Goal: Task Accomplishment & Management: Manage account settings

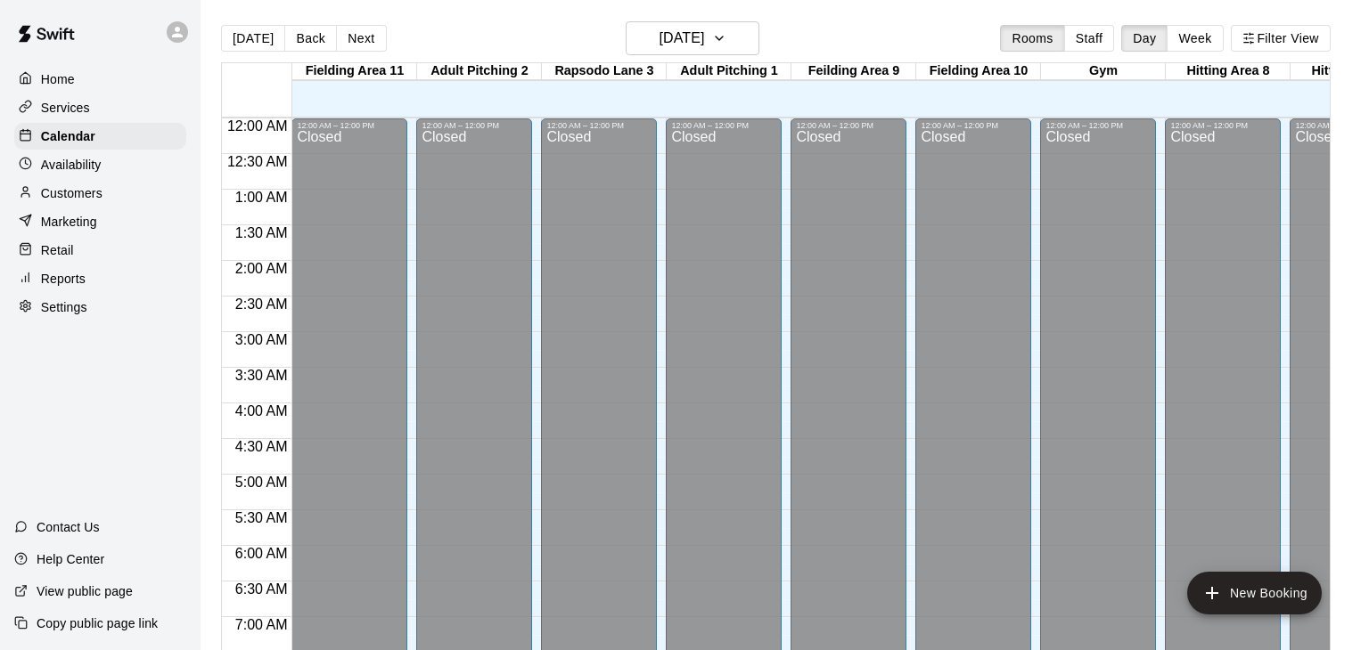
scroll to position [1104, 458]
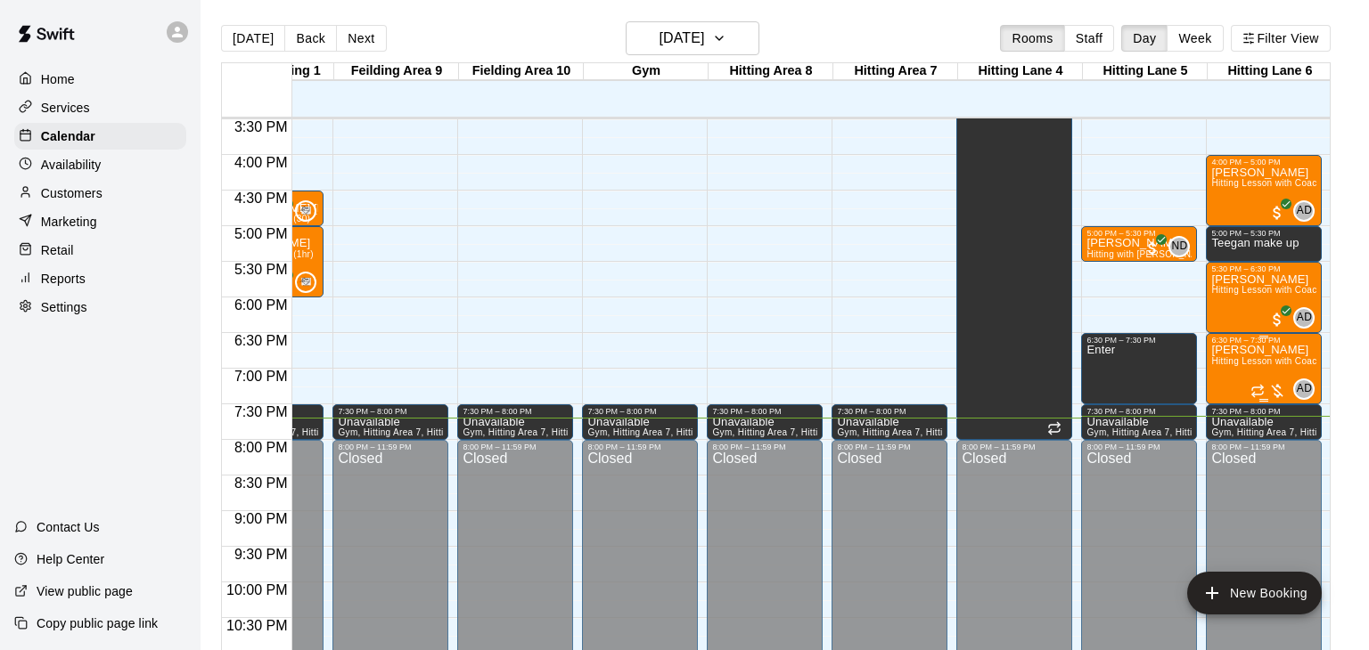
click at [1263, 363] on span "Hitting Lesson with Coach [PERSON_NAME] (60 minutes)" at bounding box center [1334, 361] width 246 height 10
click at [1225, 414] on img "edit" at bounding box center [1228, 415] width 20 height 20
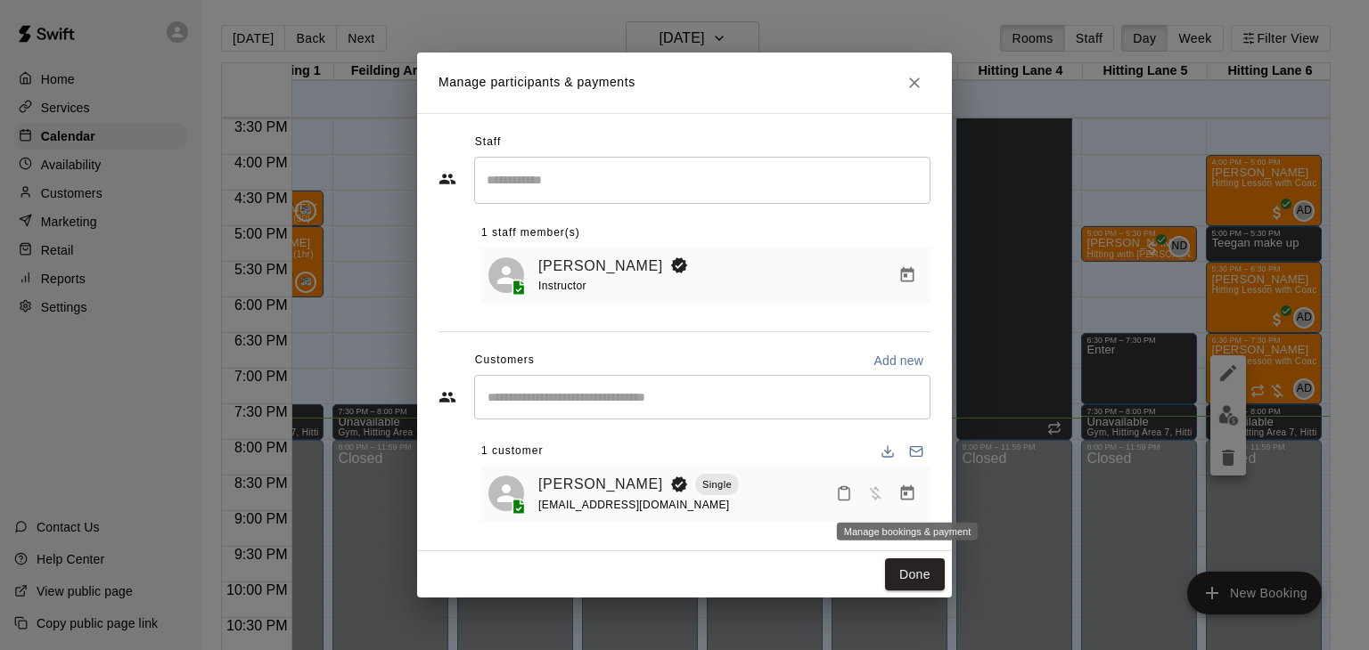
click at [908, 495] on icon "Manage bookings & payment" at bounding box center [907, 494] width 18 height 18
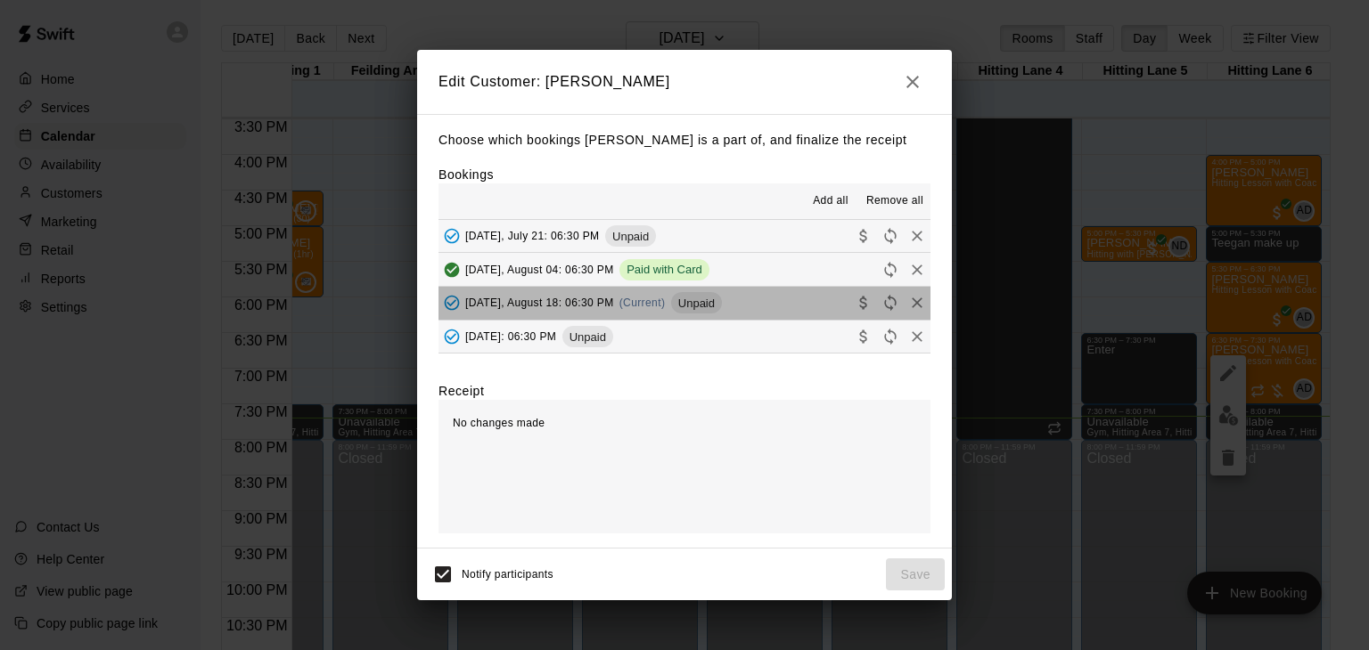
click at [571, 307] on span "[DATE], August 18: 06:30 PM" at bounding box center [539, 303] width 149 height 12
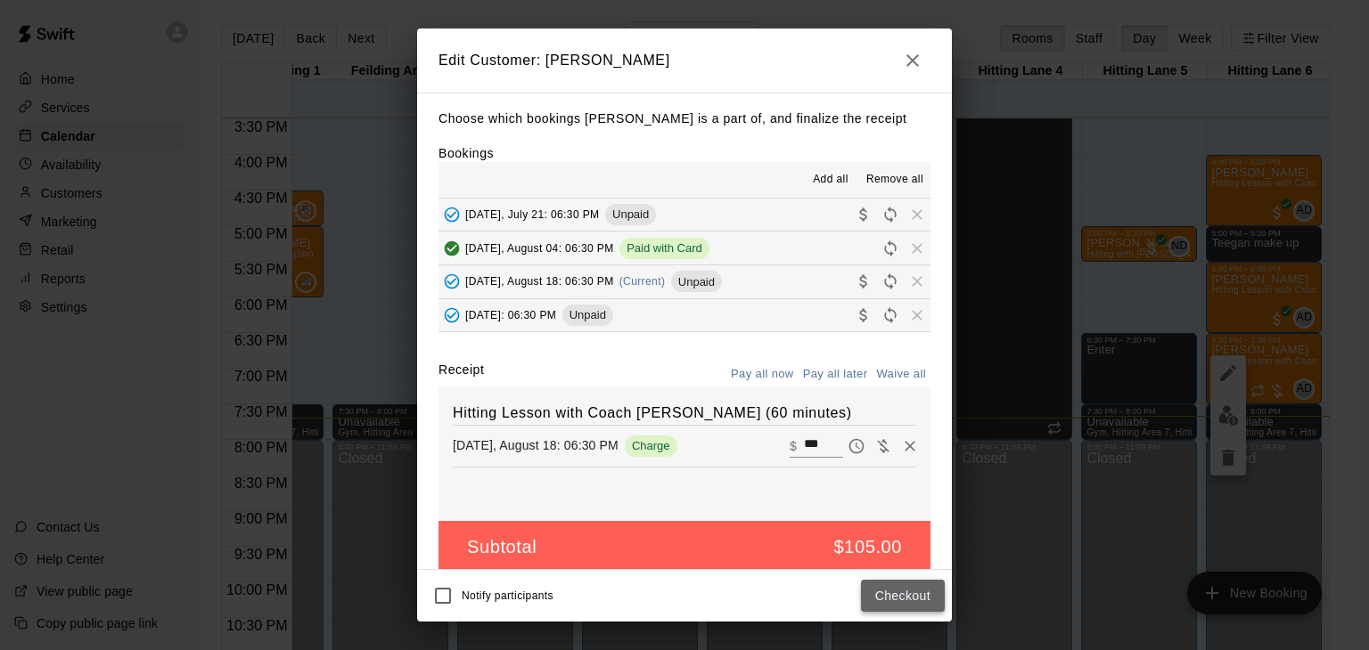
click at [904, 596] on button "Checkout" at bounding box center [903, 596] width 84 height 33
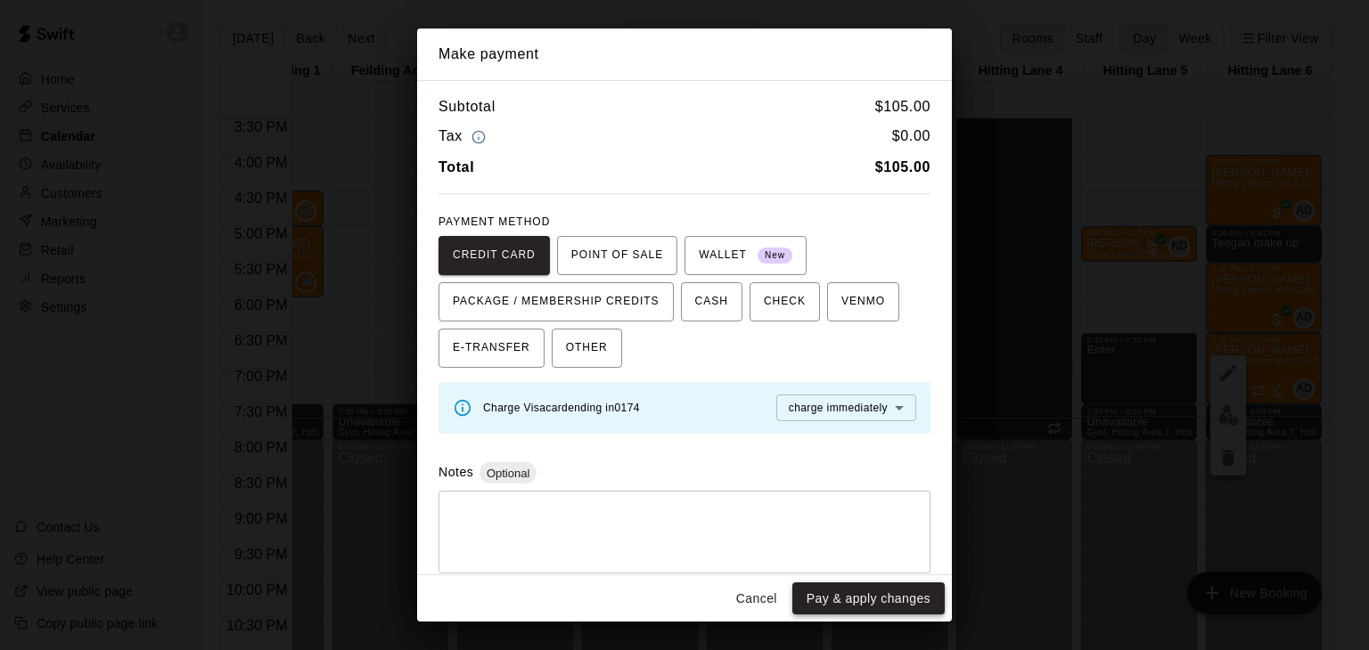
click at [863, 602] on button "Pay & apply changes" at bounding box center [868, 599] width 152 height 33
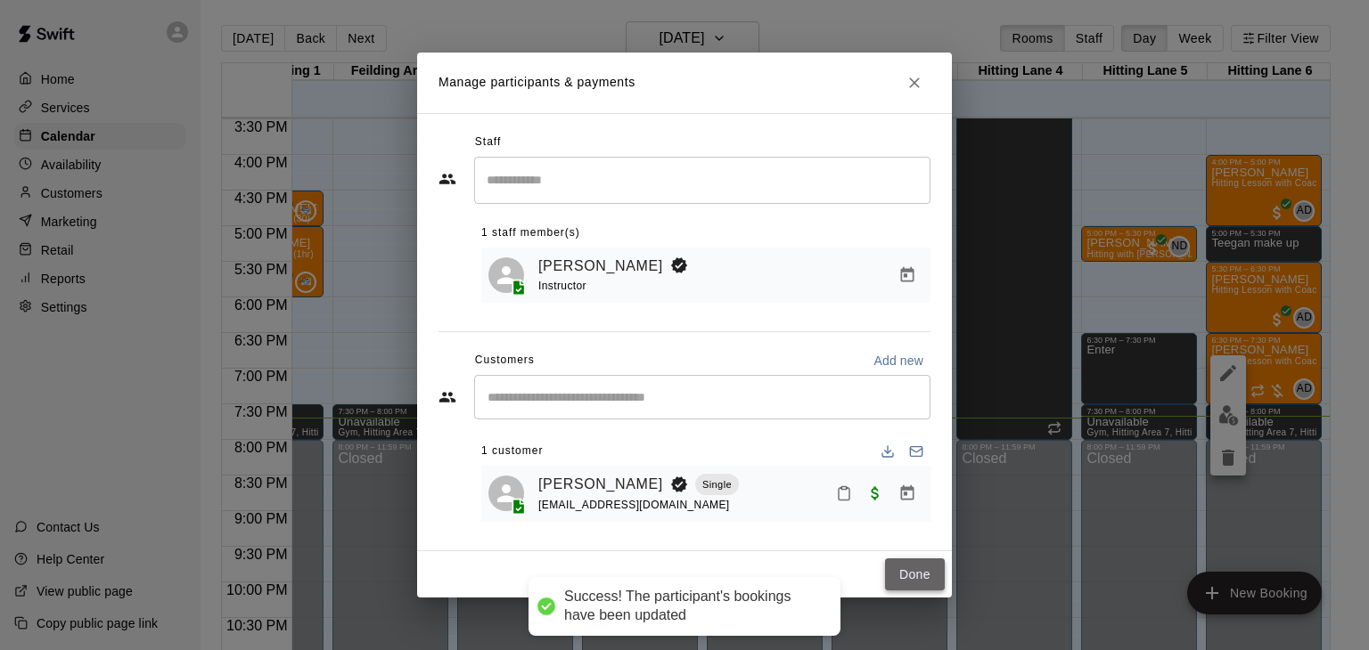
click at [913, 571] on button "Done" at bounding box center [915, 575] width 60 height 33
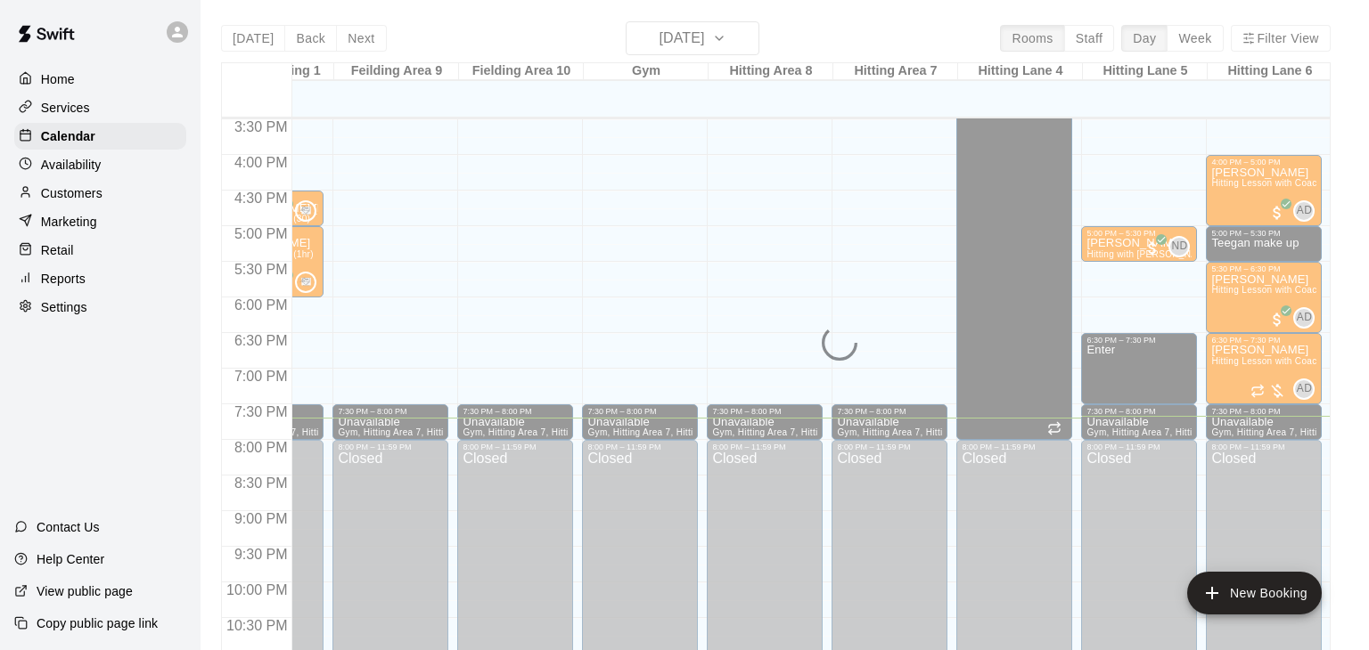
click at [750, 44] on div "[DATE] Back [DATE][DATE] Rooms Staff Day Week Filter View Fielding Area 11 18 M…" at bounding box center [775, 346] width 1109 height 650
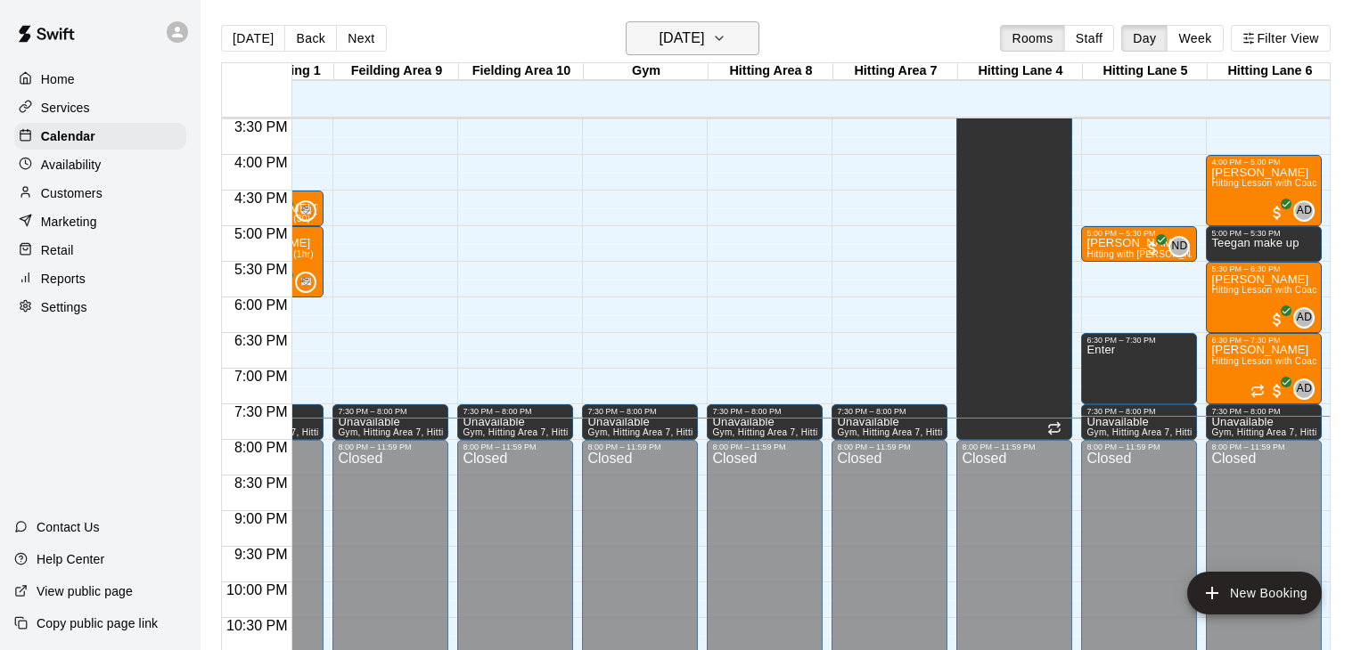
click at [723, 39] on icon "button" at bounding box center [718, 39] width 7 height 4
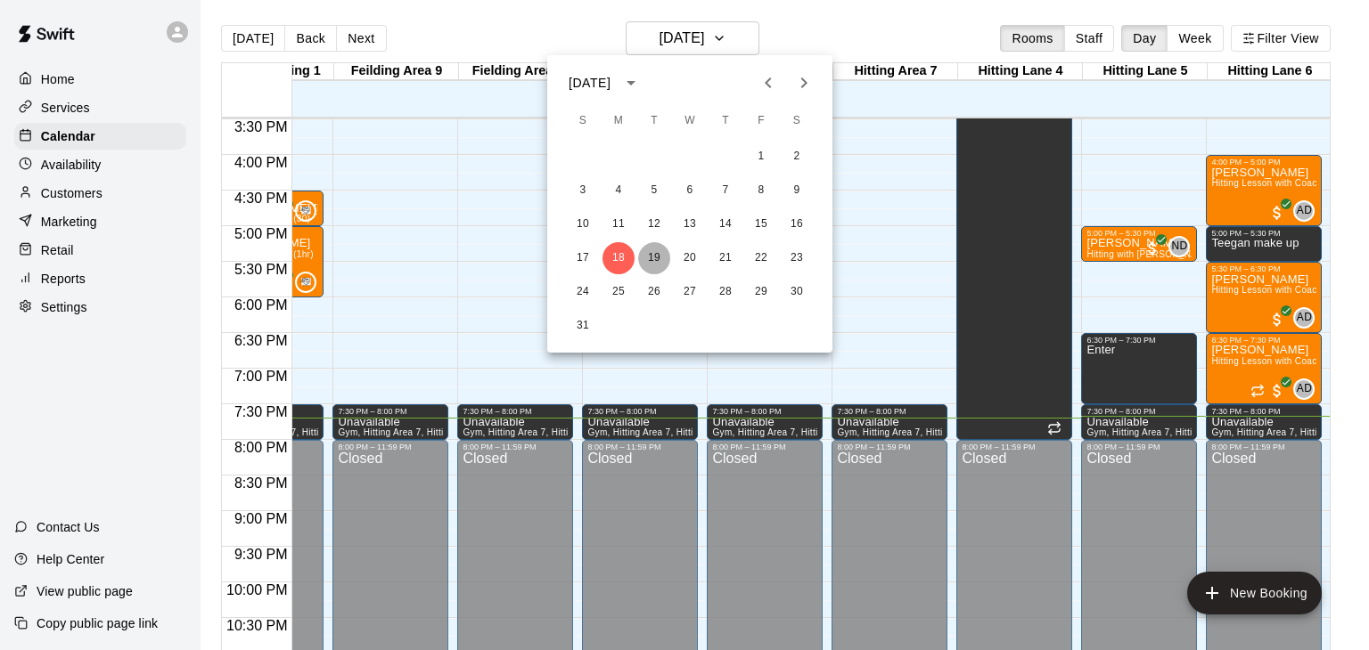
click at [656, 251] on button "19" at bounding box center [654, 258] width 32 height 32
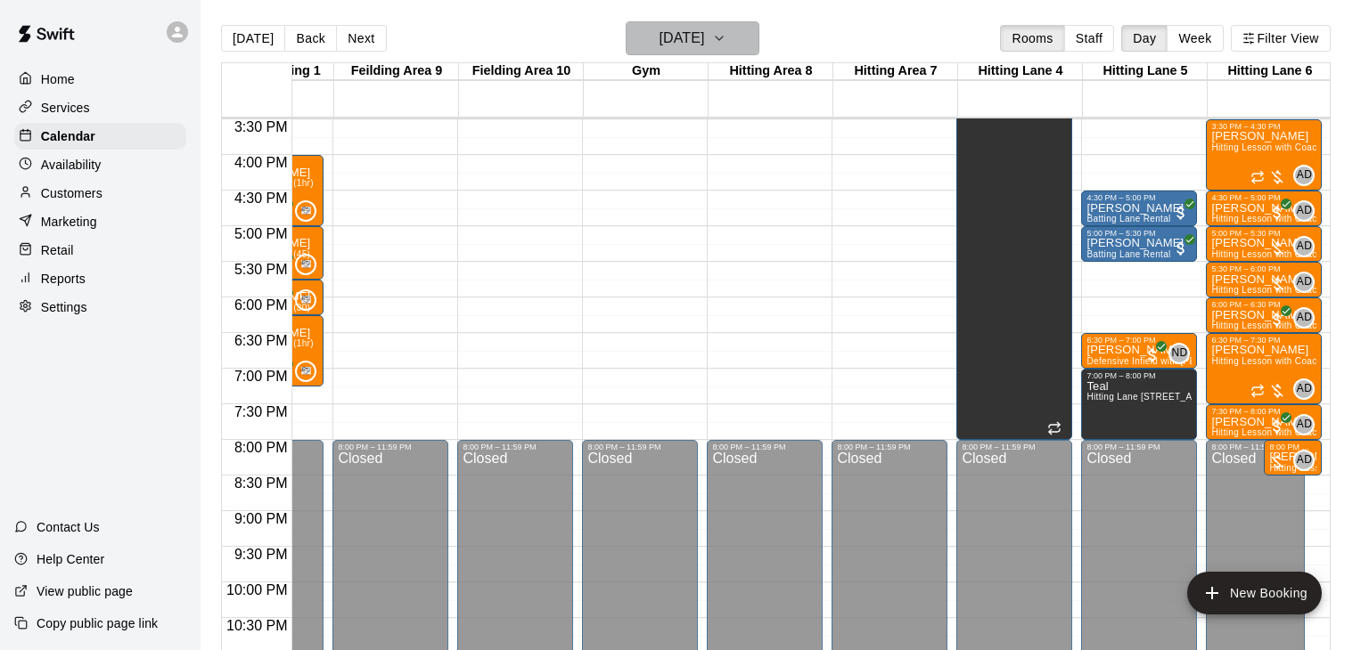
click at [726, 39] on icon "button" at bounding box center [719, 38] width 14 height 21
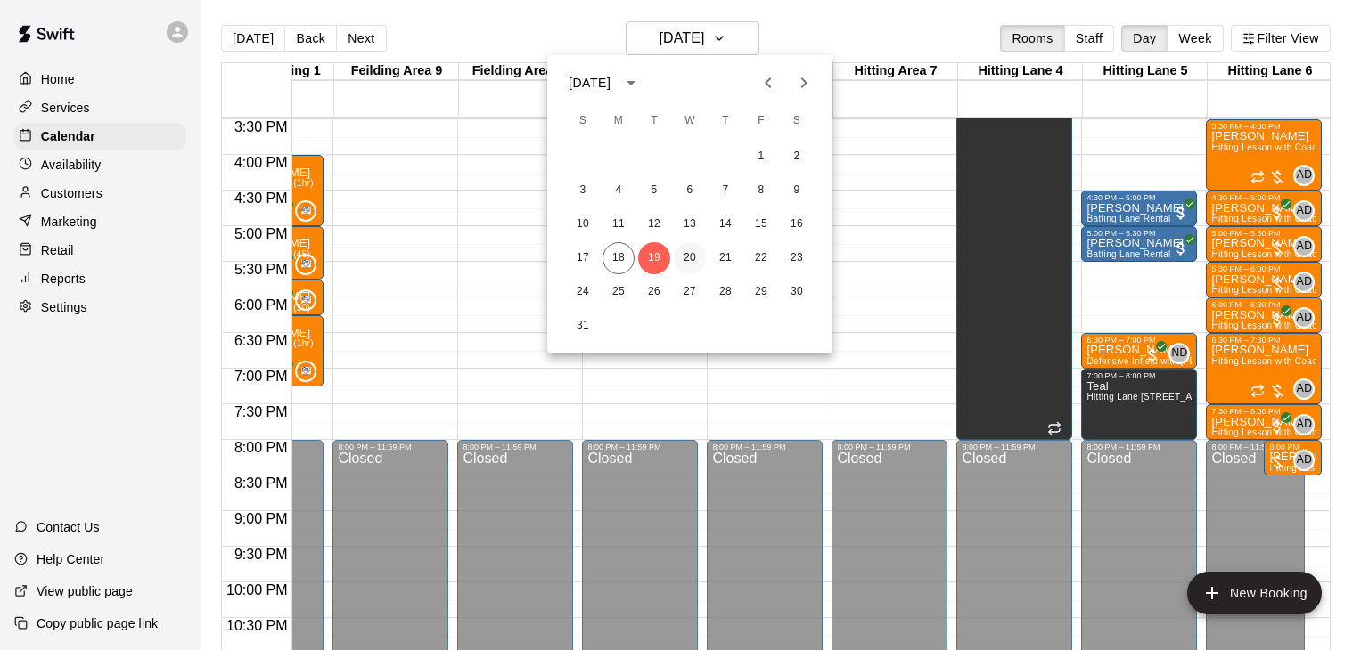
click at [690, 252] on button "20" at bounding box center [690, 258] width 32 height 32
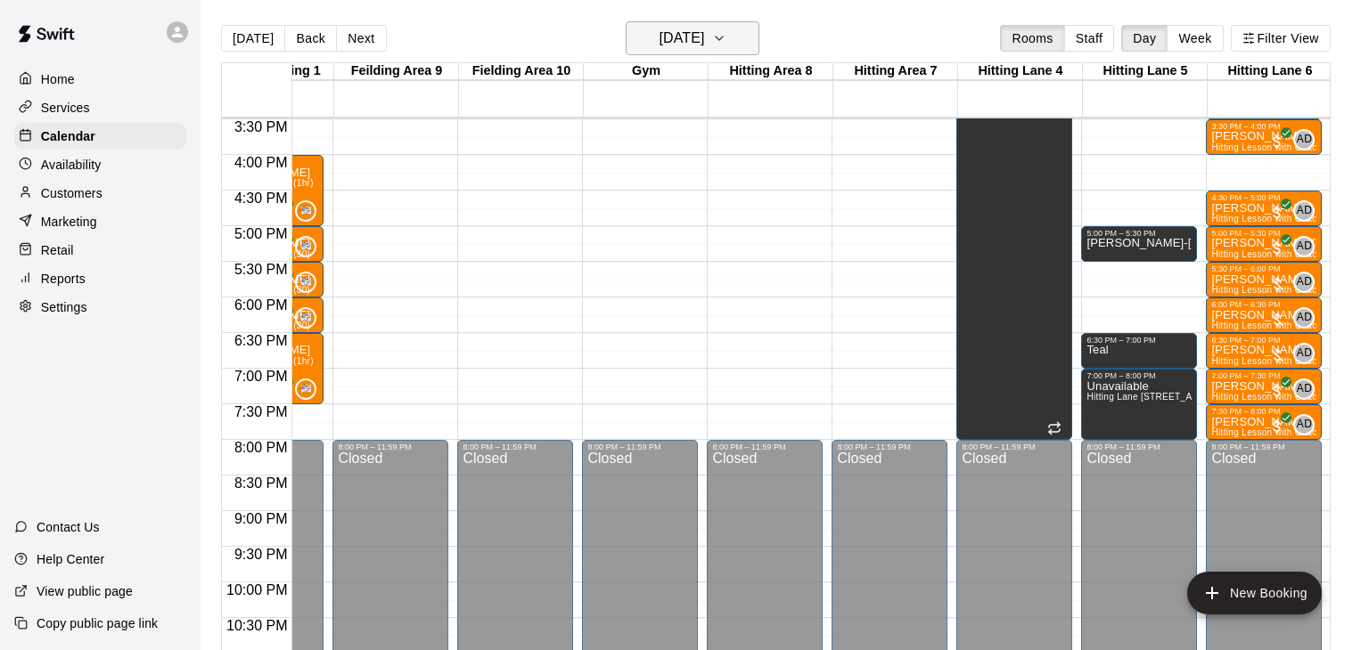
click at [726, 41] on icon "button" at bounding box center [719, 38] width 14 height 21
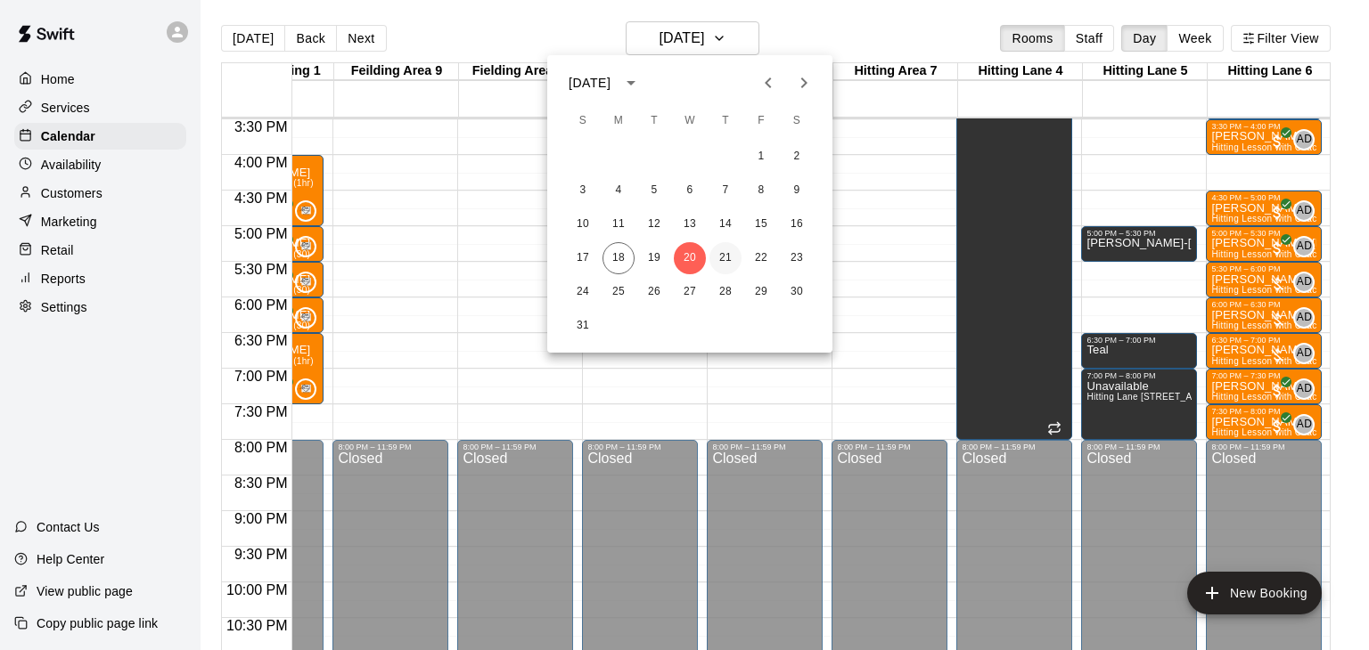
click at [729, 255] on button "21" at bounding box center [725, 258] width 32 height 32
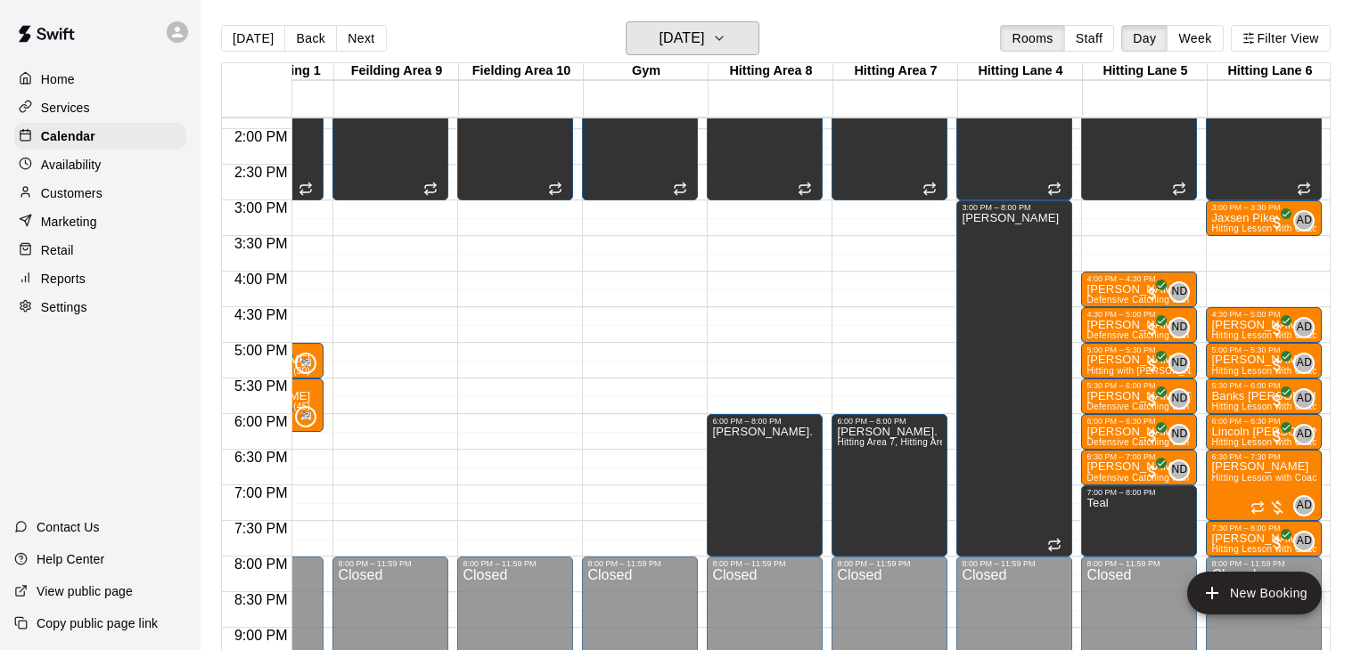
scroll to position [1010, 458]
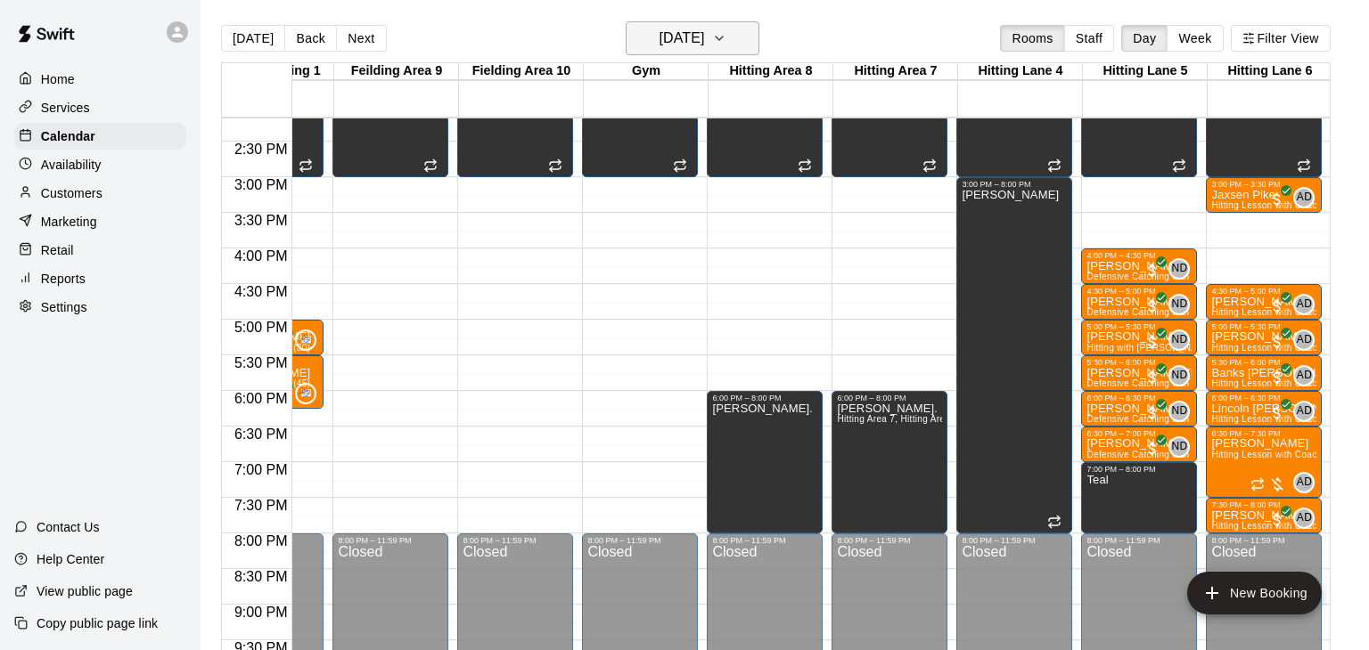
click at [726, 45] on icon "button" at bounding box center [719, 38] width 14 height 21
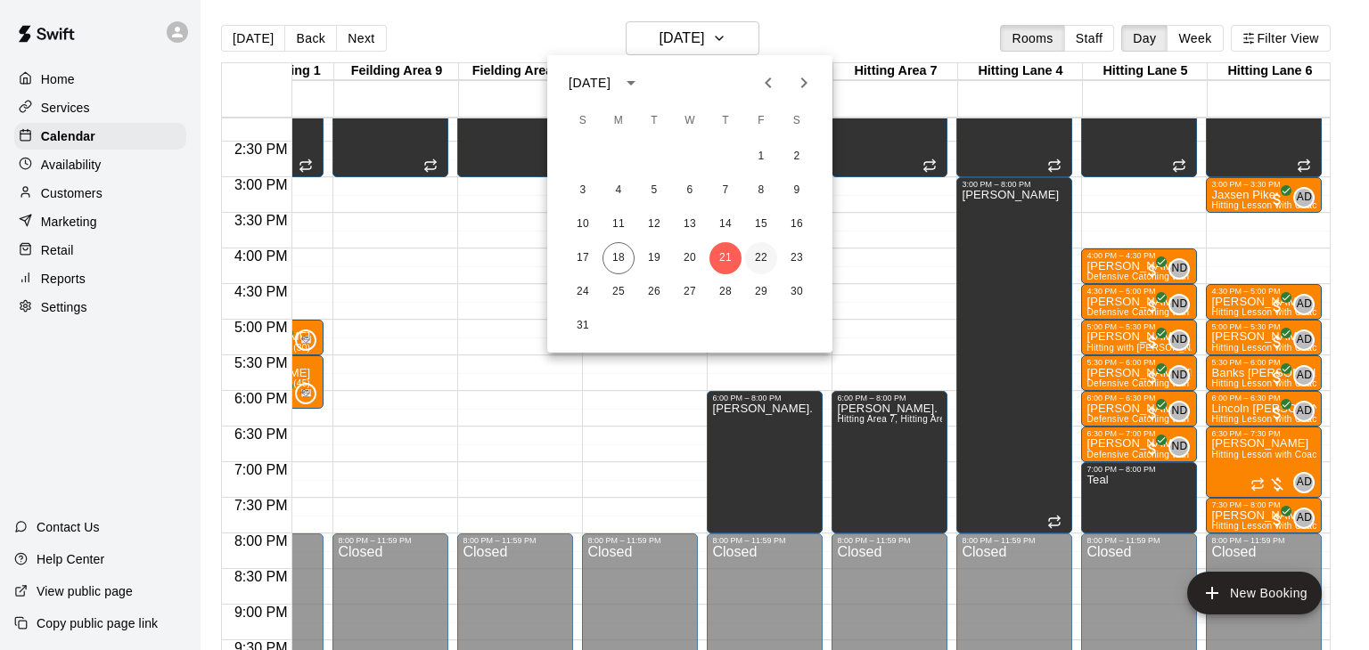
click at [762, 265] on button "22" at bounding box center [761, 258] width 32 height 32
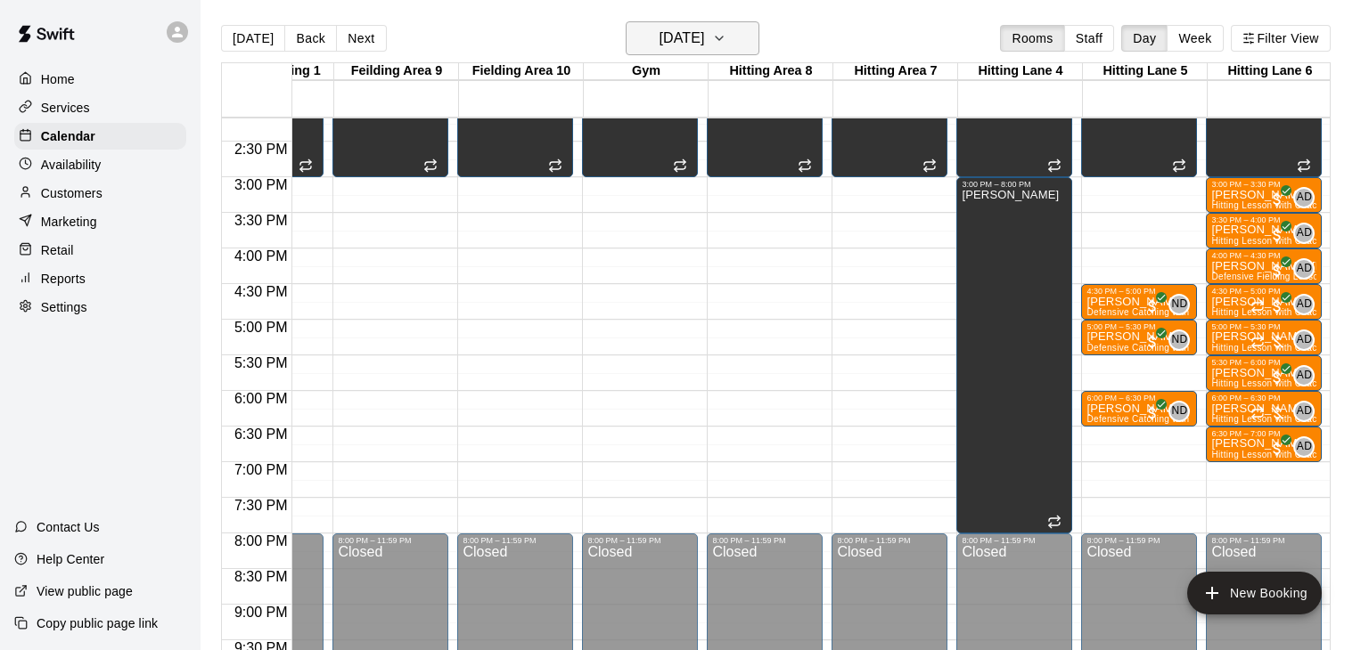
click at [726, 37] on icon "button" at bounding box center [719, 38] width 14 height 21
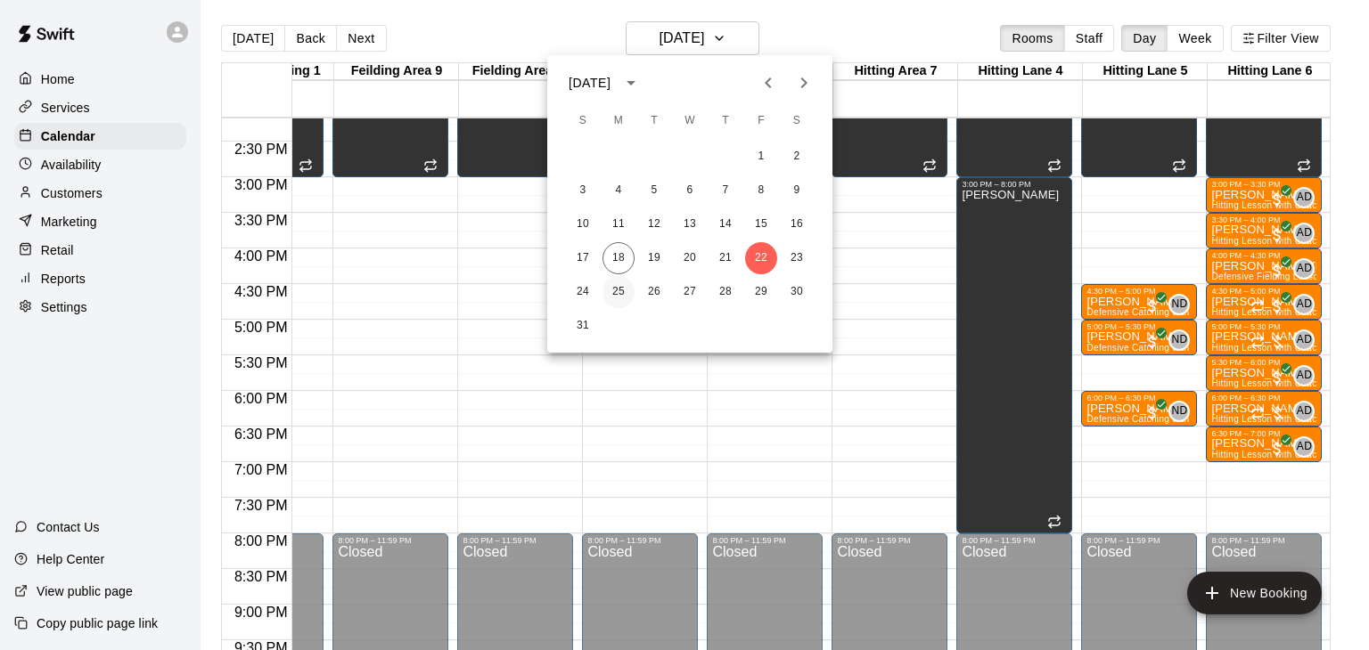
click at [622, 287] on button "25" at bounding box center [618, 292] width 32 height 32
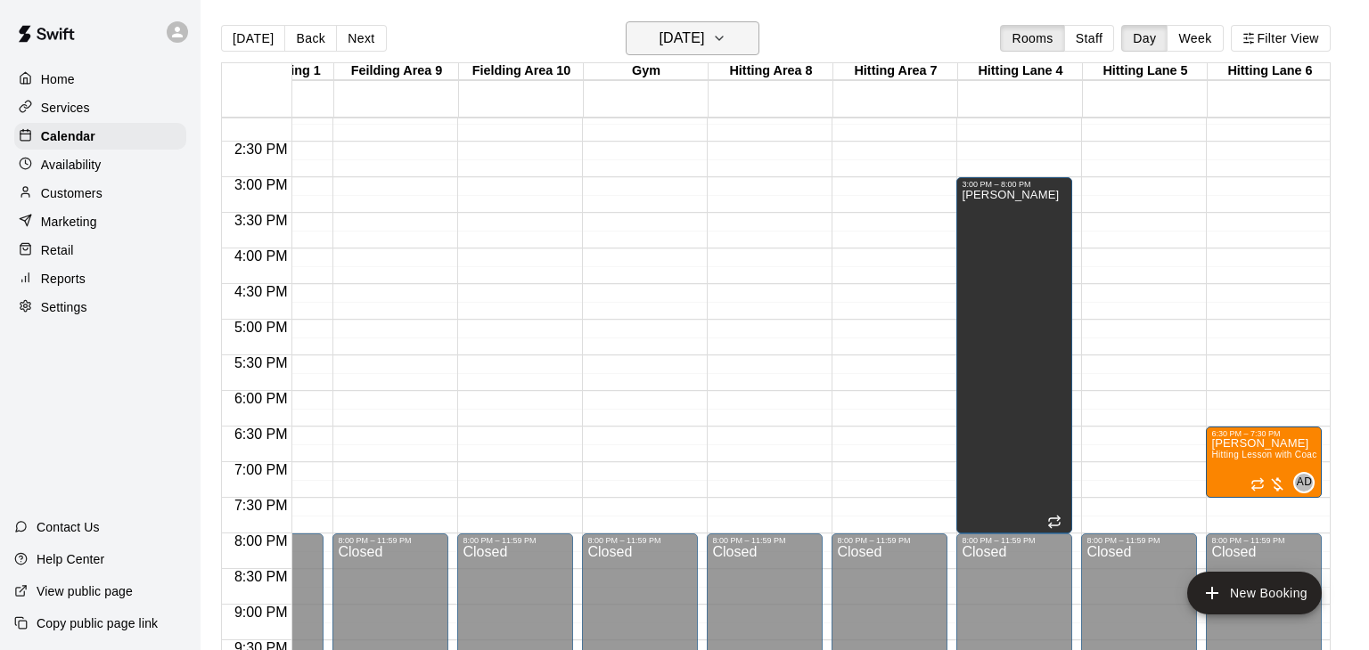
click at [726, 38] on icon "button" at bounding box center [719, 38] width 14 height 21
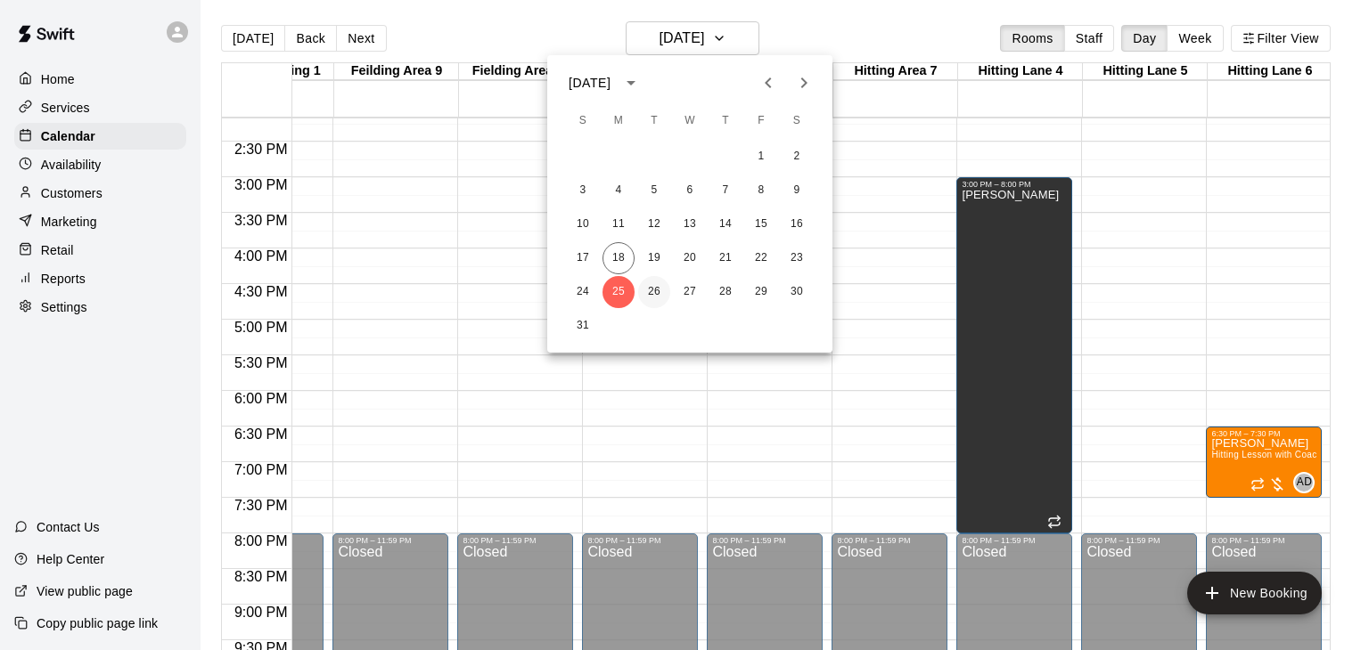
click at [651, 287] on button "26" at bounding box center [654, 292] width 32 height 32
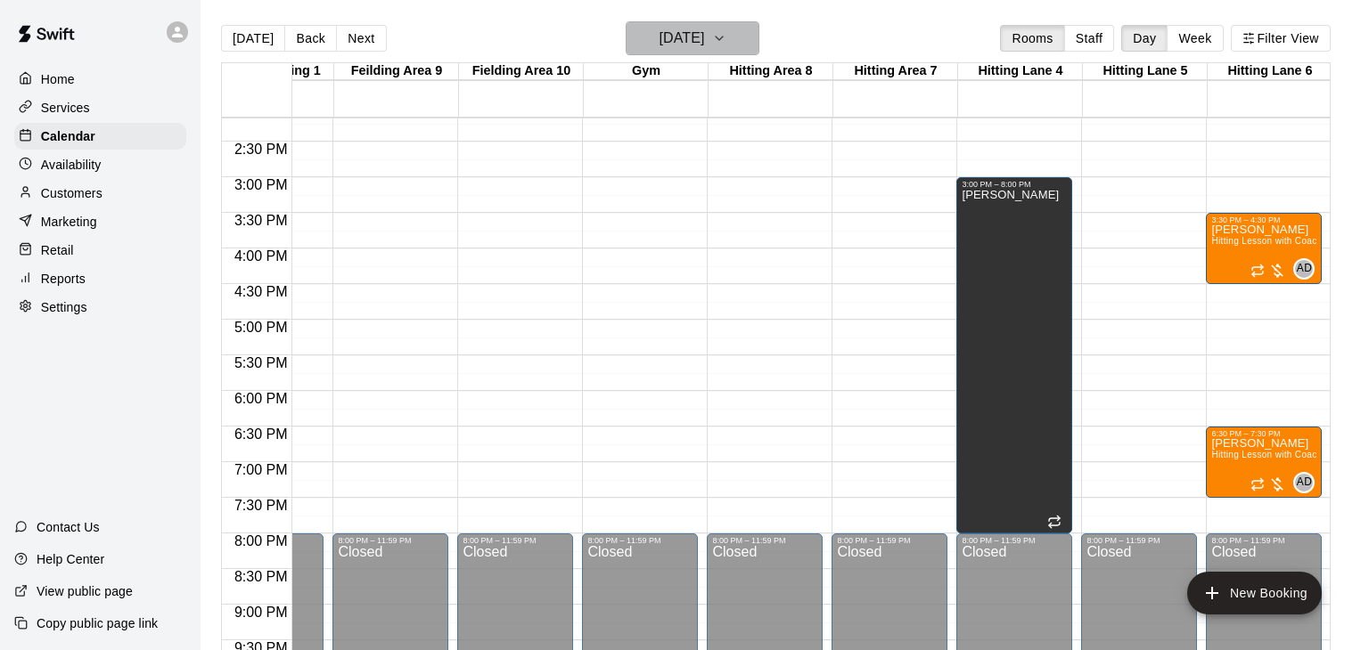
click at [726, 48] on icon "button" at bounding box center [719, 38] width 14 height 21
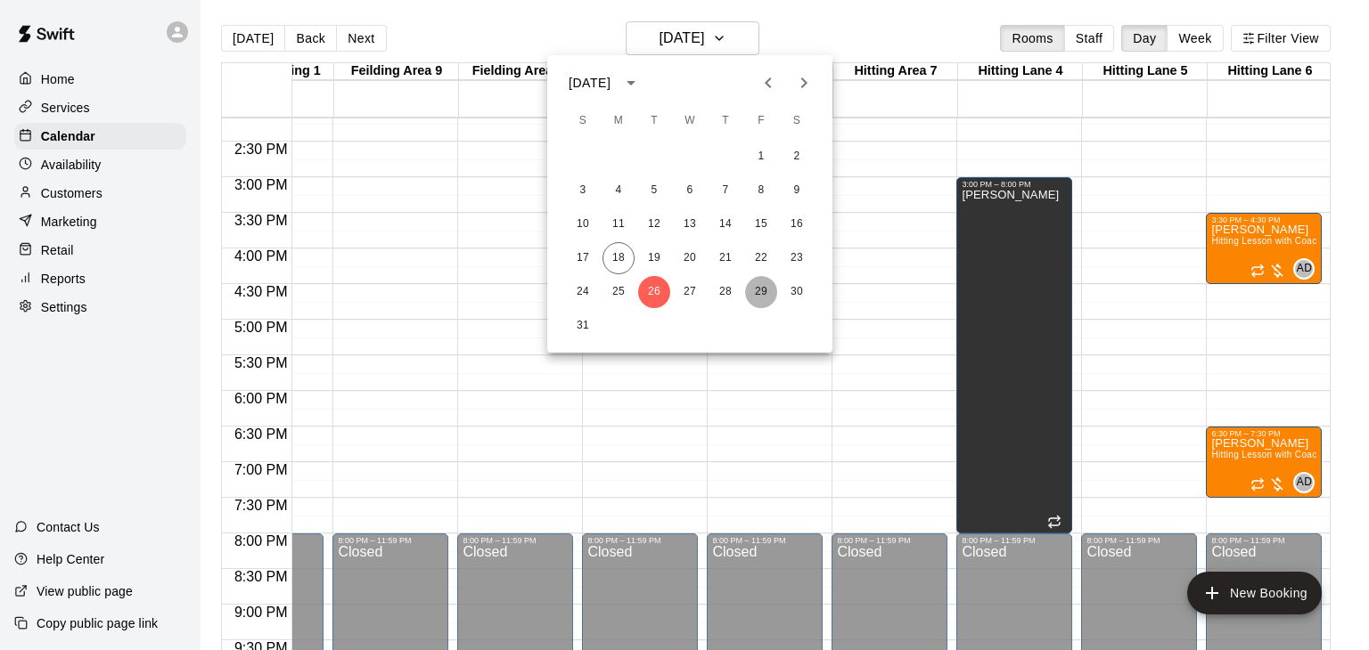
click at [756, 294] on button "29" at bounding box center [761, 292] width 32 height 32
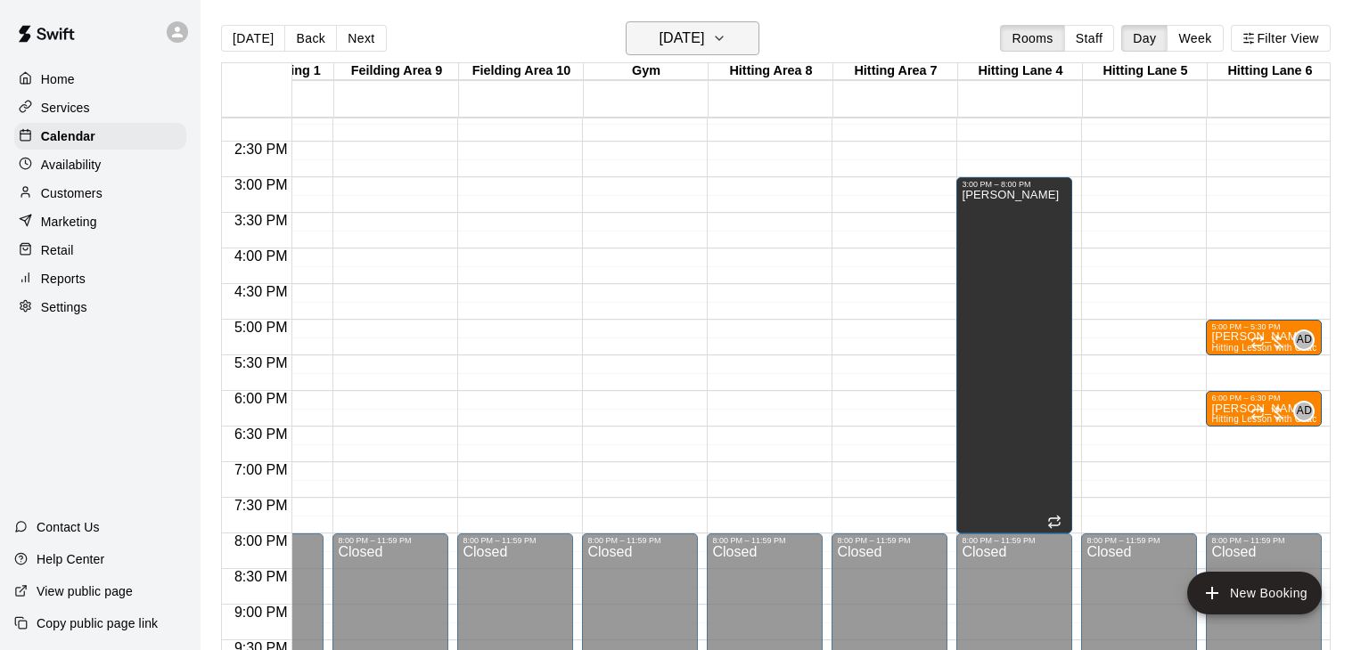
click at [748, 40] on button "[DATE]" at bounding box center [692, 38] width 134 height 34
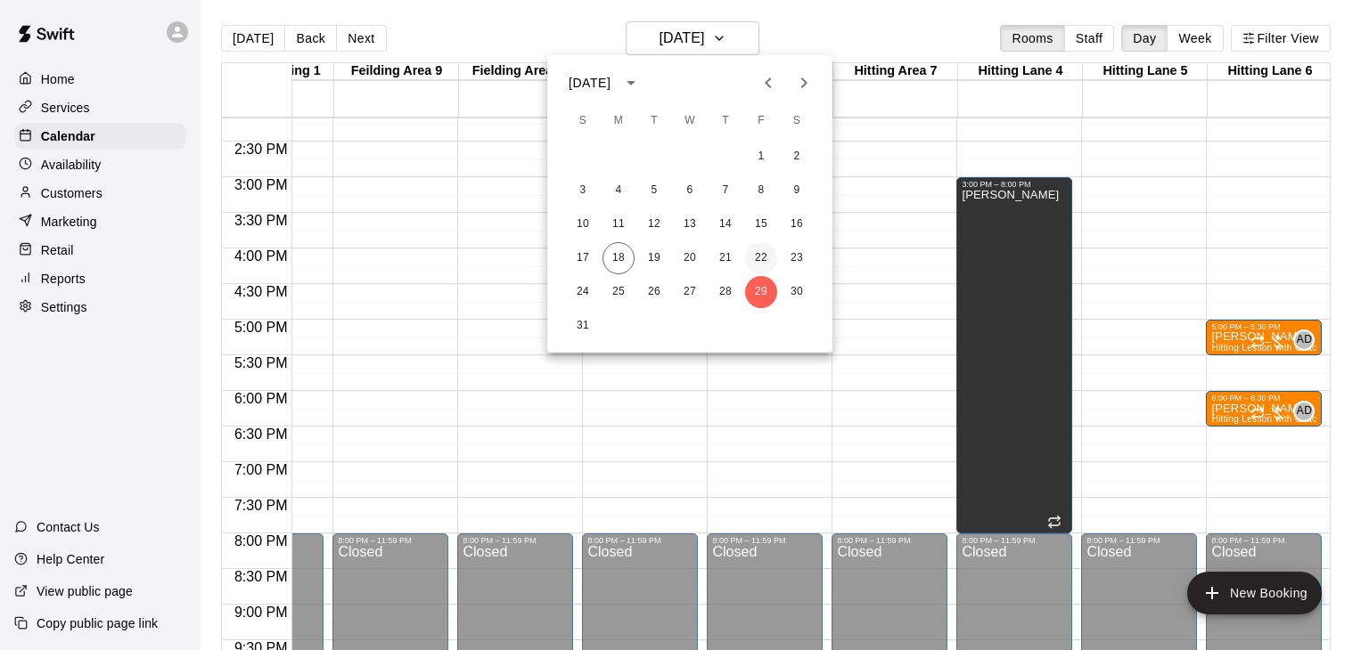
click at [764, 253] on button "22" at bounding box center [761, 258] width 32 height 32
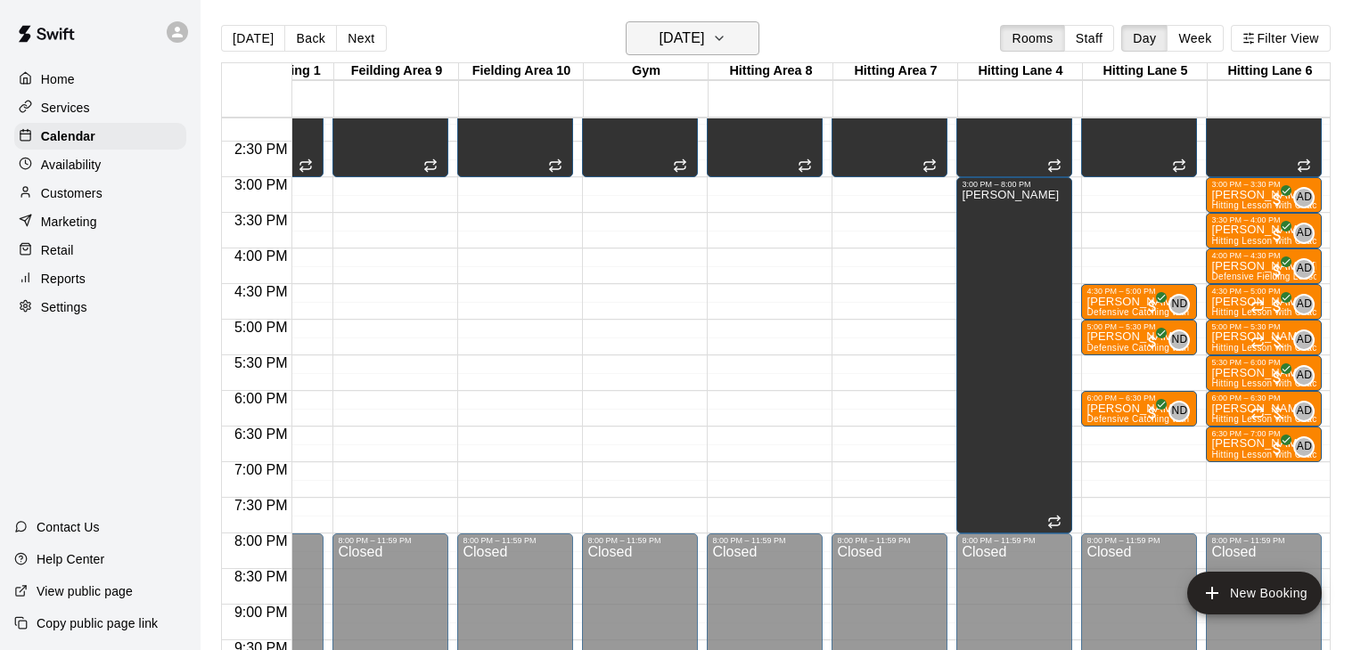
click at [726, 34] on icon "button" at bounding box center [719, 38] width 14 height 21
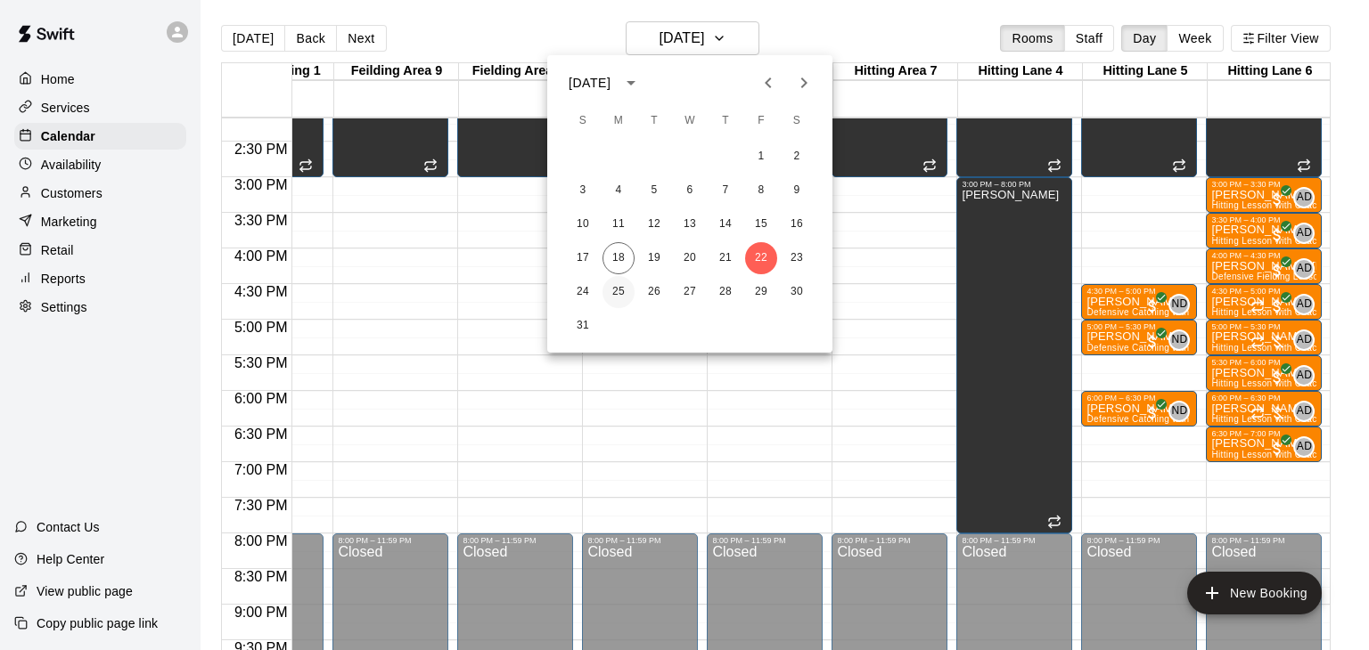
click at [617, 296] on button "25" at bounding box center [618, 292] width 32 height 32
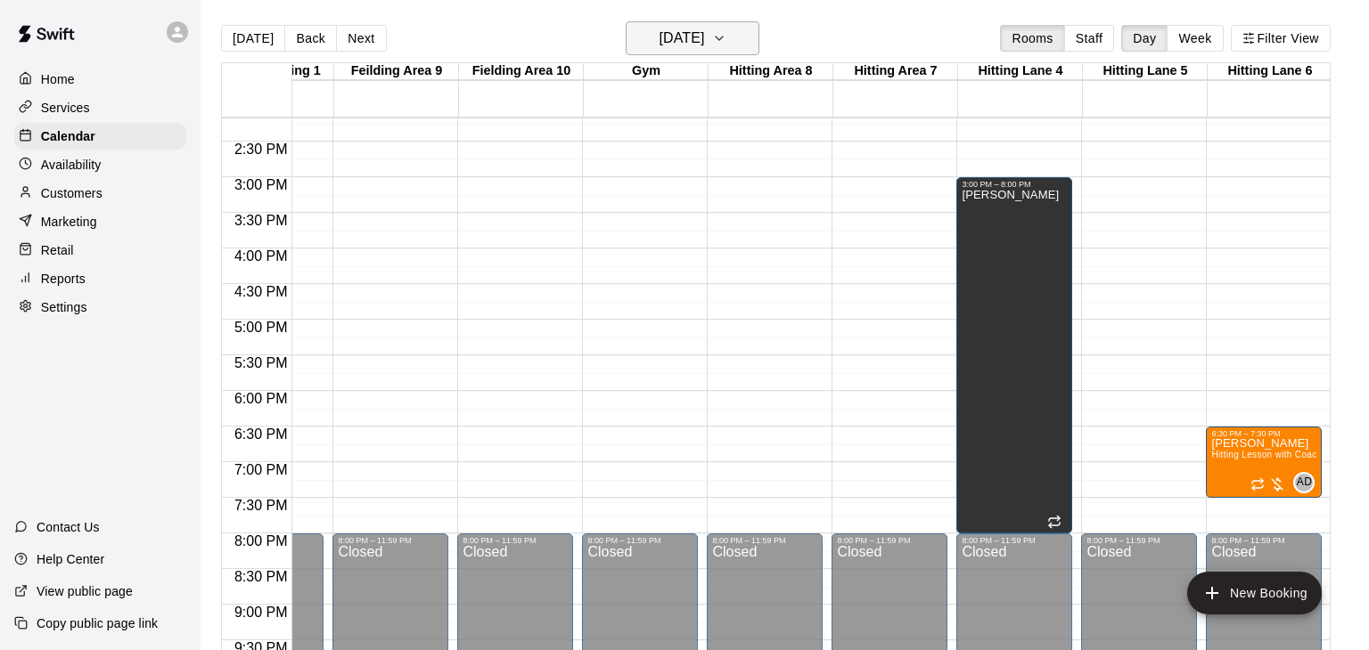
click at [723, 37] on icon "button" at bounding box center [718, 39] width 7 height 4
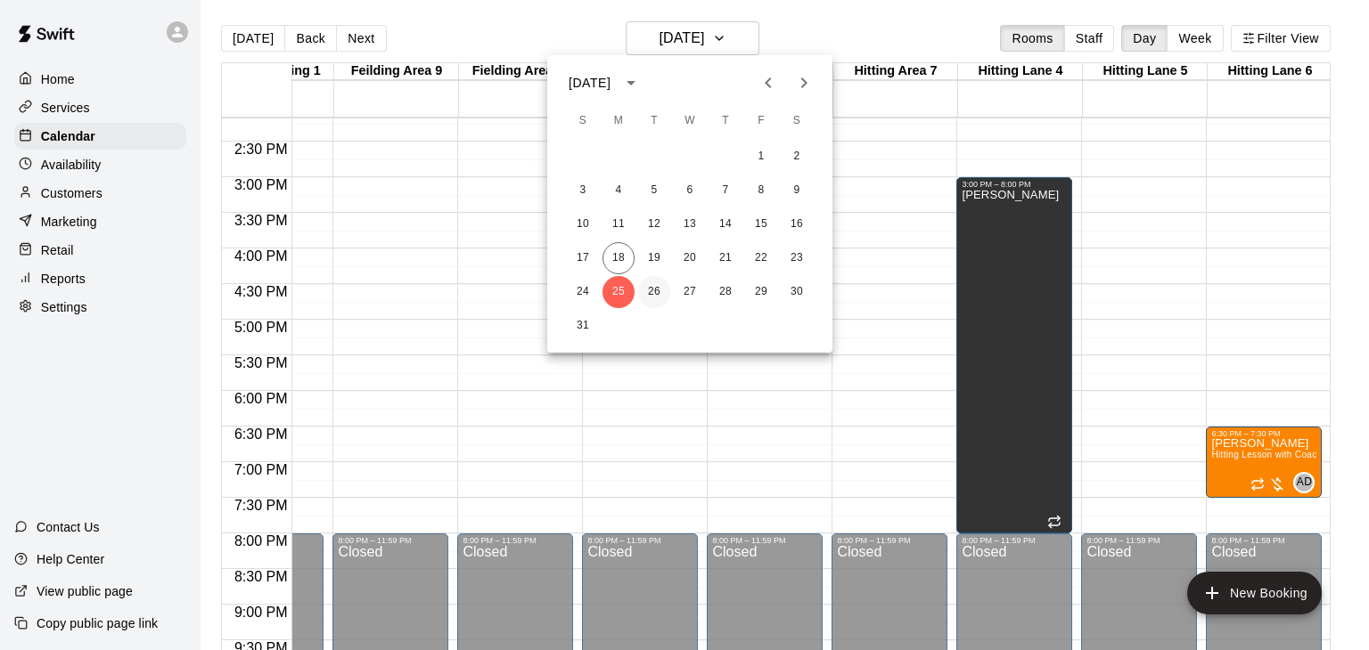
click at [657, 291] on button "26" at bounding box center [654, 292] width 32 height 32
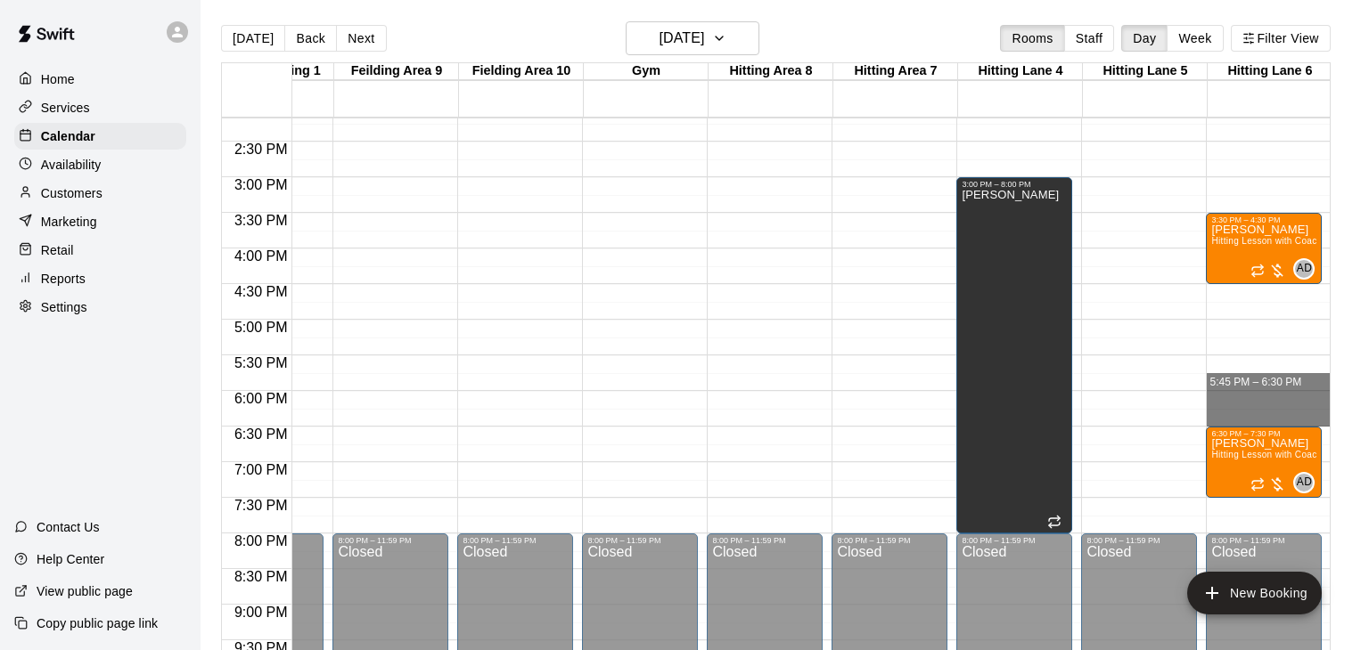
drag, startPoint x: 1240, startPoint y: 389, endPoint x: 1240, endPoint y: 420, distance: 30.3
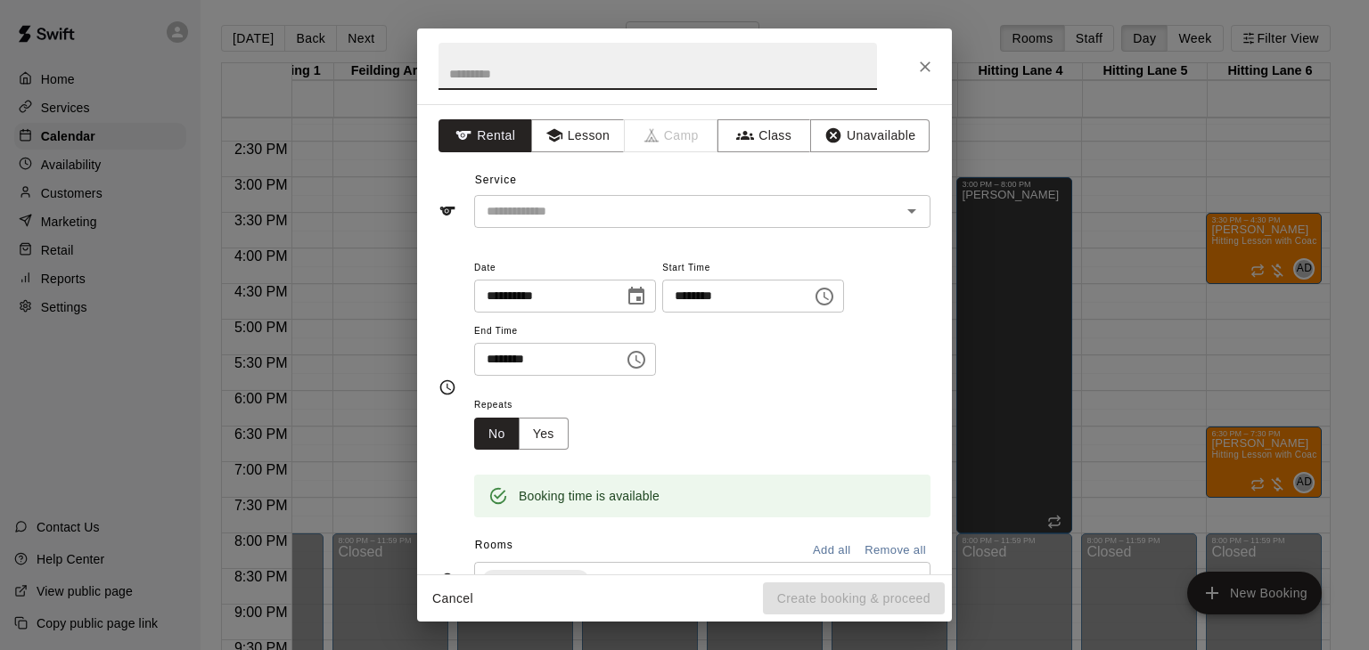
click at [662, 313] on input "********" at bounding box center [730, 296] width 137 height 33
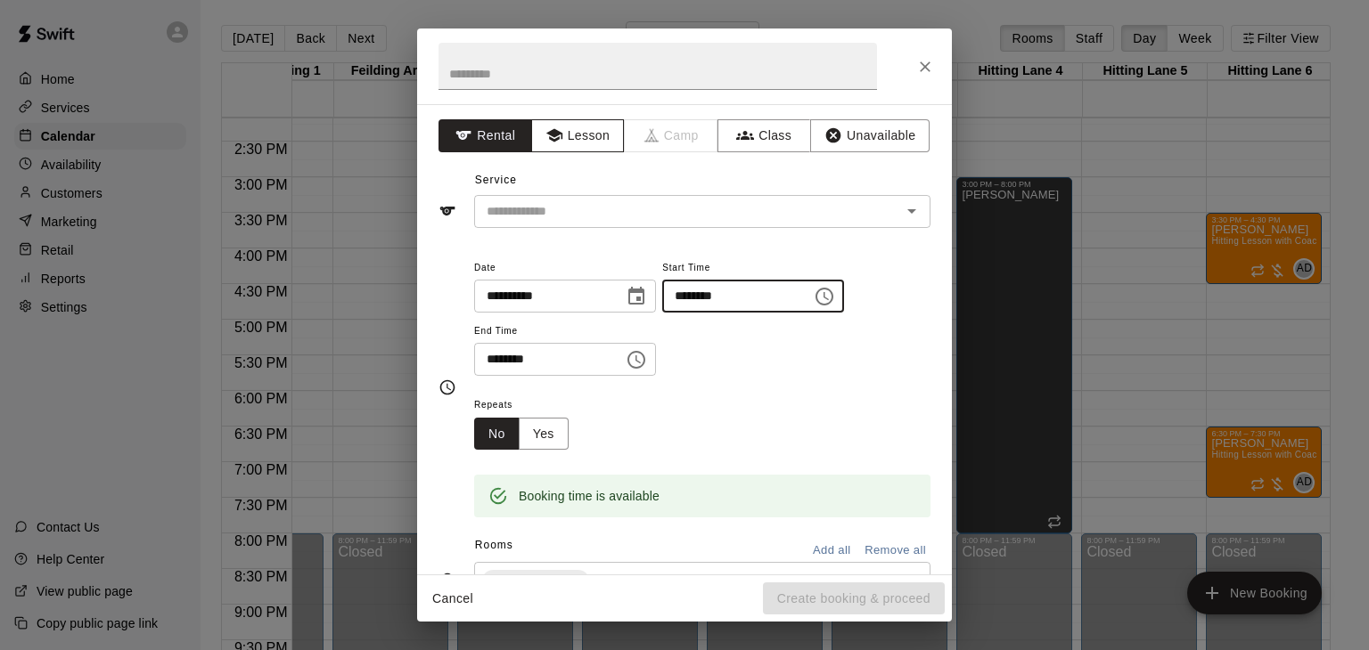
type input "********"
click at [593, 145] on button "Lesson" at bounding box center [578, 135] width 94 height 33
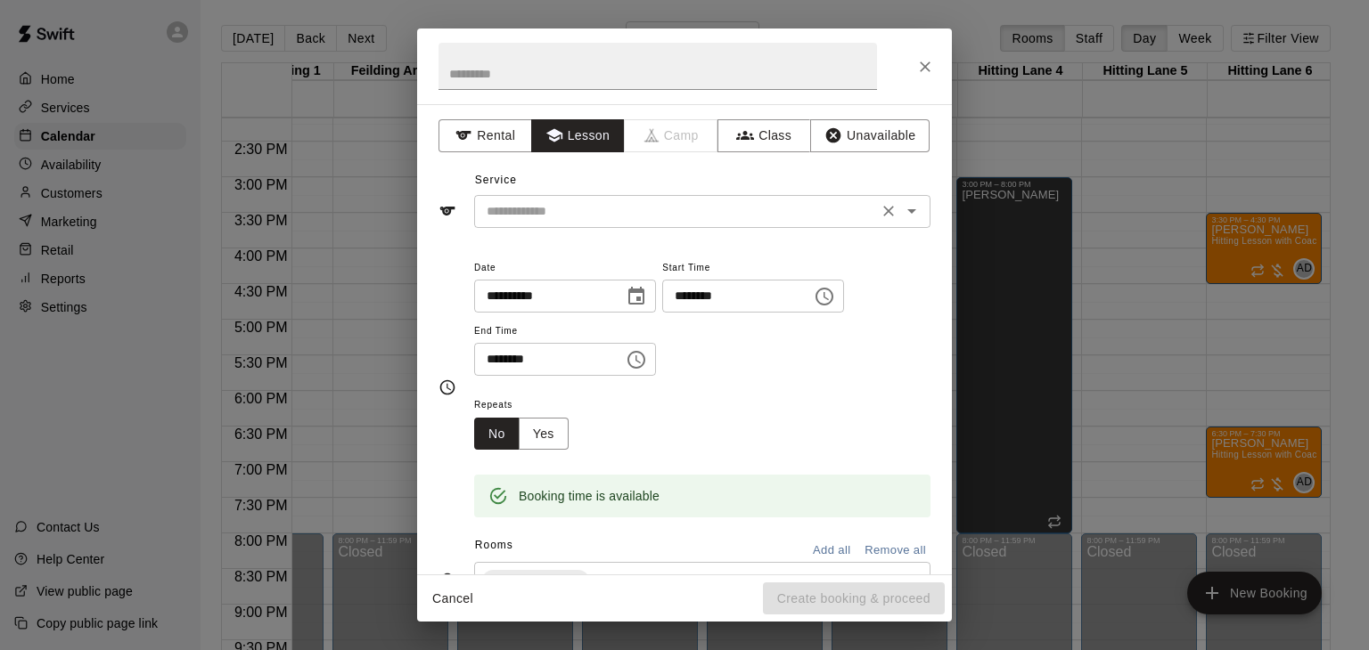
click at [587, 207] on input "text" at bounding box center [675, 211] width 393 height 22
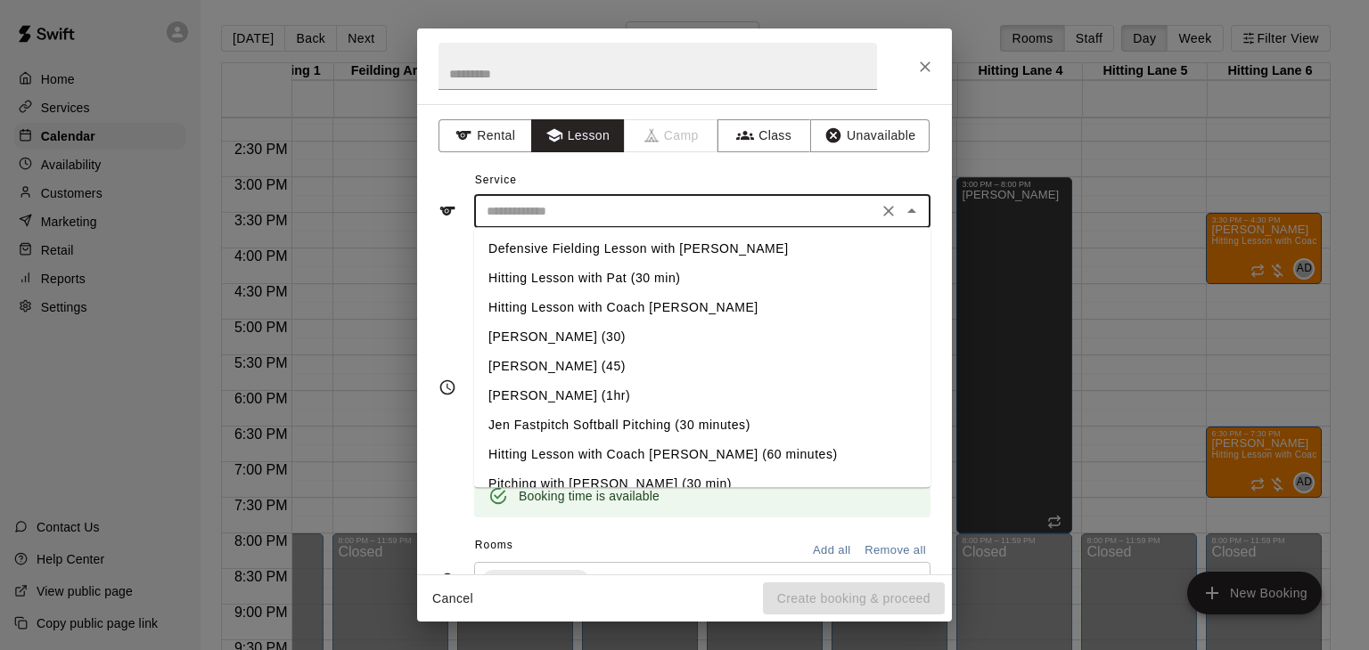
click at [616, 308] on li "Hitting Lesson with Coach [PERSON_NAME]" at bounding box center [702, 307] width 456 height 29
type input "**********"
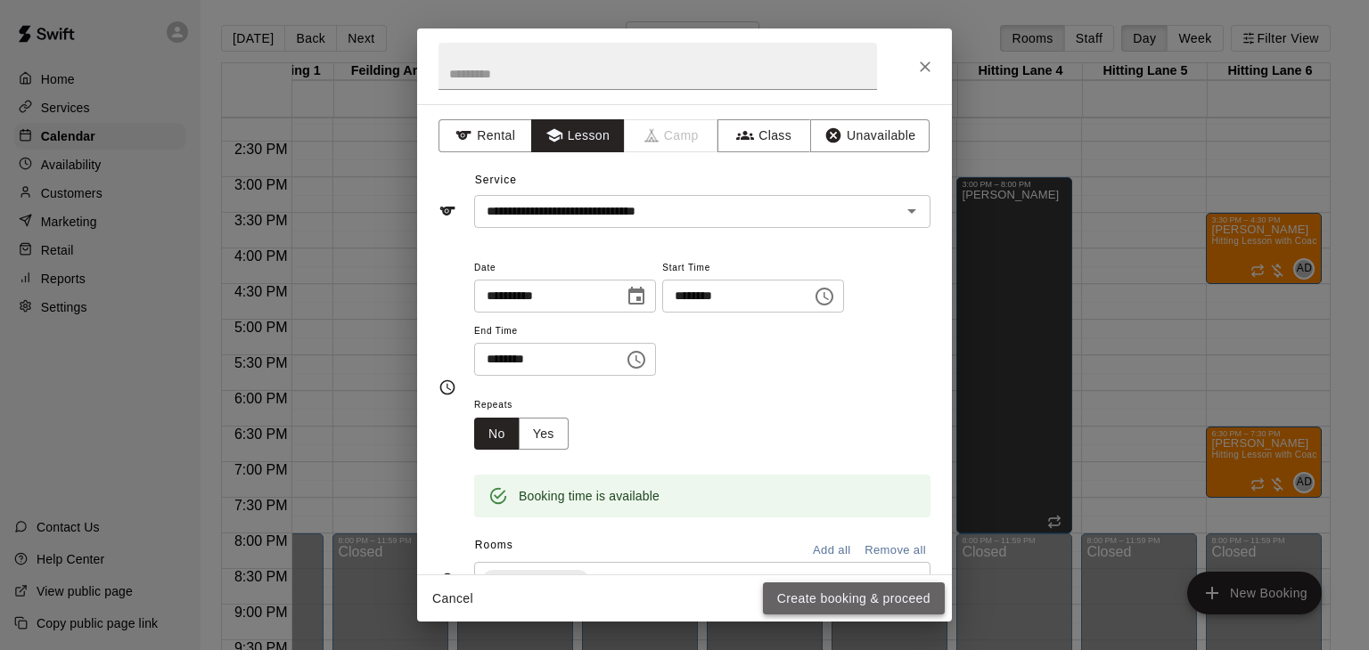
click at [879, 598] on button "Create booking & proceed" at bounding box center [854, 599] width 182 height 33
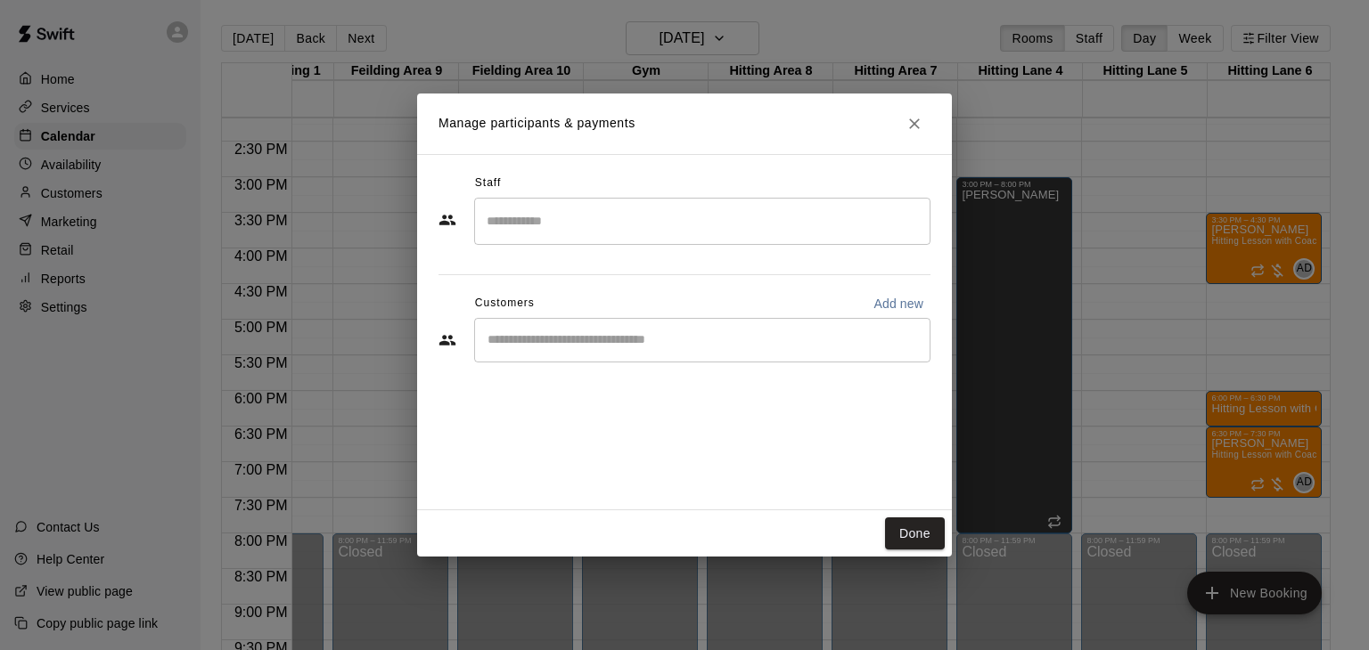
click at [594, 229] on input "Search staff" at bounding box center [702, 221] width 440 height 31
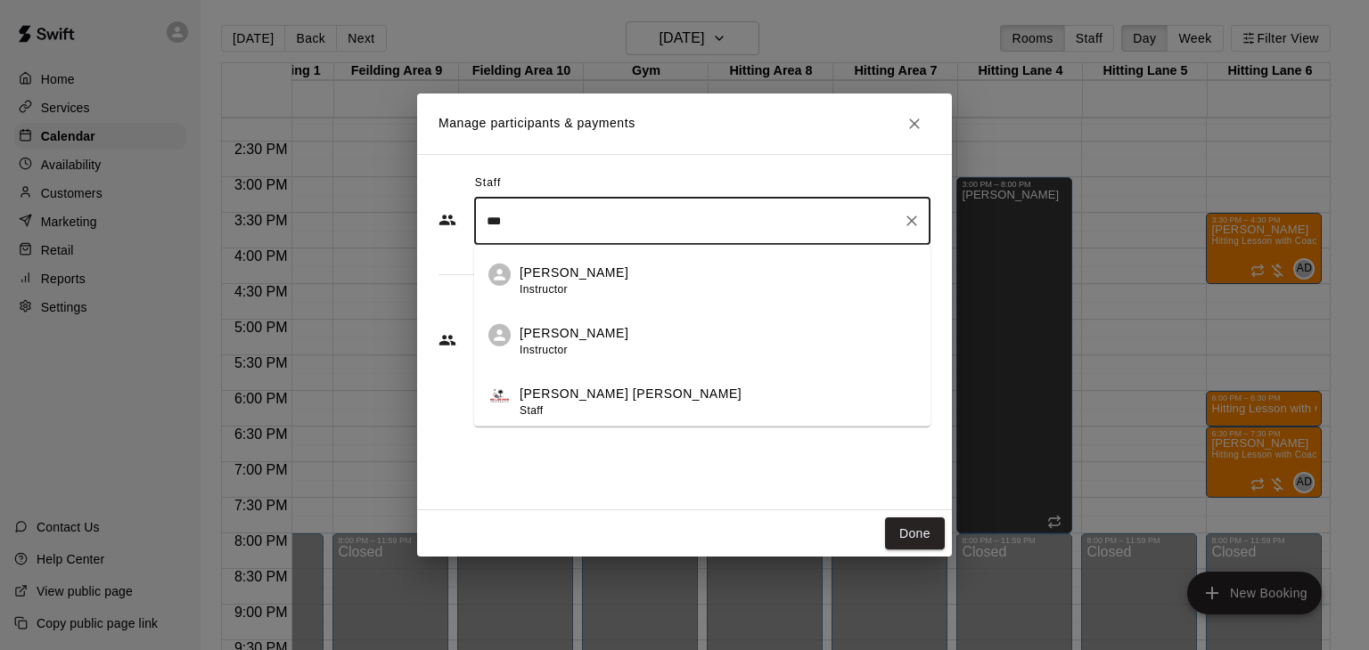
click at [573, 337] on p "[PERSON_NAME]" at bounding box center [573, 333] width 109 height 19
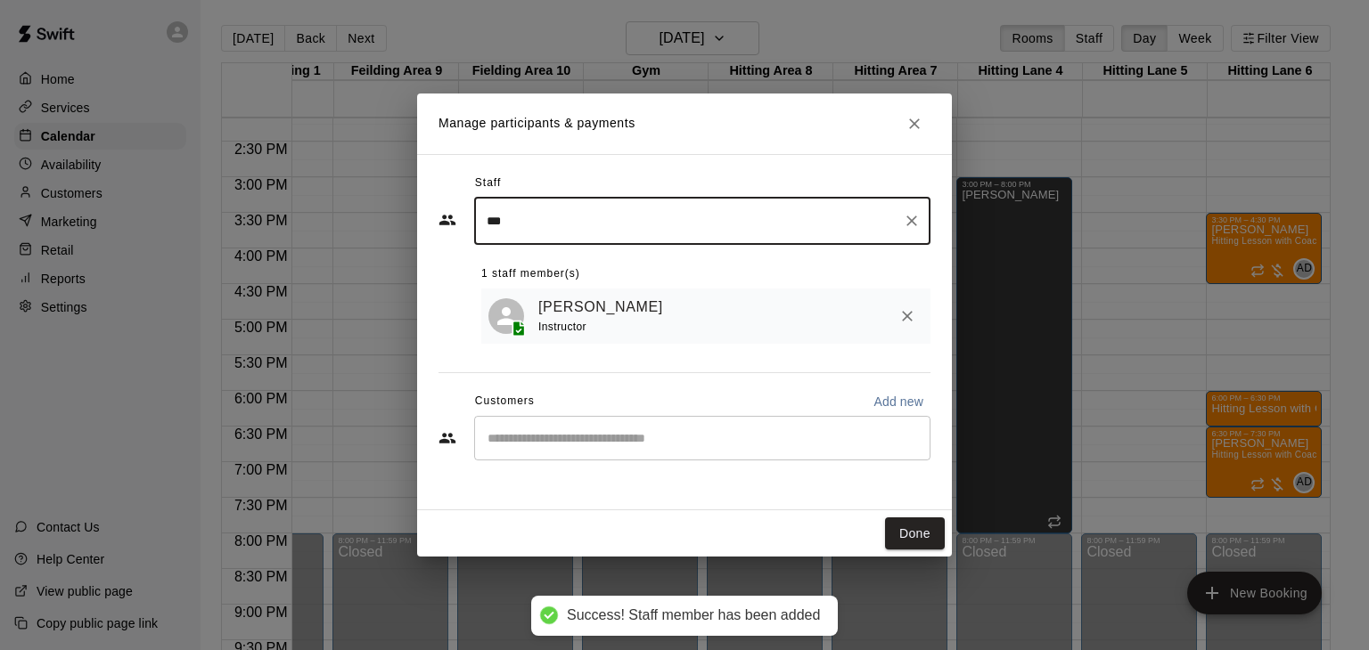
type input "***"
click at [565, 441] on input "Start typing to search customers..." at bounding box center [702, 438] width 440 height 18
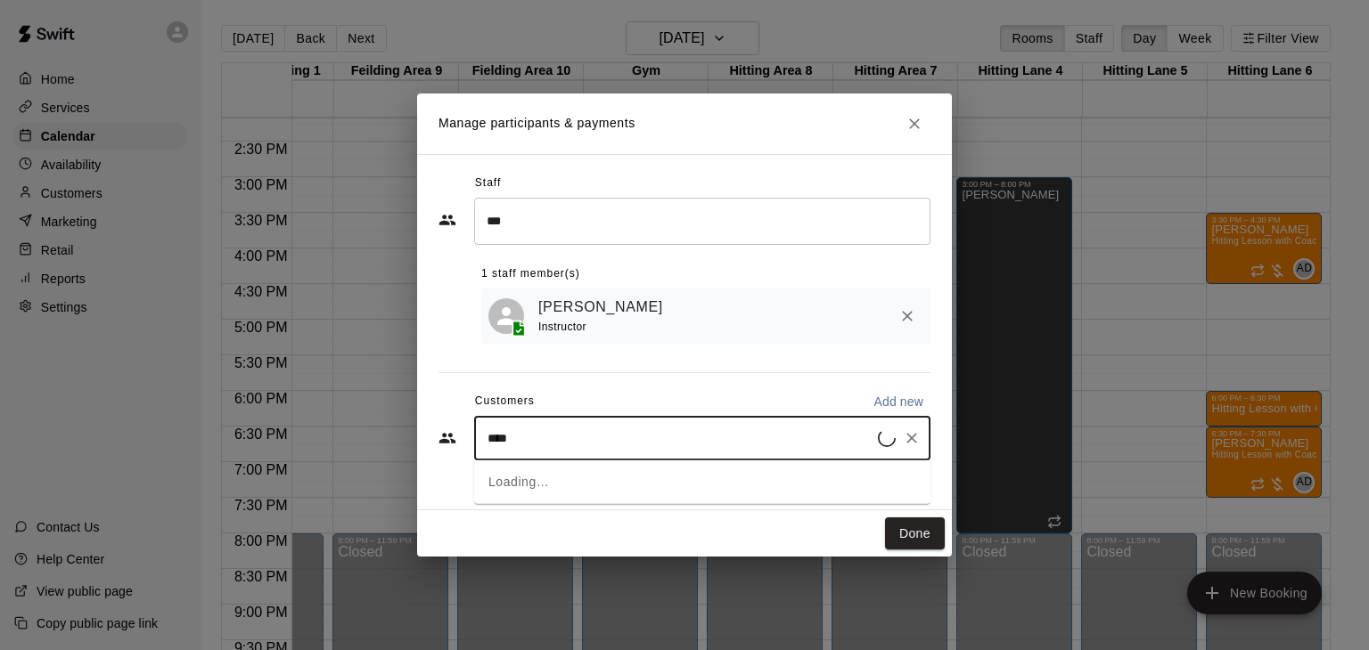
type input "*****"
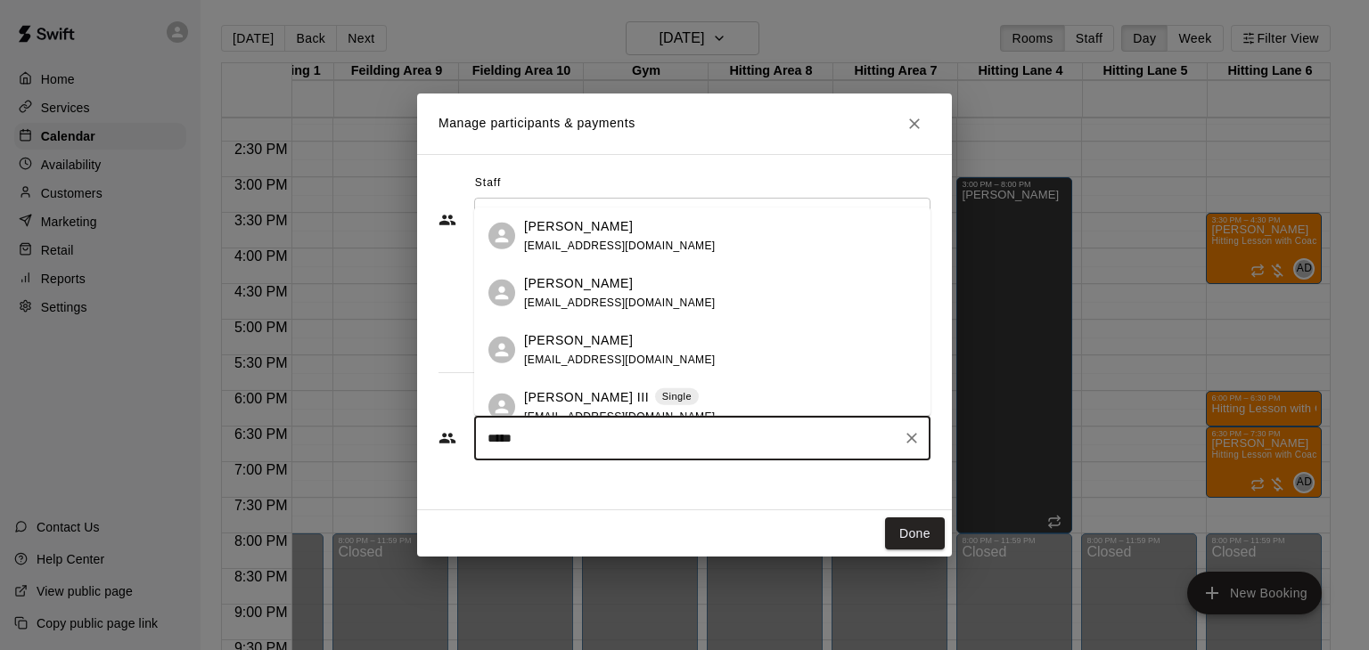
click at [573, 298] on span "[EMAIL_ADDRESS][DOMAIN_NAME]" at bounding box center [620, 303] width 192 height 12
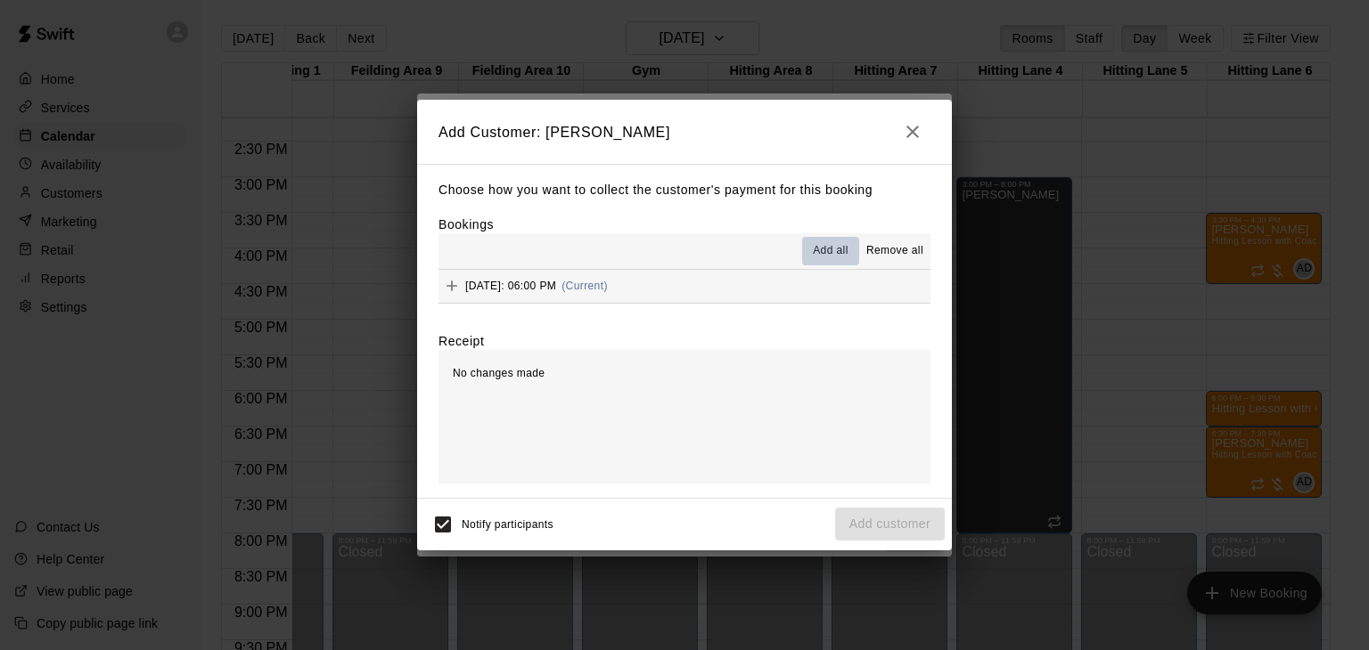
click at [824, 256] on span "Add all" at bounding box center [831, 251] width 36 height 18
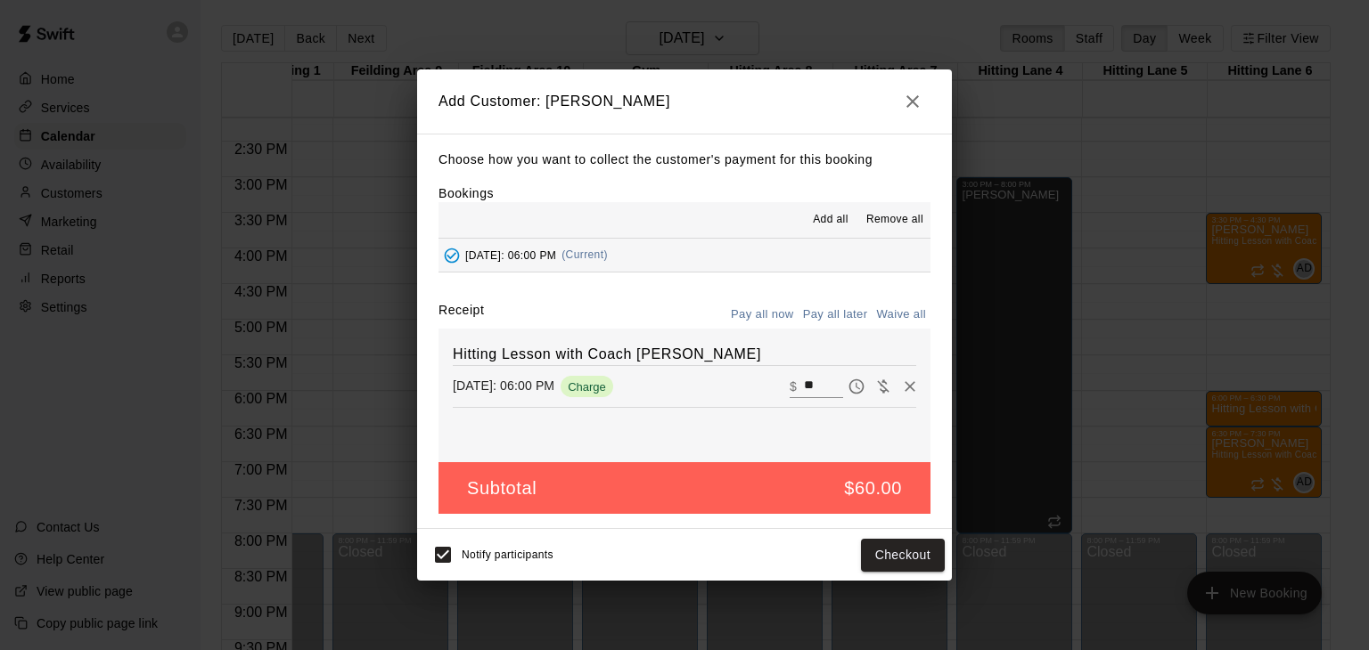
click at [842, 319] on button "Pay all later" at bounding box center [835, 315] width 74 height 28
click at [886, 558] on button "Add customer" at bounding box center [890, 555] width 110 height 33
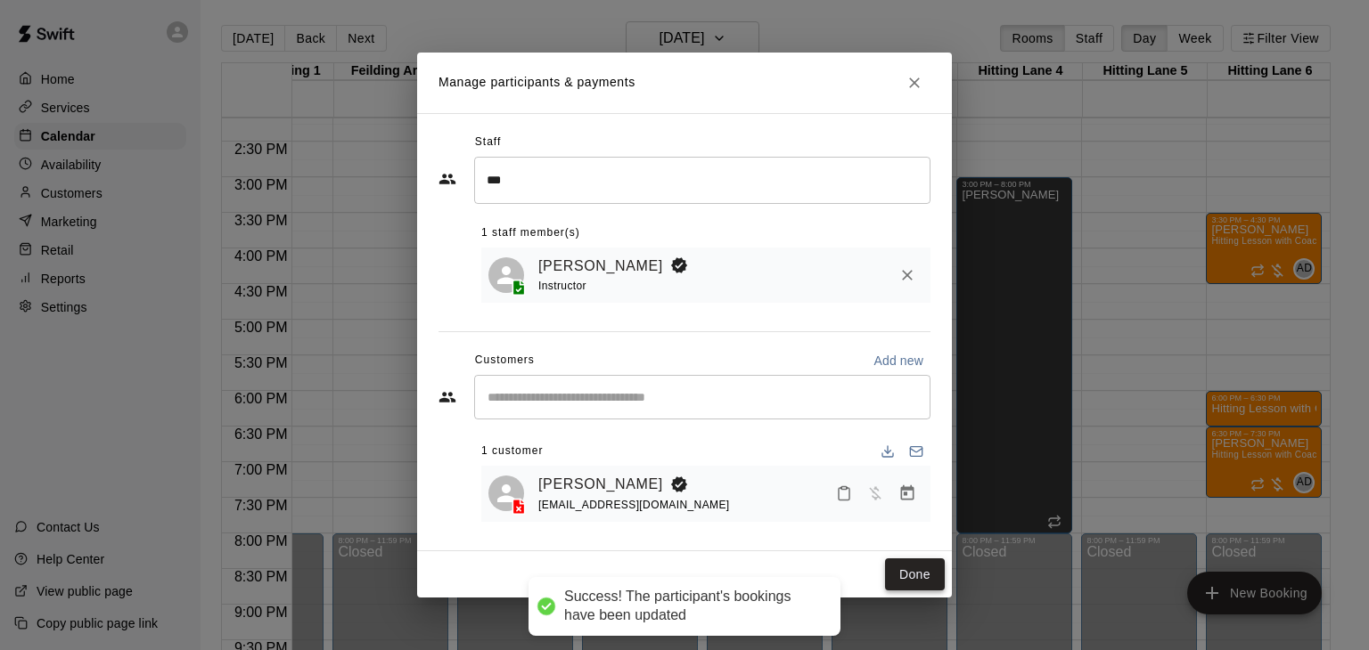
click at [904, 561] on button "Done" at bounding box center [915, 575] width 60 height 33
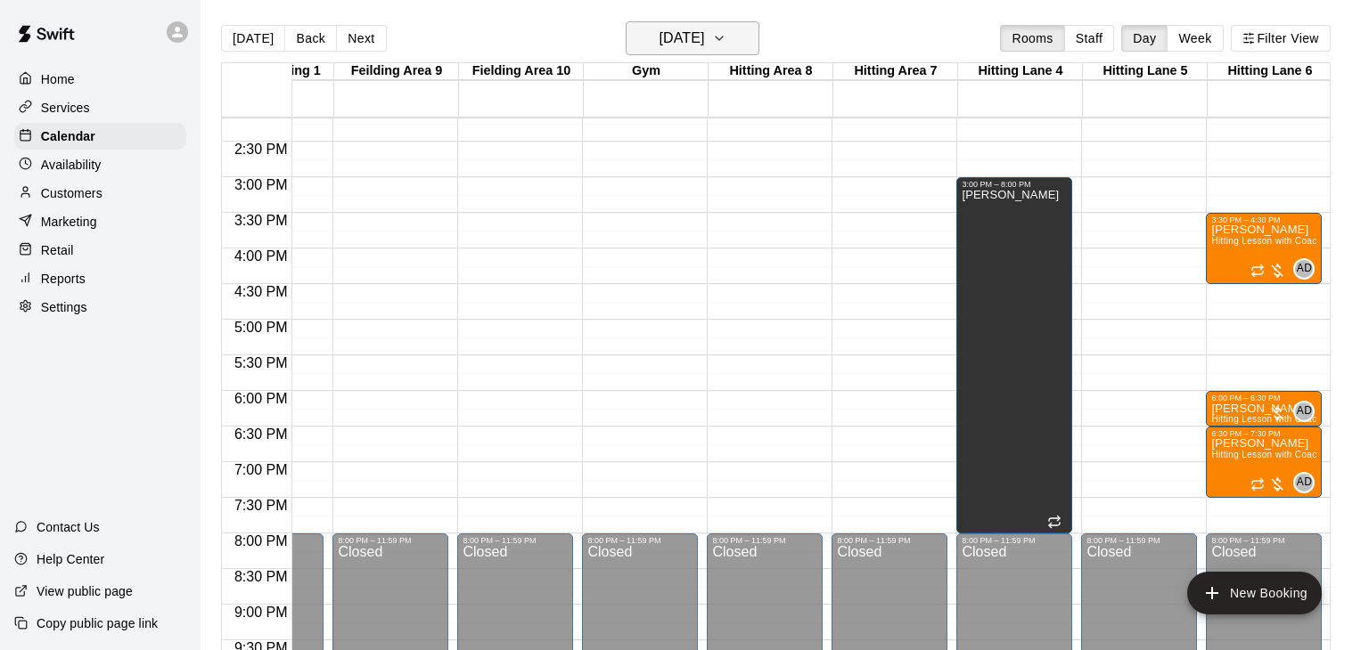
click at [741, 51] on button "[DATE]" at bounding box center [692, 38] width 134 height 34
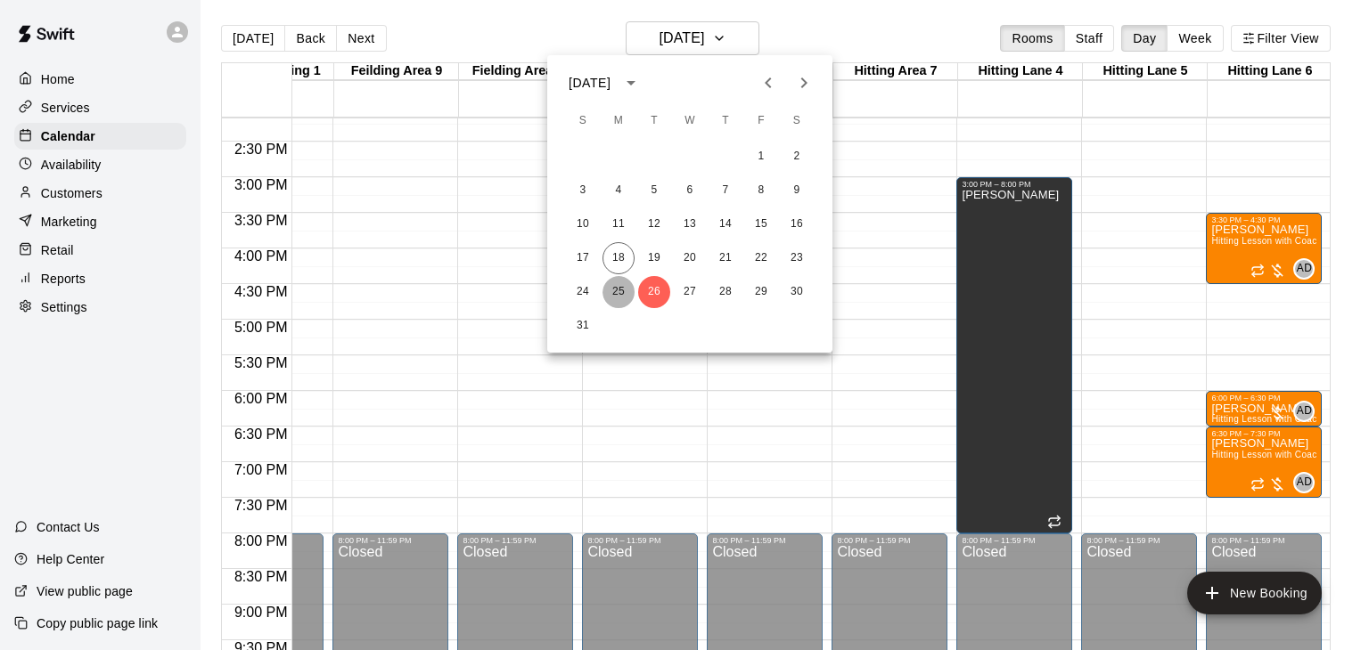
click at [620, 292] on button "25" at bounding box center [618, 292] width 32 height 32
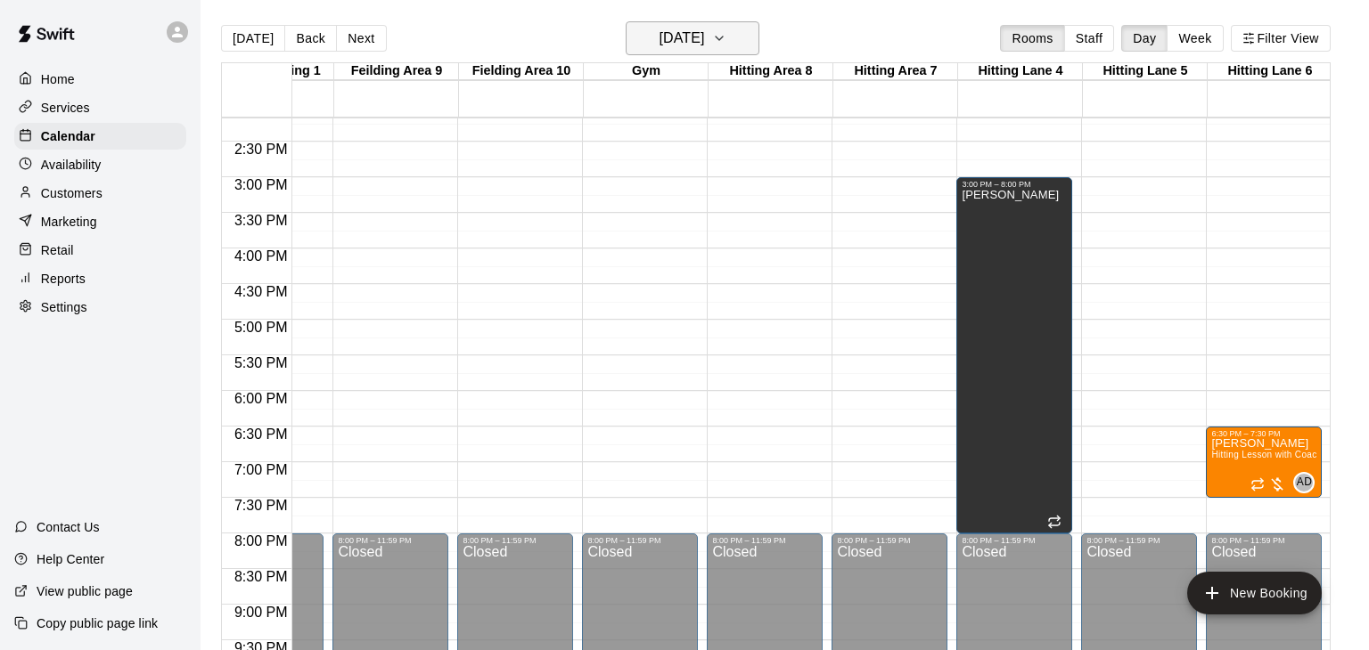
click at [723, 37] on icon "button" at bounding box center [718, 39] width 7 height 4
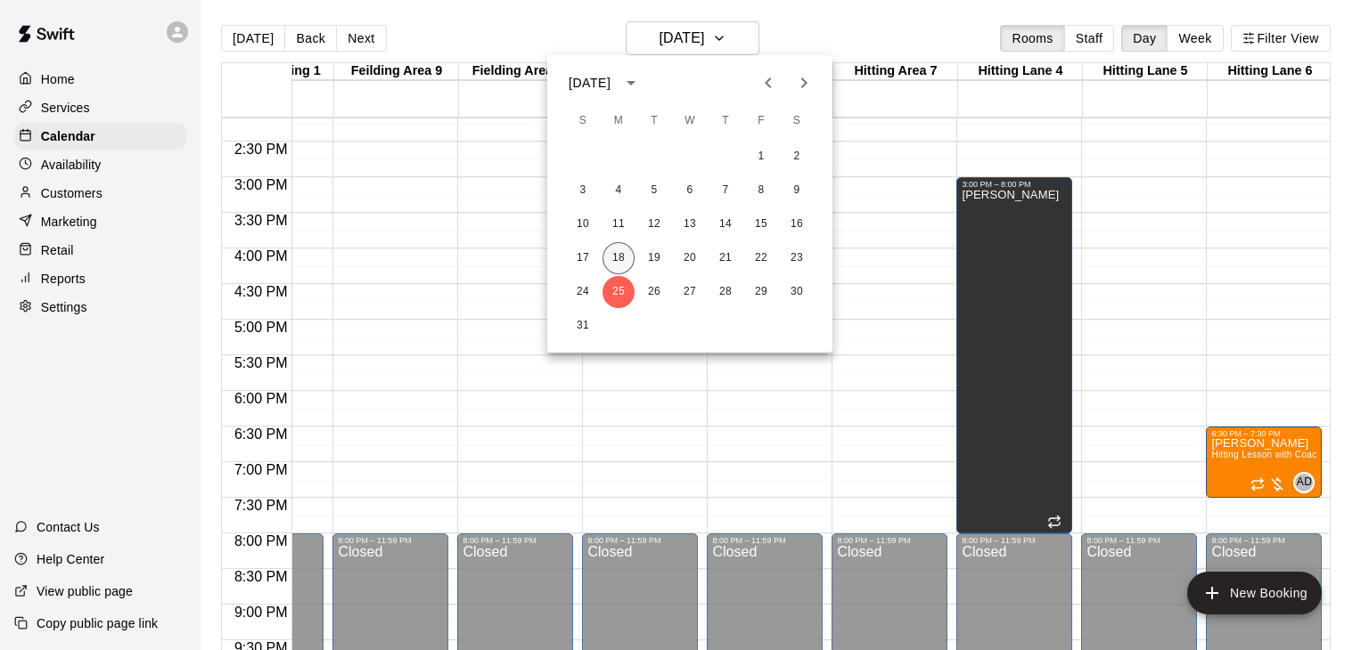
click at [623, 260] on button "18" at bounding box center [618, 258] width 32 height 32
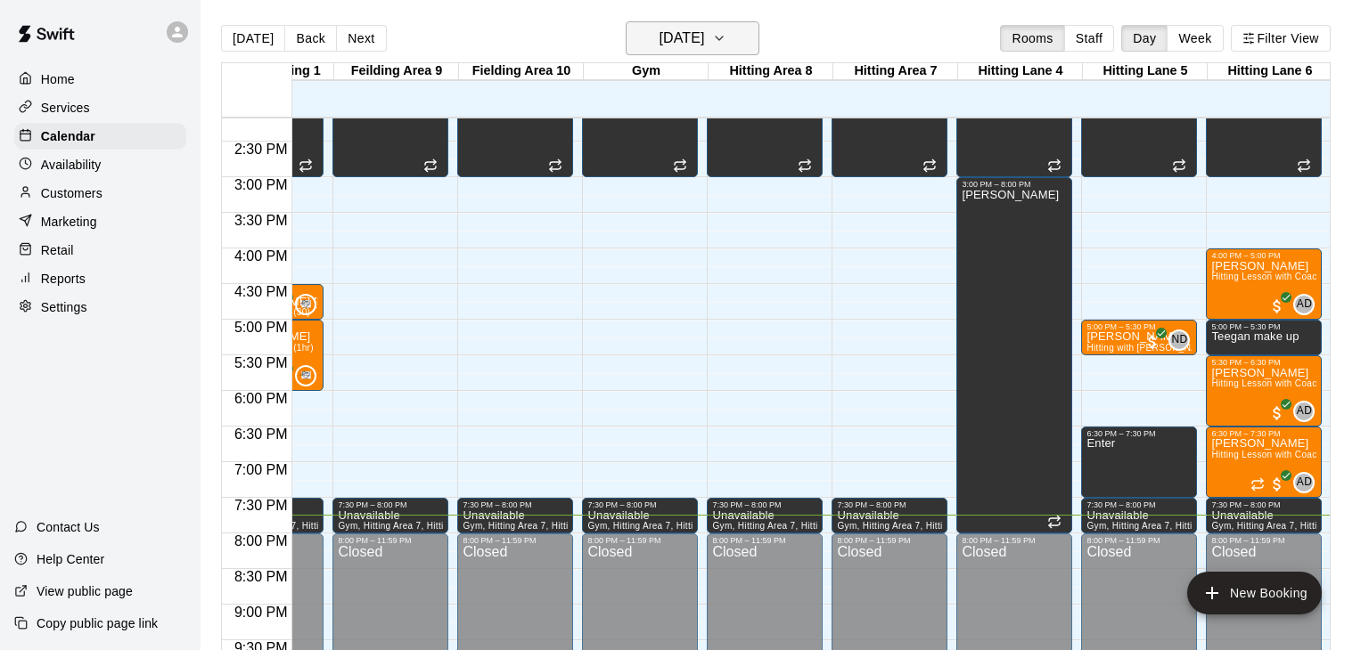
click at [726, 42] on icon "button" at bounding box center [719, 38] width 14 height 21
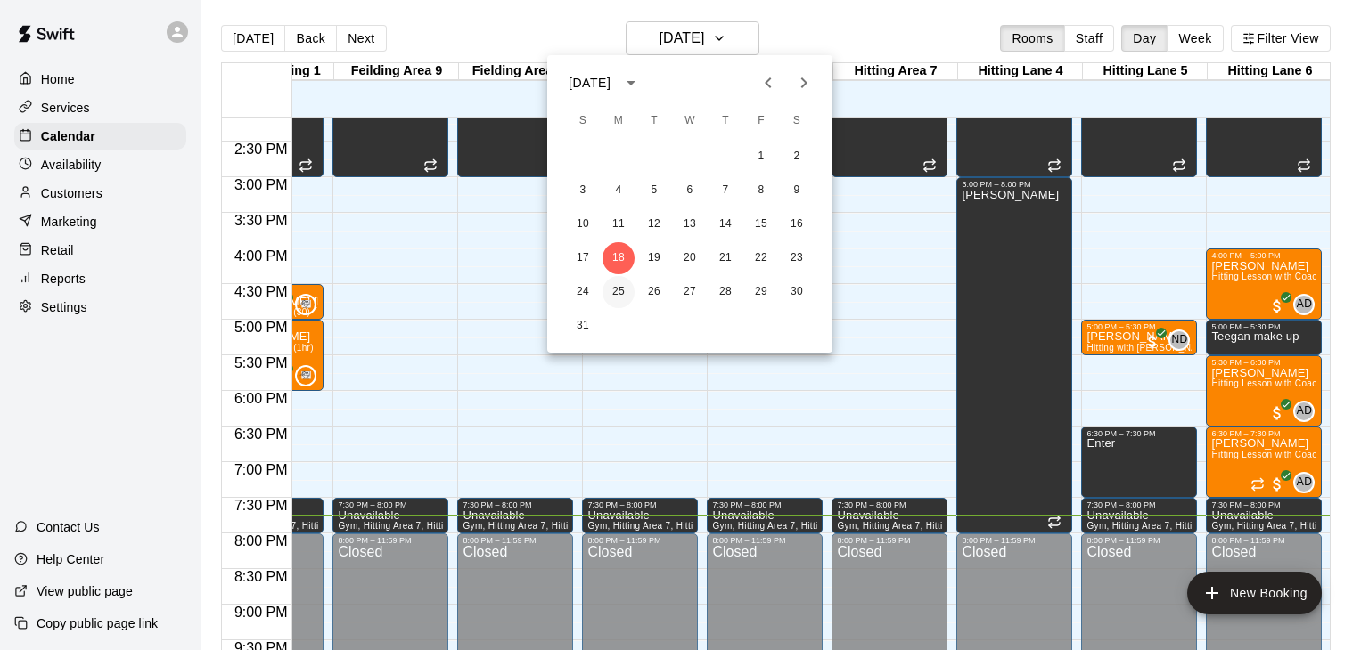
click at [623, 295] on button "25" at bounding box center [618, 292] width 32 height 32
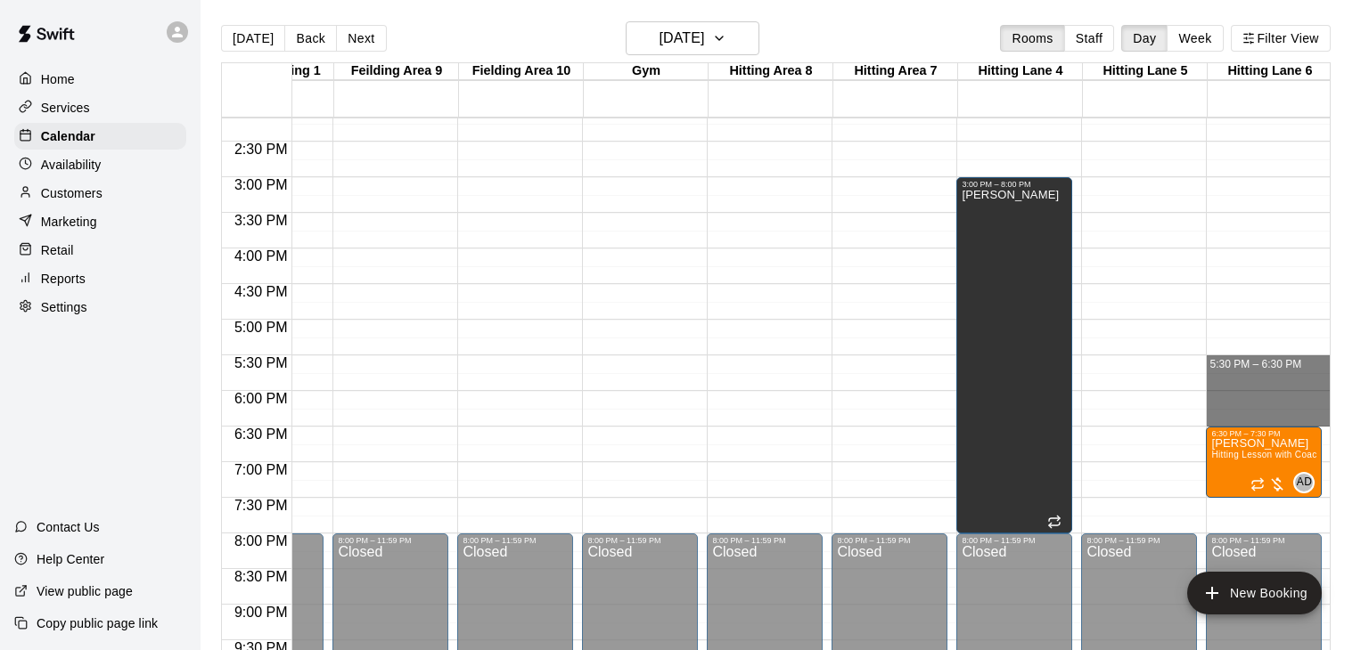
drag, startPoint x: 1247, startPoint y: 359, endPoint x: 1252, endPoint y: 415, distance: 56.3
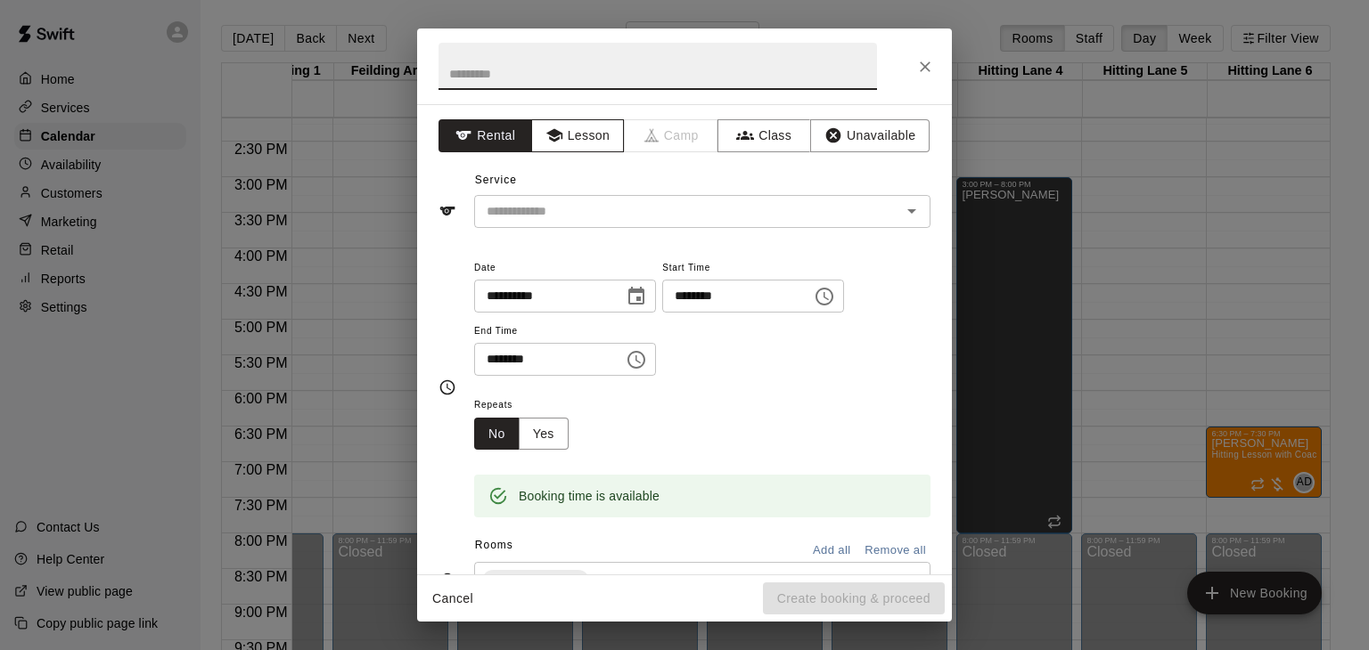
click at [584, 134] on button "Lesson" at bounding box center [578, 135] width 94 height 33
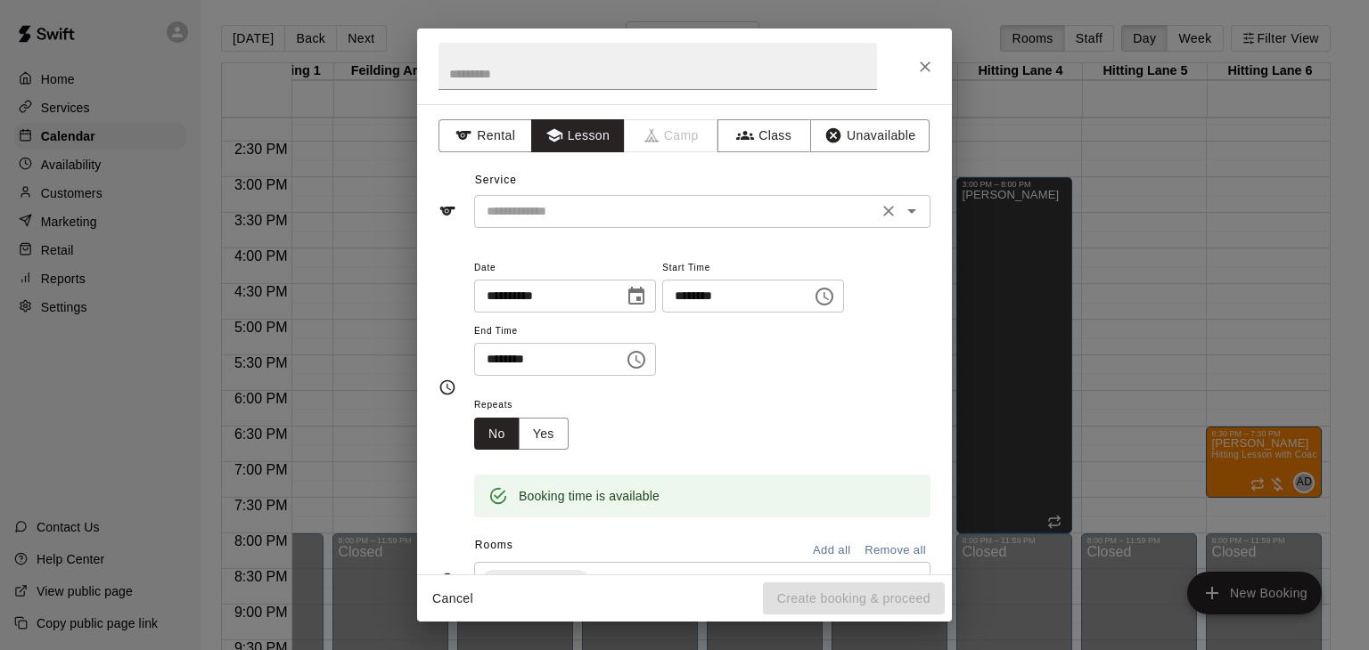
click at [570, 221] on input "text" at bounding box center [675, 211] width 393 height 22
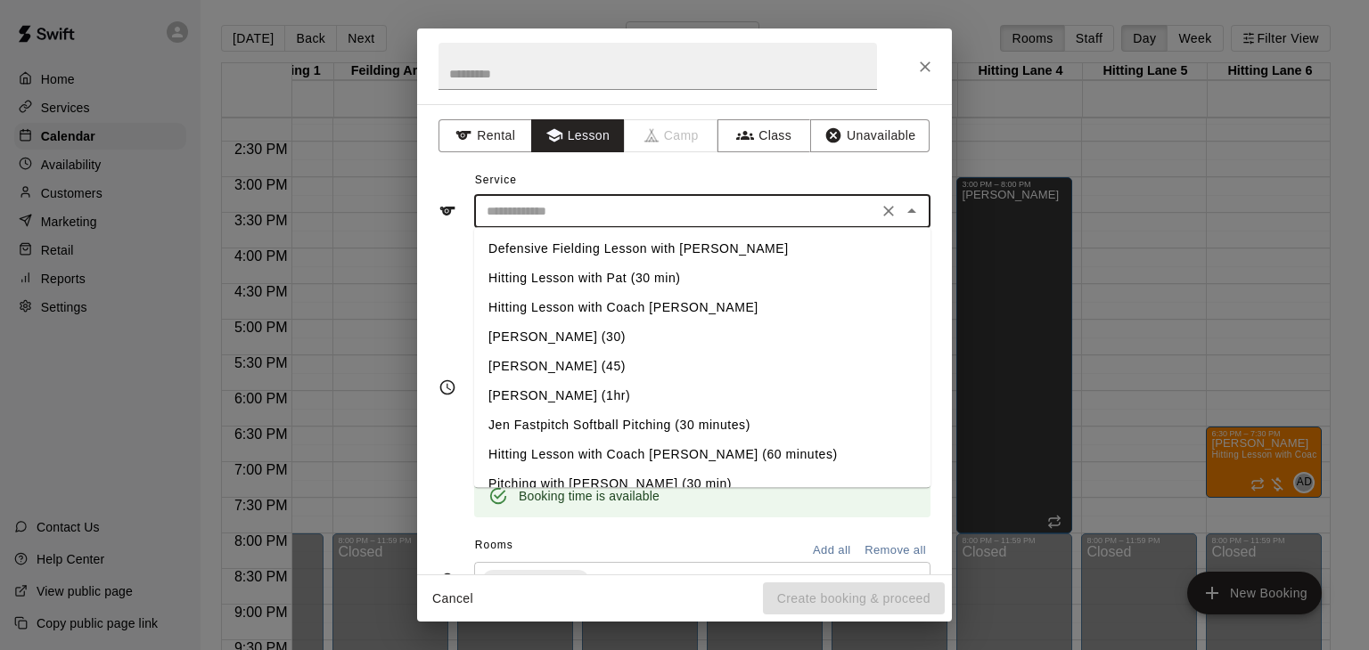
click at [620, 455] on li "Hitting Lesson with Coach [PERSON_NAME] (60 minutes)" at bounding box center [702, 454] width 456 height 29
type input "**********"
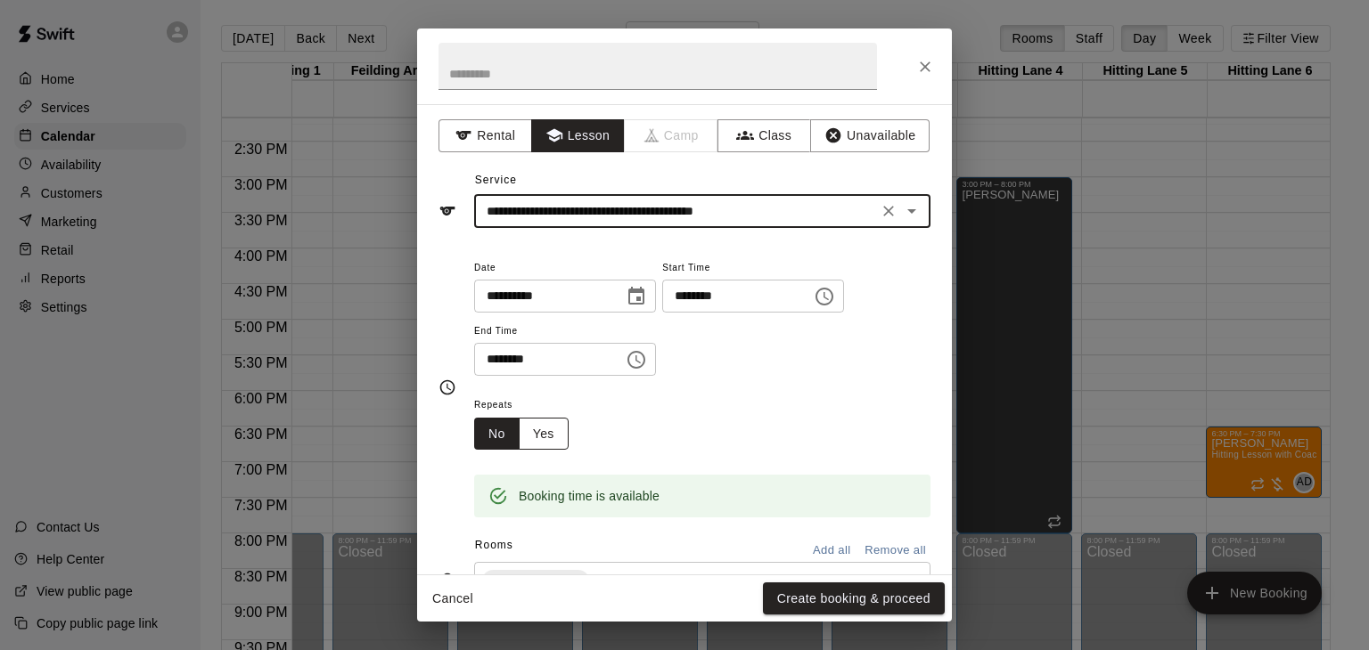
click at [530, 451] on button "Yes" at bounding box center [544, 434] width 50 height 33
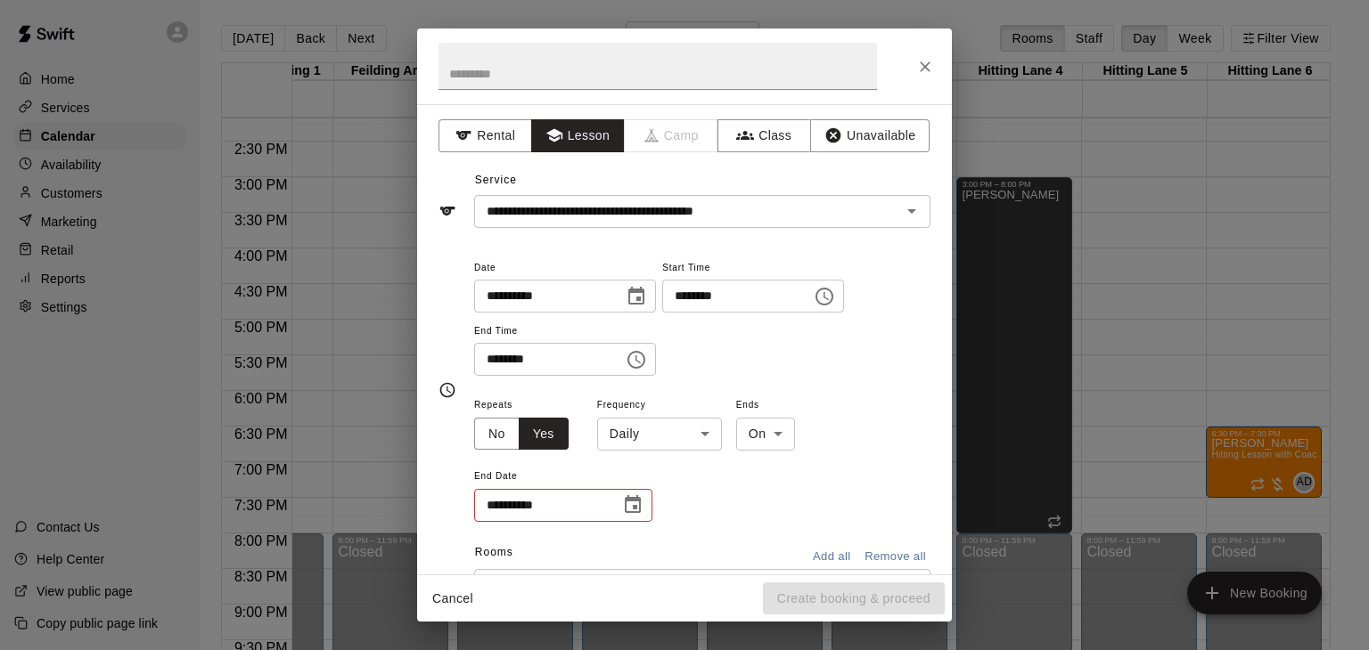
click at [695, 499] on body "Home Services Calendar Availability Customers Marketing Retail Reports Settings…" at bounding box center [684, 339] width 1369 height 679
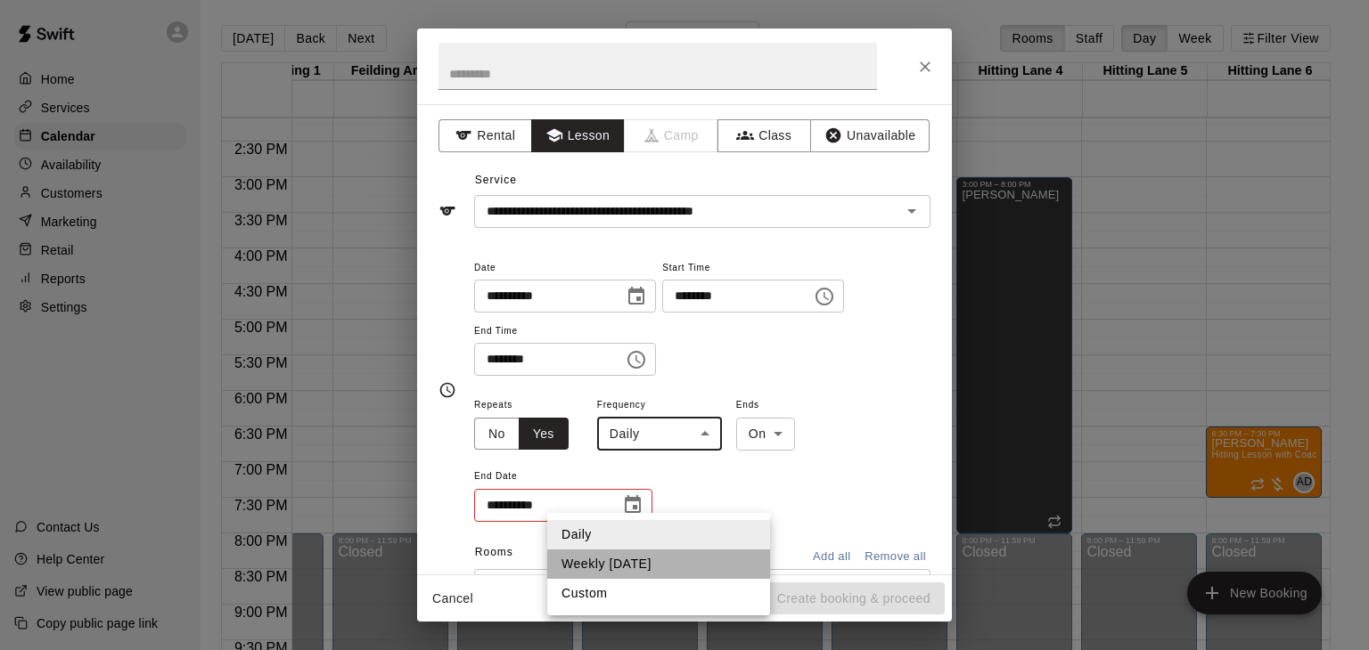
click at [636, 566] on li "Weekly [DATE]" at bounding box center [658, 564] width 223 height 29
type input "******"
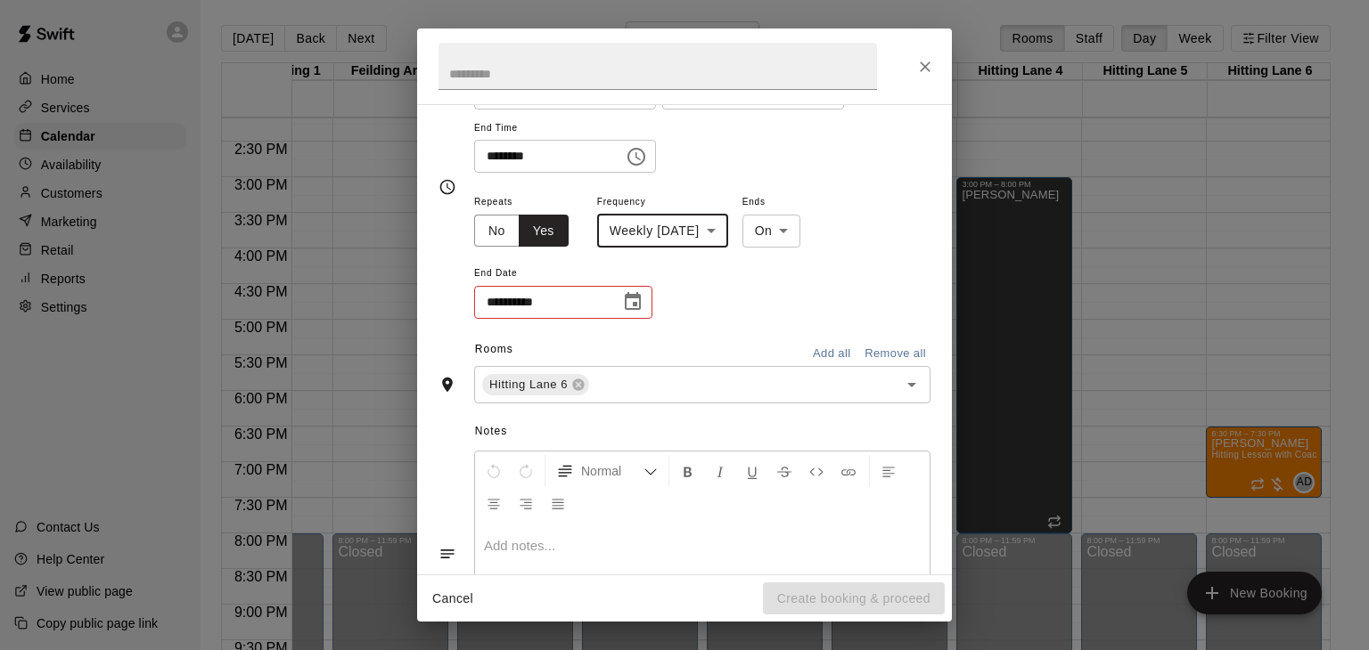
scroll to position [212, 0]
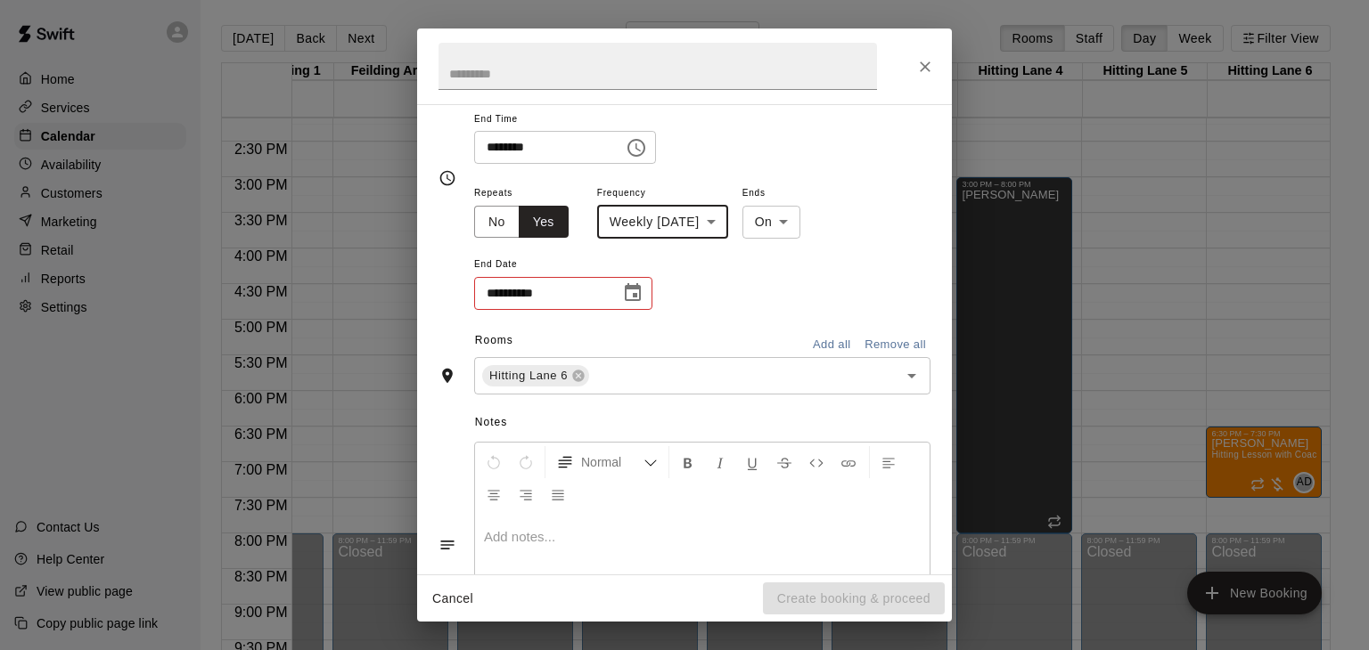
click at [642, 304] on icon "Choose date" at bounding box center [632, 292] width 21 height 21
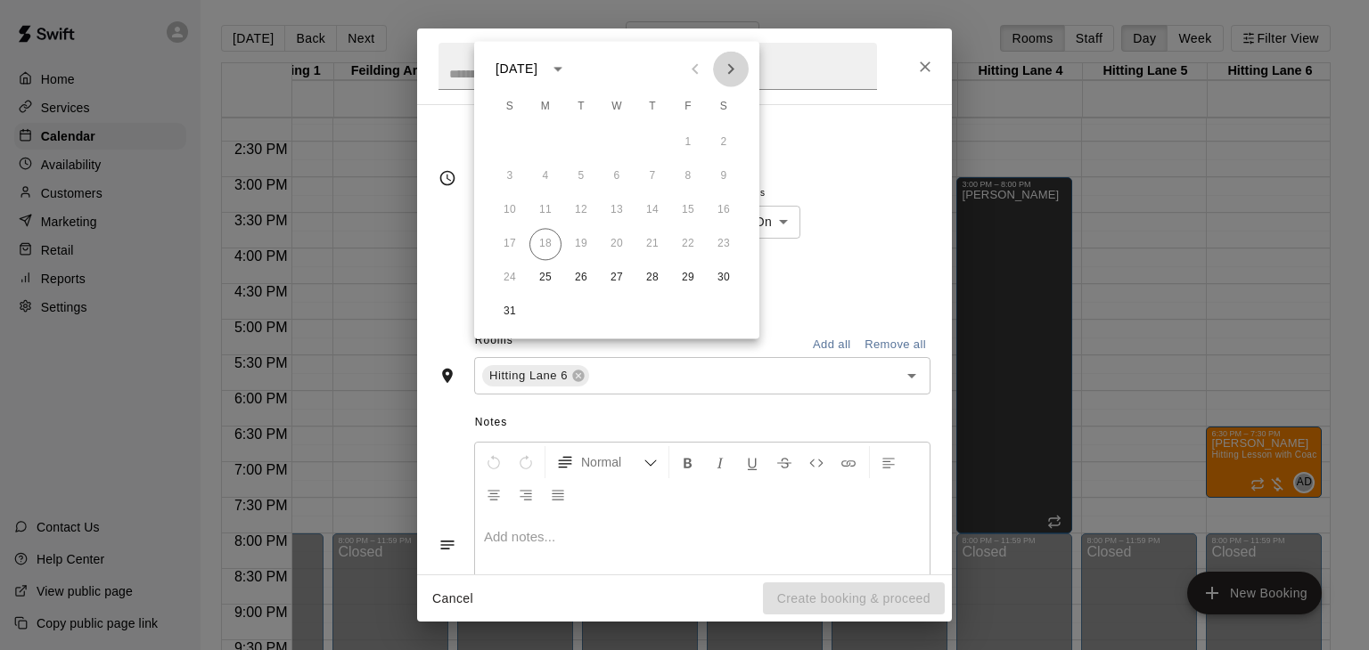
click at [731, 76] on icon "Next month" at bounding box center [730, 68] width 21 height 21
click at [544, 278] on button "29" at bounding box center [545, 278] width 32 height 32
type input "**********"
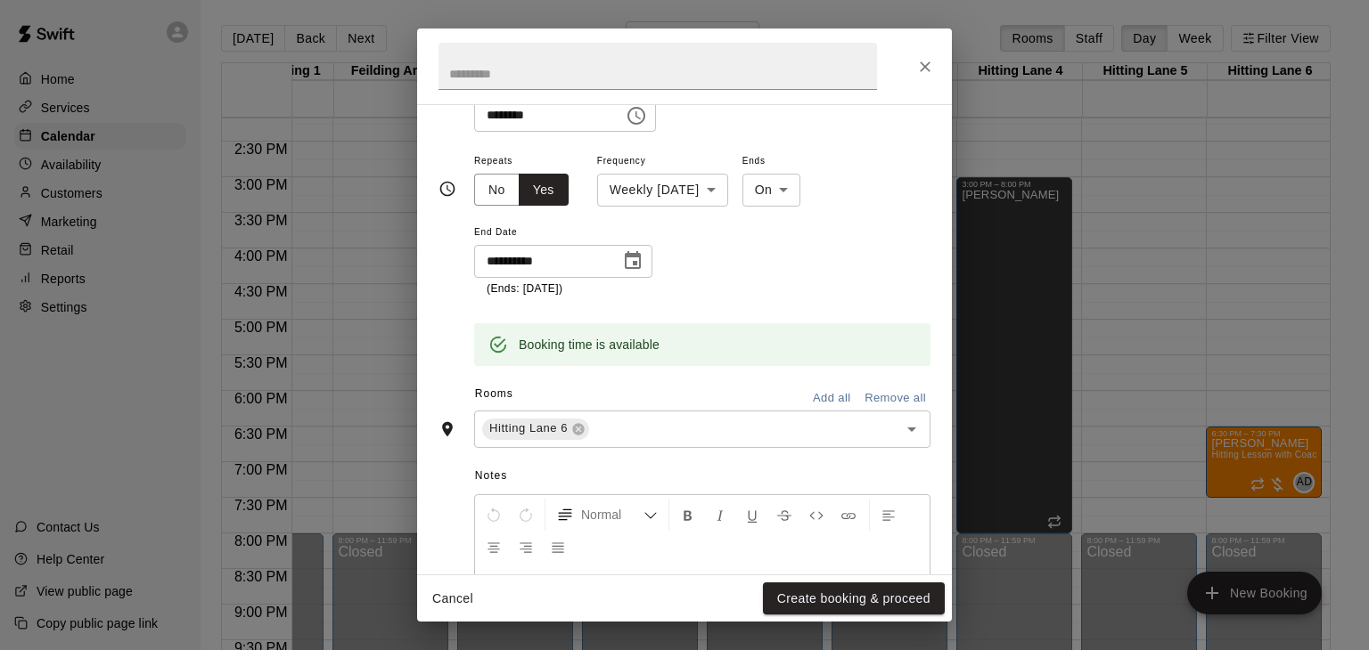
scroll to position [255, 0]
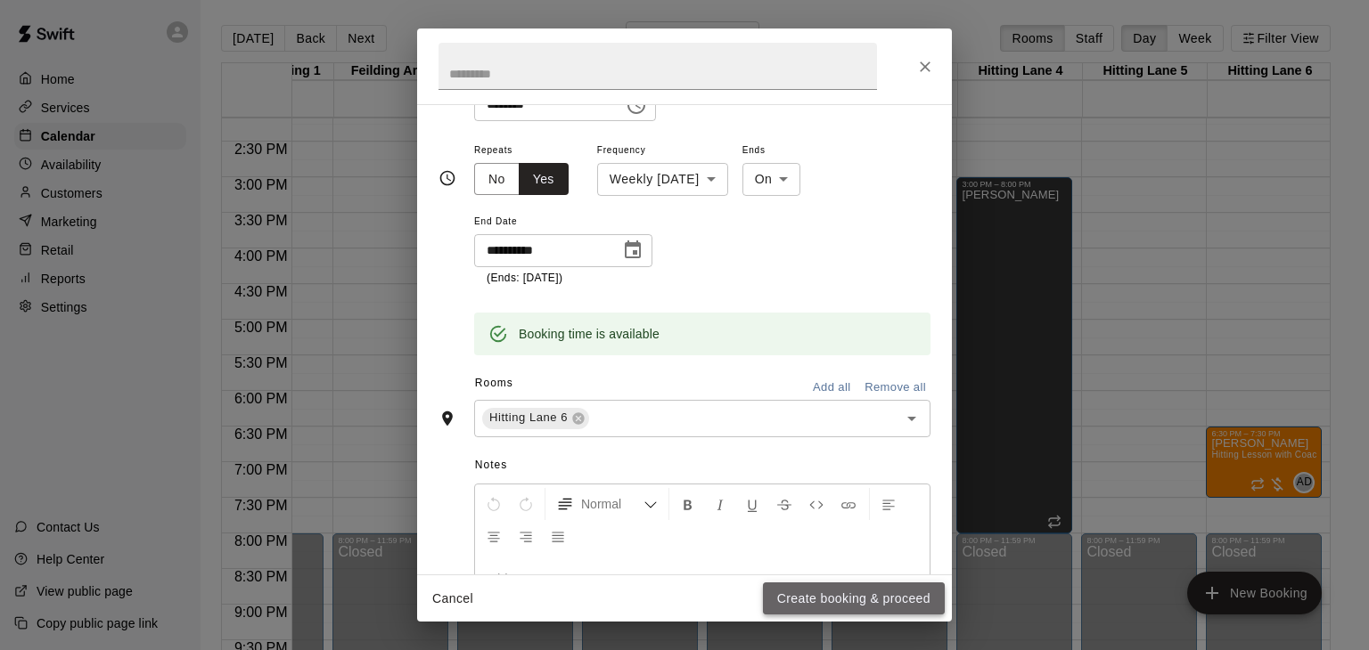
click at [863, 597] on button "Create booking & proceed" at bounding box center [854, 599] width 182 height 33
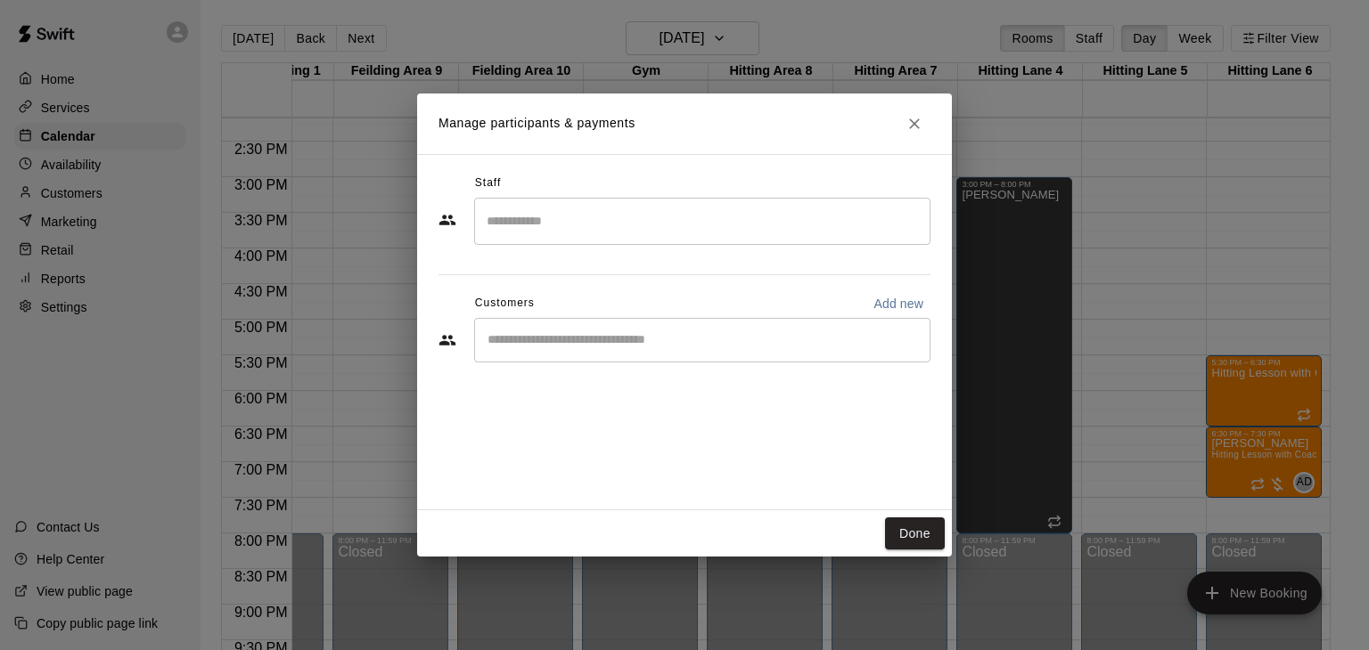
click at [588, 233] on input "Search staff" at bounding box center [702, 221] width 440 height 31
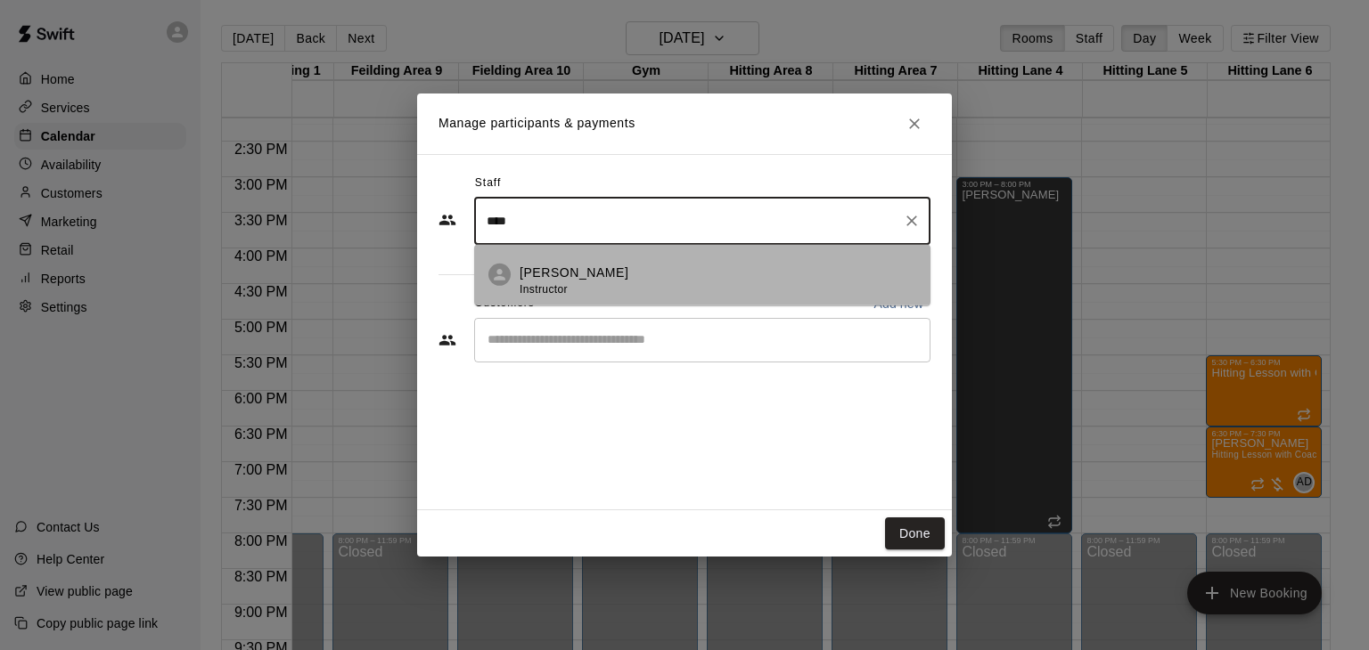
click at [585, 264] on p "[PERSON_NAME]" at bounding box center [573, 273] width 109 height 19
type input "****"
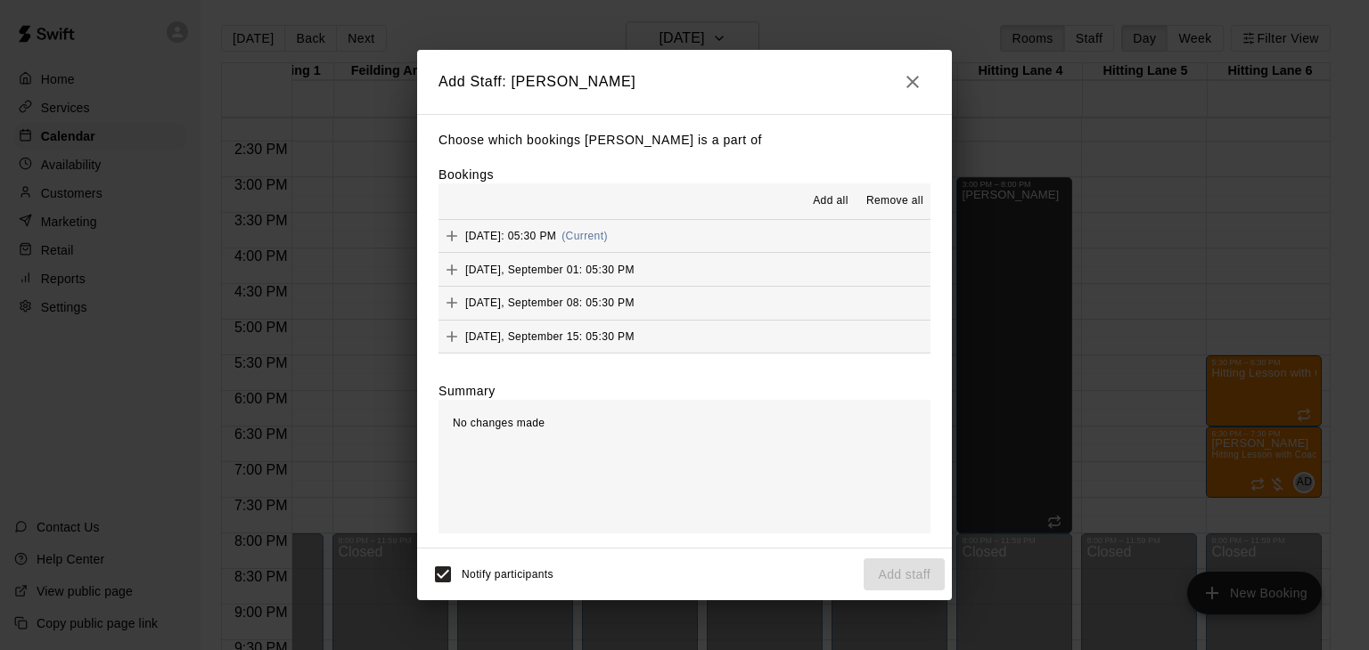
click at [846, 204] on span "Add all" at bounding box center [831, 201] width 36 height 18
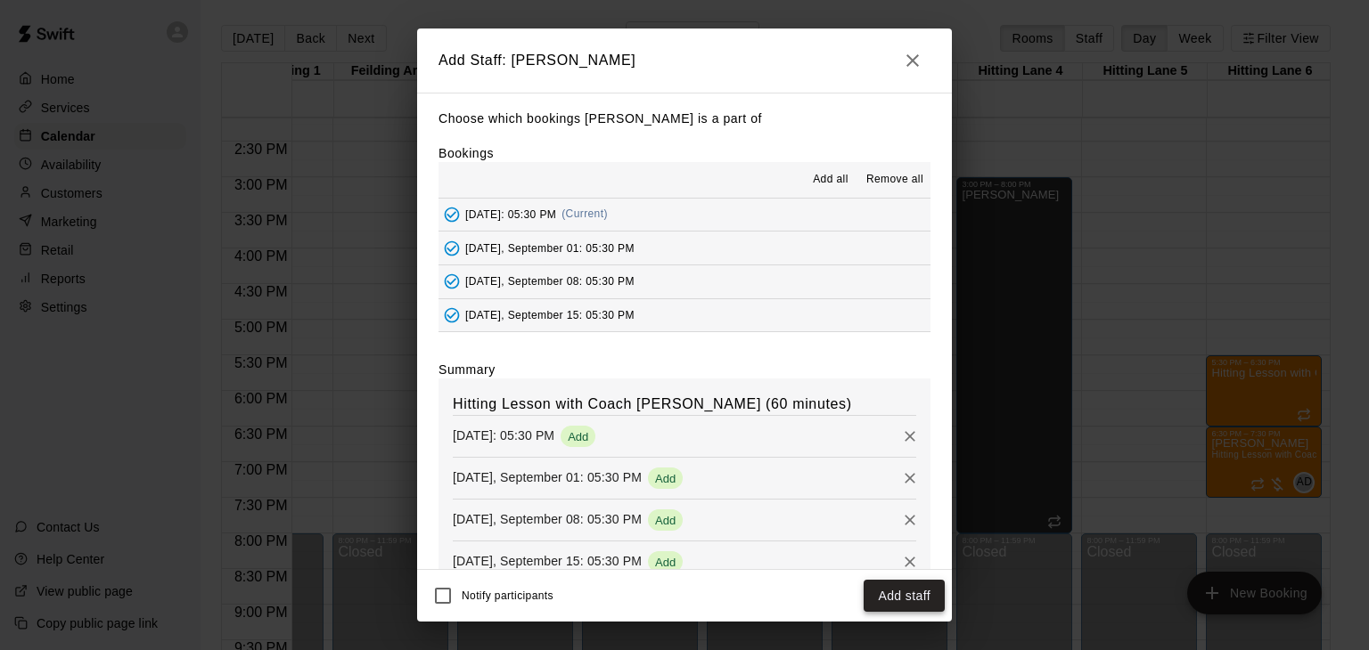
click at [879, 587] on button "Add staff" at bounding box center [903, 596] width 81 height 33
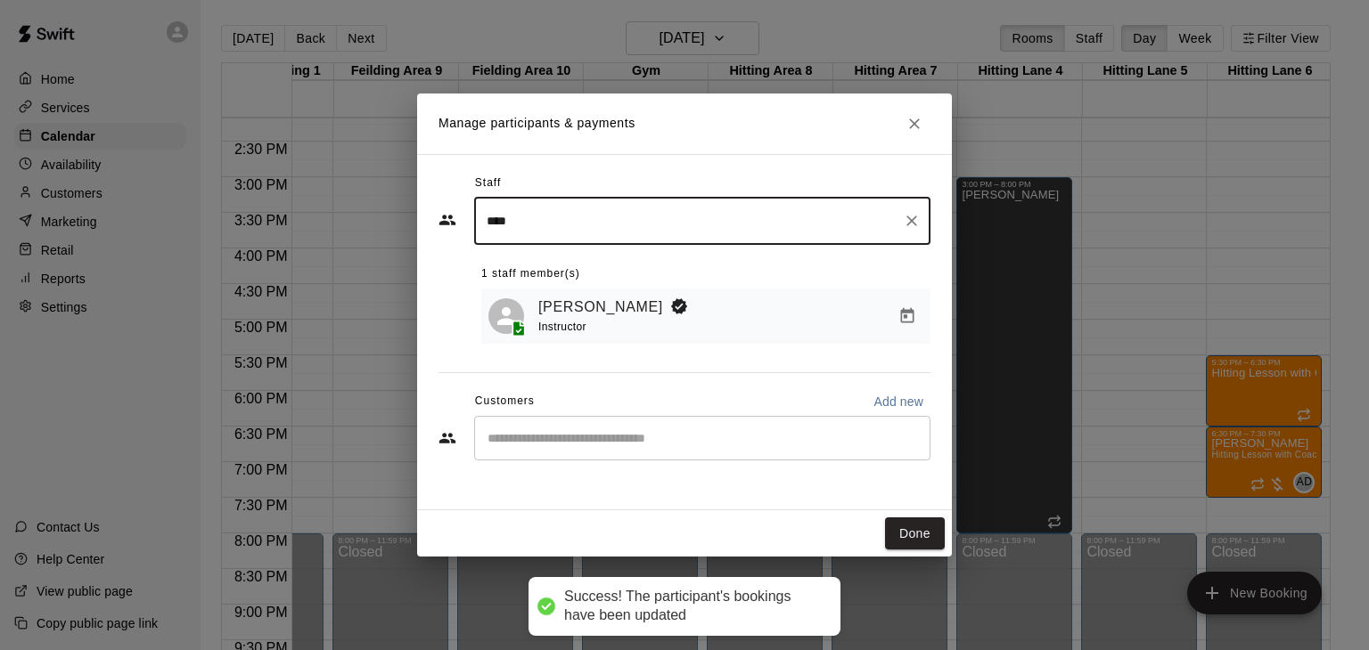
click at [558, 425] on div "​" at bounding box center [702, 438] width 456 height 45
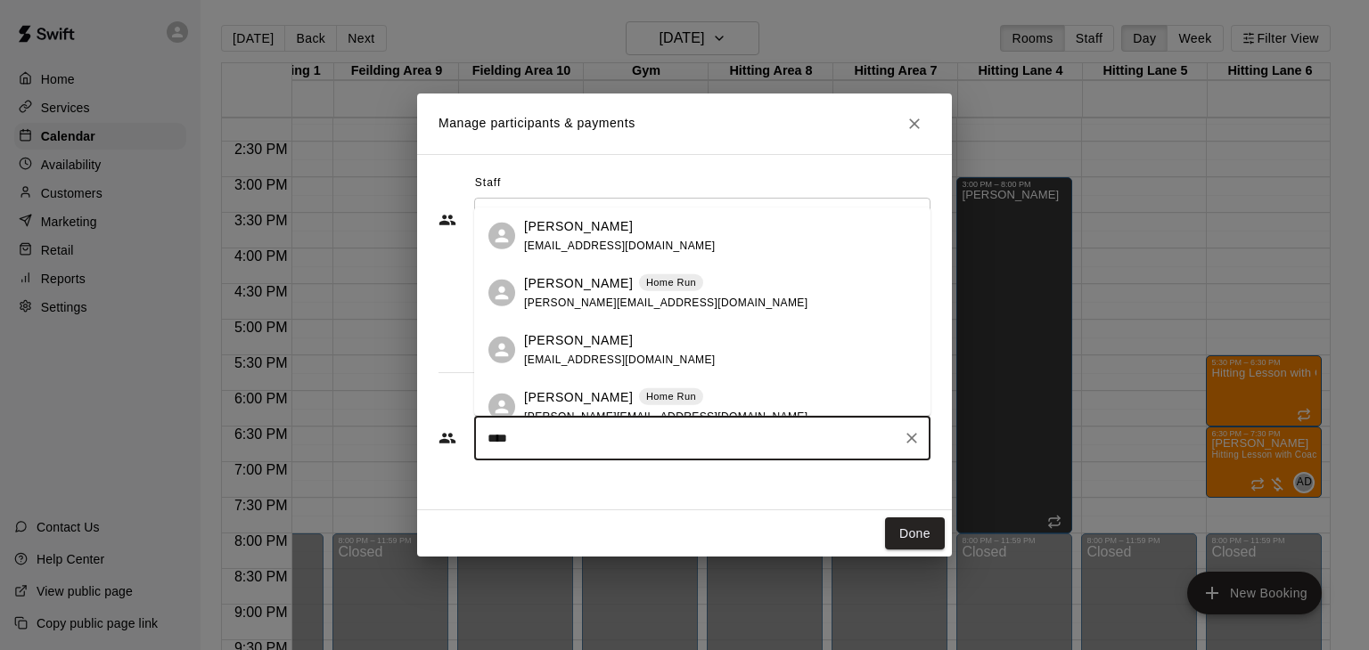
type input "*****"
click at [585, 407] on div "[PERSON_NAME] Home Run [PERSON_NAME][EMAIL_ADDRESS][DOMAIN_NAME]" at bounding box center [665, 407] width 283 height 38
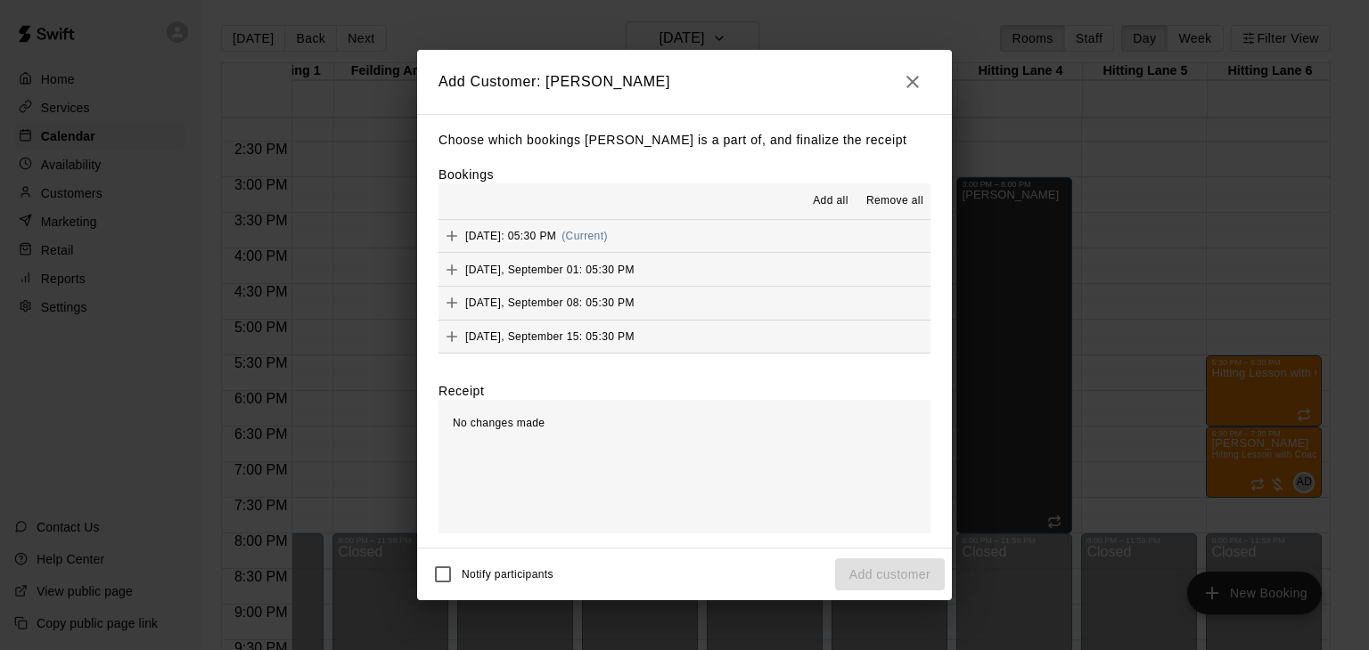
click at [838, 202] on span "Add all" at bounding box center [831, 201] width 36 height 18
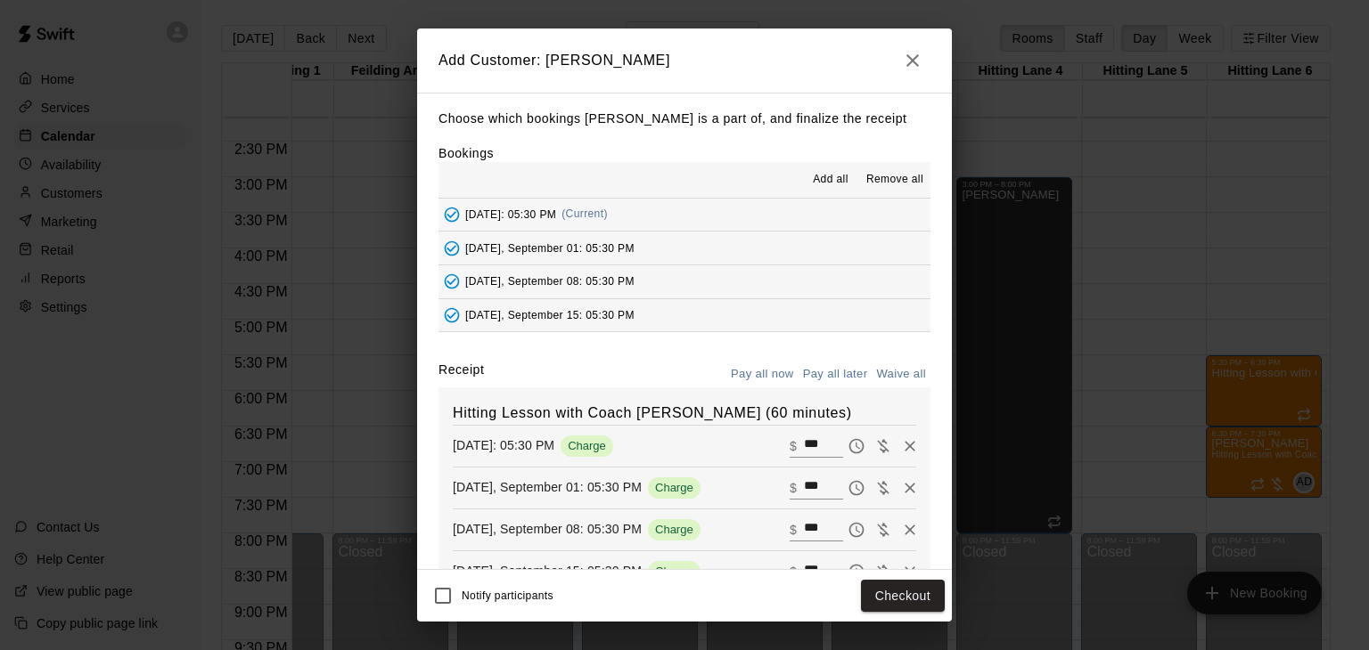
click at [842, 371] on button "Pay all later" at bounding box center [835, 375] width 74 height 28
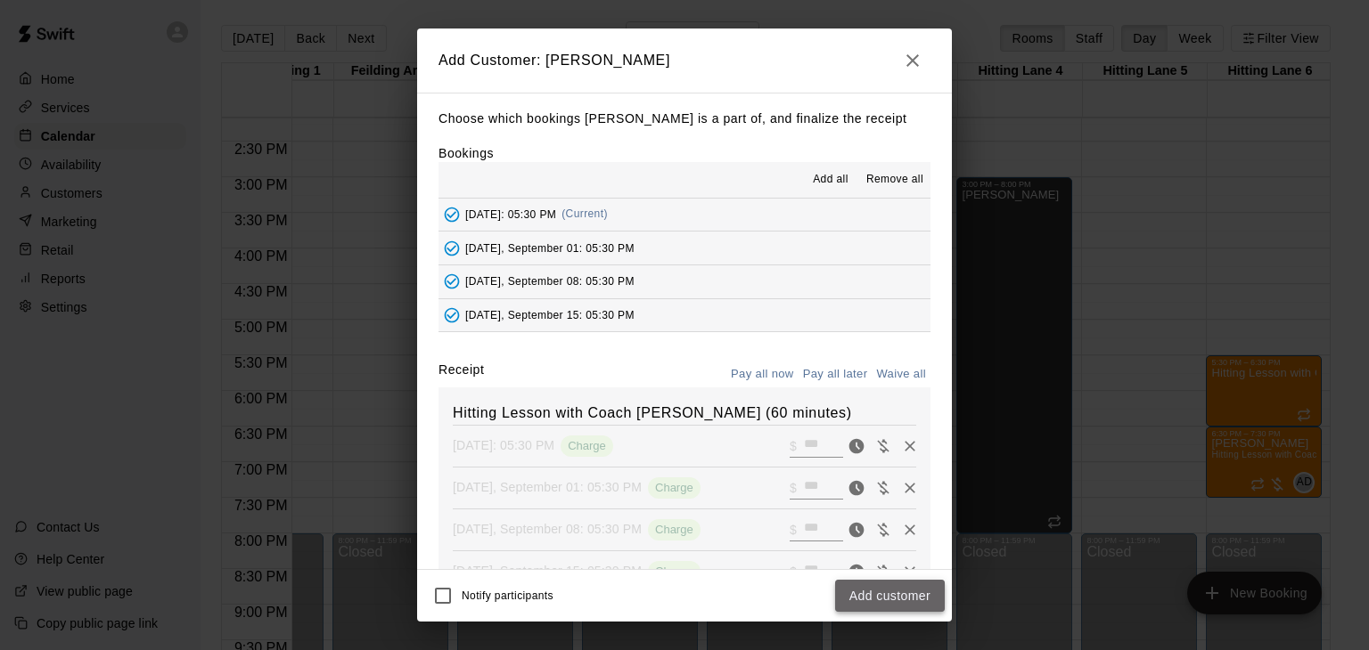
click at [895, 593] on button "Add customer" at bounding box center [890, 596] width 110 height 33
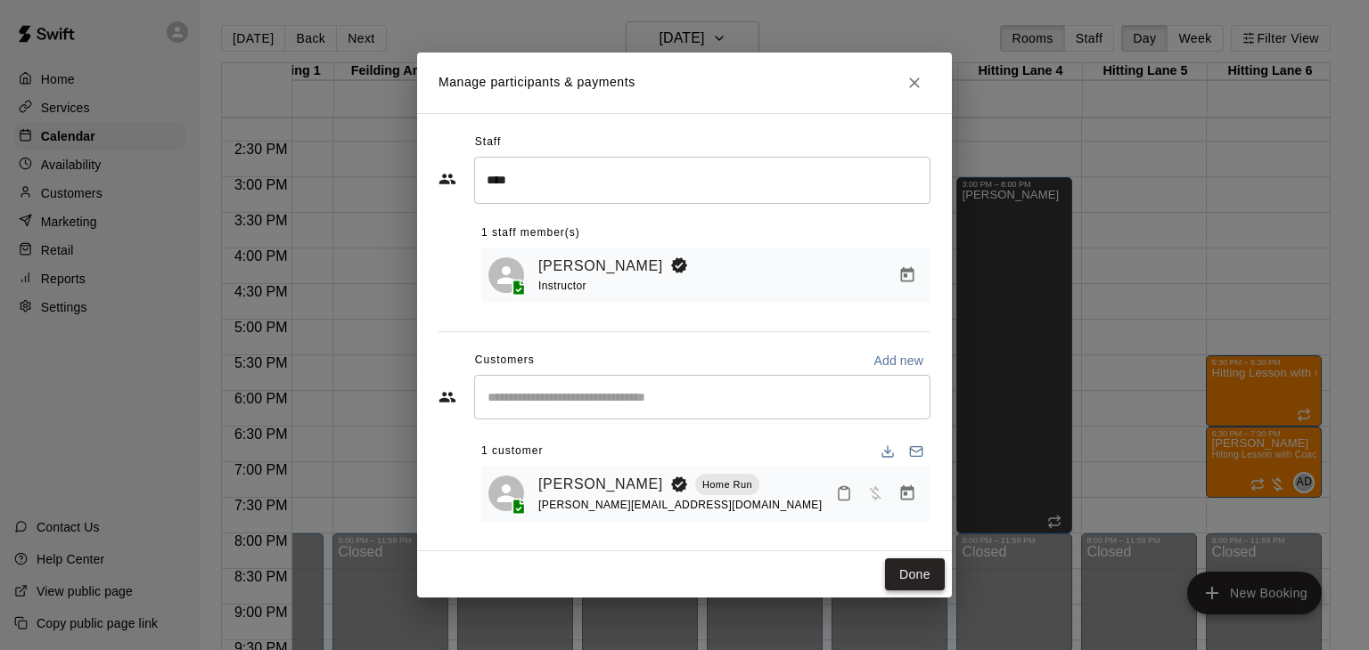
click at [930, 566] on button "Done" at bounding box center [915, 575] width 60 height 33
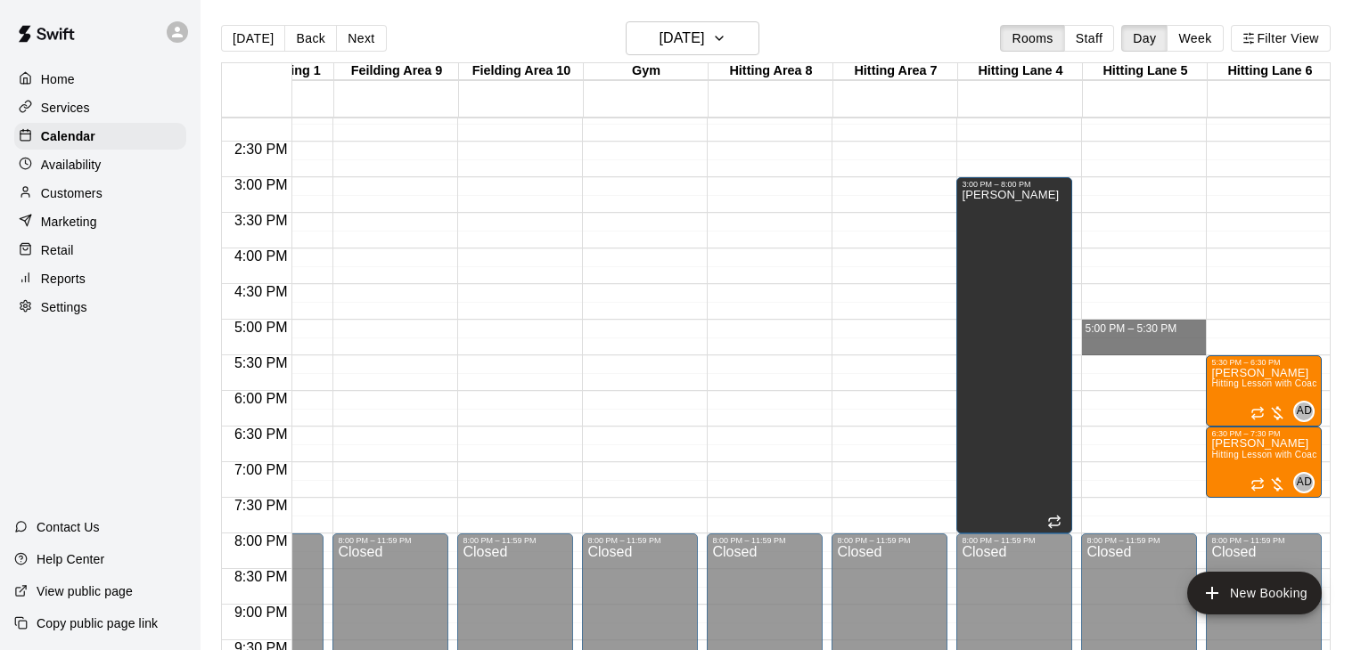
drag, startPoint x: 1140, startPoint y: 320, endPoint x: 1140, endPoint y: 345, distance: 25.0
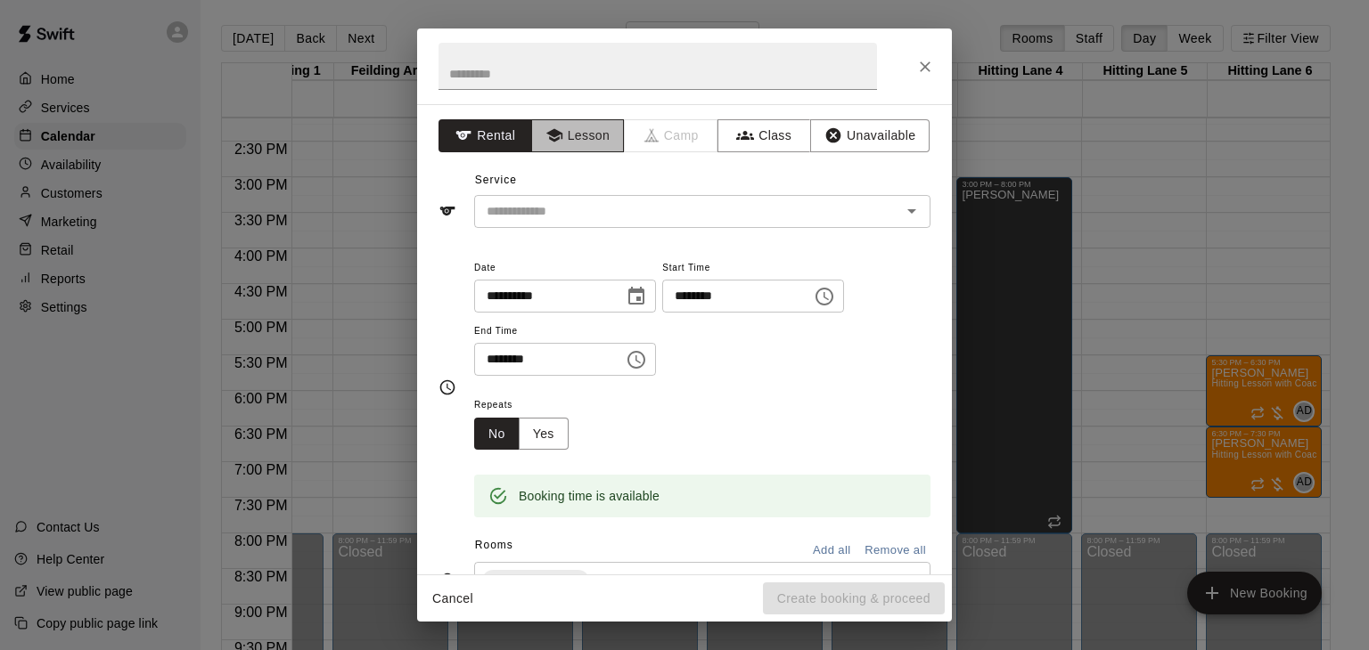
click at [593, 140] on button "Lesson" at bounding box center [578, 135] width 94 height 33
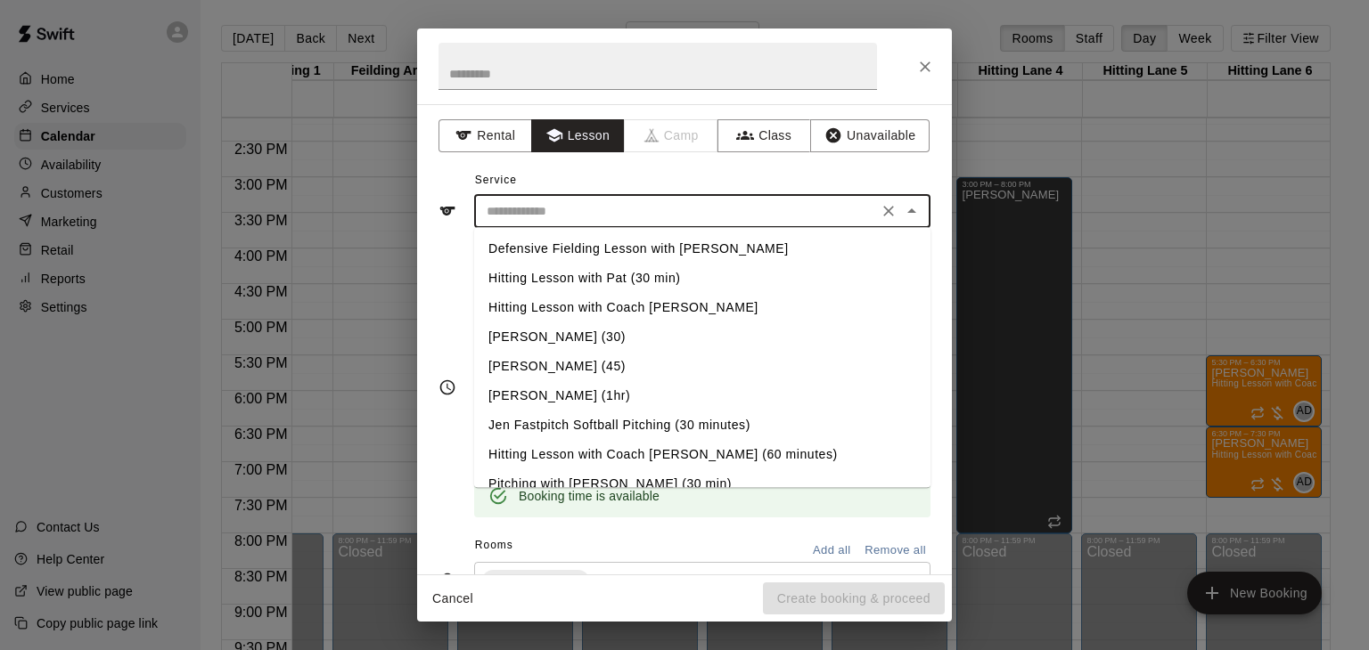
click at [624, 209] on input "text" at bounding box center [675, 211] width 393 height 22
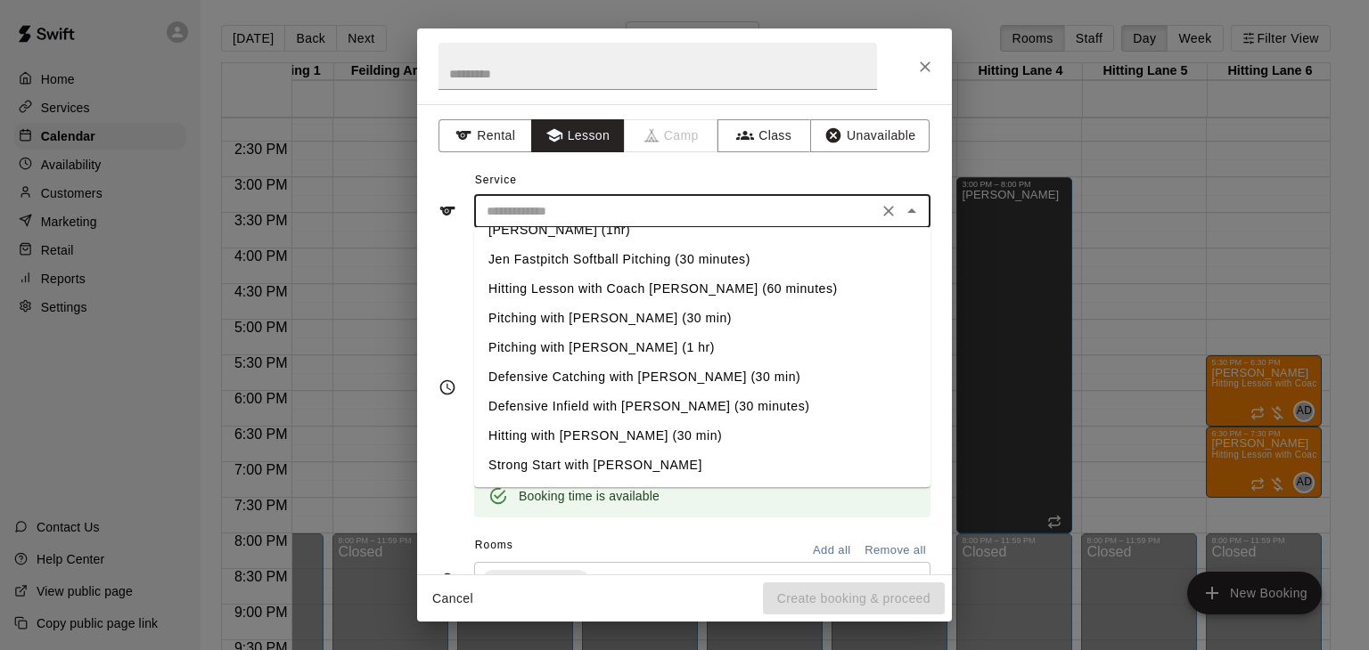
click at [560, 437] on li "Hitting with [PERSON_NAME] (30 min)" at bounding box center [702, 435] width 456 height 29
type input "**********"
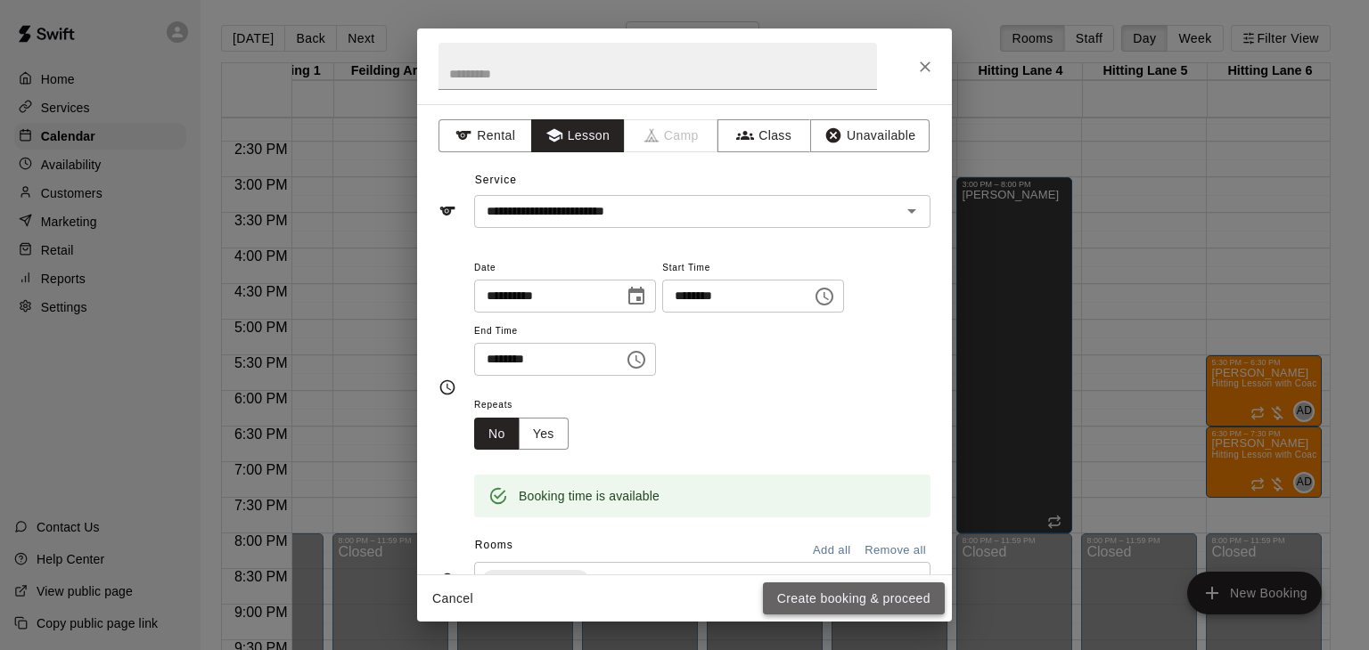
click at [870, 596] on button "Create booking & proceed" at bounding box center [854, 599] width 182 height 33
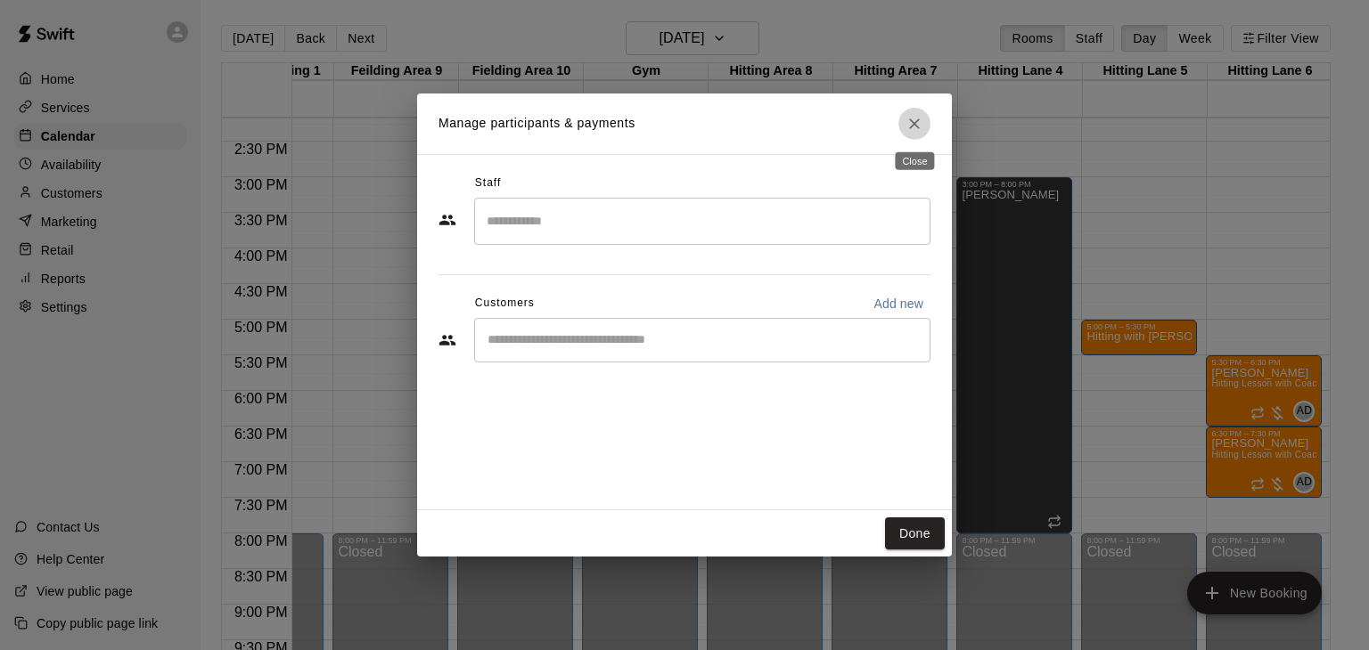
click at [911, 123] on icon "Close" at bounding box center [914, 124] width 18 height 18
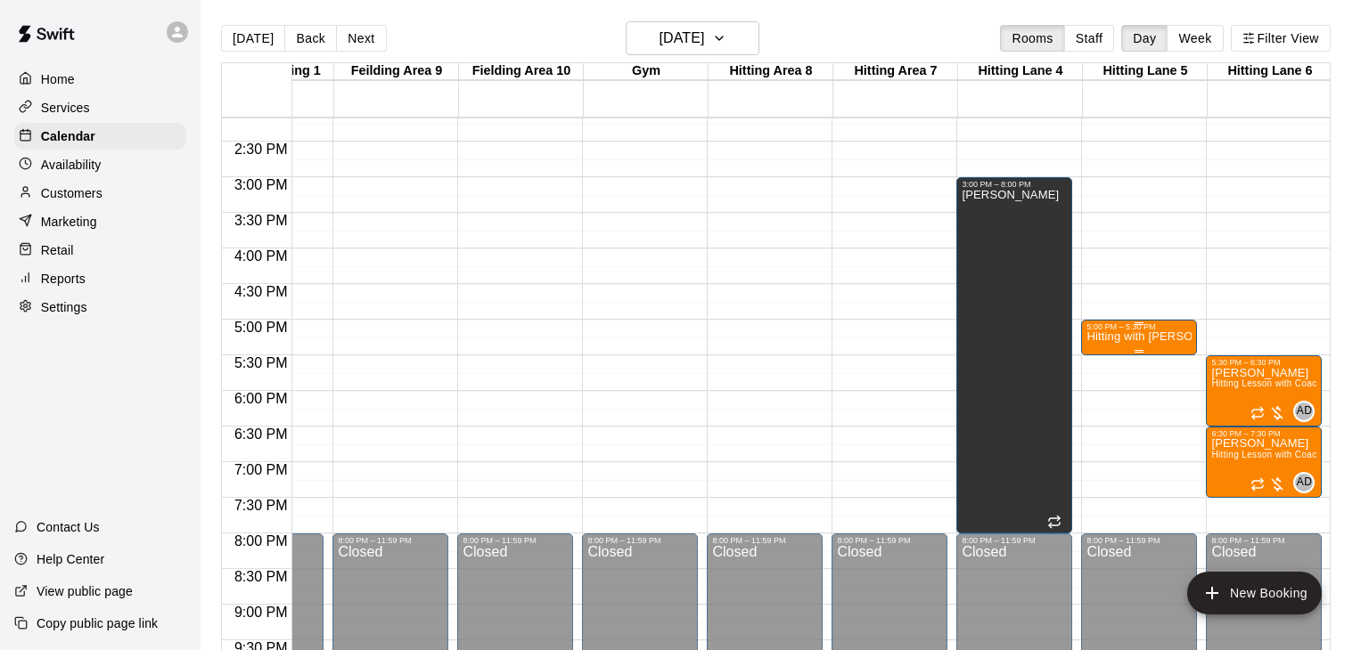
click at [1136, 337] on p "Hitting with [PERSON_NAME] (30 min)" at bounding box center [1138, 337] width 105 height 0
click at [1108, 354] on icon "edit" at bounding box center [1102, 353] width 21 height 21
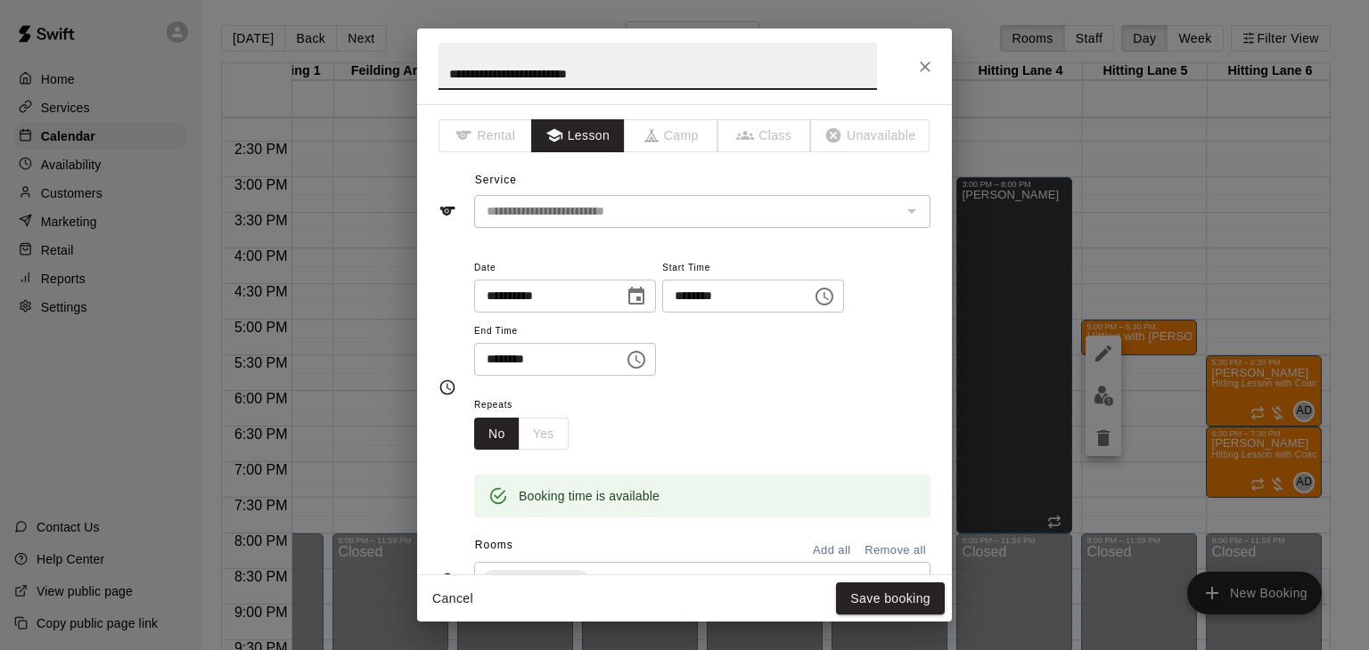
click at [545, 451] on div "No Yes" at bounding box center [521, 434] width 94 height 33
click at [902, 315] on div "**********" at bounding box center [702, 388] width 456 height 262
click at [925, 64] on icon "Close" at bounding box center [925, 67] width 18 height 18
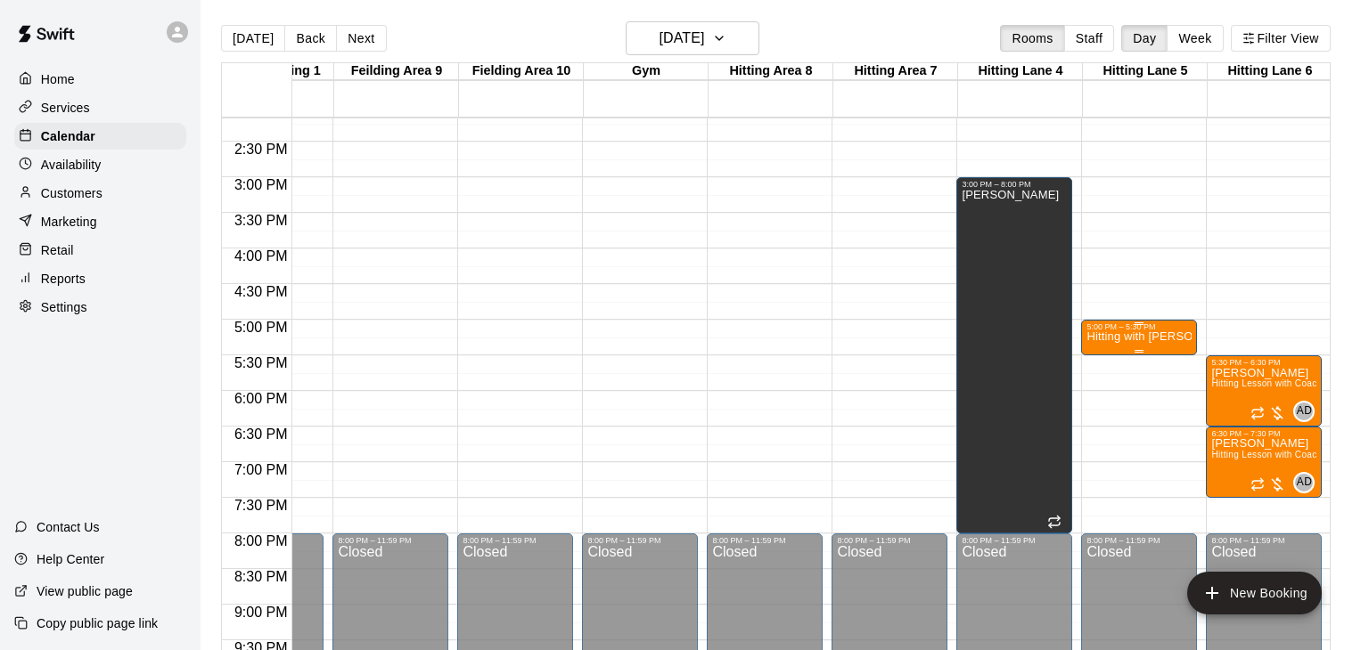
click at [1108, 337] on p "Hitting with [PERSON_NAME] (30 min)" at bounding box center [1138, 337] width 105 height 0
click at [1108, 441] on icon "delete" at bounding box center [1102, 438] width 21 height 21
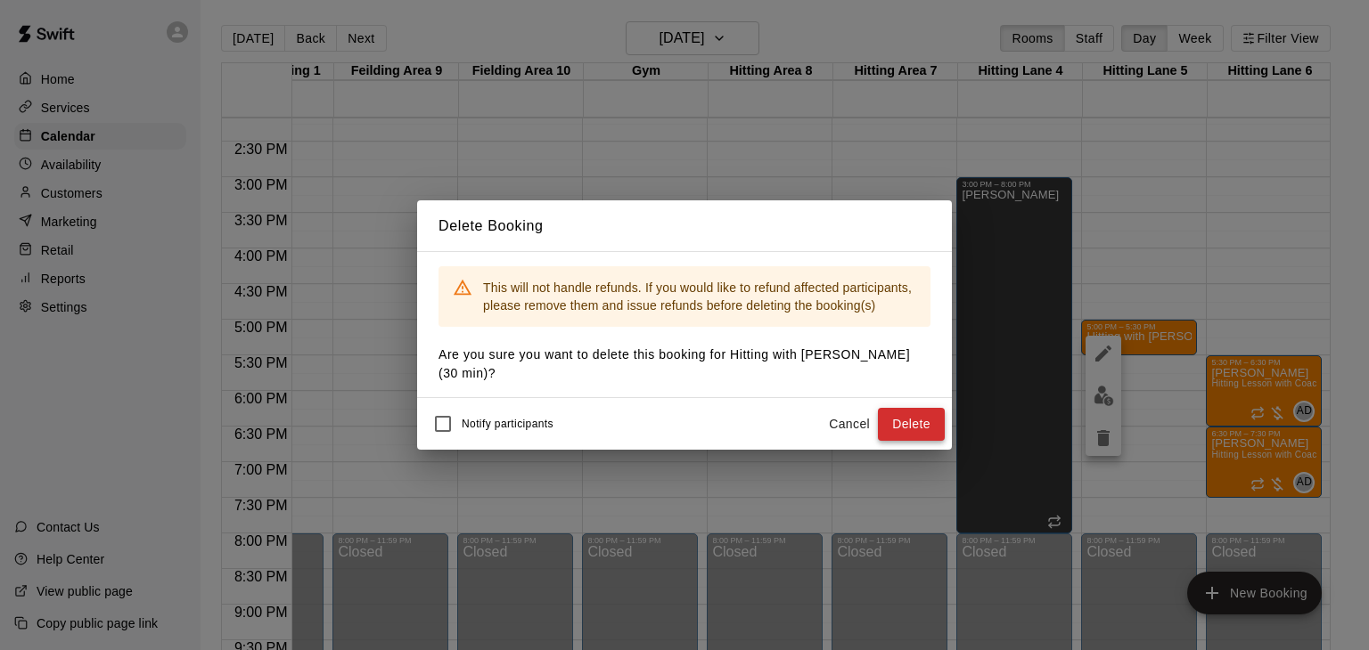
click at [895, 411] on button "Delete" at bounding box center [911, 424] width 67 height 33
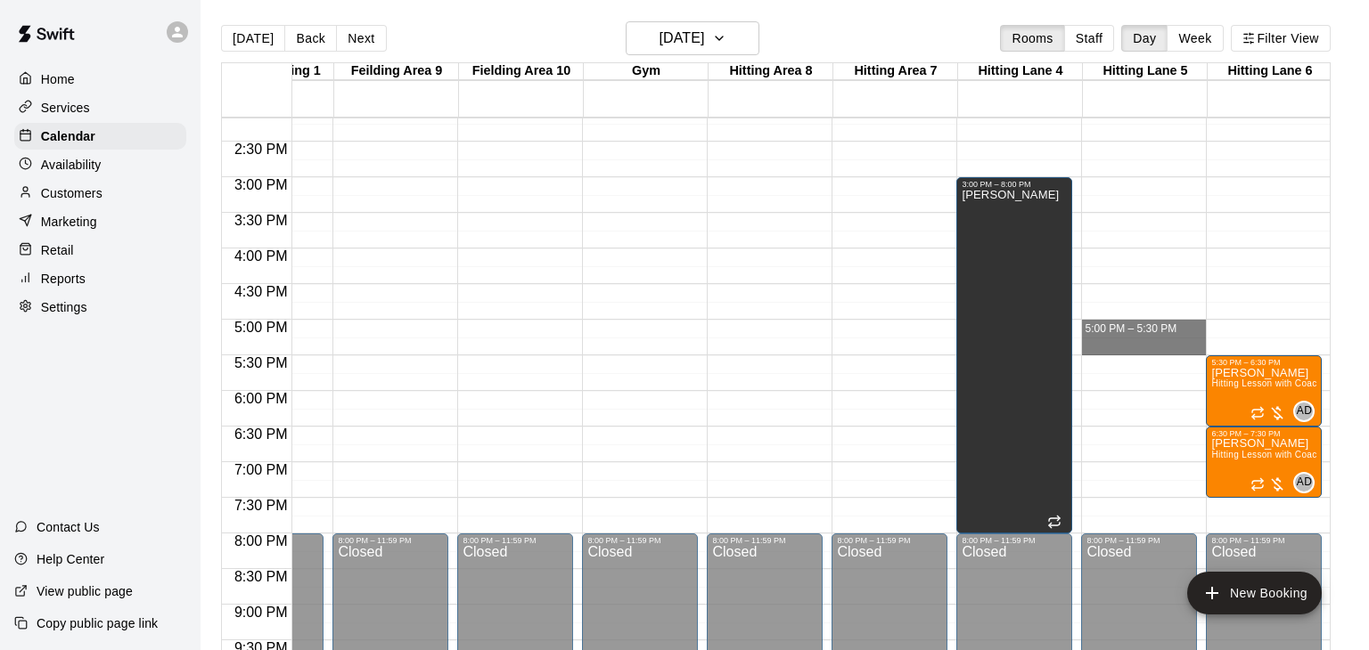
drag, startPoint x: 1136, startPoint y: 322, endPoint x: 1137, endPoint y: 343, distance: 21.4
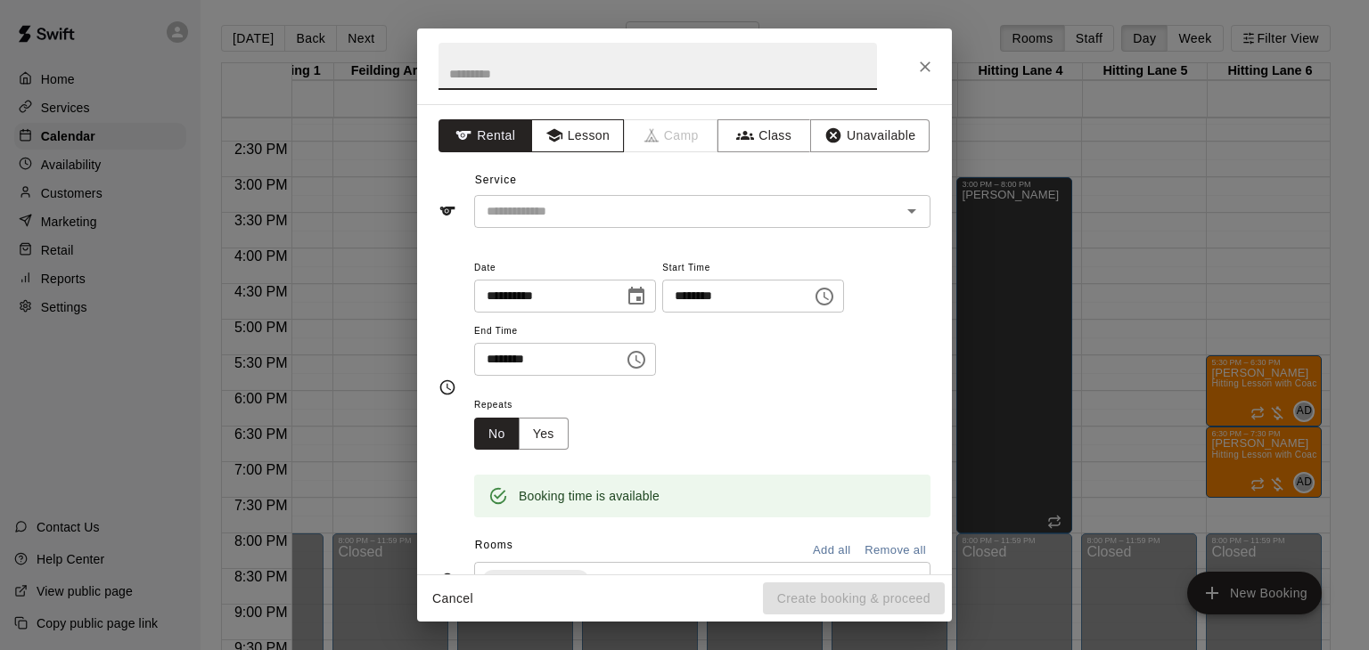
click at [596, 144] on button "Lesson" at bounding box center [578, 135] width 94 height 33
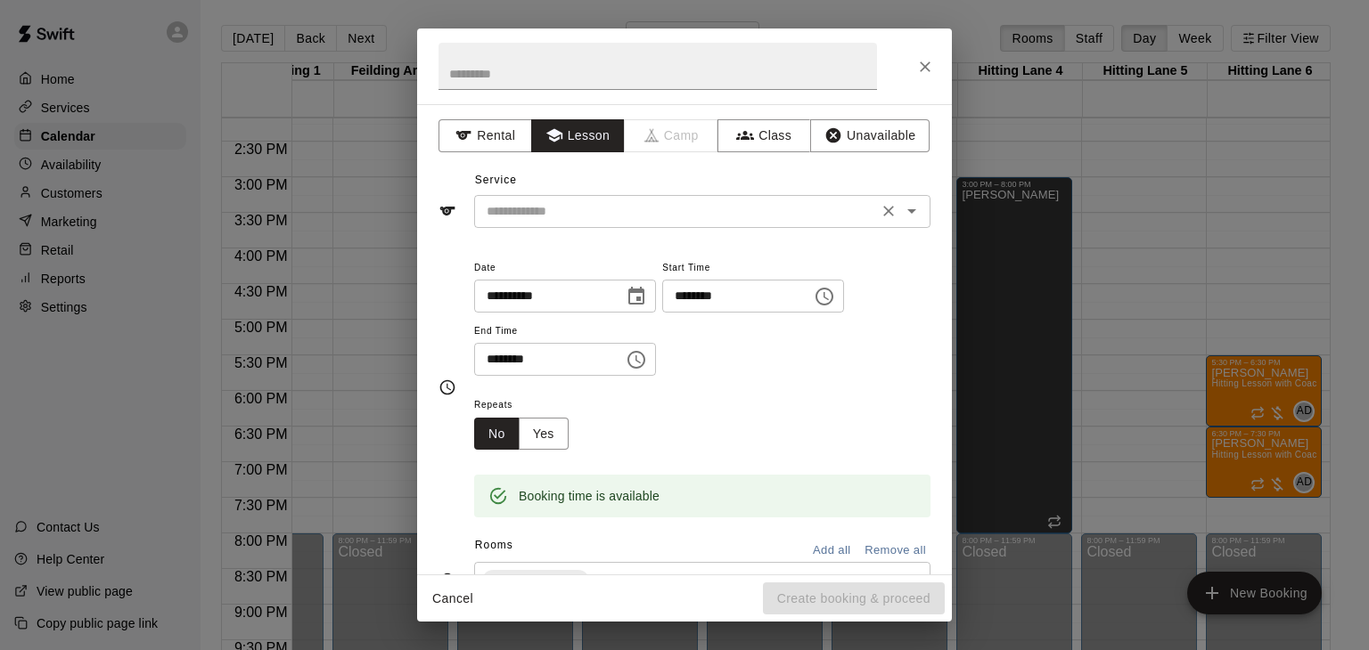
click at [594, 202] on input "text" at bounding box center [675, 211] width 393 height 22
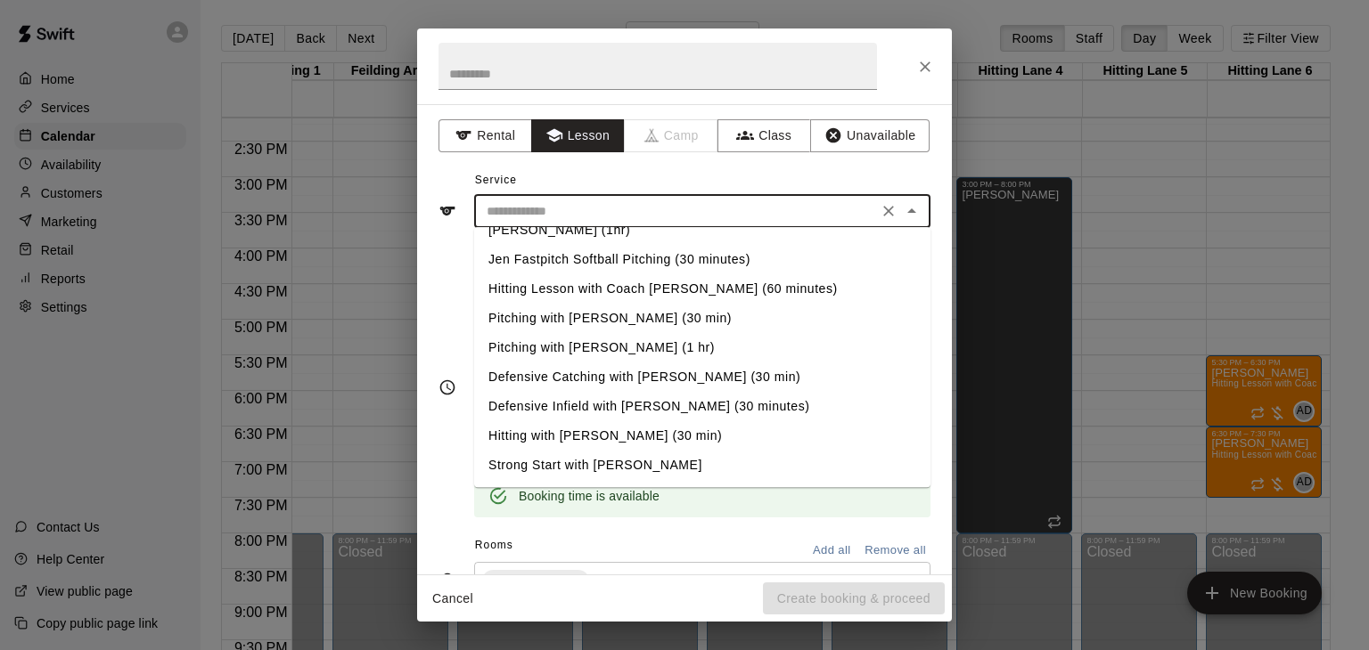
click at [542, 436] on li "Hitting with [PERSON_NAME] (30 min)" at bounding box center [702, 435] width 456 height 29
type input "**********"
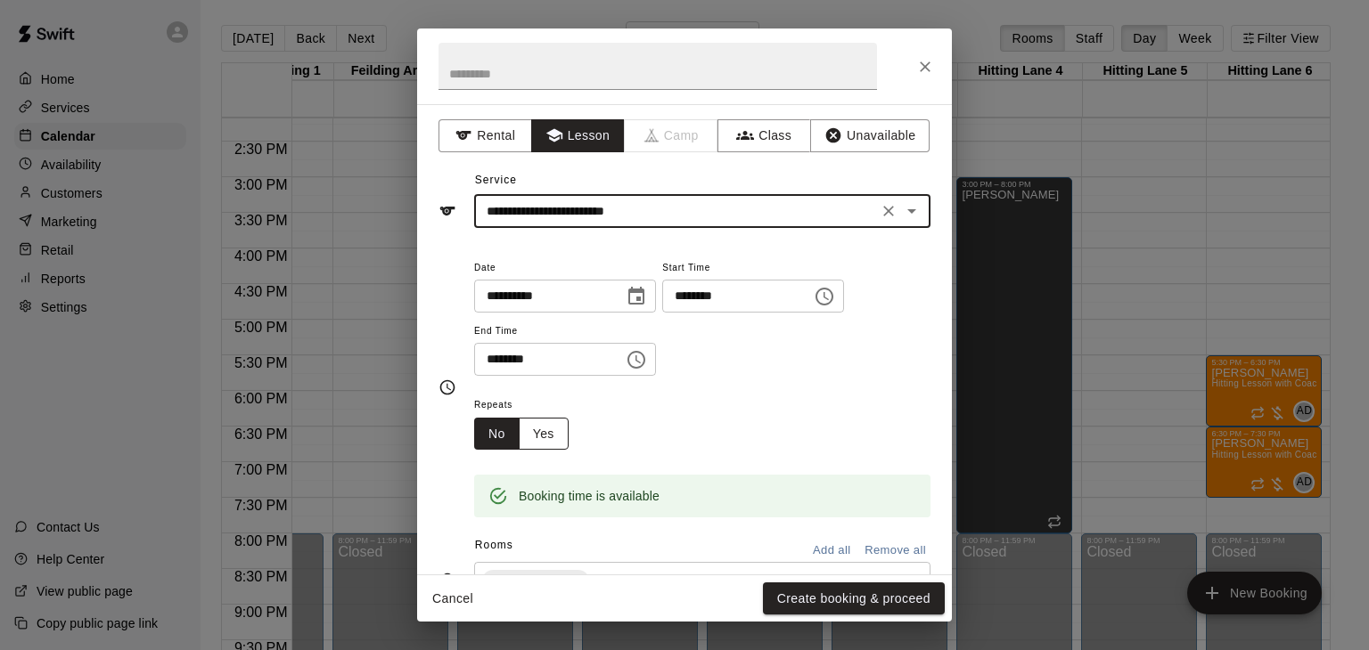
click at [552, 451] on button "Yes" at bounding box center [544, 434] width 50 height 33
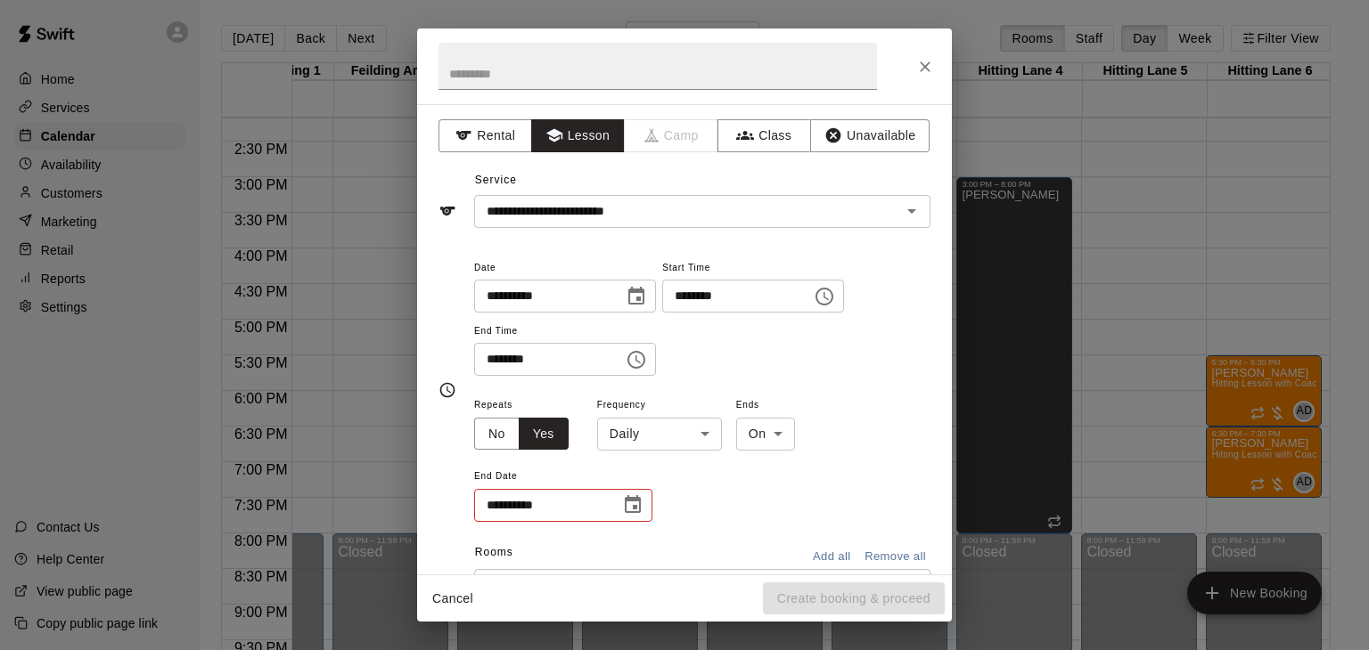
click at [682, 500] on body "Home Services Calendar Availability Customers Marketing Retail Reports Settings…" at bounding box center [684, 339] width 1369 height 679
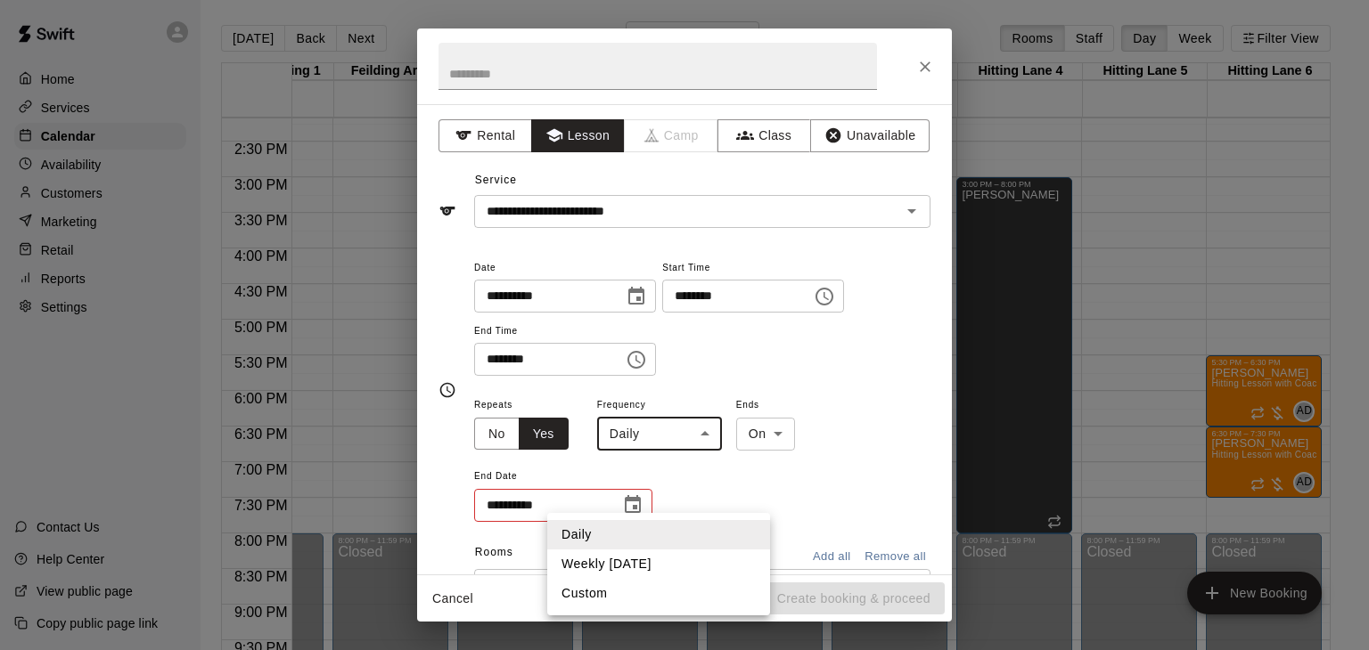
click at [642, 565] on li "Weekly [DATE]" at bounding box center [658, 564] width 223 height 29
type input "******"
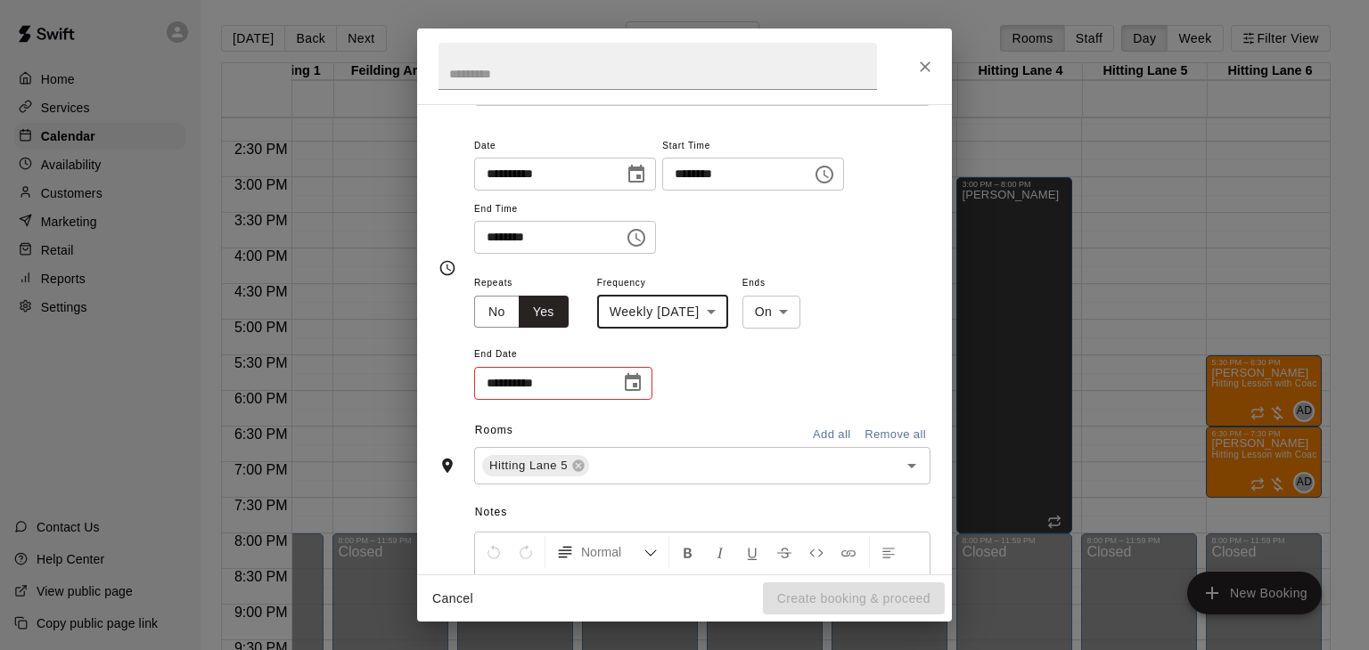
scroll to position [130, 0]
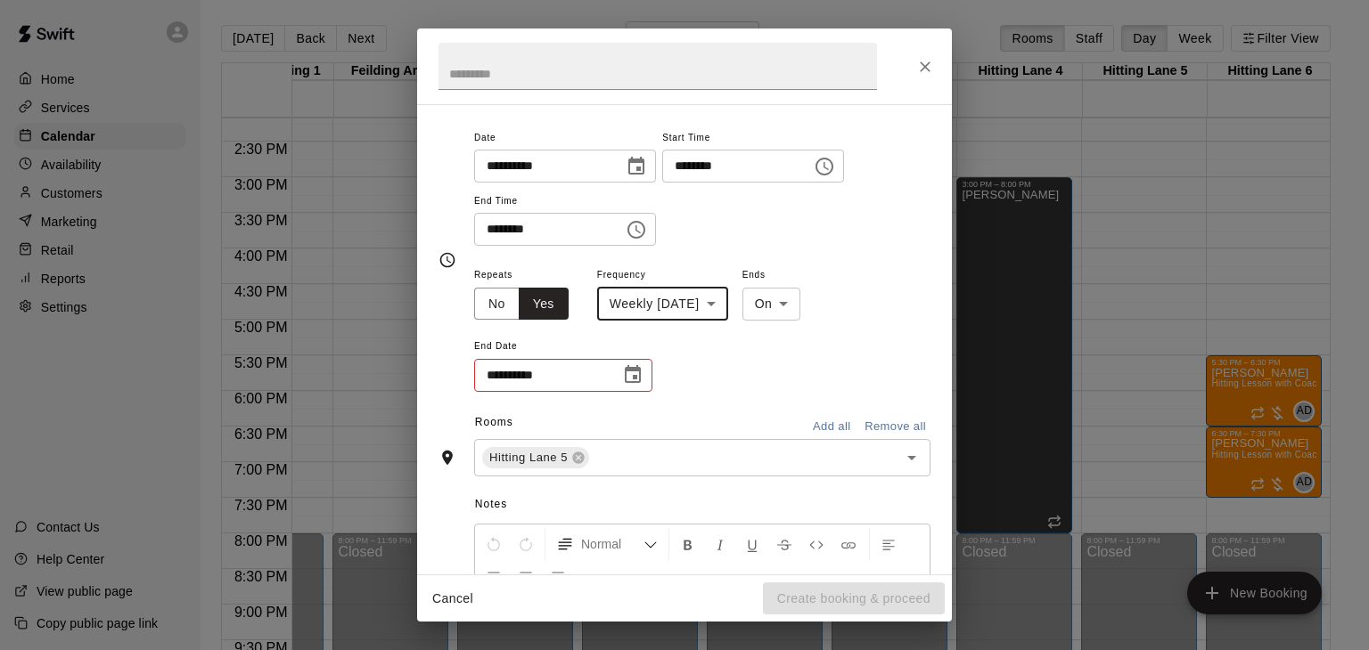
click at [637, 386] on icon "Choose date" at bounding box center [632, 374] width 21 height 21
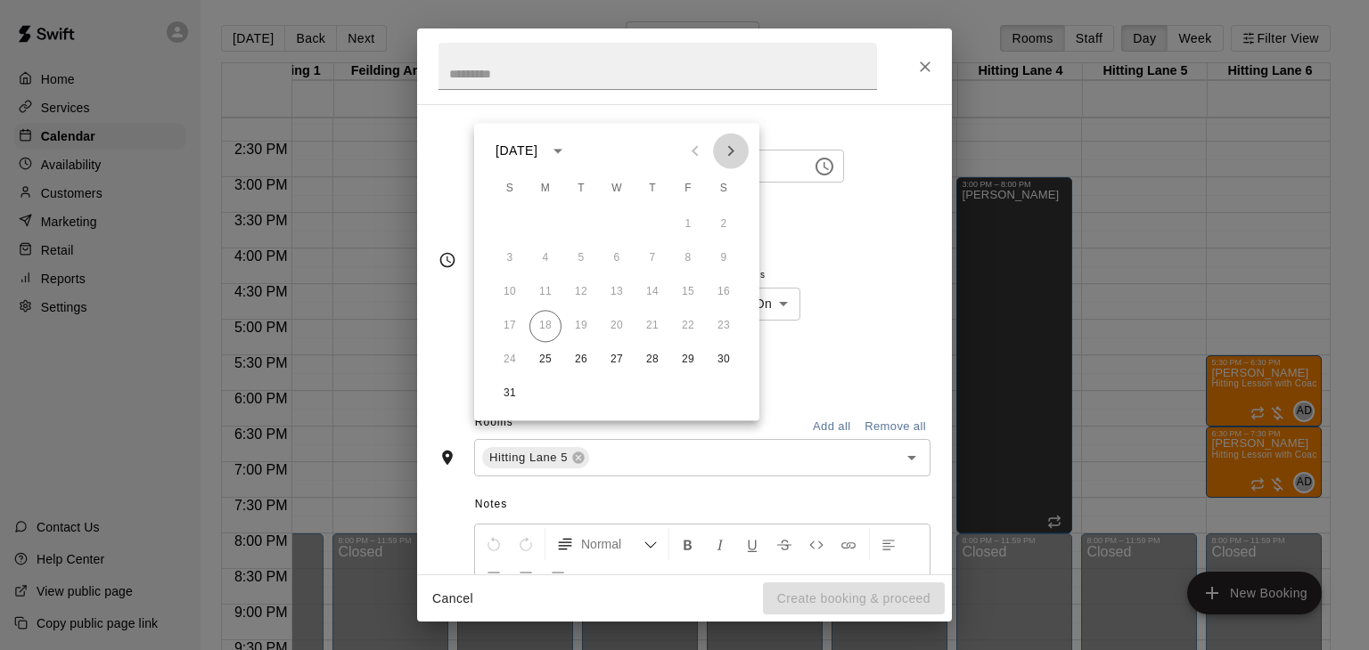
click at [724, 157] on icon "Next month" at bounding box center [730, 150] width 21 height 21
click at [548, 358] on button "29" at bounding box center [545, 360] width 32 height 32
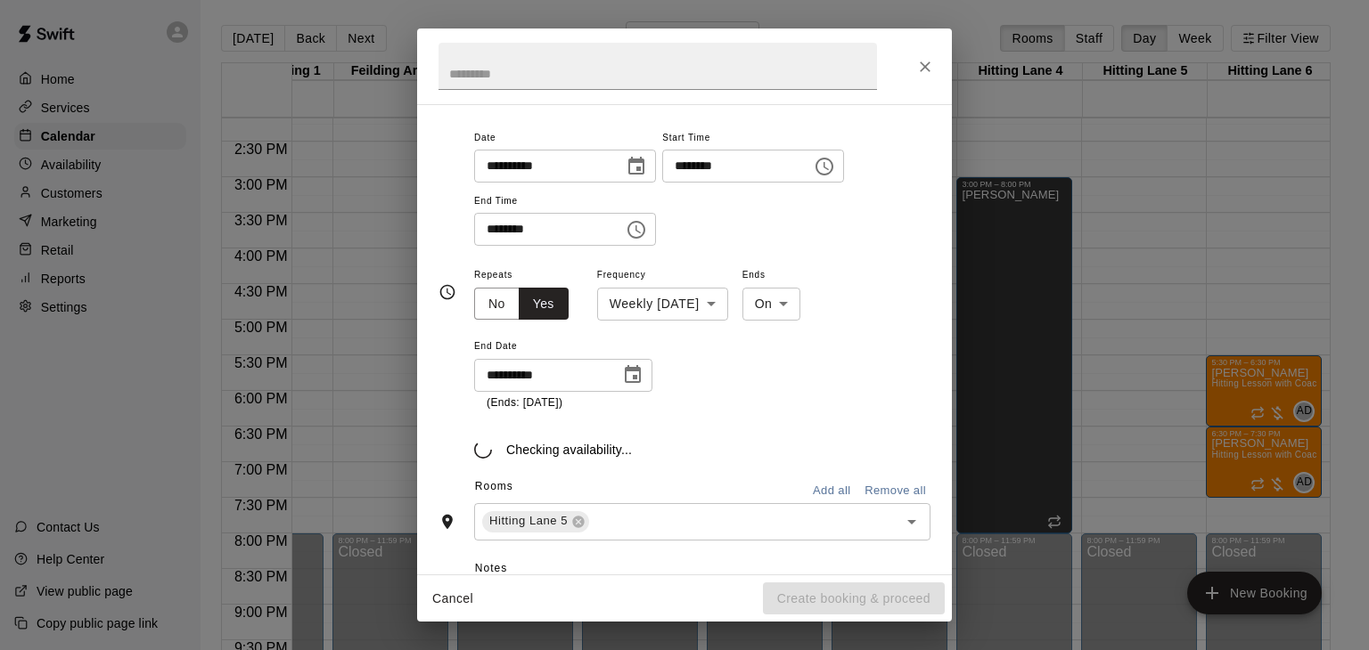
type input "**********"
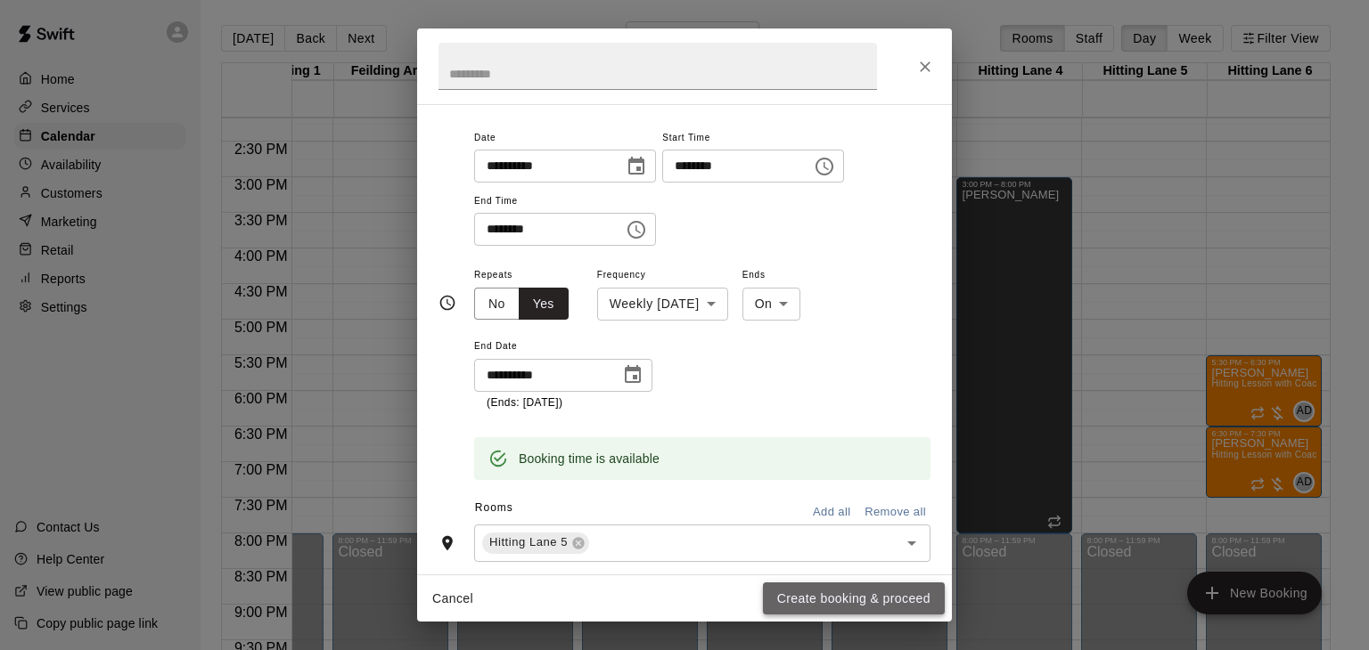
click at [854, 593] on button "Create booking & proceed" at bounding box center [854, 599] width 182 height 33
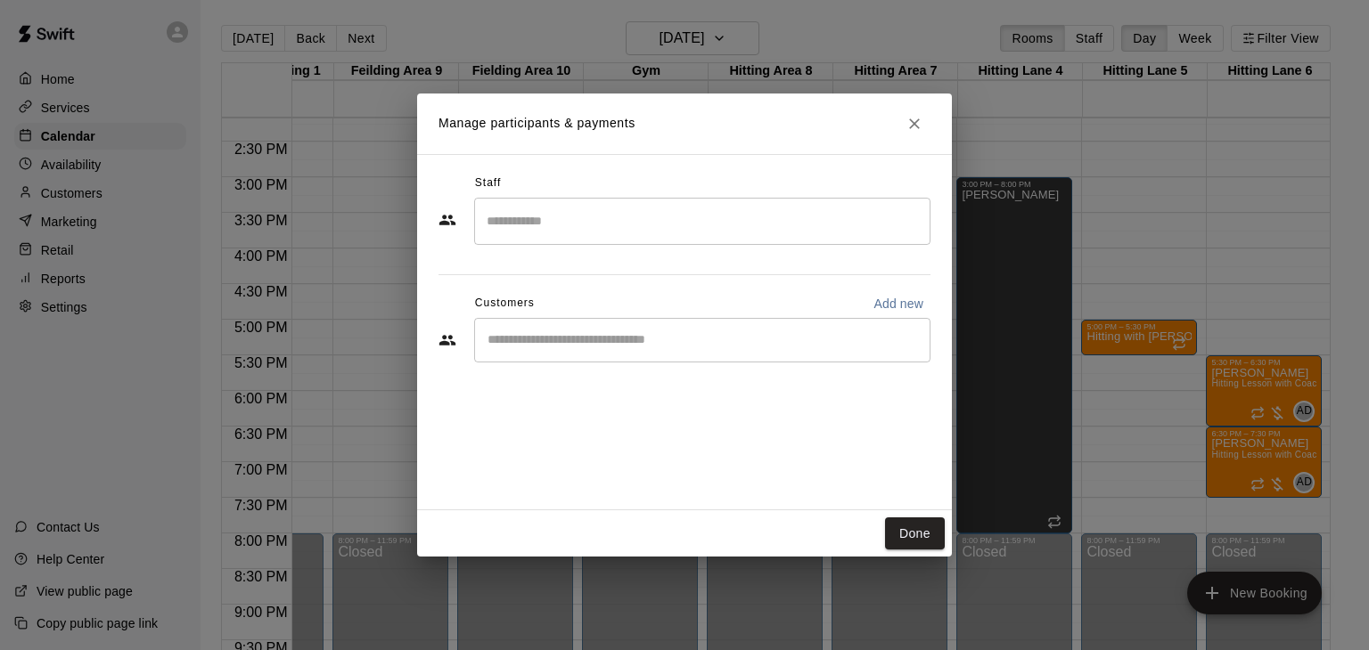
click at [613, 226] on input "Search staff" at bounding box center [702, 221] width 440 height 31
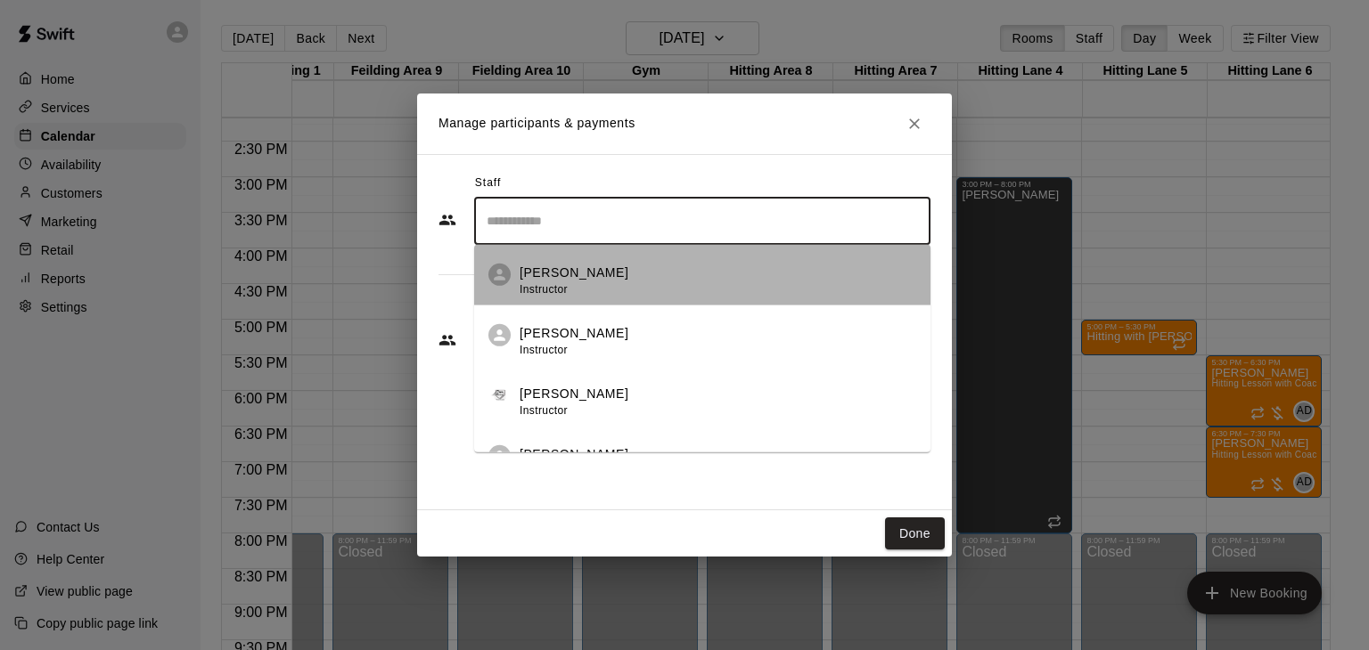
click at [562, 280] on div "[PERSON_NAME] Instructor" at bounding box center [573, 281] width 109 height 35
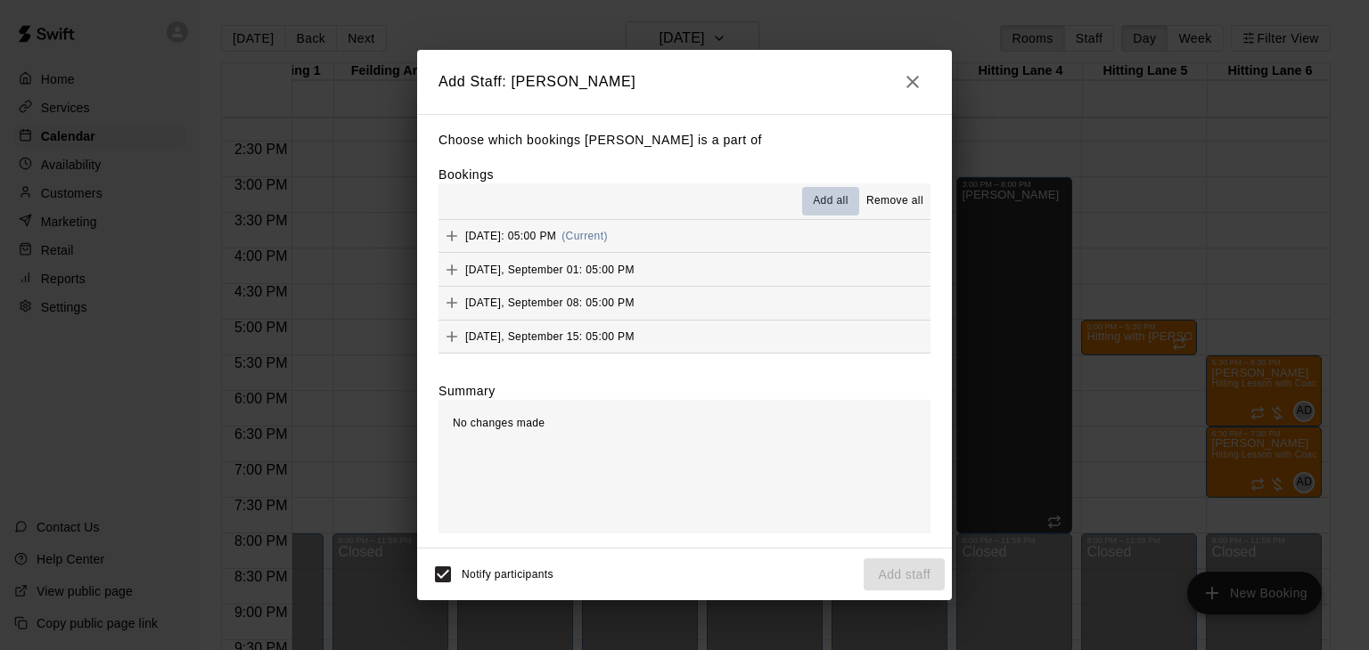
click at [830, 200] on span "Add all" at bounding box center [831, 201] width 36 height 18
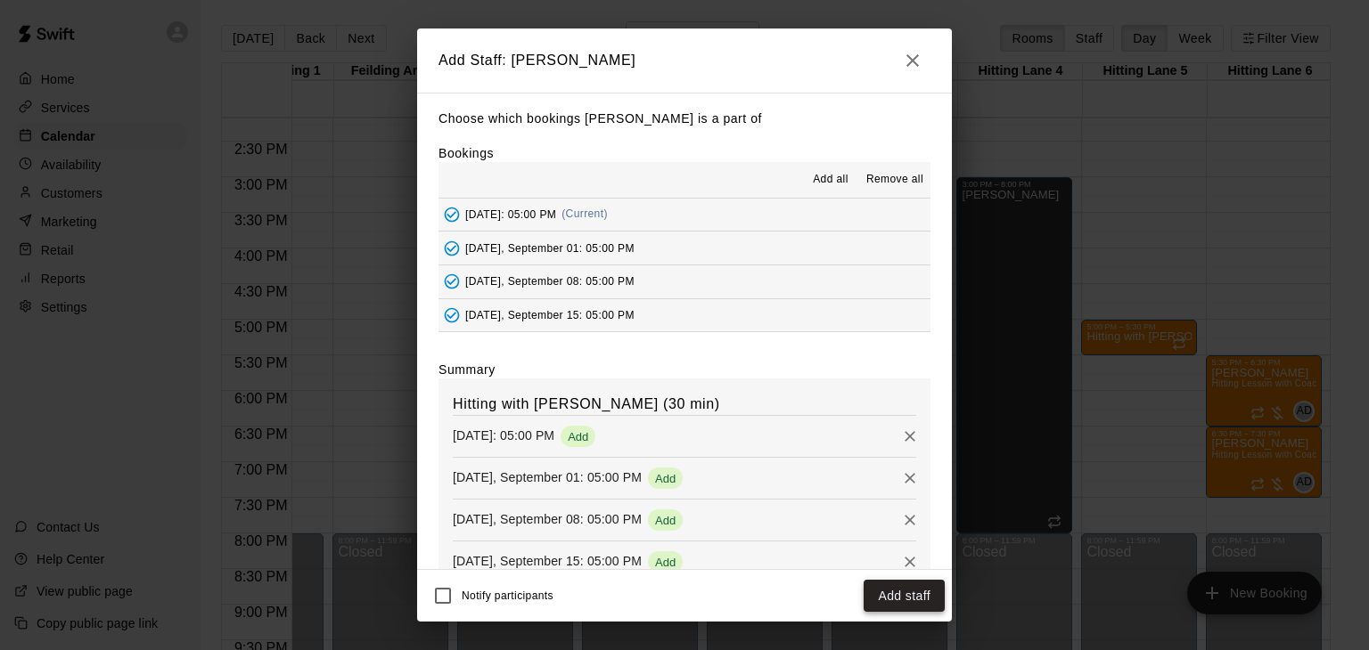
click at [886, 593] on button "Add staff" at bounding box center [903, 596] width 81 height 33
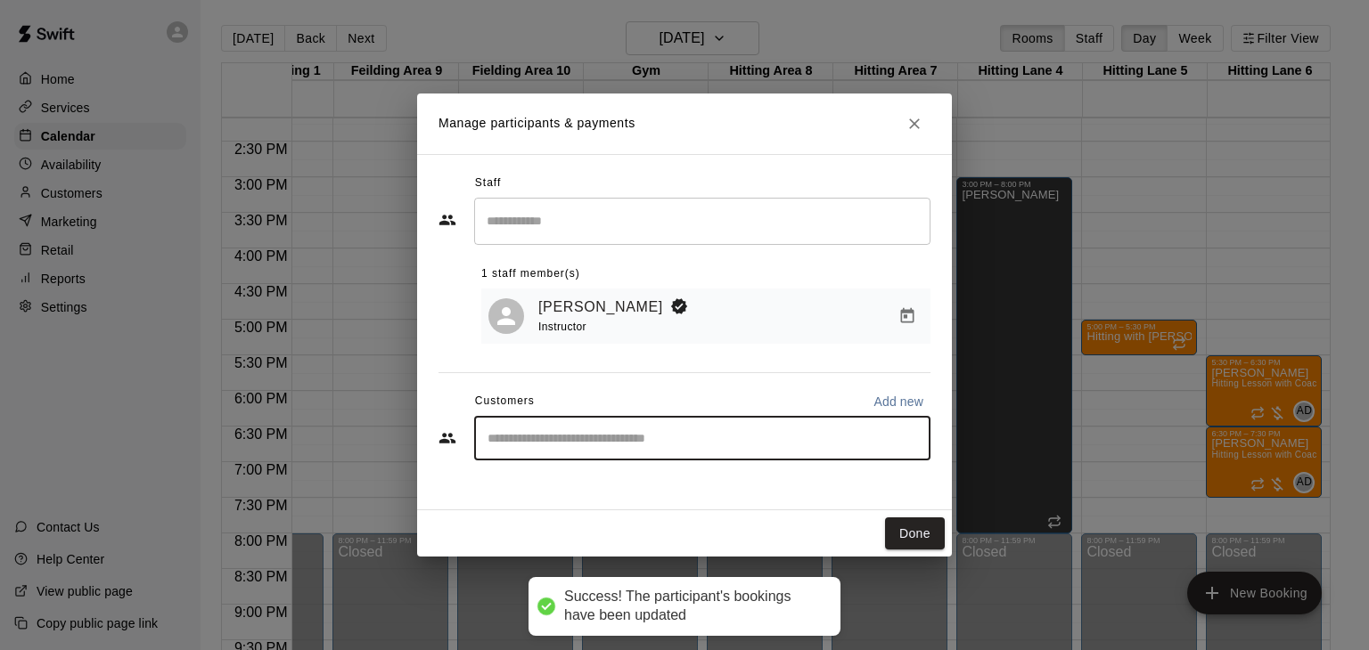
click at [535, 431] on input "Start typing to search customers..." at bounding box center [702, 438] width 440 height 18
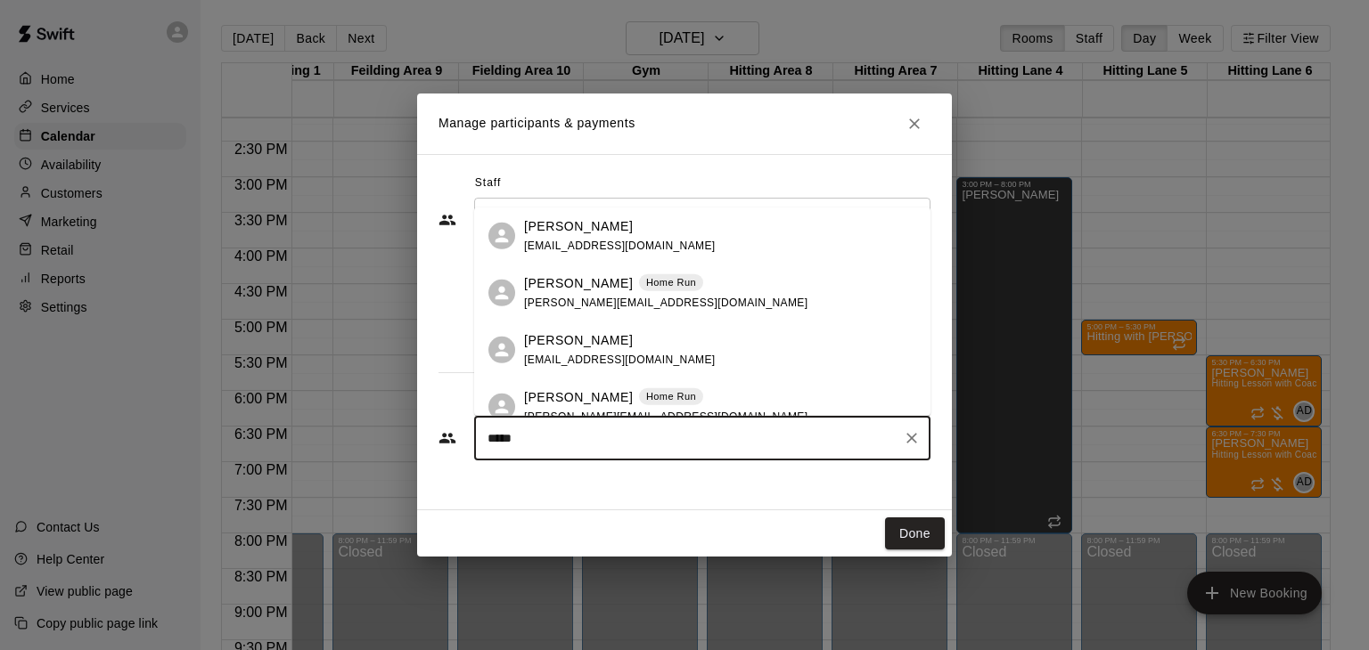
type input "******"
click at [570, 396] on p "[PERSON_NAME]" at bounding box center [578, 397] width 109 height 19
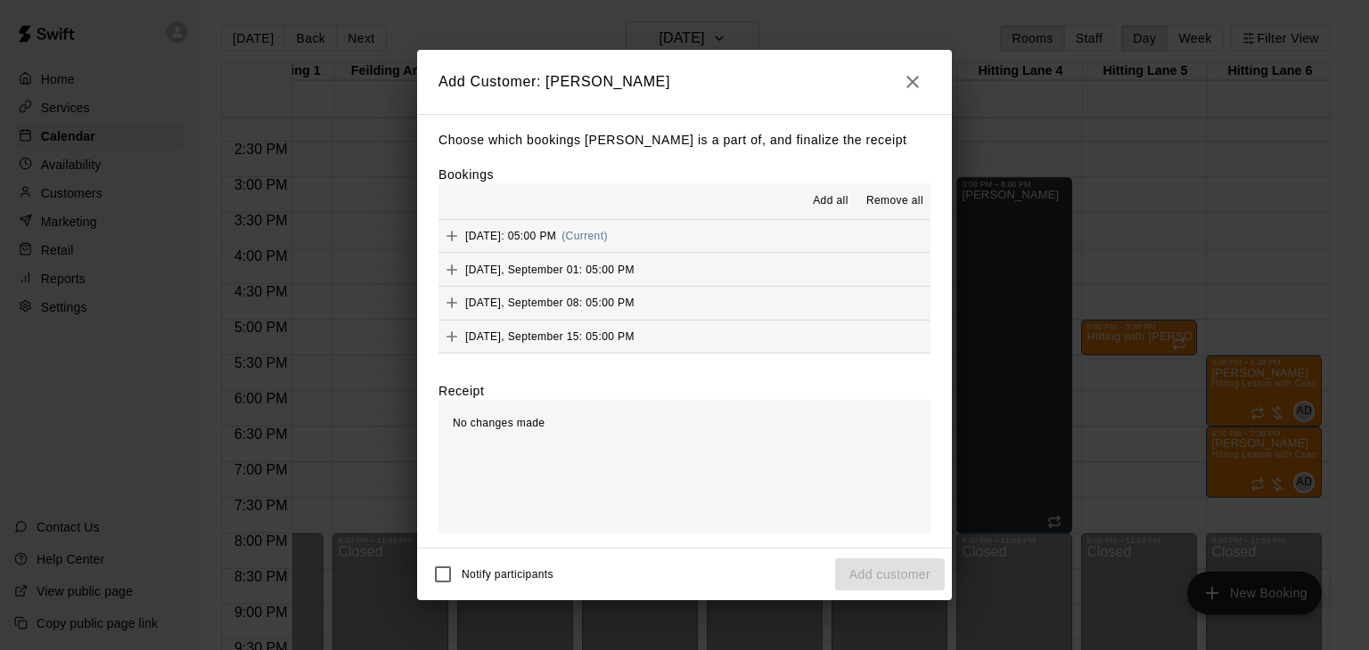
click at [819, 201] on span "Add all" at bounding box center [831, 201] width 36 height 18
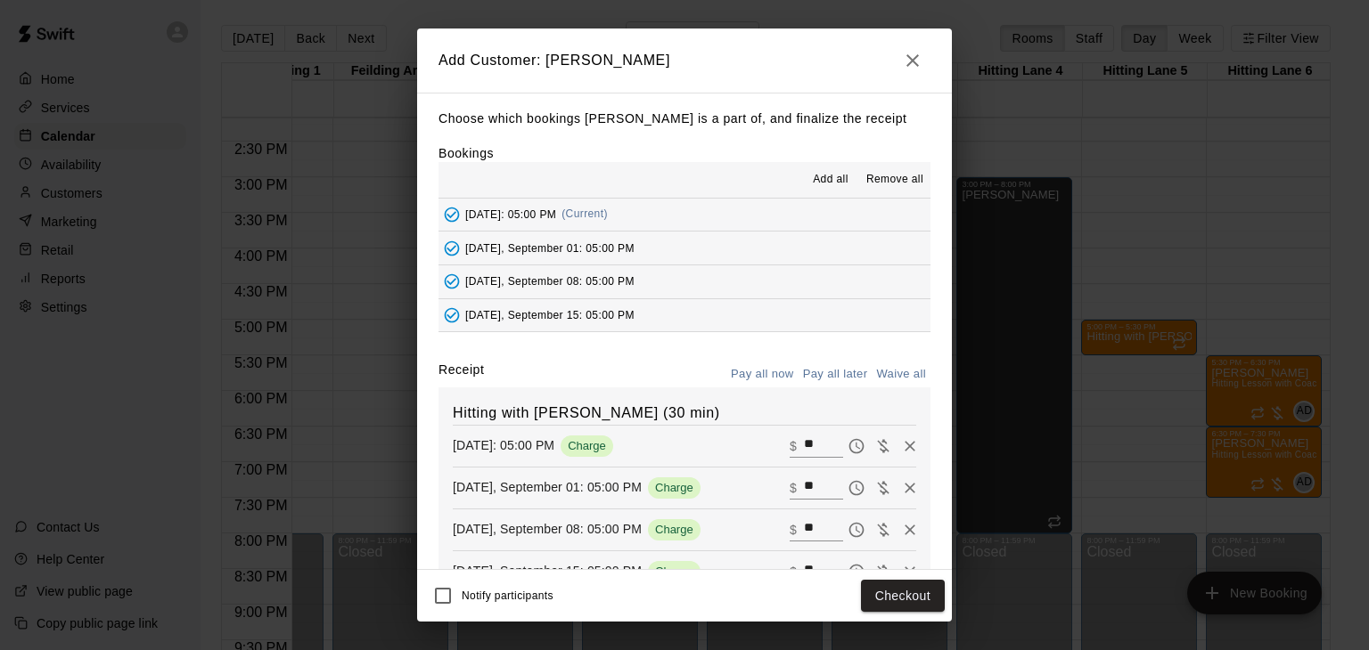
click at [852, 383] on button "Pay all later" at bounding box center [835, 375] width 74 height 28
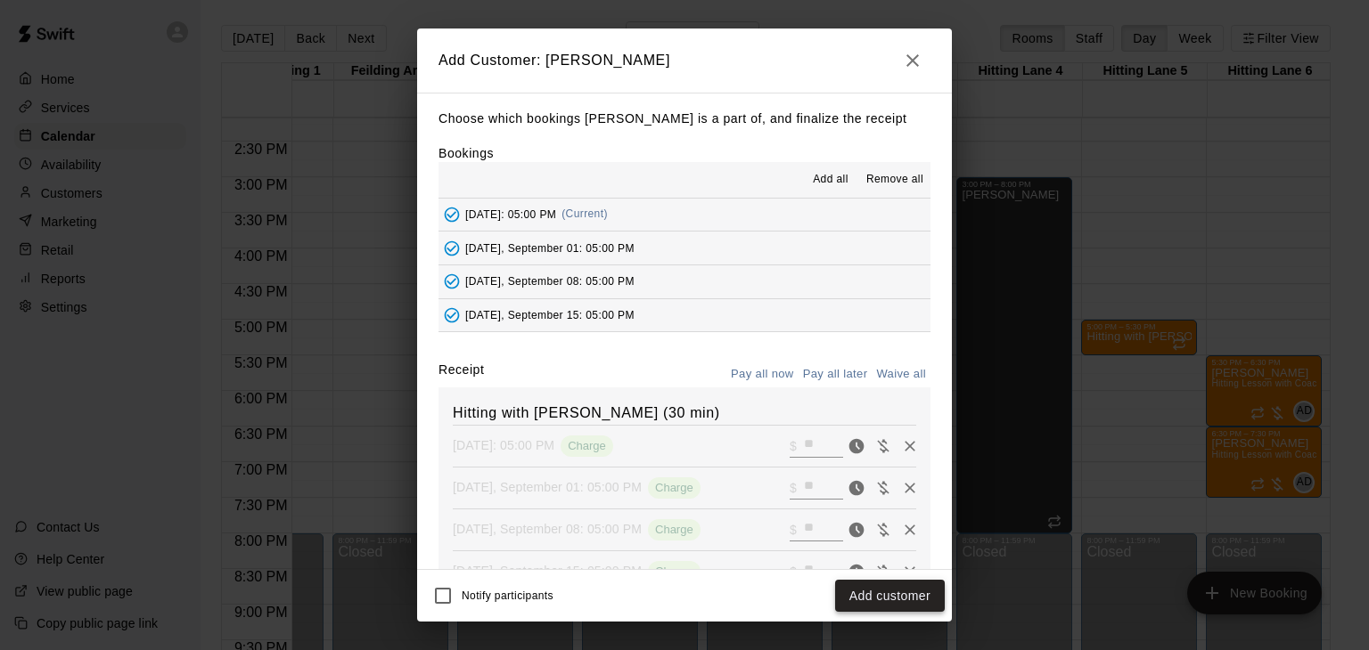
click at [890, 598] on button "Add customer" at bounding box center [890, 596] width 110 height 33
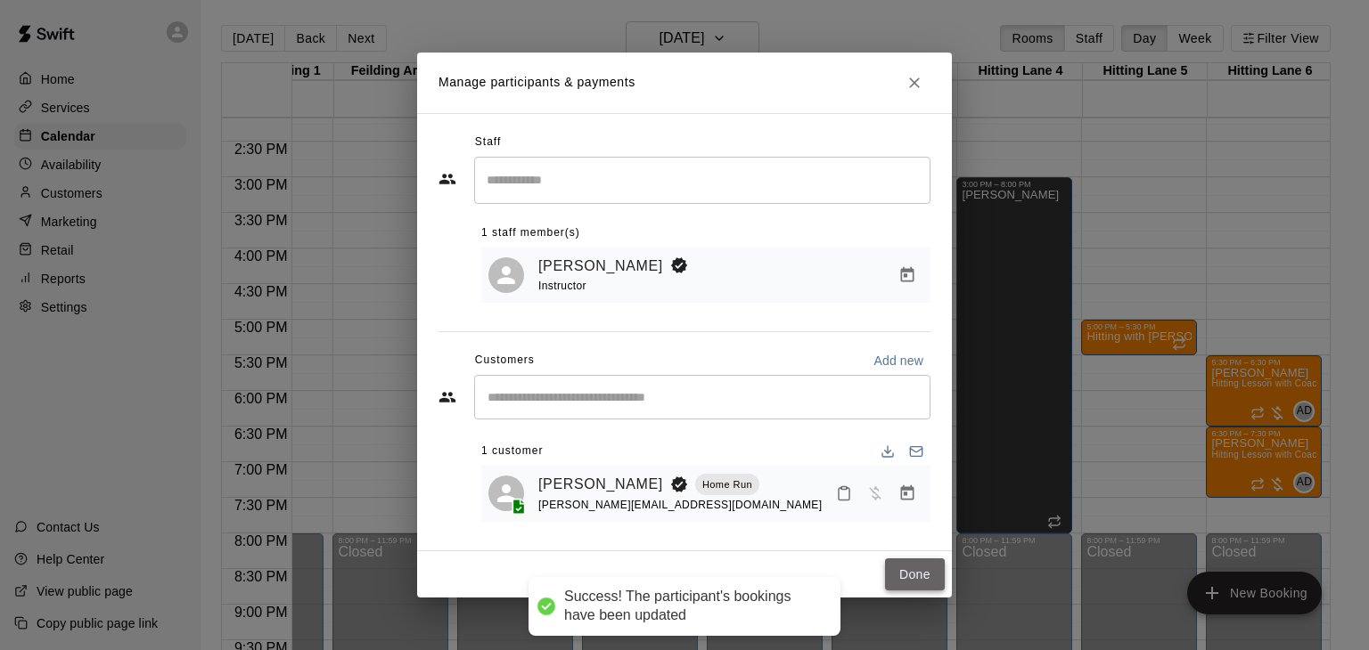
click at [910, 583] on button "Done" at bounding box center [915, 575] width 60 height 33
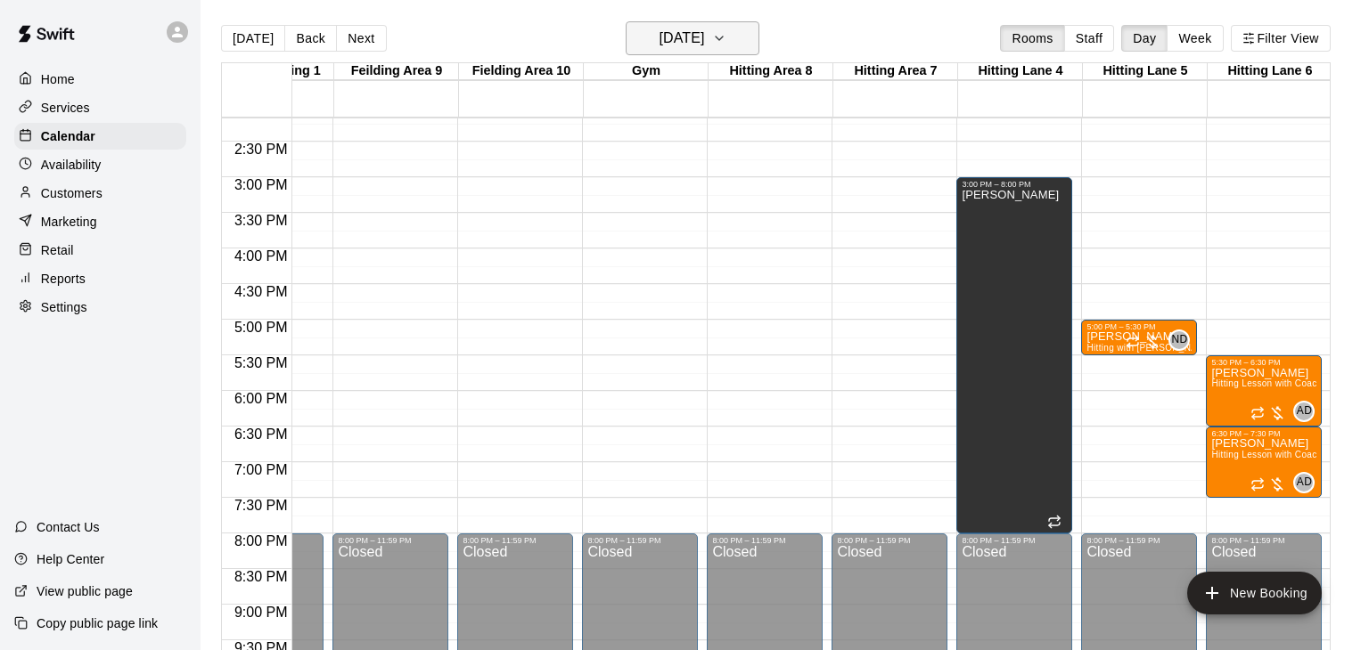
click at [751, 40] on button "[DATE]" at bounding box center [692, 38] width 134 height 34
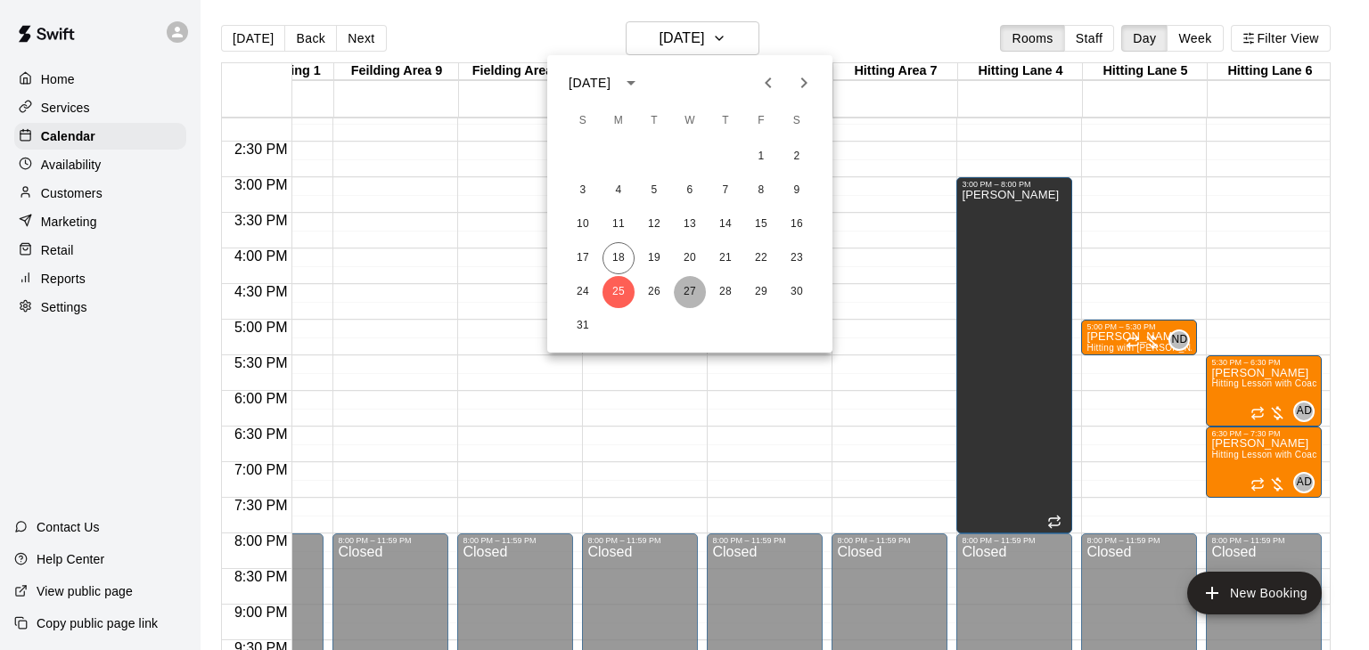
click at [692, 291] on button "27" at bounding box center [690, 292] width 32 height 32
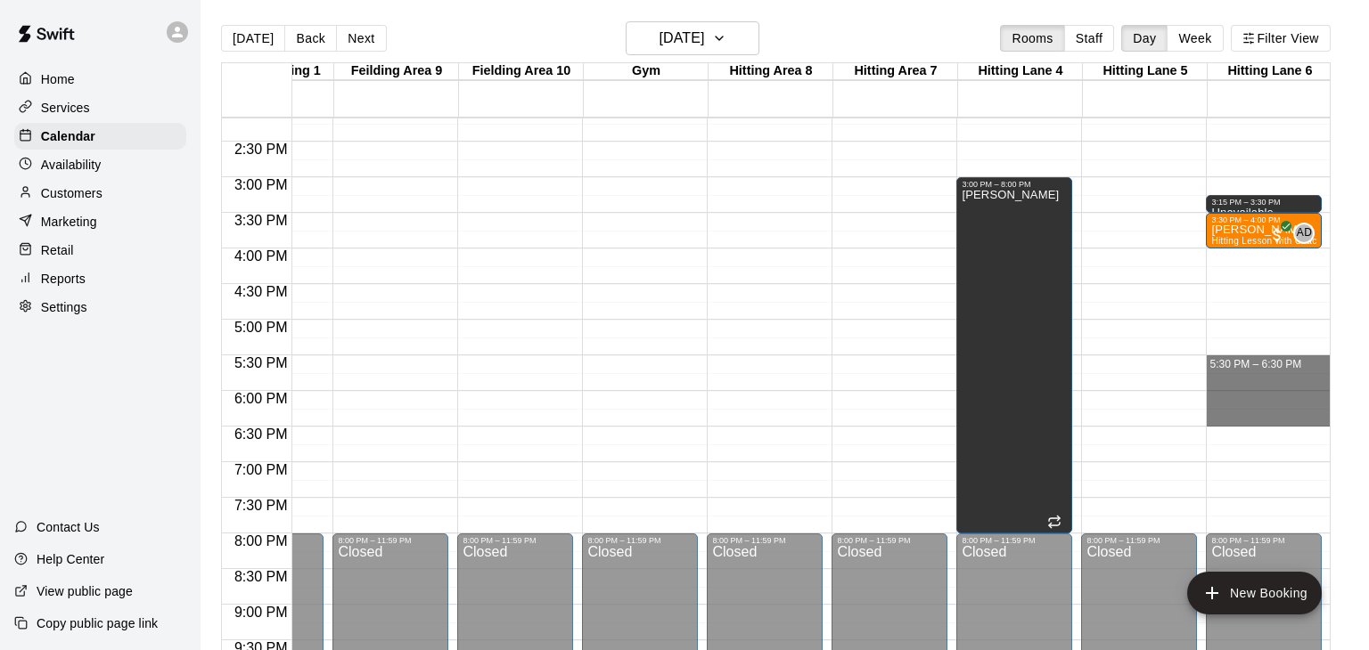
drag, startPoint x: 1244, startPoint y: 361, endPoint x: 1252, endPoint y: 413, distance: 53.2
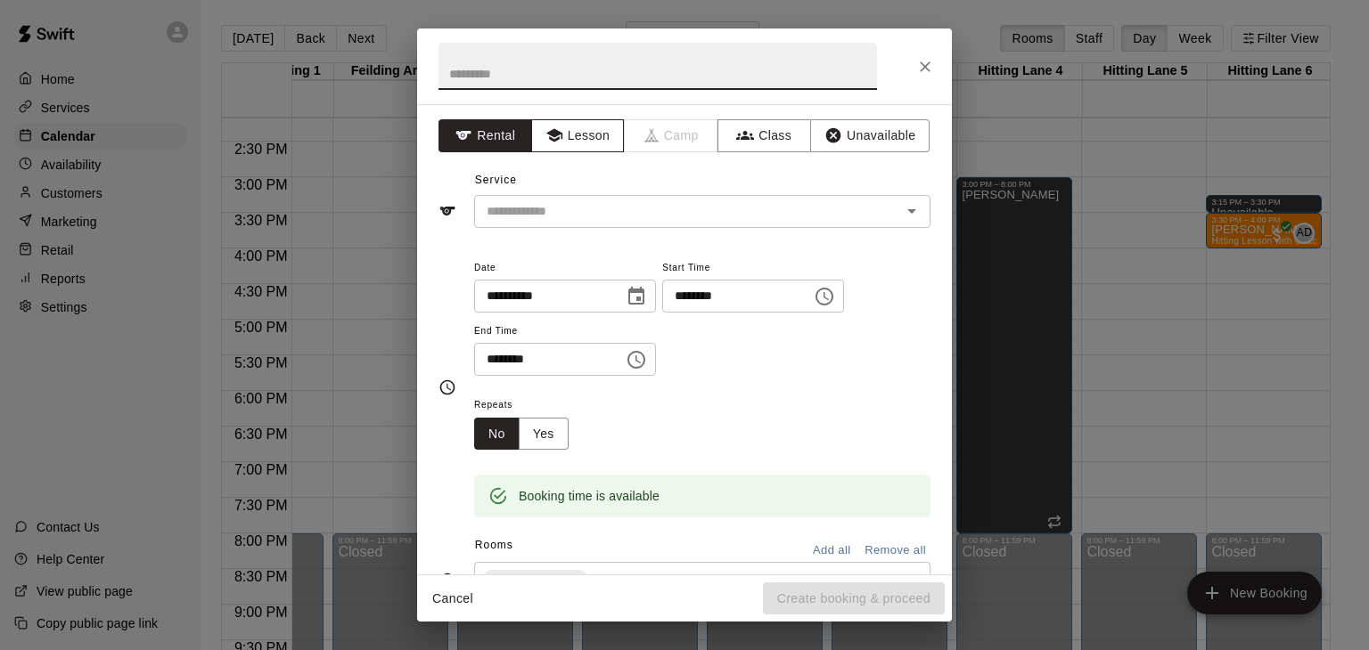
click at [585, 140] on button "Lesson" at bounding box center [578, 135] width 94 height 33
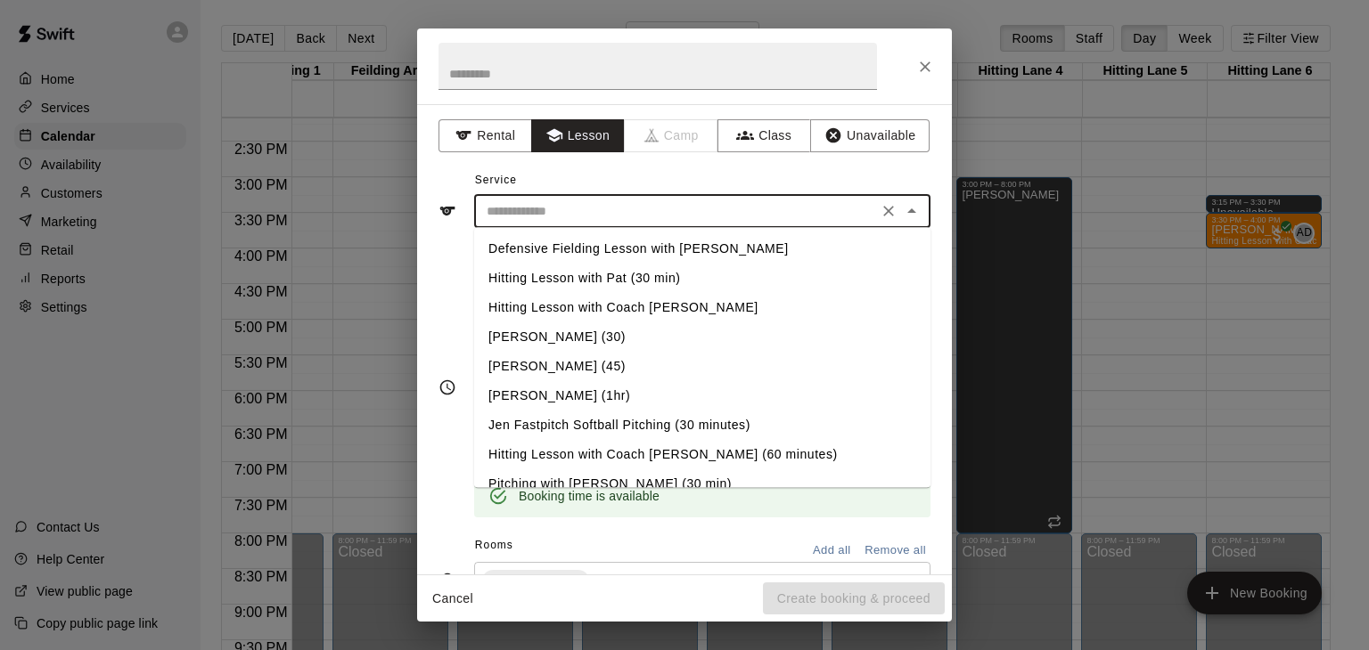
click at [576, 208] on input "text" at bounding box center [675, 211] width 393 height 22
click at [611, 453] on li "Hitting Lesson with Coach [PERSON_NAME] (60 minutes)" at bounding box center [702, 454] width 456 height 29
type input "**********"
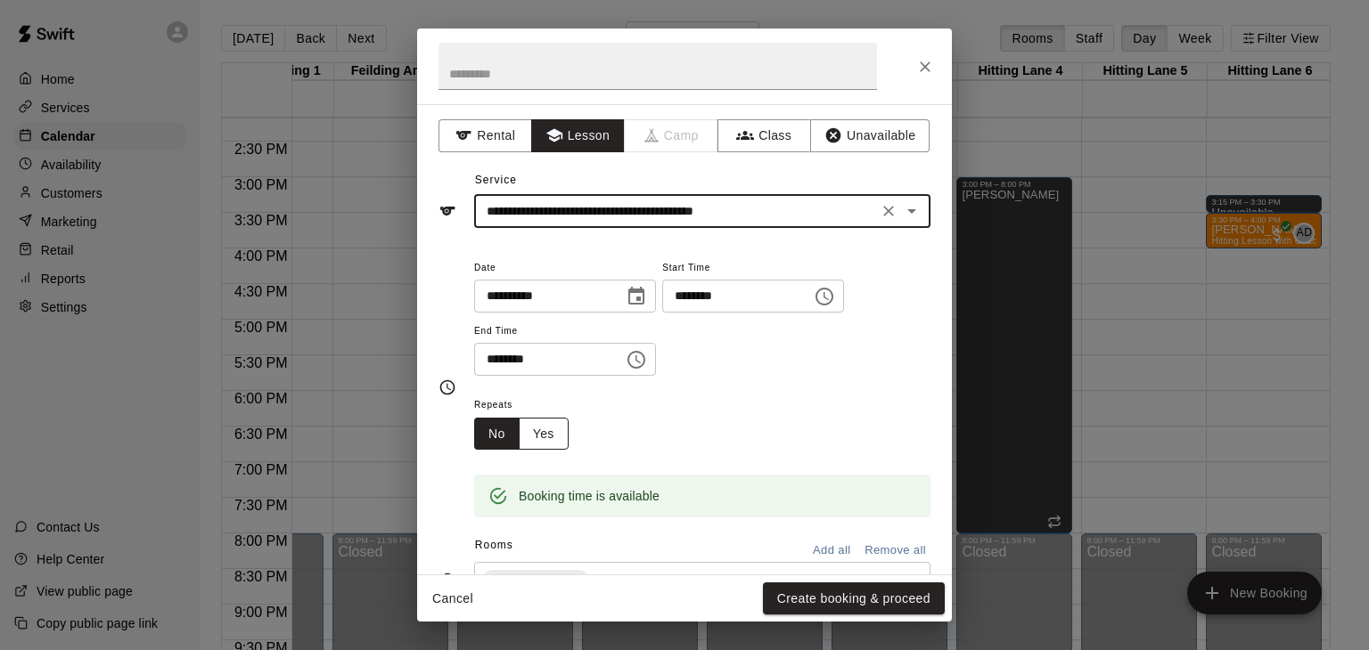
click at [566, 451] on button "Yes" at bounding box center [544, 434] width 50 height 33
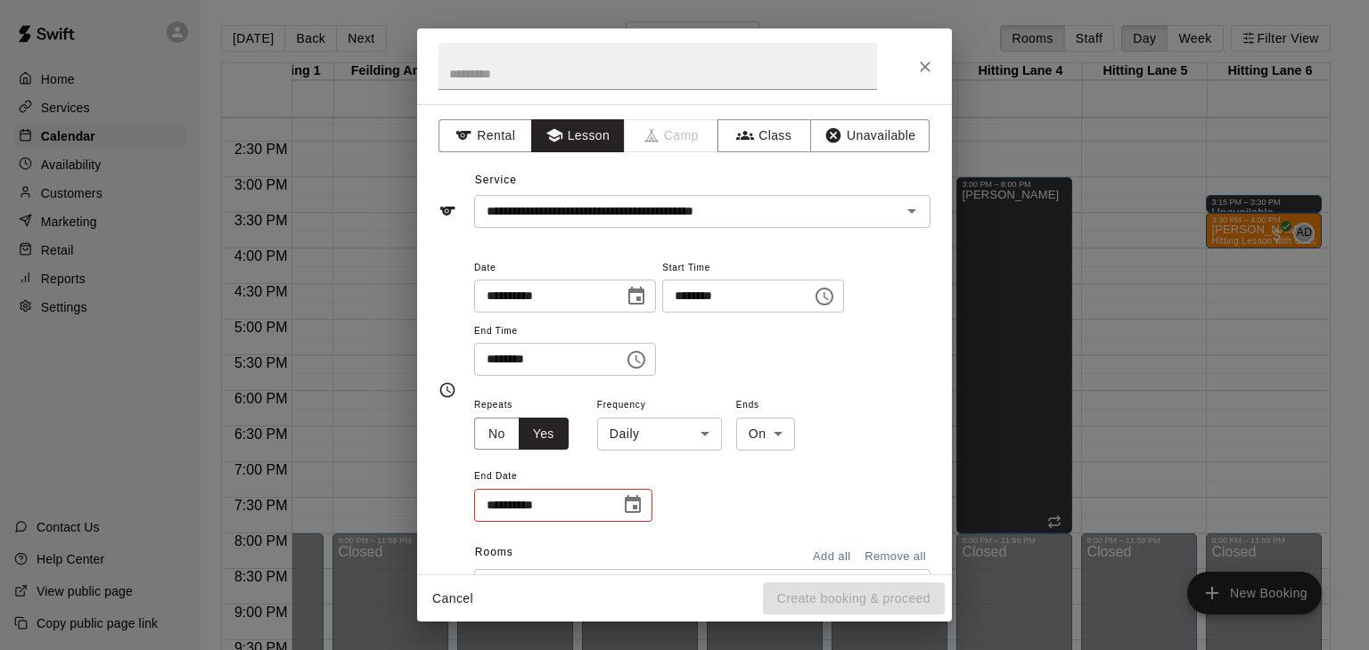
click at [708, 497] on body "Home Services Calendar Availability Customers Marketing Retail Reports Settings…" at bounding box center [684, 339] width 1369 height 679
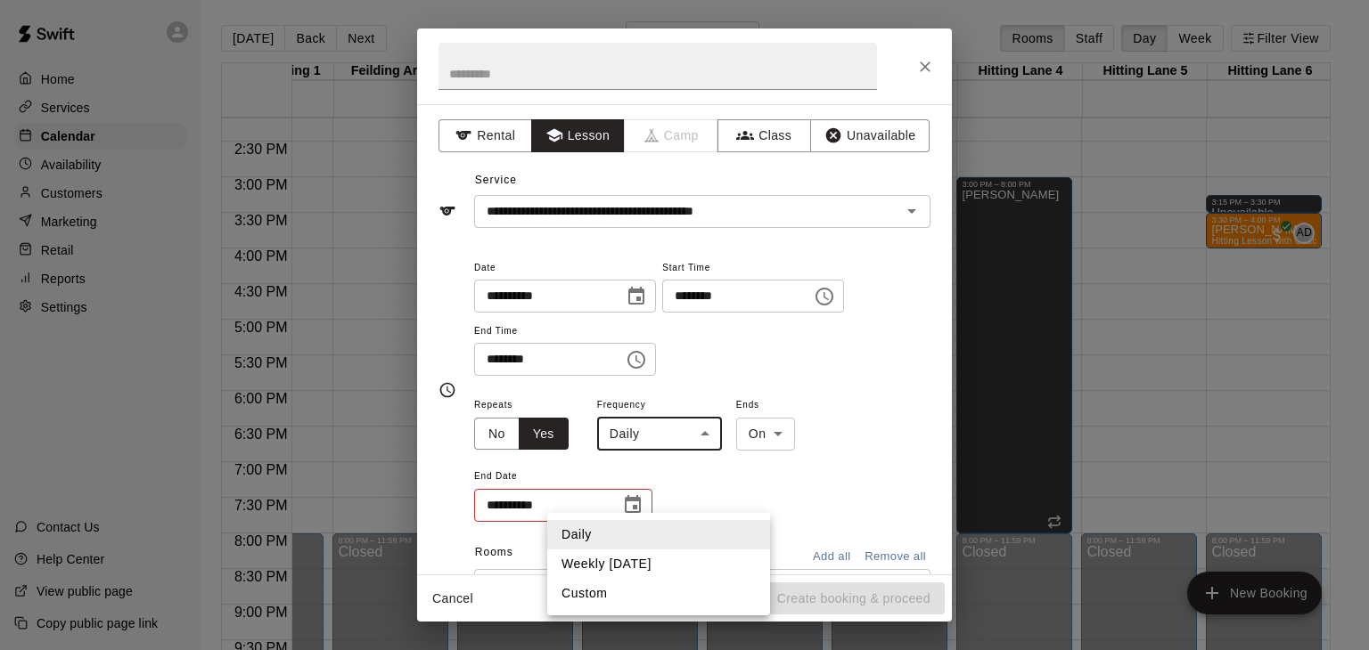
click at [666, 560] on li "Weekly [DATE]" at bounding box center [658, 564] width 223 height 29
type input "******"
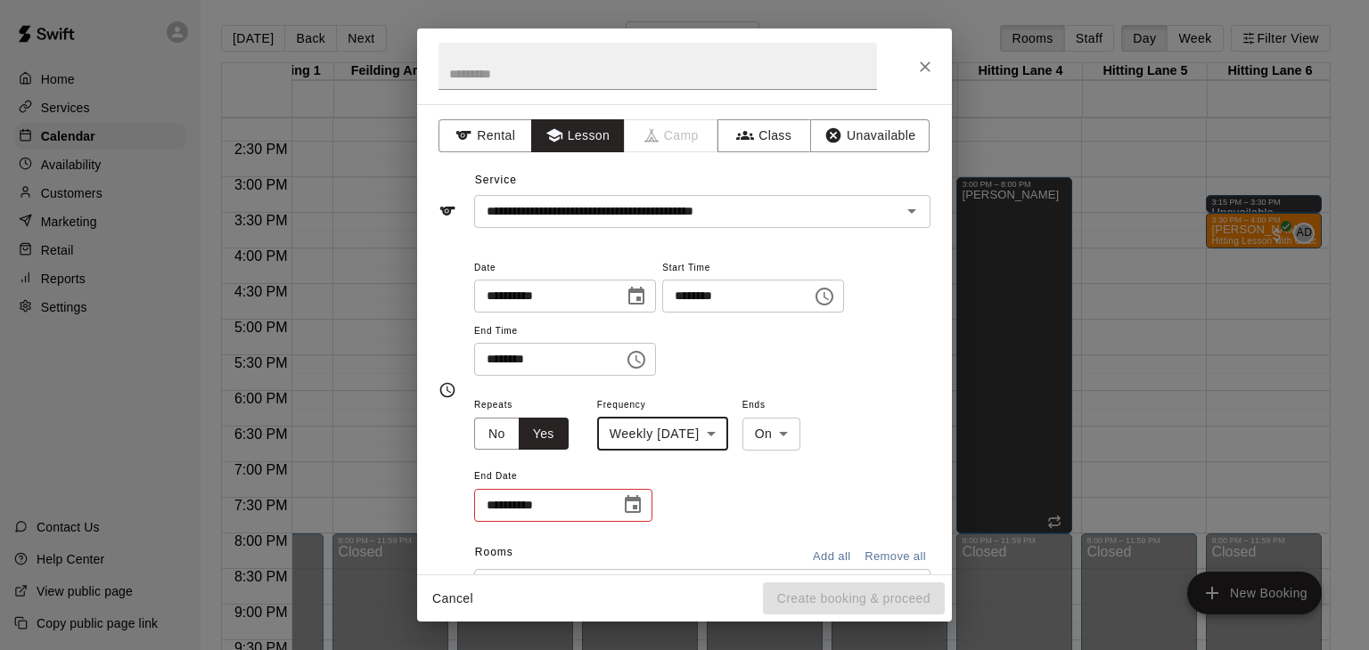
click at [638, 516] on icon "Choose date" at bounding box center [632, 504] width 21 height 21
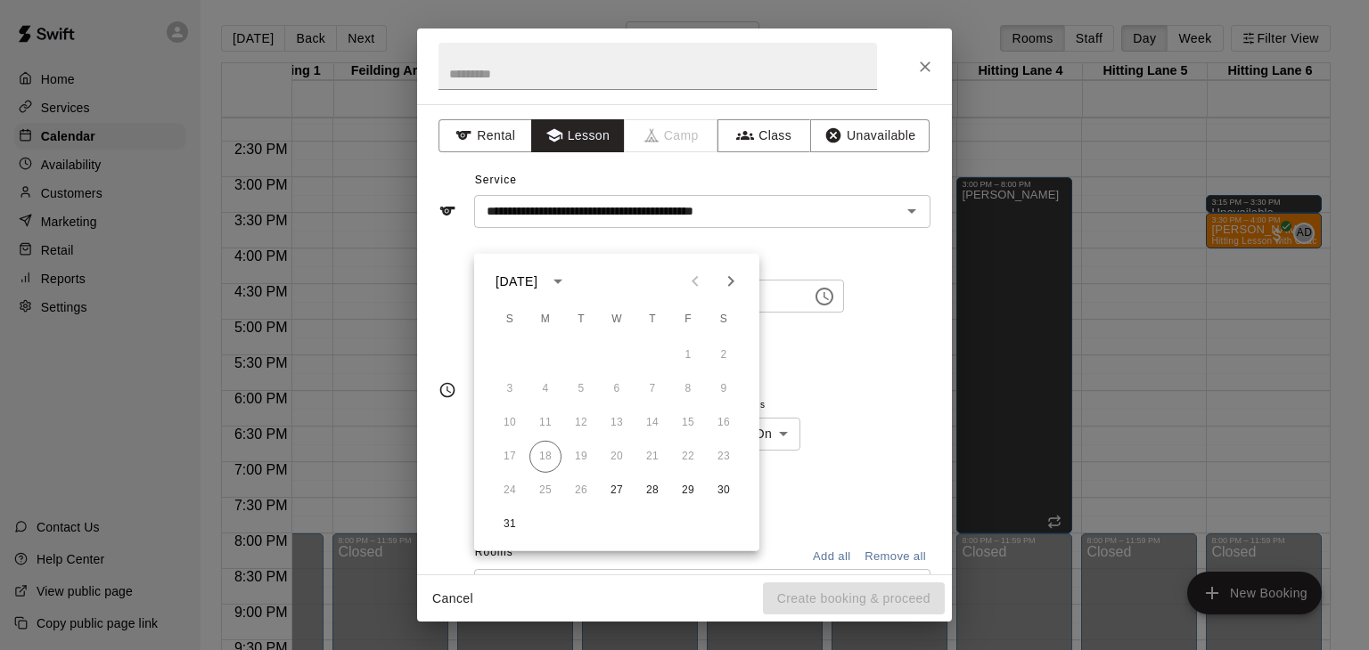
click at [727, 284] on icon "Next month" at bounding box center [730, 281] width 21 height 21
click at [621, 356] on button "1" at bounding box center [617, 355] width 32 height 32
type input "**********"
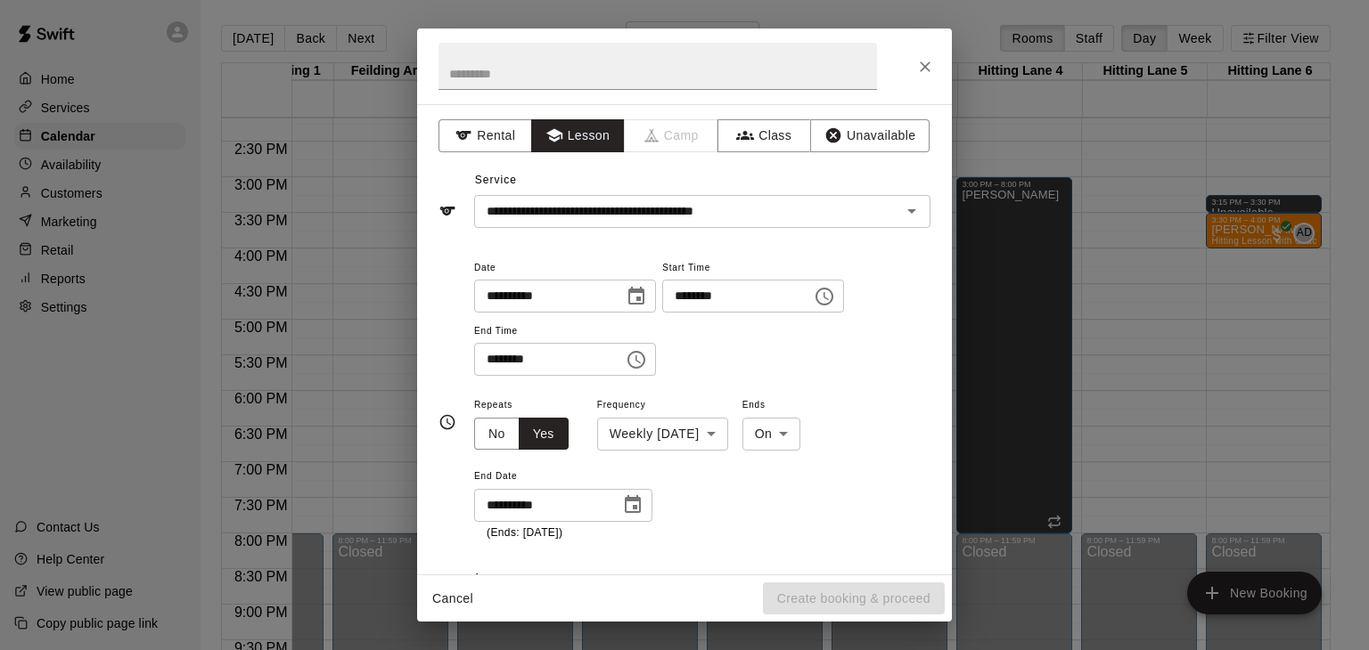
scroll to position [12, 0]
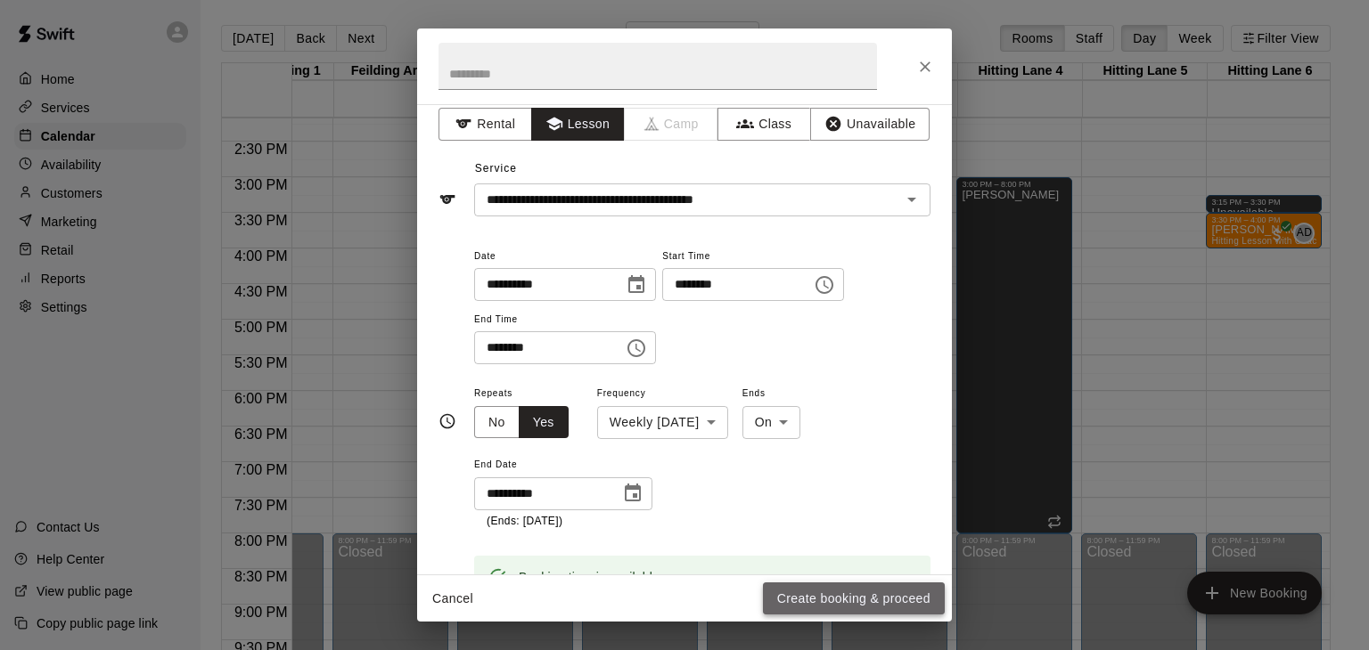
click at [831, 593] on button "Create booking & proceed" at bounding box center [854, 599] width 182 height 33
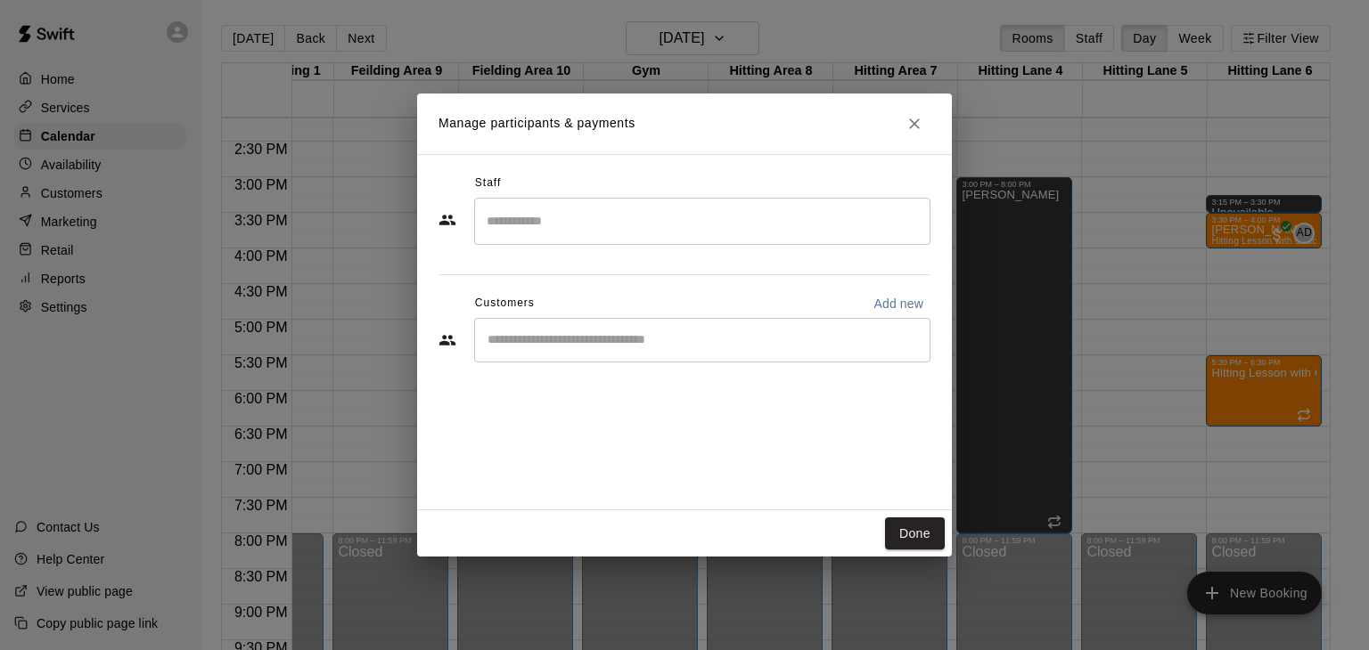
click at [559, 208] on input "Search staff" at bounding box center [702, 221] width 440 height 31
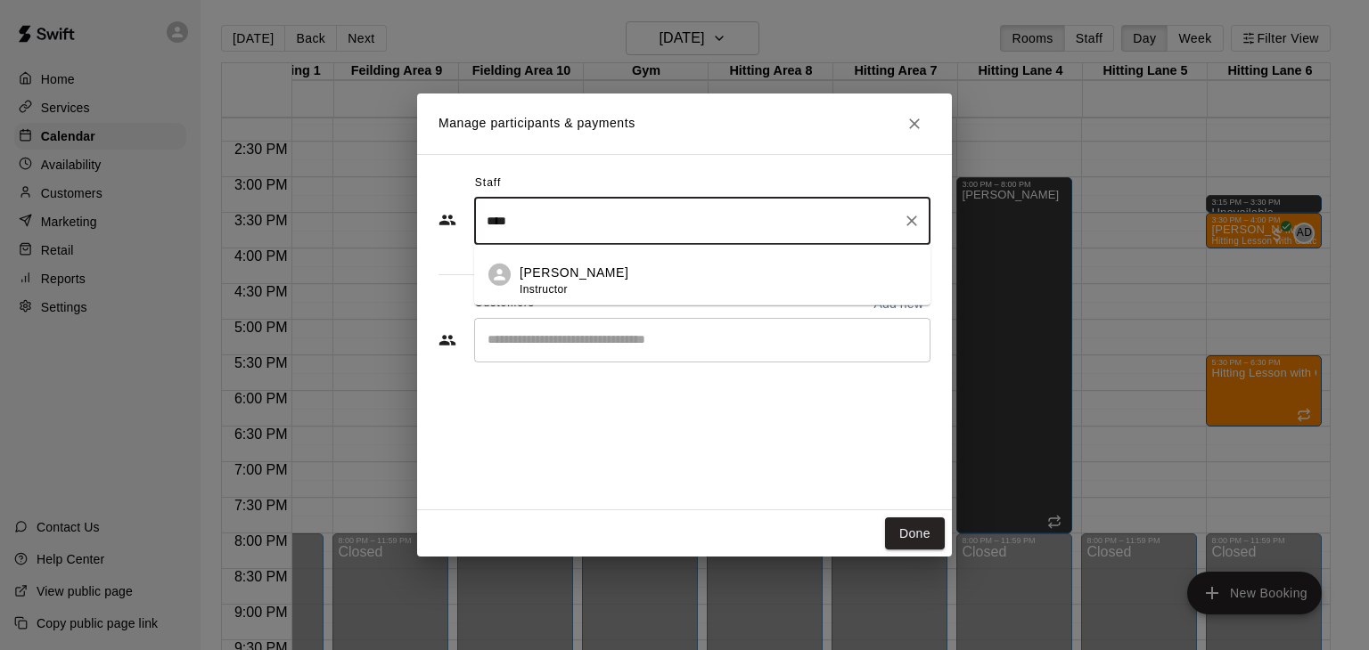
click at [570, 278] on p "[PERSON_NAME]" at bounding box center [573, 273] width 109 height 19
type input "****"
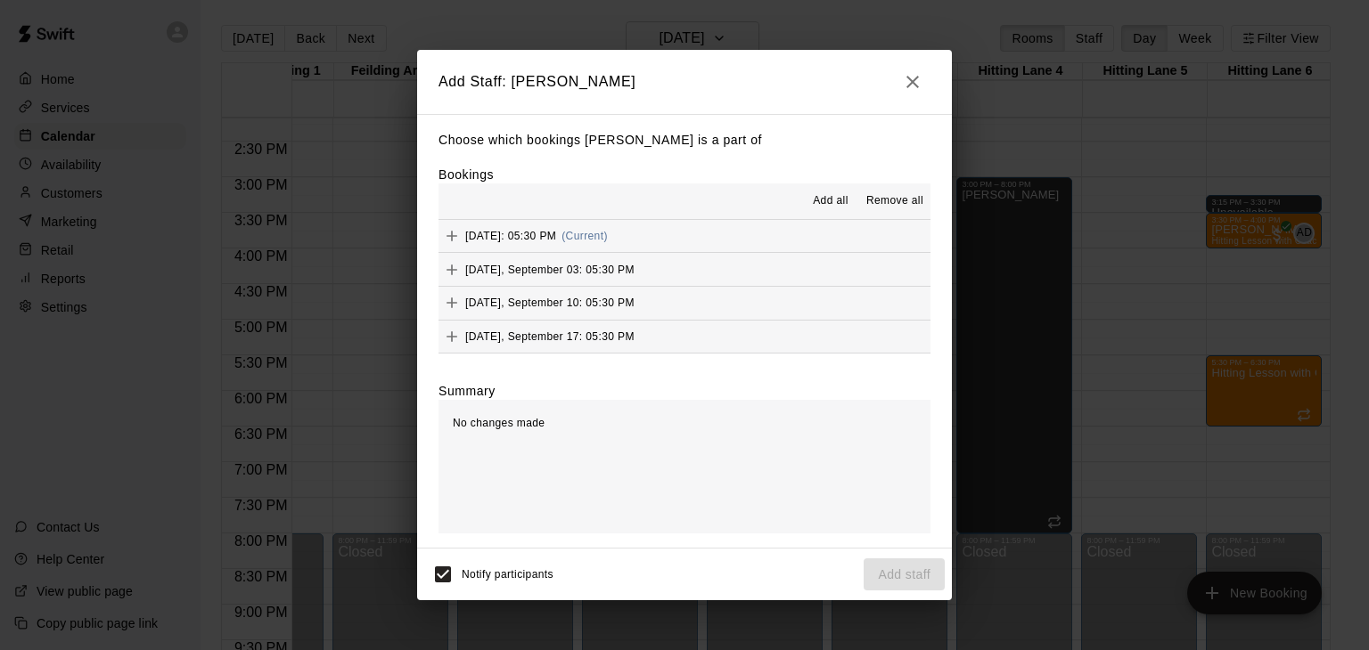
click at [827, 207] on span "Add all" at bounding box center [831, 201] width 36 height 18
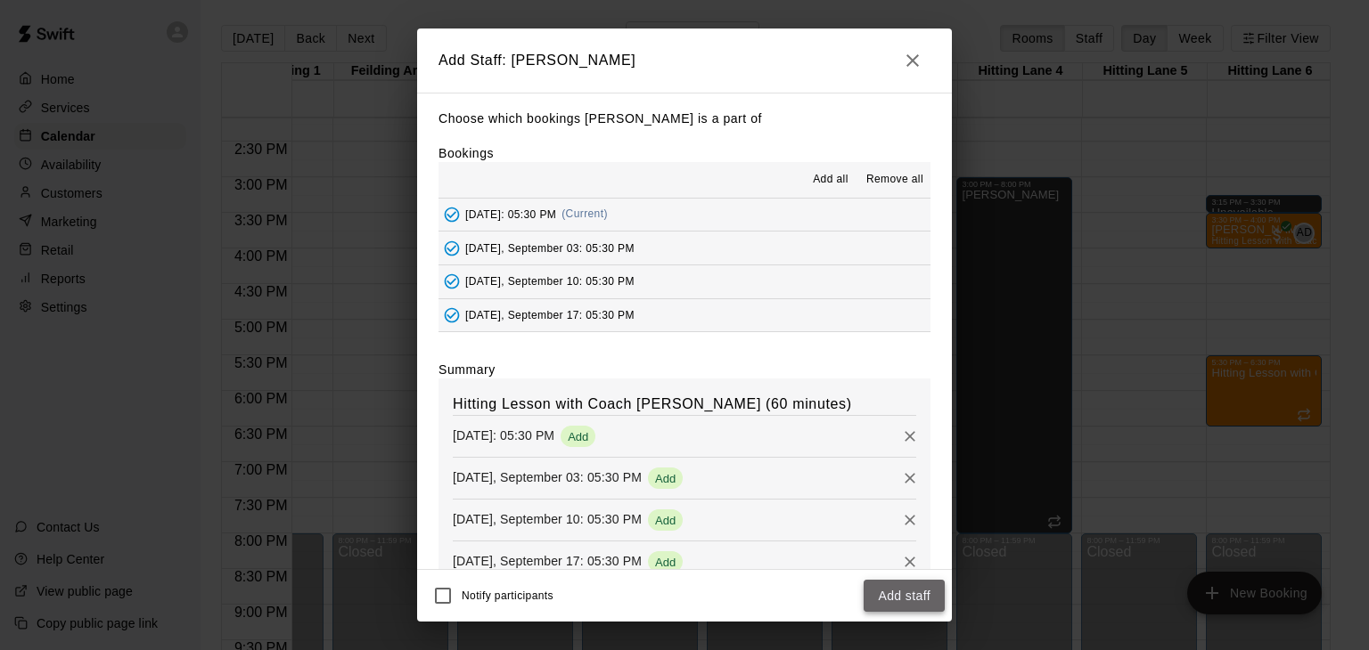
click at [895, 595] on button "Add staff" at bounding box center [903, 596] width 81 height 33
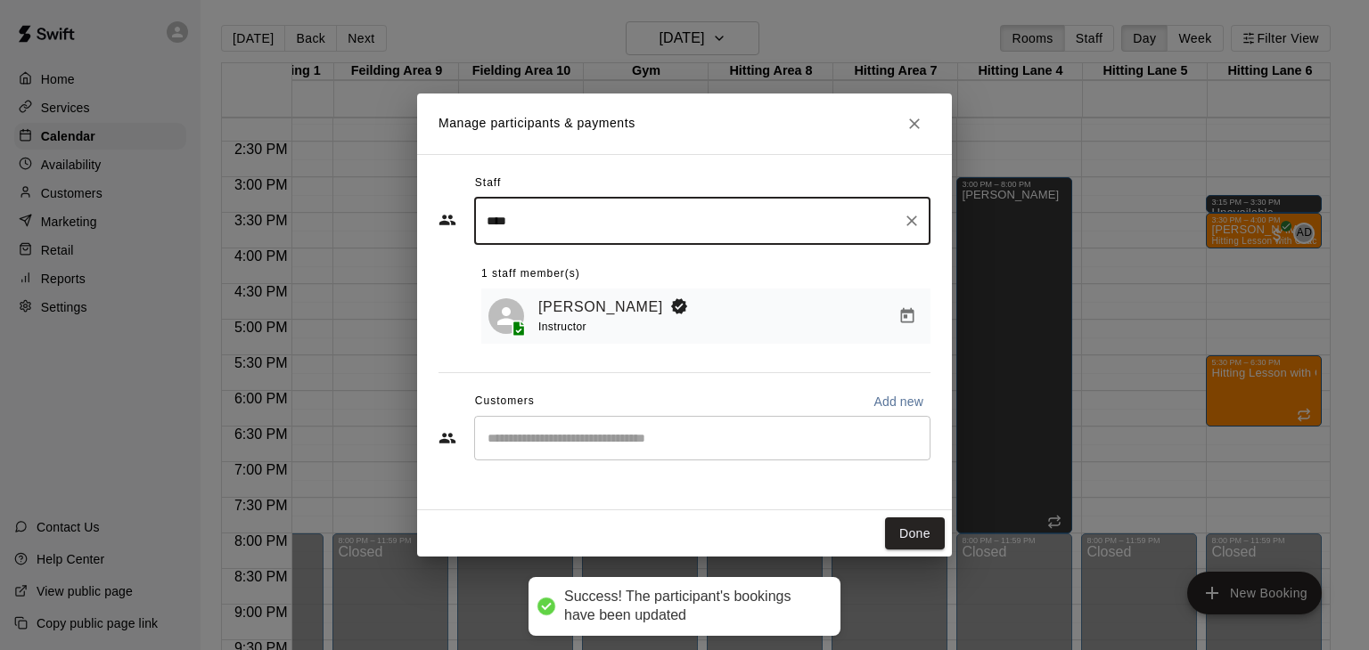
click at [661, 443] on input "Start typing to search customers..." at bounding box center [702, 438] width 440 height 18
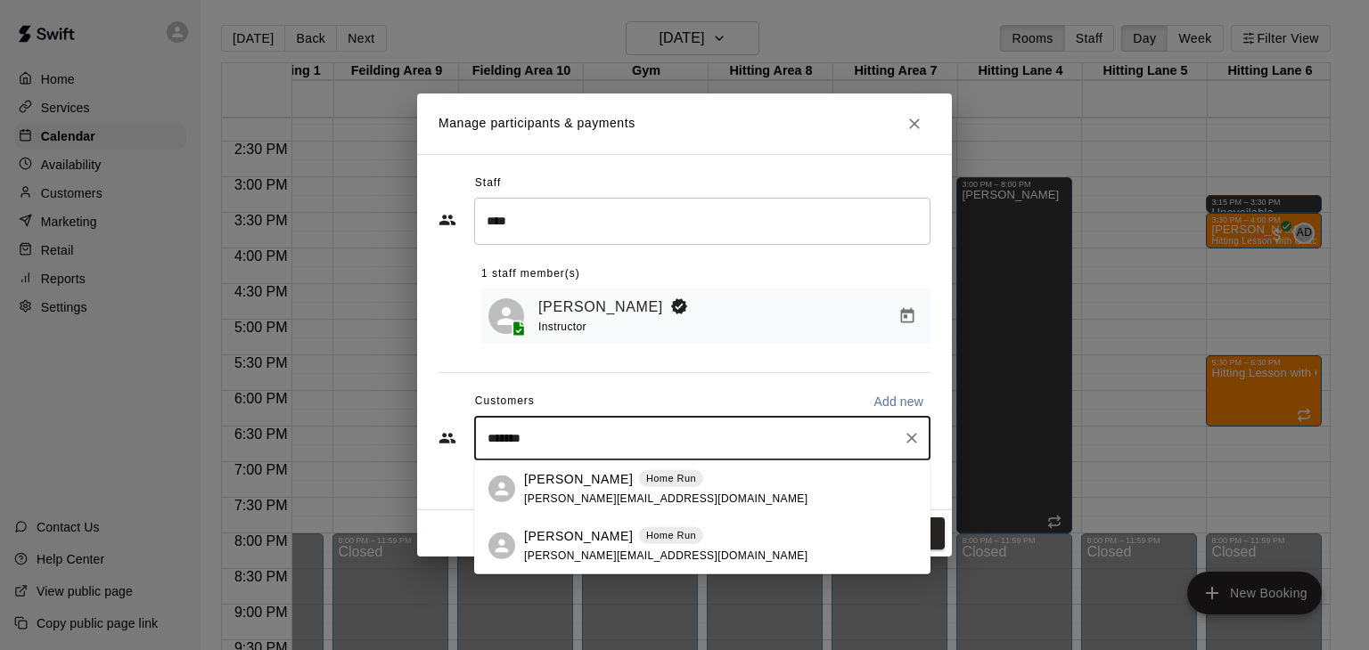
type input "********"
click at [571, 532] on p "[PERSON_NAME]" at bounding box center [578, 536] width 109 height 19
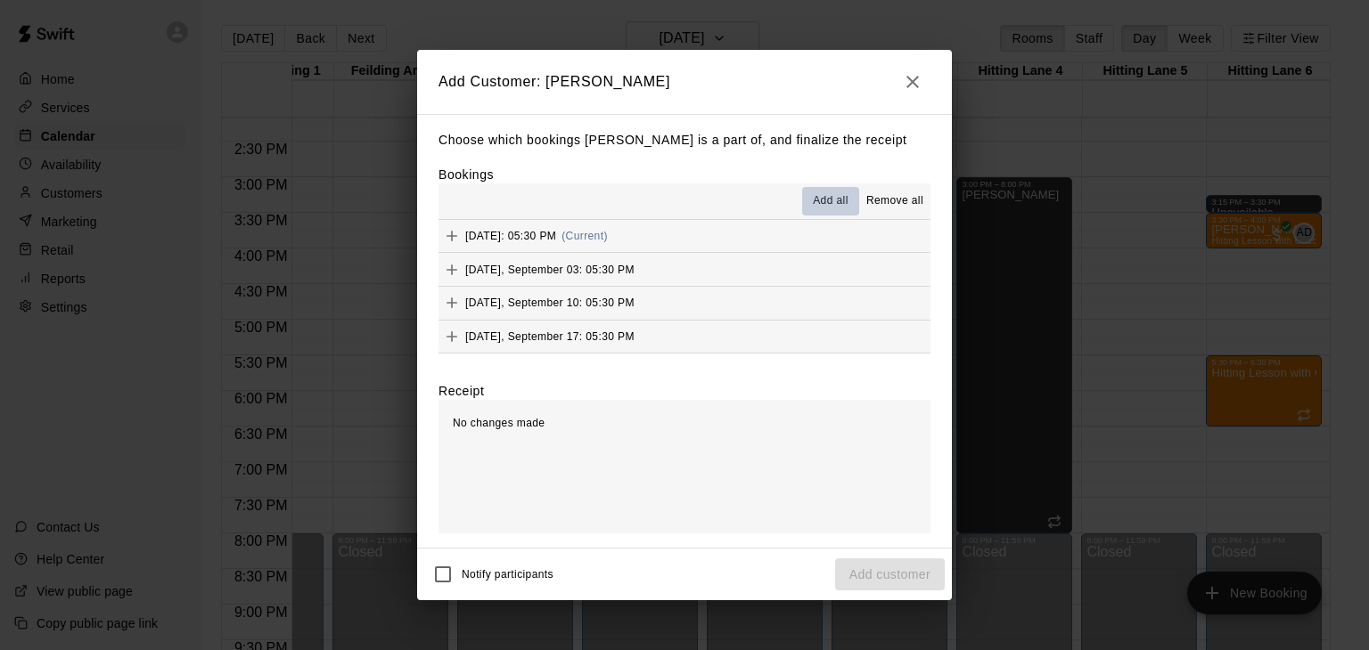
click at [830, 205] on span "Add all" at bounding box center [831, 201] width 36 height 18
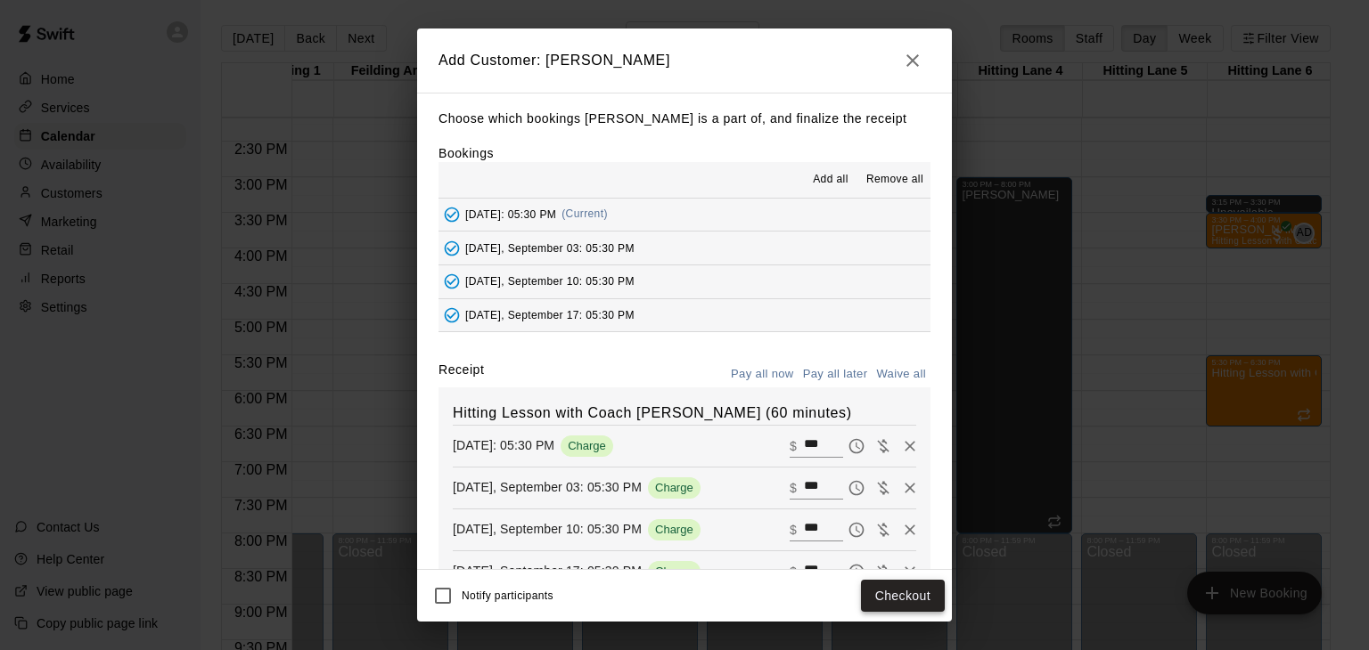
click at [911, 596] on button "Checkout" at bounding box center [903, 596] width 84 height 33
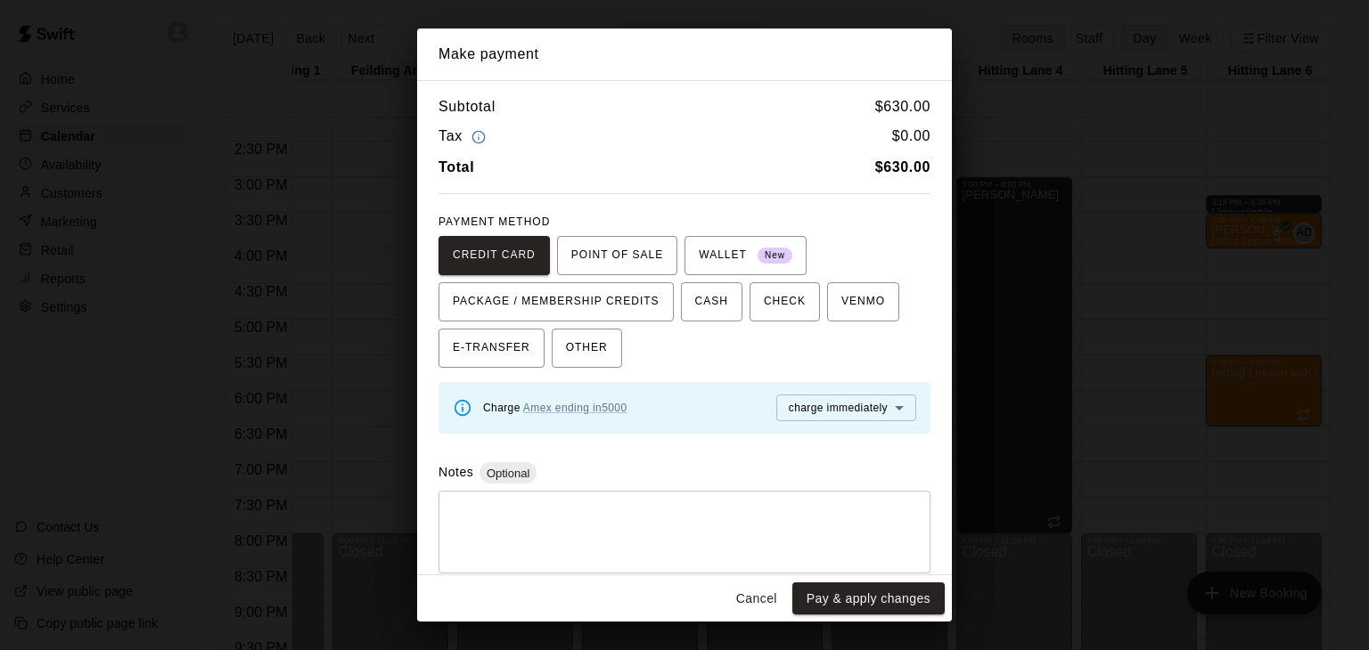
click at [891, 403] on body "Home Services Calendar Availability Customers Marketing Retail Reports Settings…" at bounding box center [684, 339] width 1369 height 679
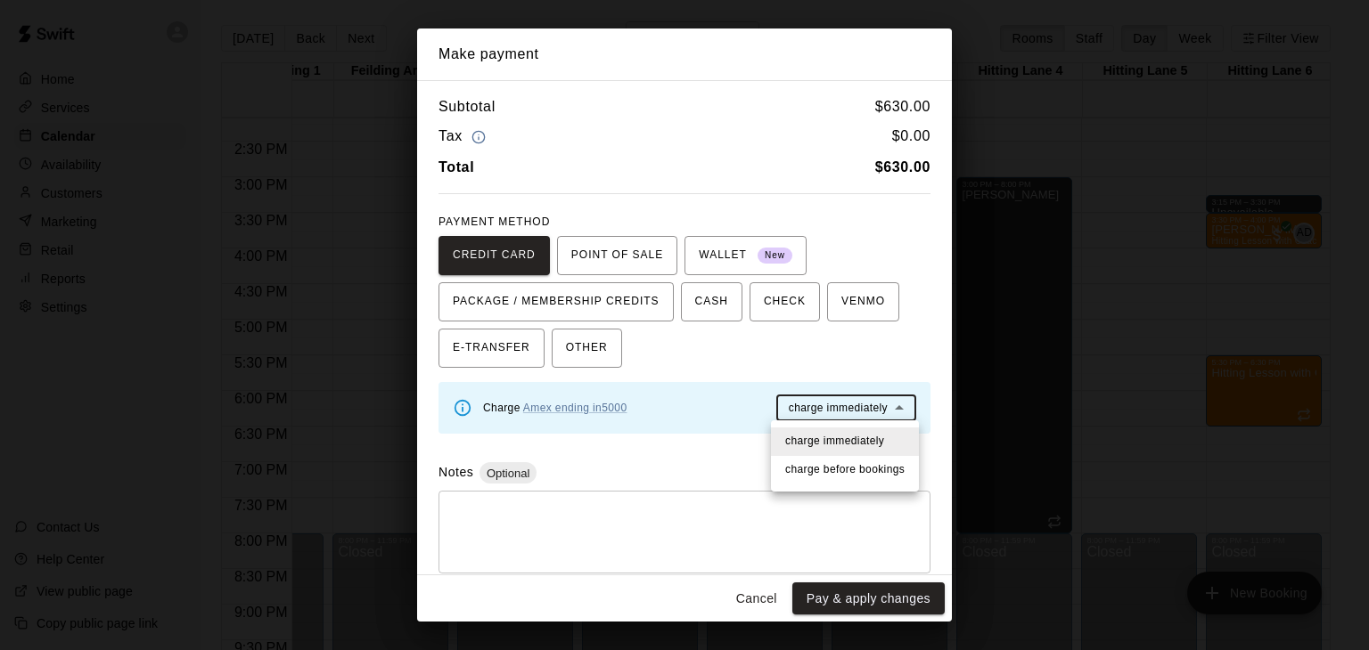
click at [854, 469] on span "charge before booking s" at bounding box center [844, 471] width 119 height 18
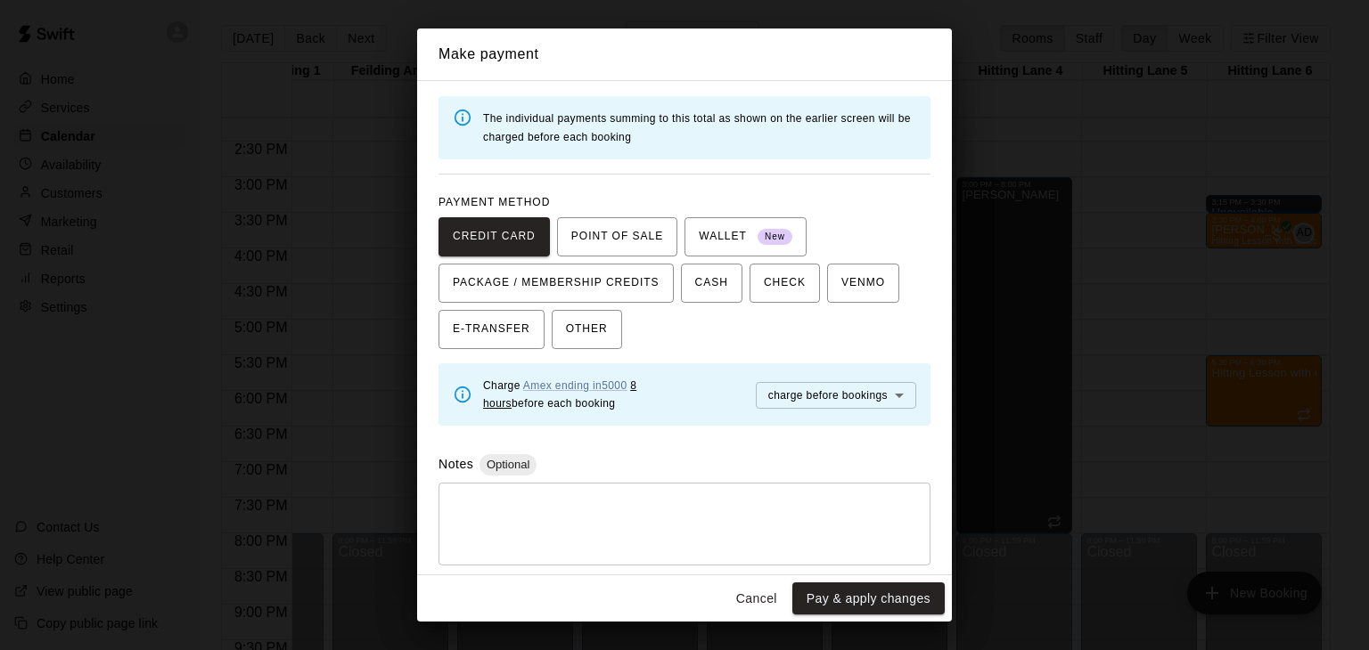
scroll to position [0, 0]
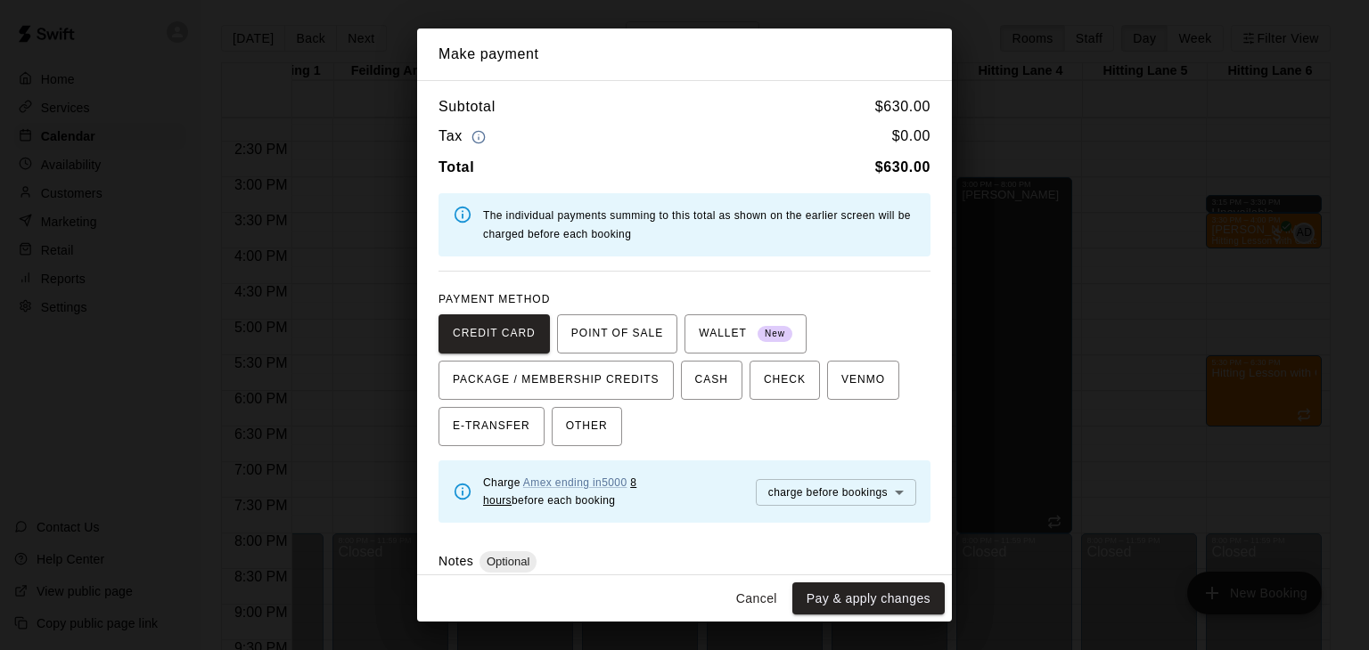
click at [788, 177] on div "Total $ 630.00" at bounding box center [684, 167] width 492 height 23
click at [760, 606] on button "Cancel" at bounding box center [756, 599] width 57 height 33
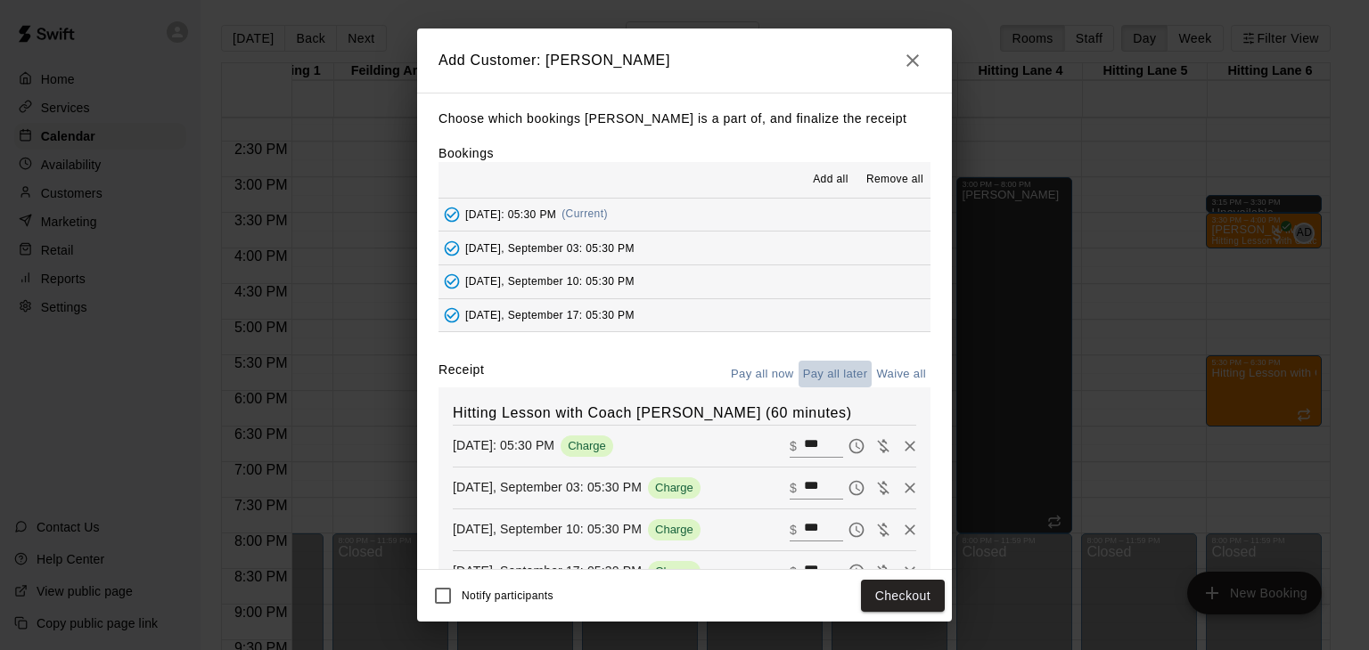
click at [845, 367] on button "Pay all later" at bounding box center [835, 375] width 74 height 28
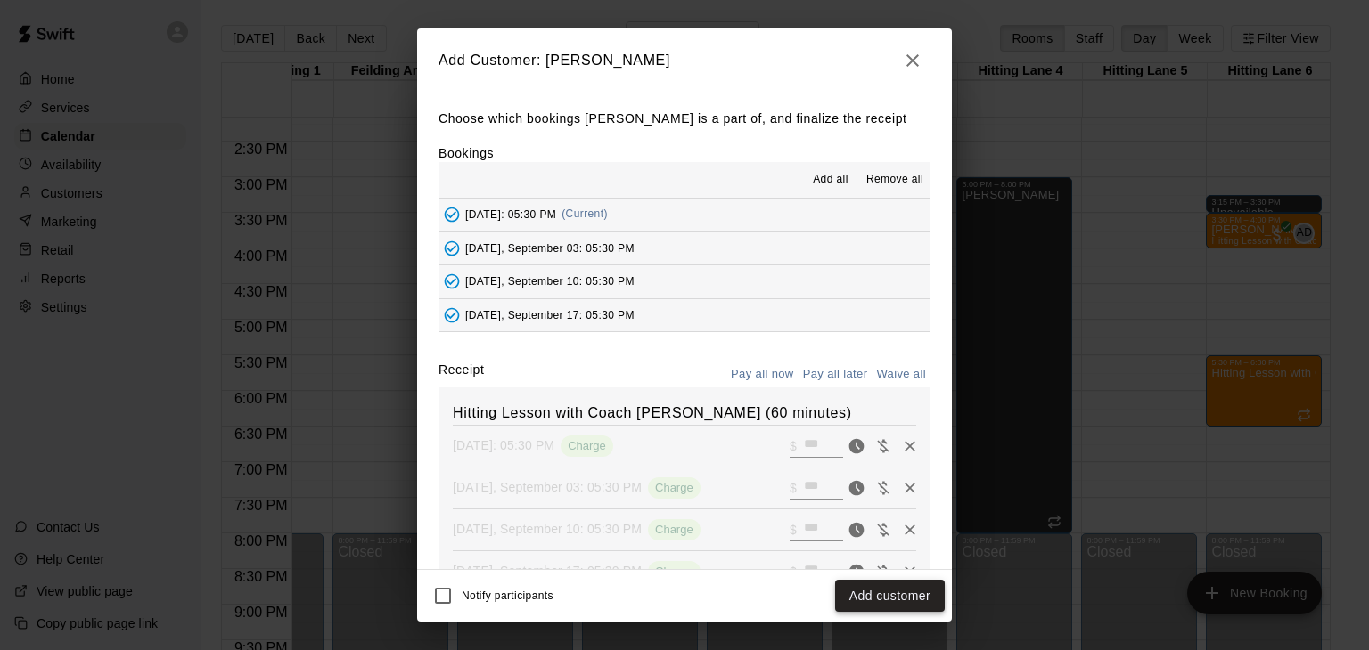
click at [883, 597] on button "Add customer" at bounding box center [890, 596] width 110 height 33
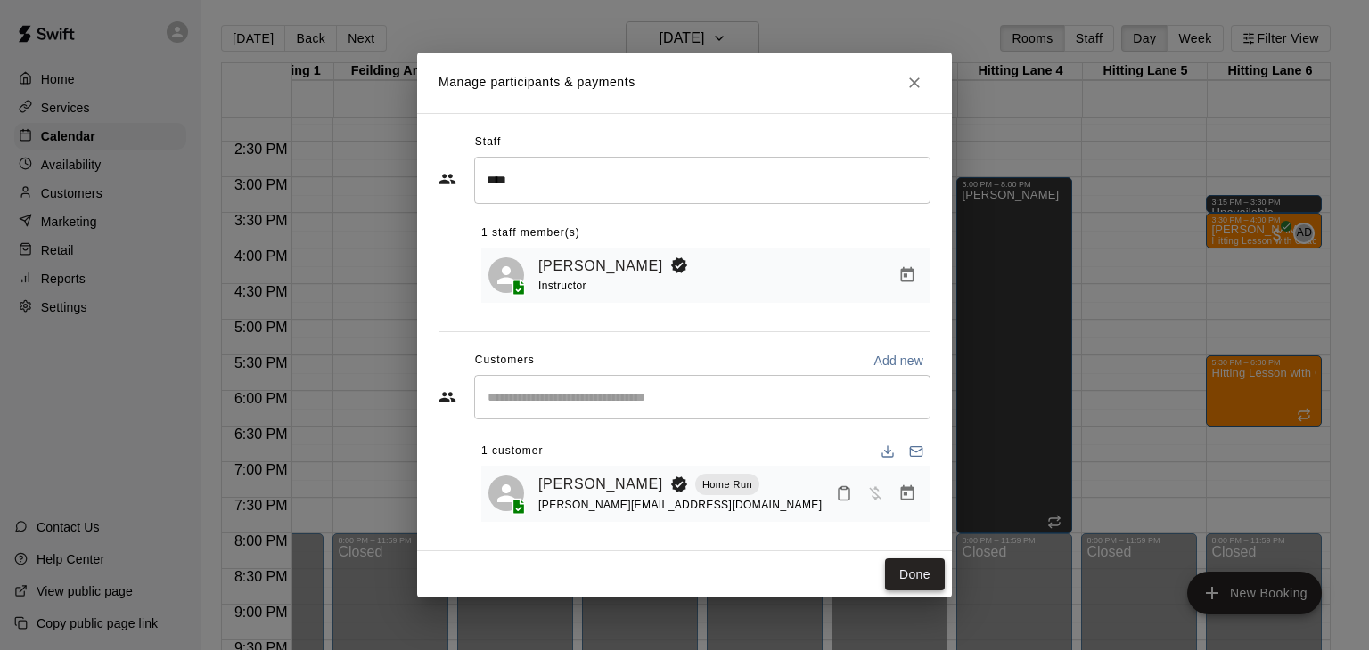
click at [904, 575] on button "Done" at bounding box center [915, 575] width 60 height 33
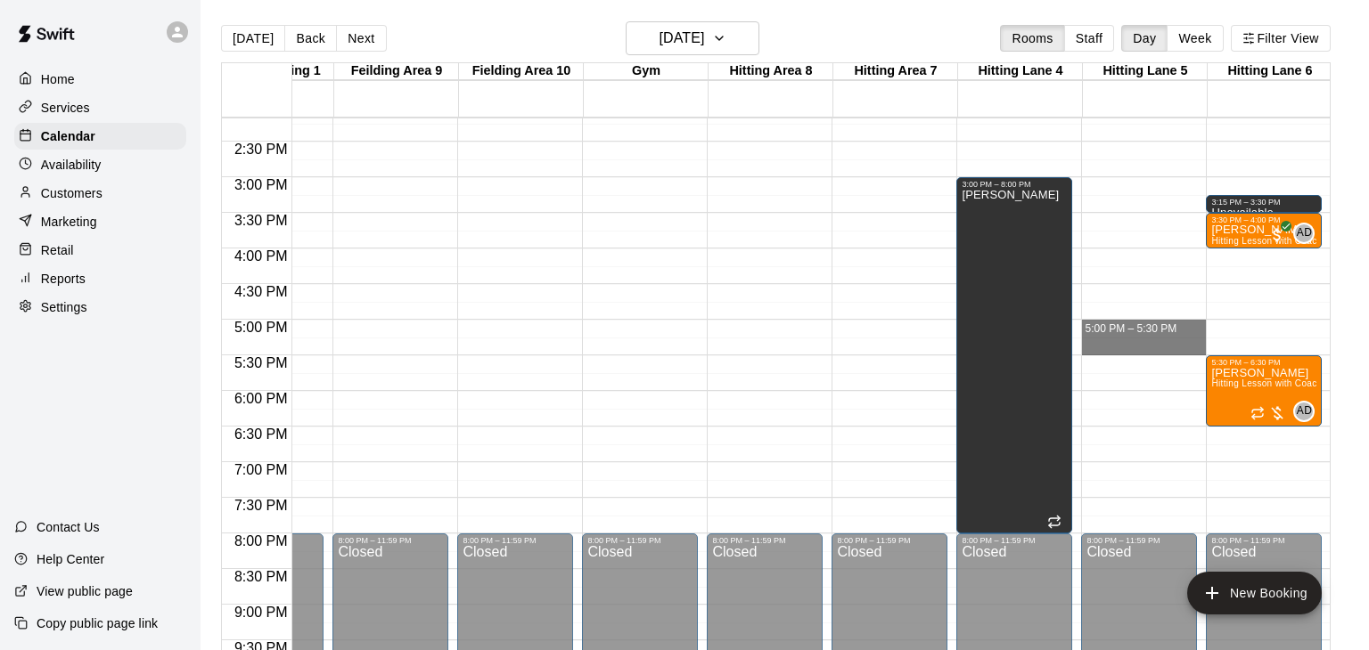
drag, startPoint x: 1143, startPoint y: 321, endPoint x: 1143, endPoint y: 346, distance: 24.9
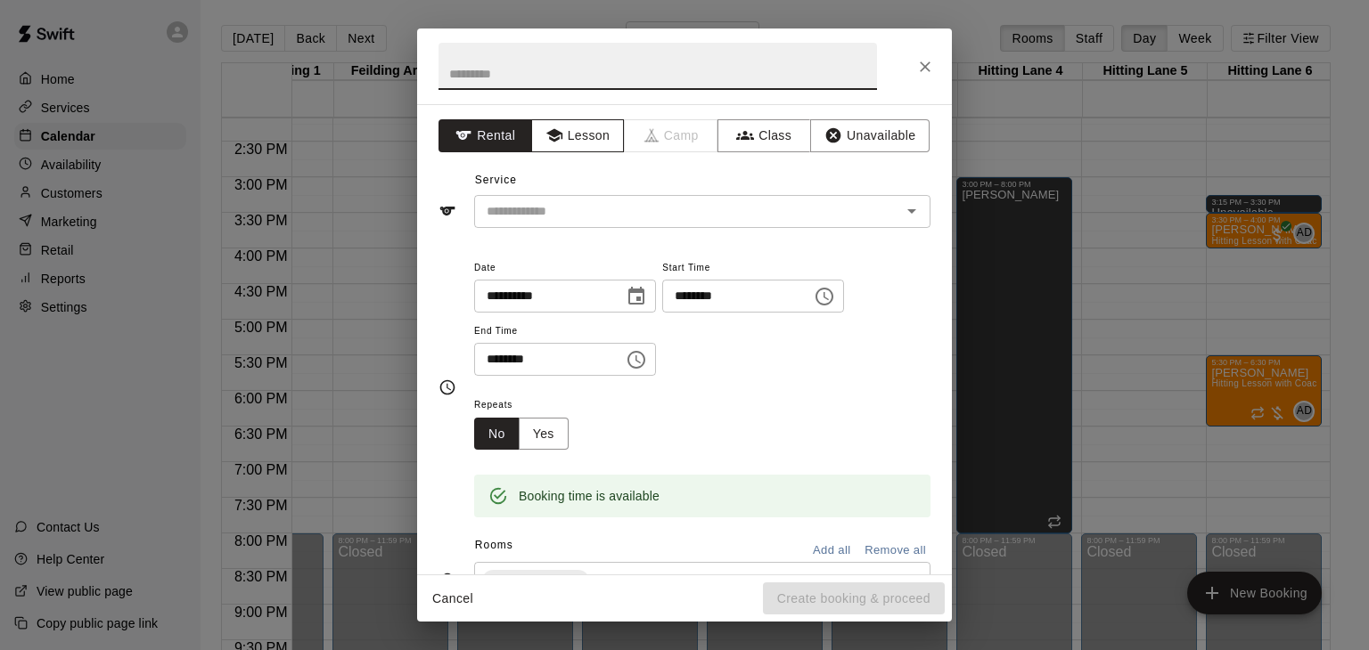
click at [595, 143] on button "Lesson" at bounding box center [578, 135] width 94 height 33
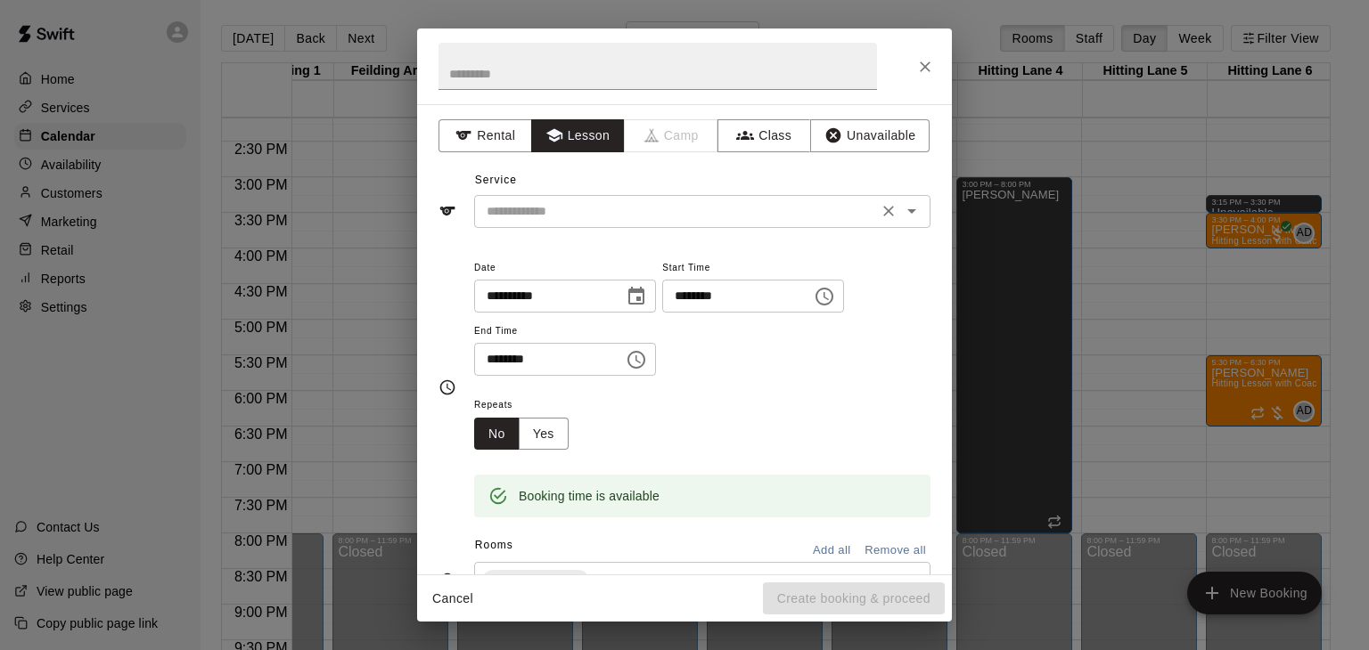
click at [598, 210] on input "text" at bounding box center [675, 211] width 393 height 22
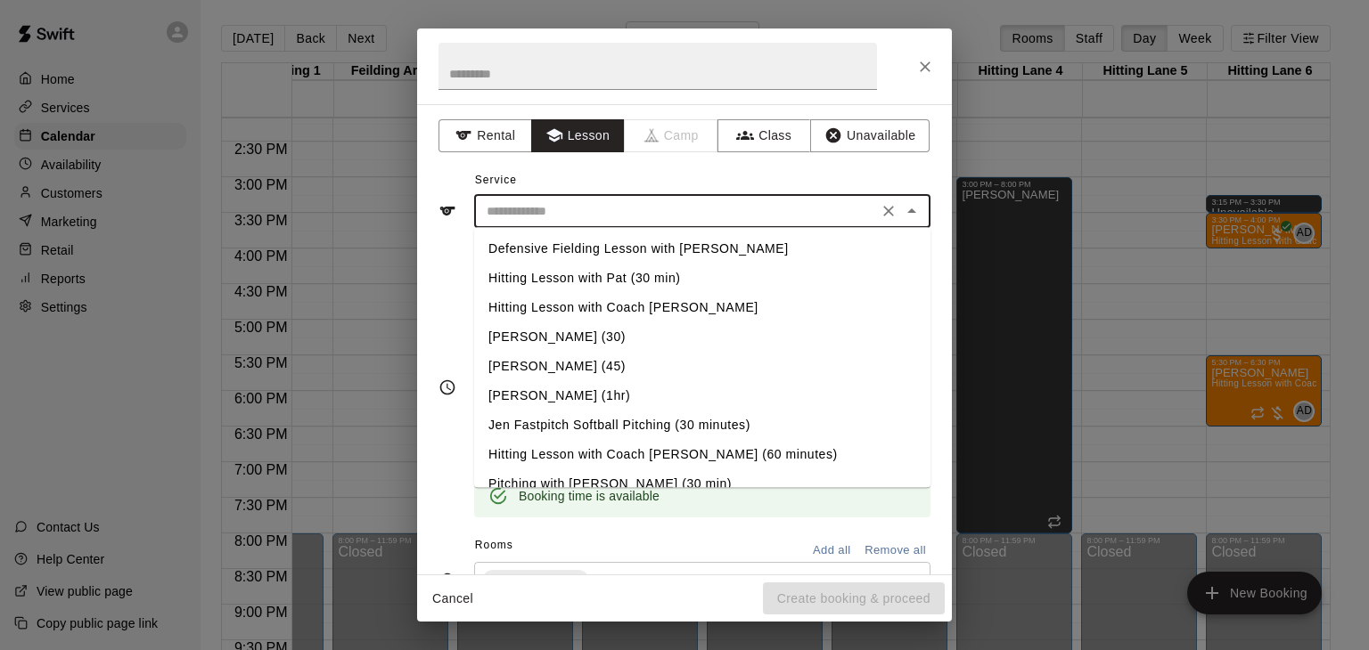
scroll to position [166, 0]
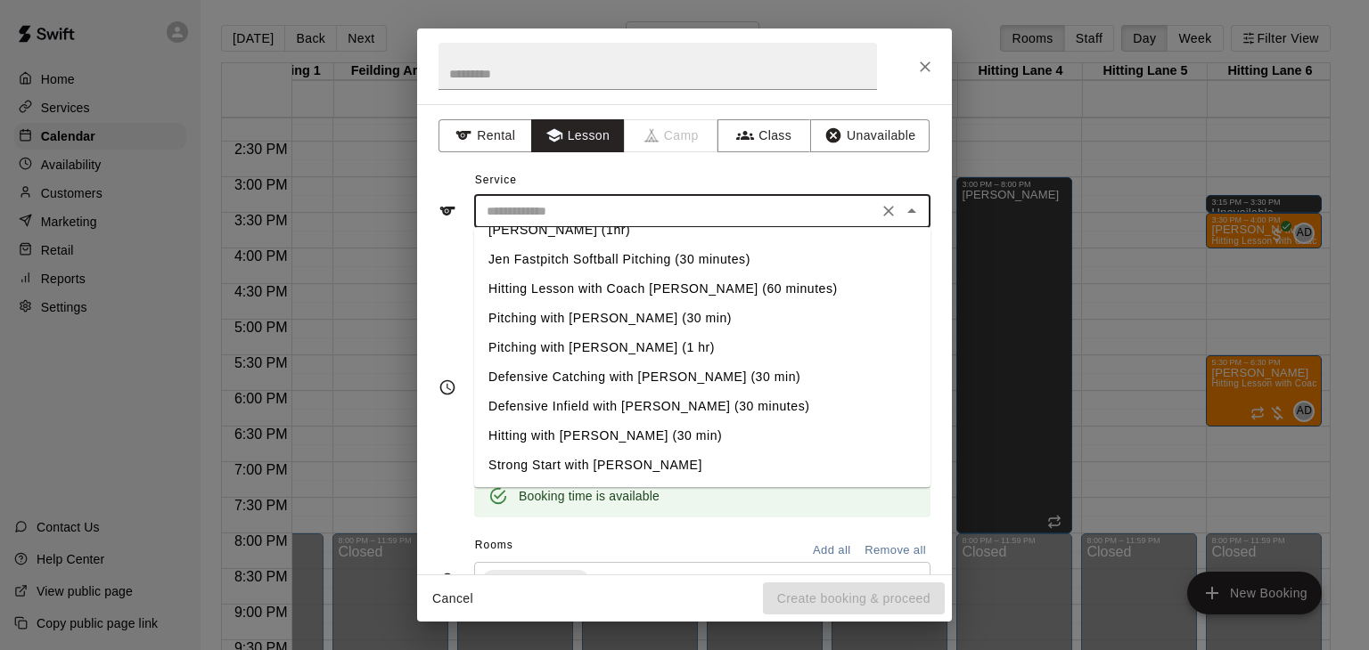
click at [561, 436] on li "Hitting with [PERSON_NAME] (30 min)" at bounding box center [702, 435] width 456 height 29
type input "**********"
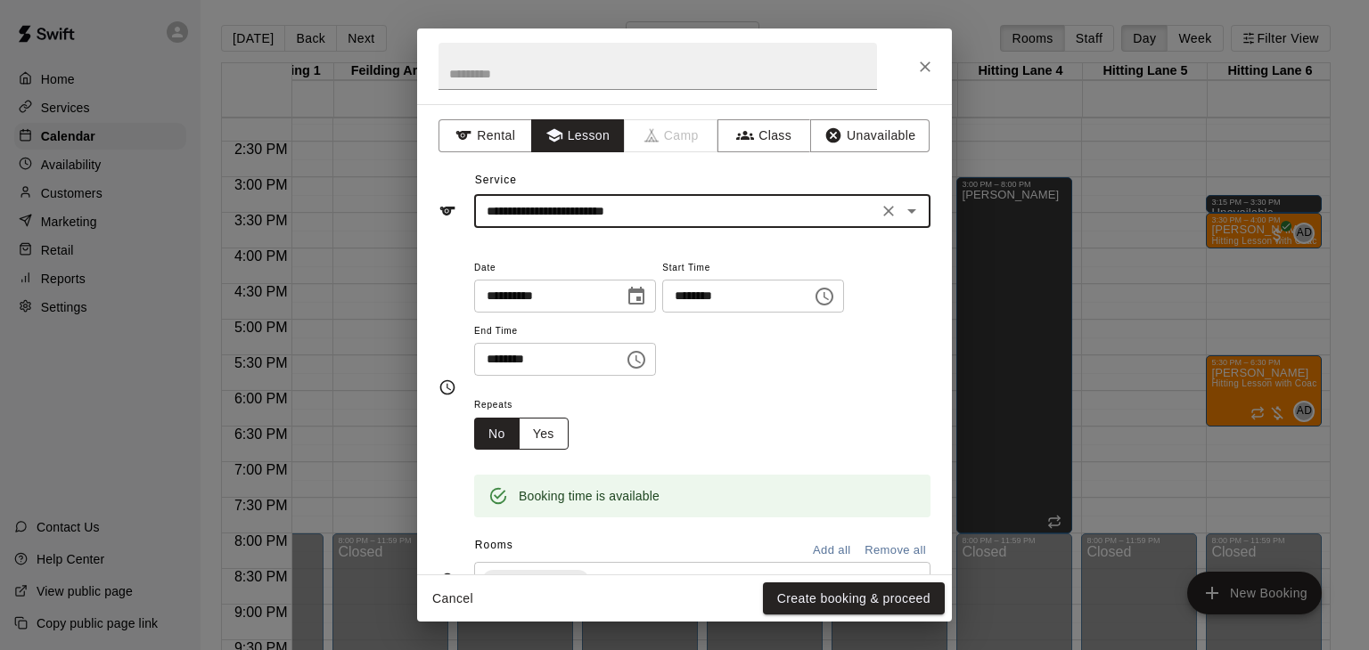
click at [553, 451] on button "Yes" at bounding box center [544, 434] width 50 height 33
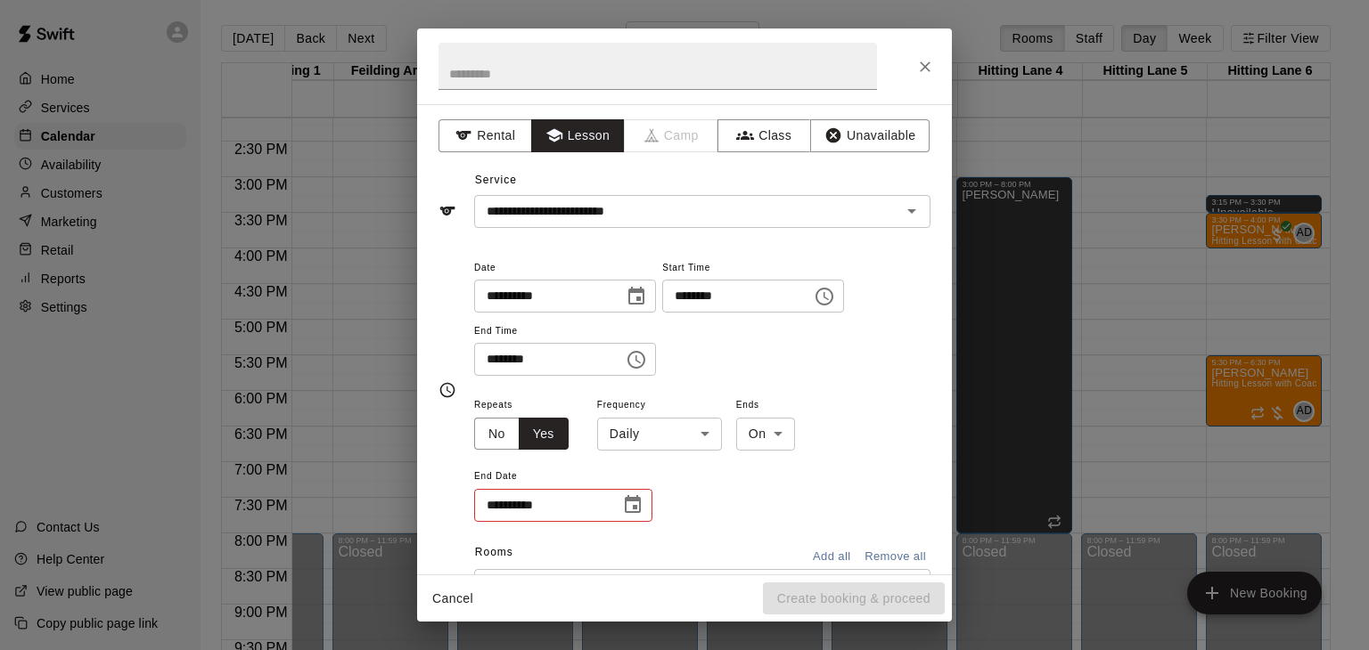
click at [704, 502] on body "Home Services Calendar Availability Customers Marketing Retail Reports Settings…" at bounding box center [684, 339] width 1369 height 679
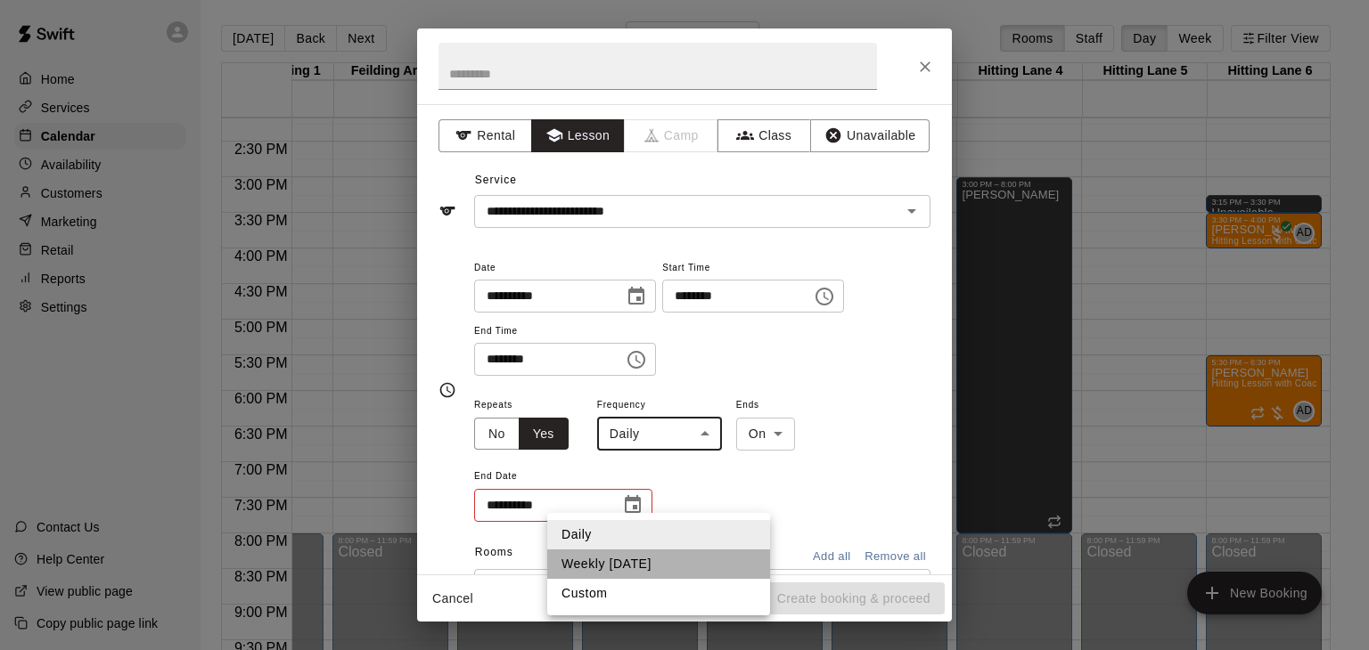
click at [681, 566] on li "Weekly [DATE]" at bounding box center [658, 564] width 223 height 29
type input "******"
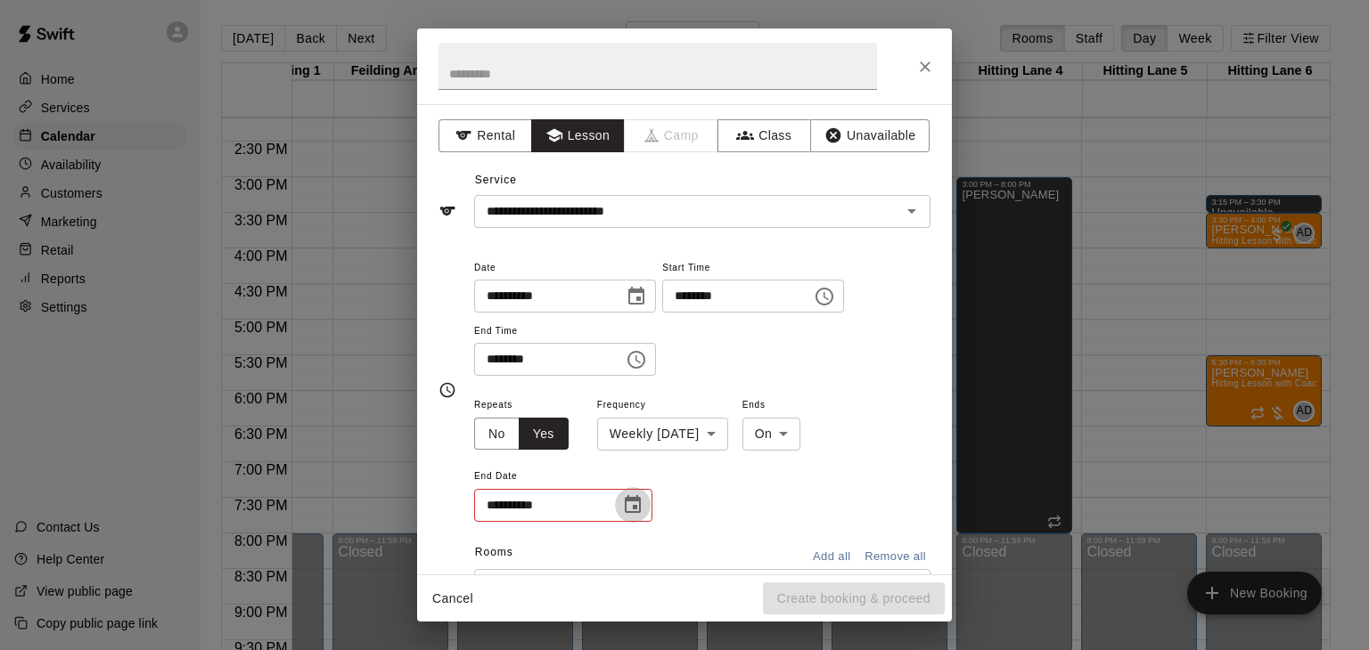
click at [639, 513] on icon "Choose date" at bounding box center [633, 504] width 16 height 18
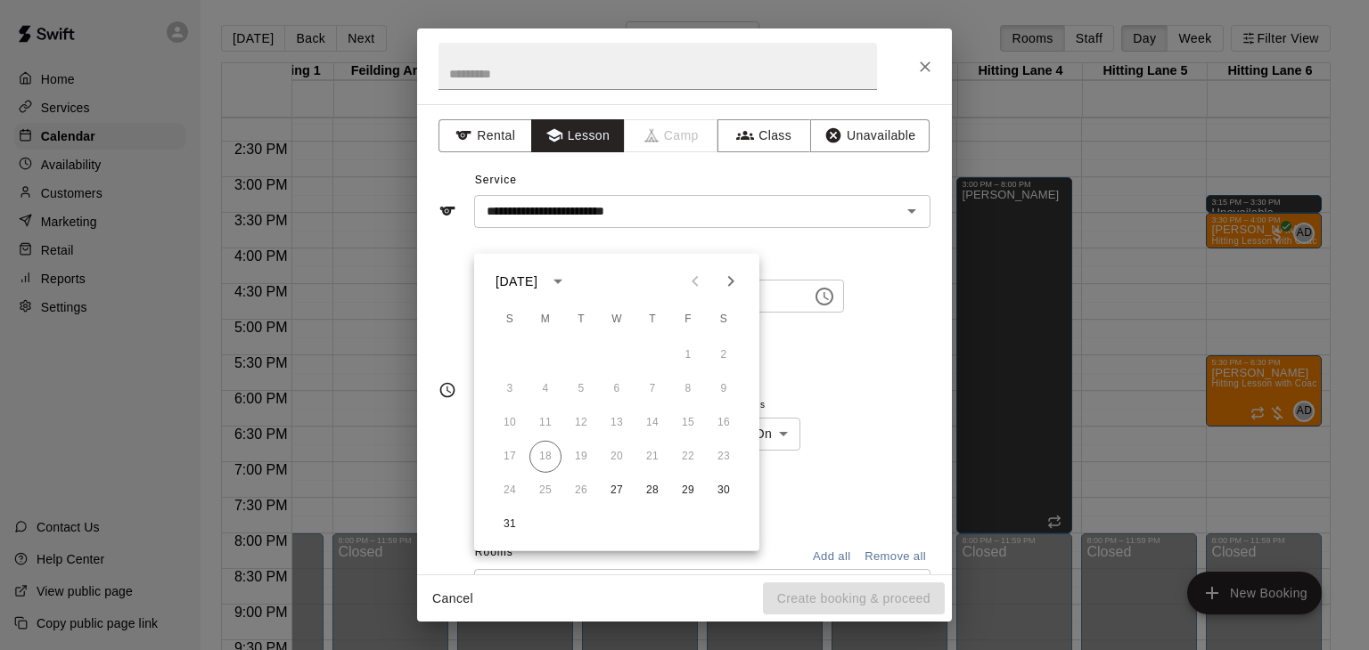
click at [731, 285] on icon "Next month" at bounding box center [730, 281] width 21 height 21
click at [618, 350] on button "1" at bounding box center [617, 355] width 32 height 32
type input "**********"
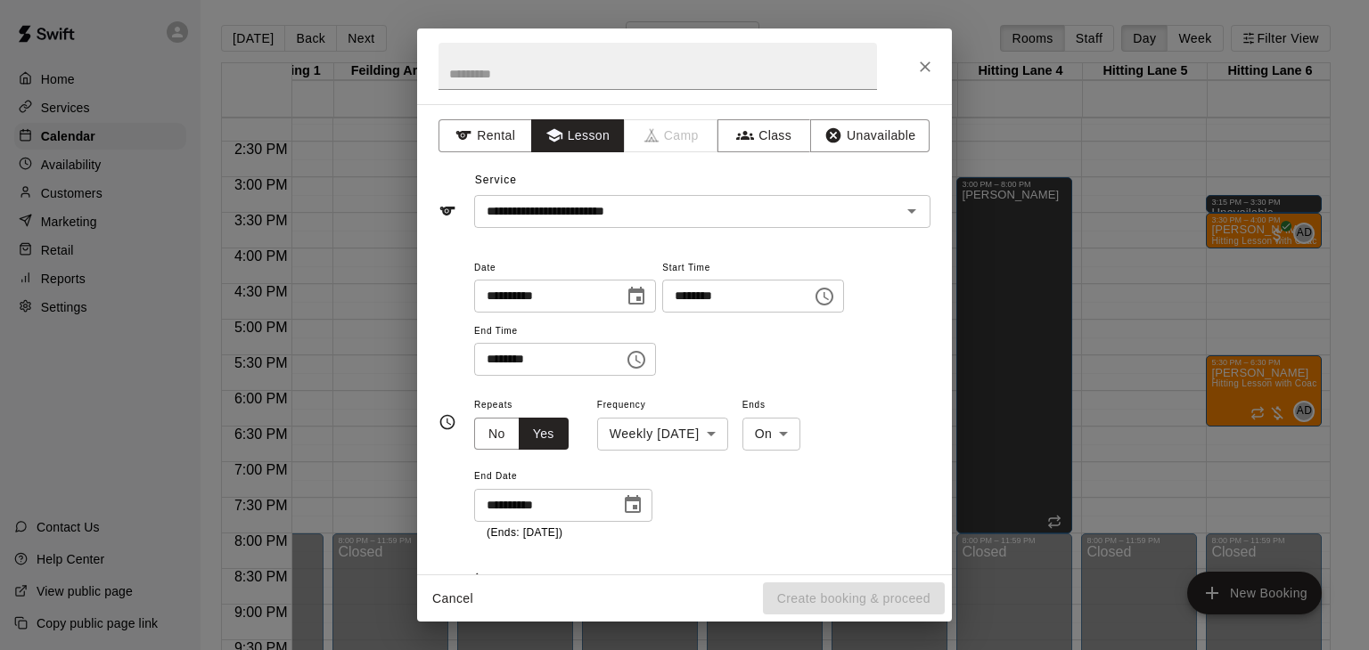
scroll to position [12, 0]
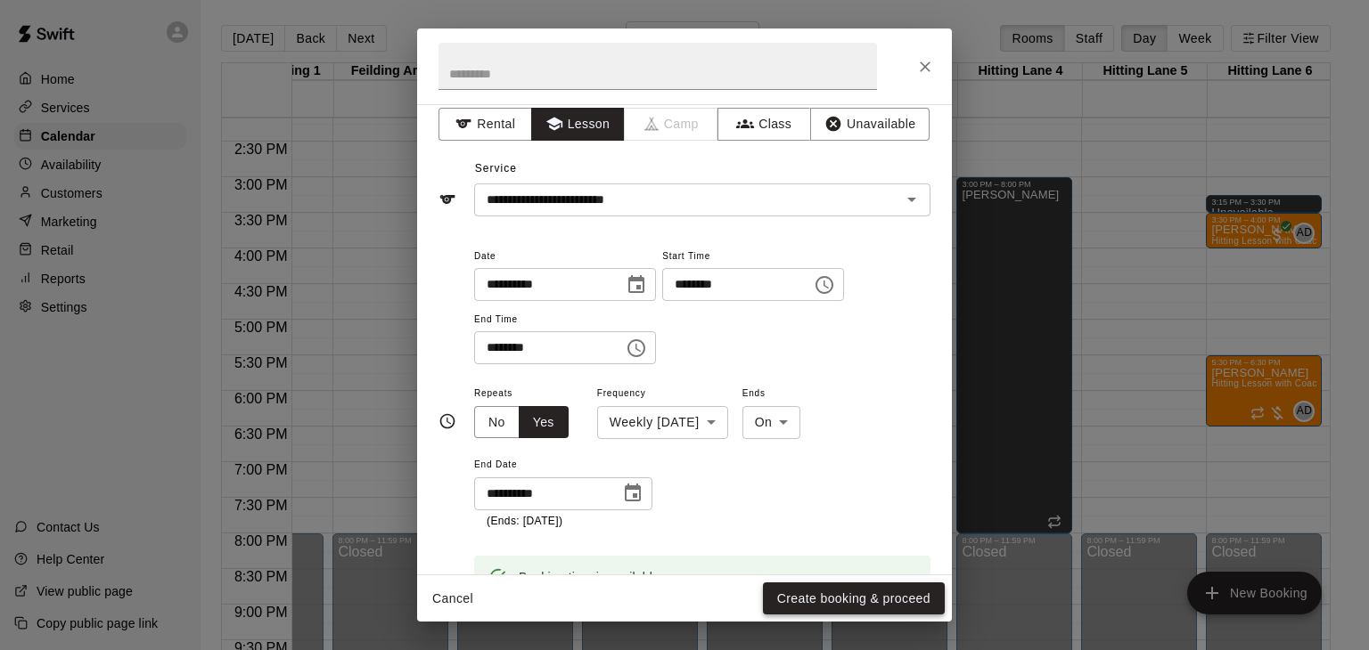
click at [818, 595] on button "Create booking & proceed" at bounding box center [854, 599] width 182 height 33
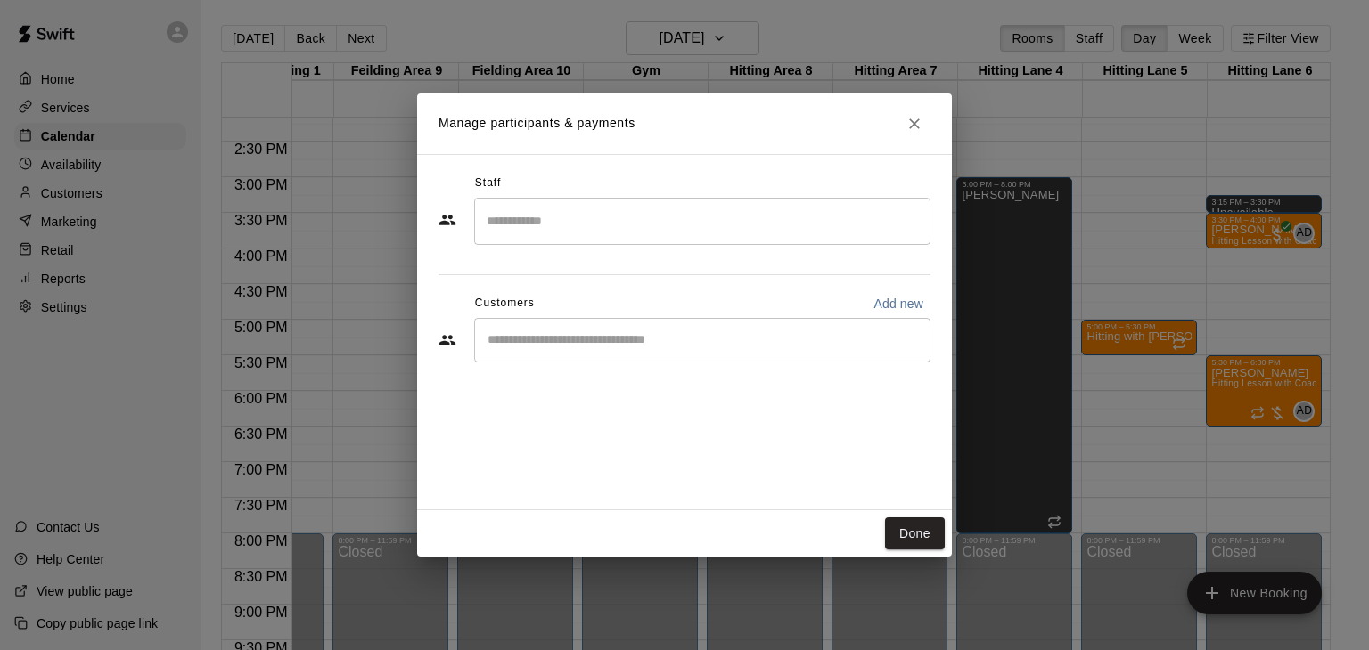
click at [703, 213] on input "Search staff" at bounding box center [702, 221] width 440 height 31
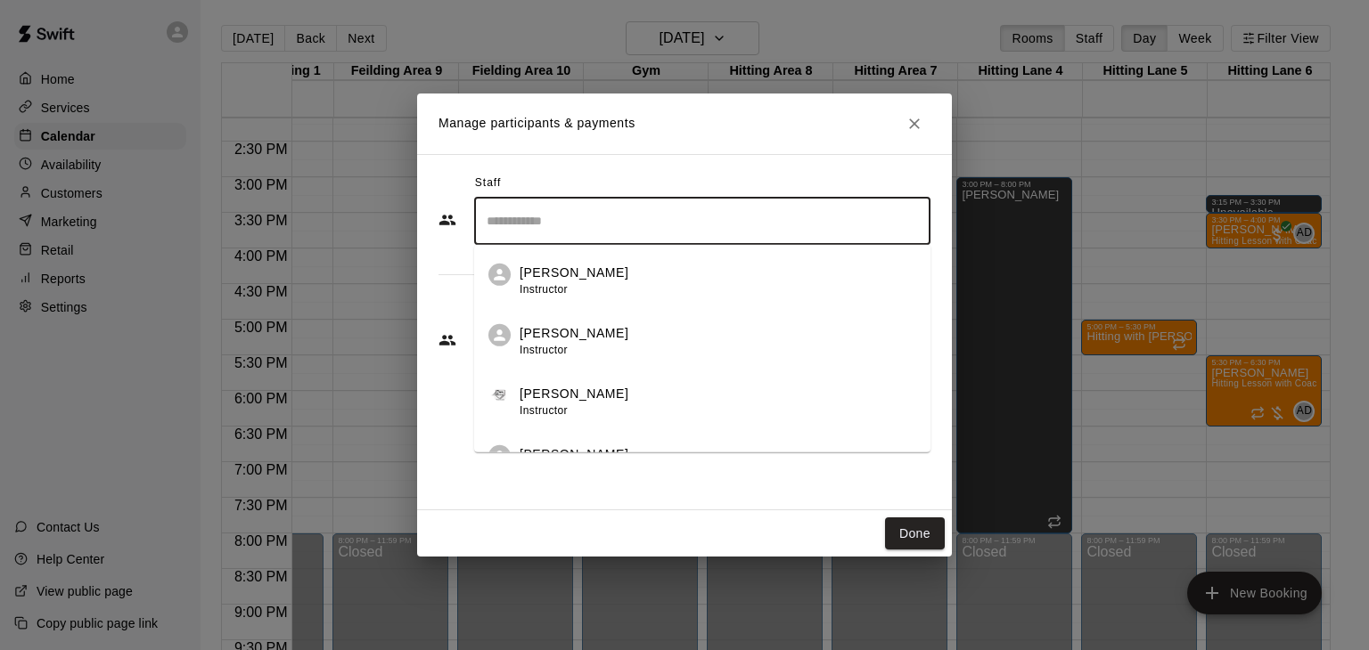
click at [592, 290] on div "[PERSON_NAME] Instructor" at bounding box center [573, 281] width 109 height 35
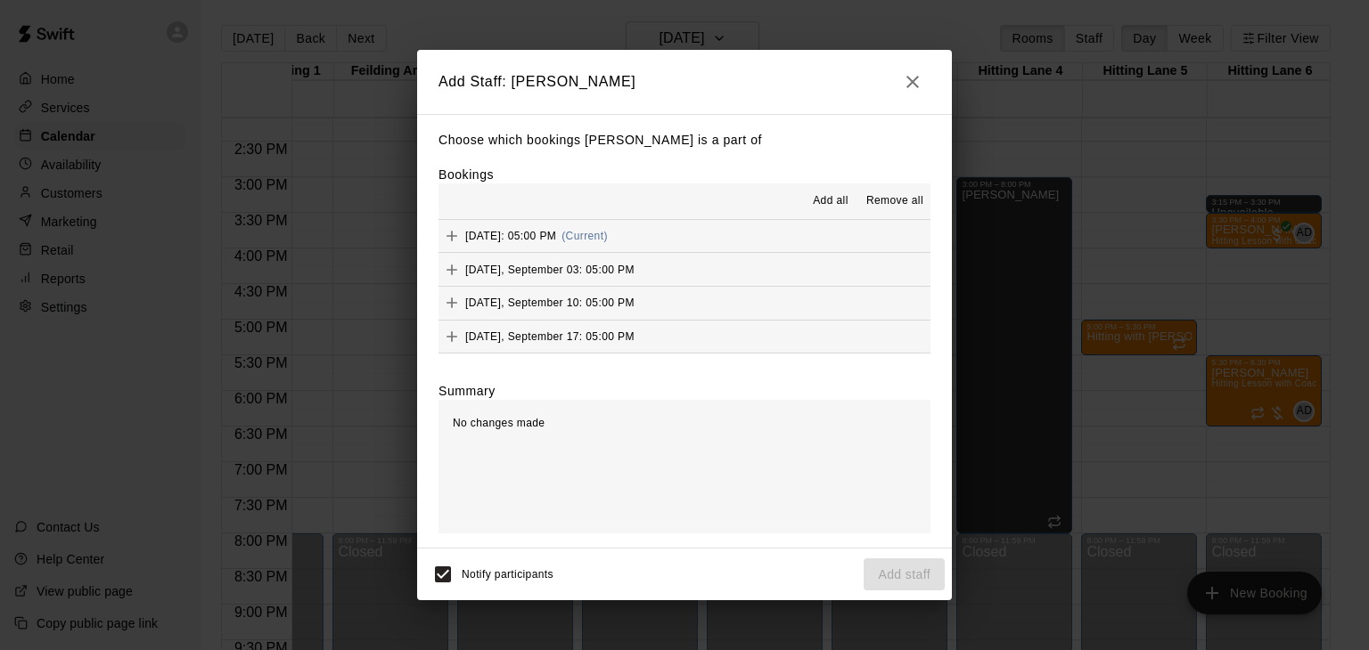
click at [817, 206] on span "Add all" at bounding box center [831, 201] width 36 height 18
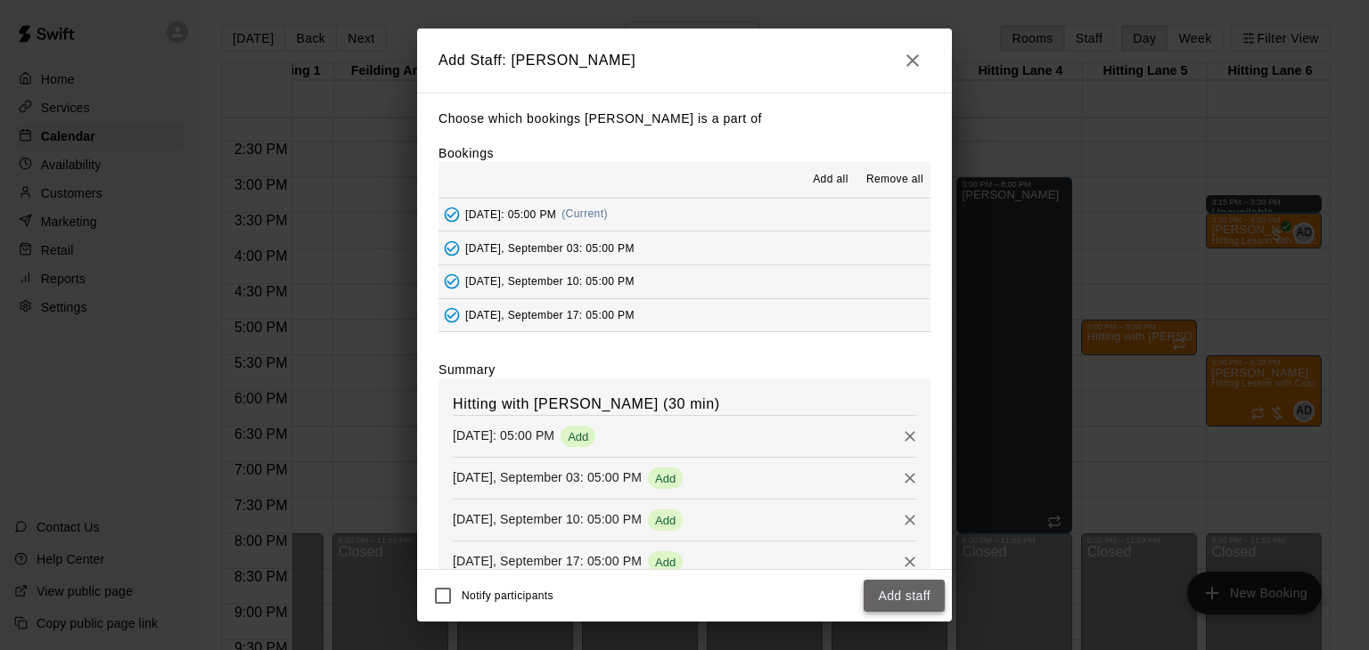
click at [890, 596] on button "Add staff" at bounding box center [903, 596] width 81 height 33
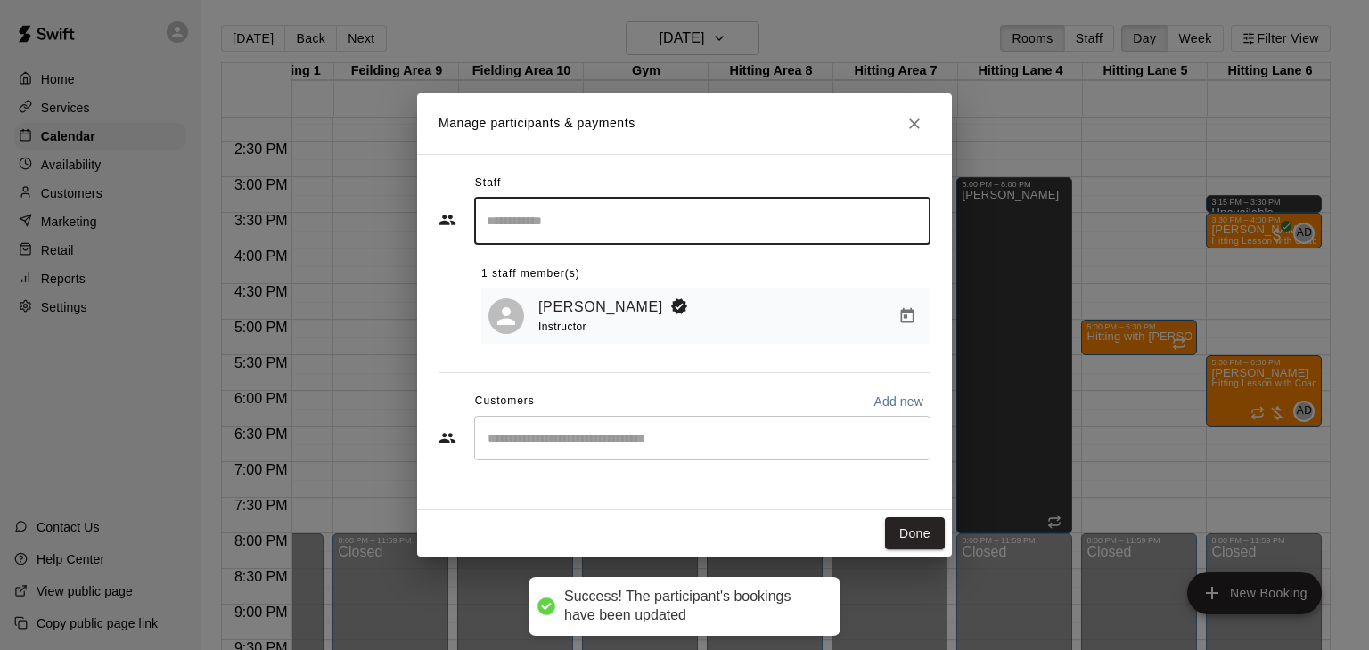
click at [567, 447] on div "​" at bounding box center [702, 438] width 456 height 45
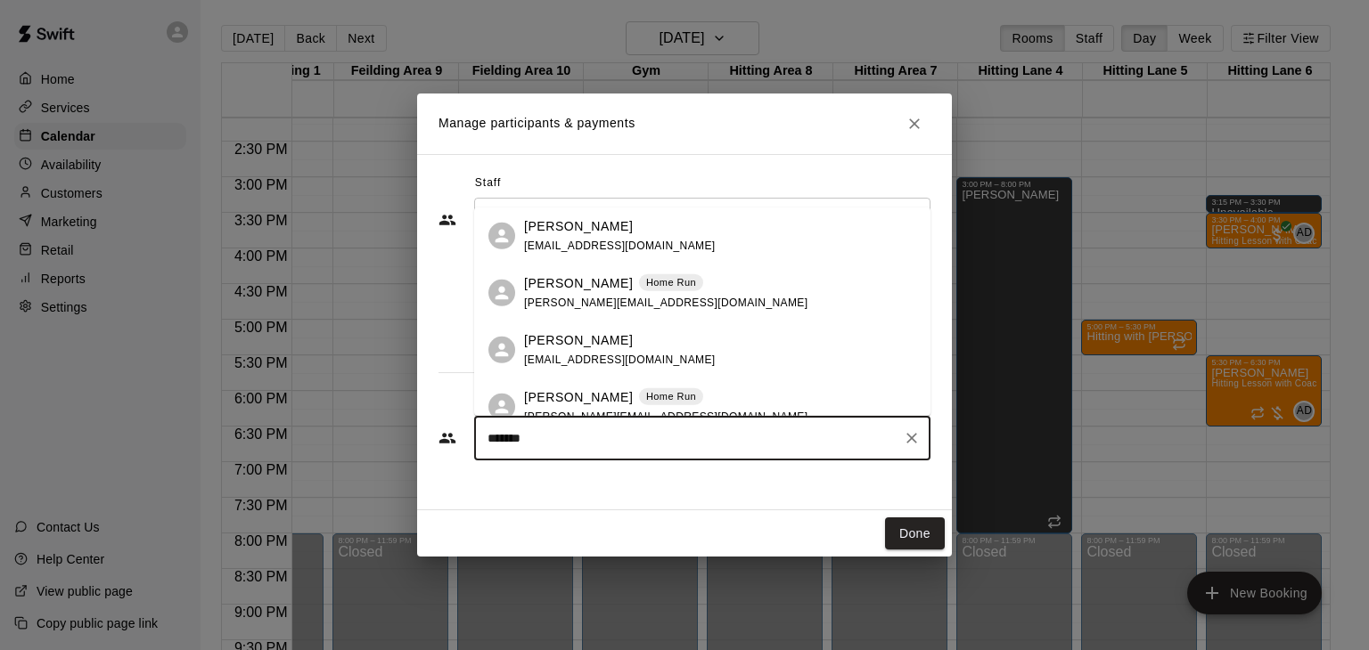
type input "********"
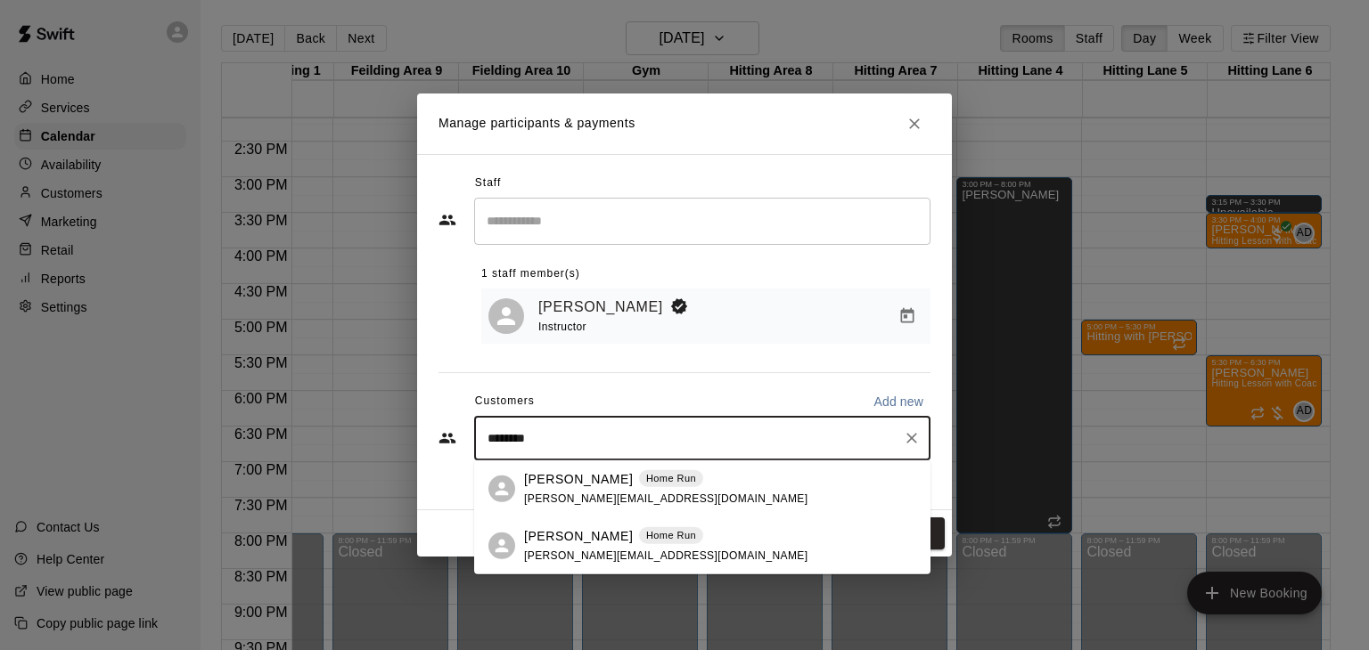
click at [578, 549] on span "[PERSON_NAME][EMAIL_ADDRESS][DOMAIN_NAME]" at bounding box center [665, 555] width 283 height 12
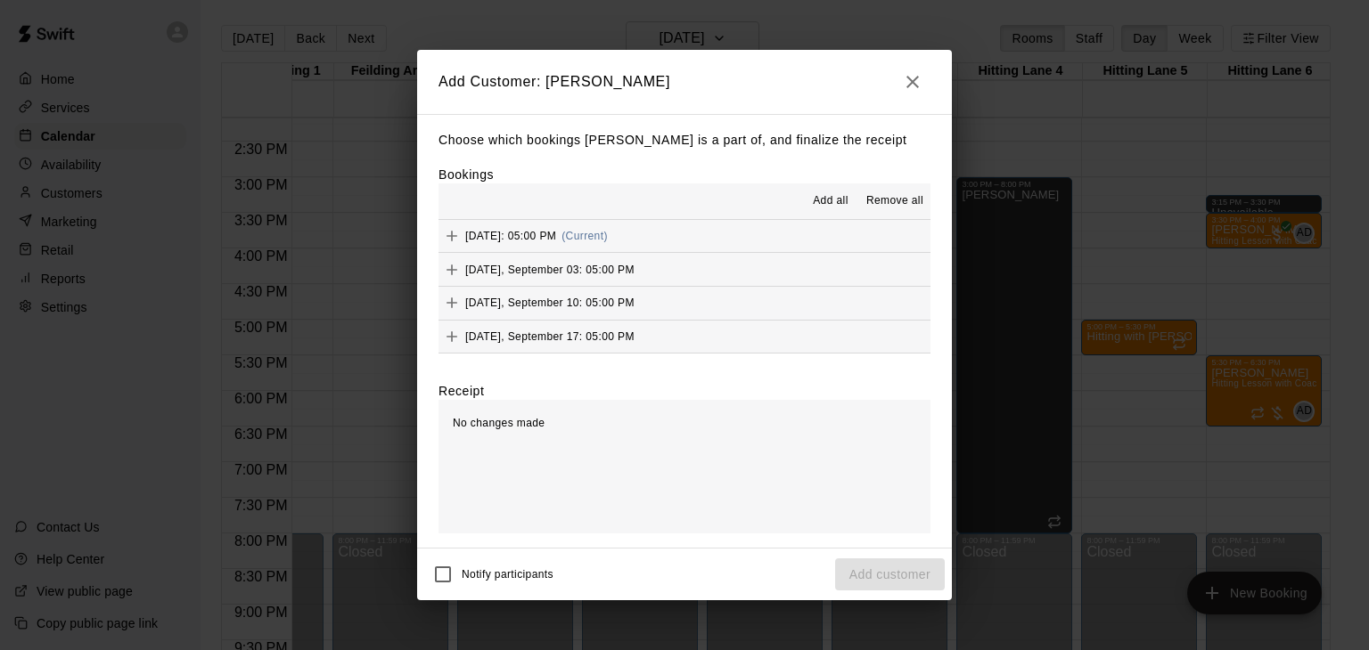
click at [834, 202] on span "Add all" at bounding box center [831, 201] width 36 height 18
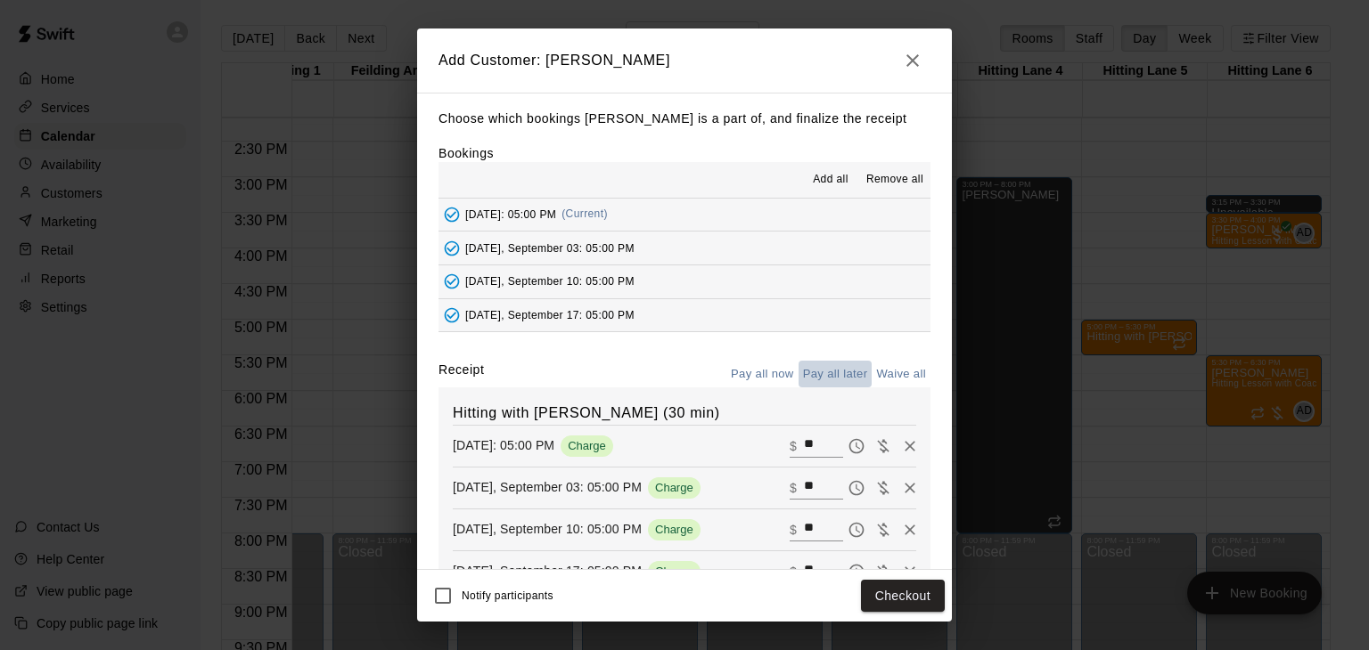
click at [854, 376] on button "Pay all later" at bounding box center [835, 375] width 74 height 28
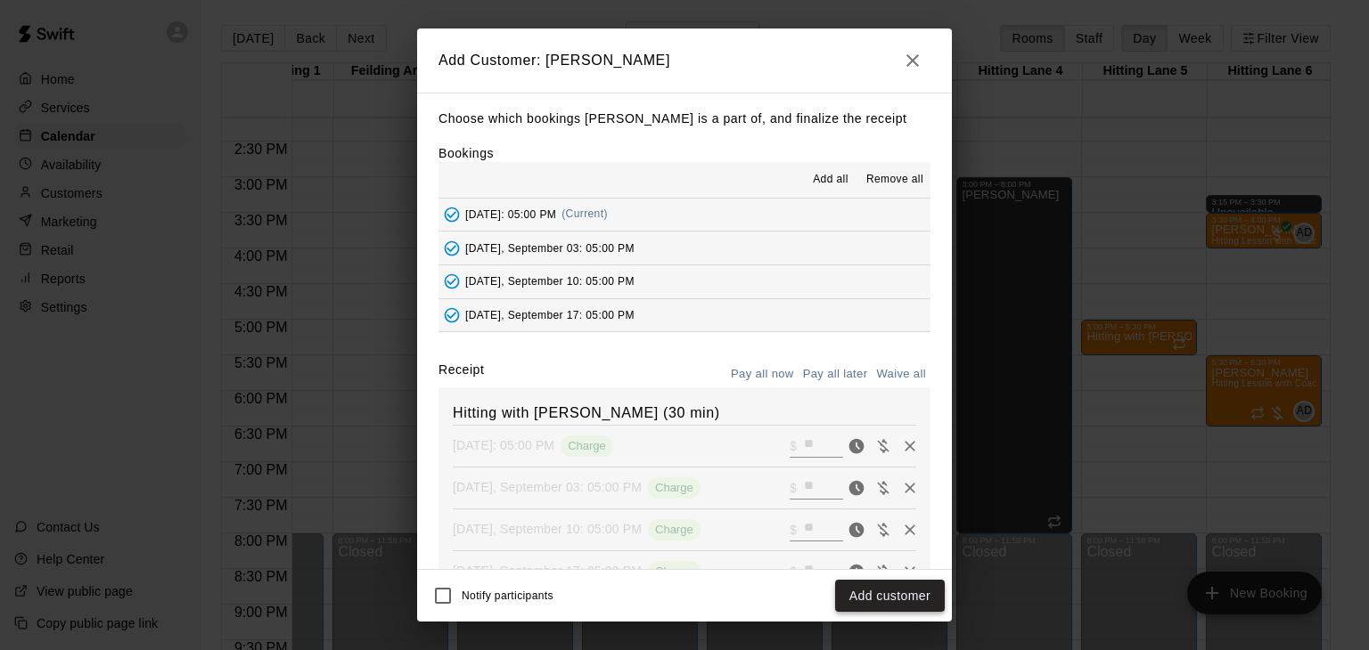
click at [903, 593] on button "Add customer" at bounding box center [890, 596] width 110 height 33
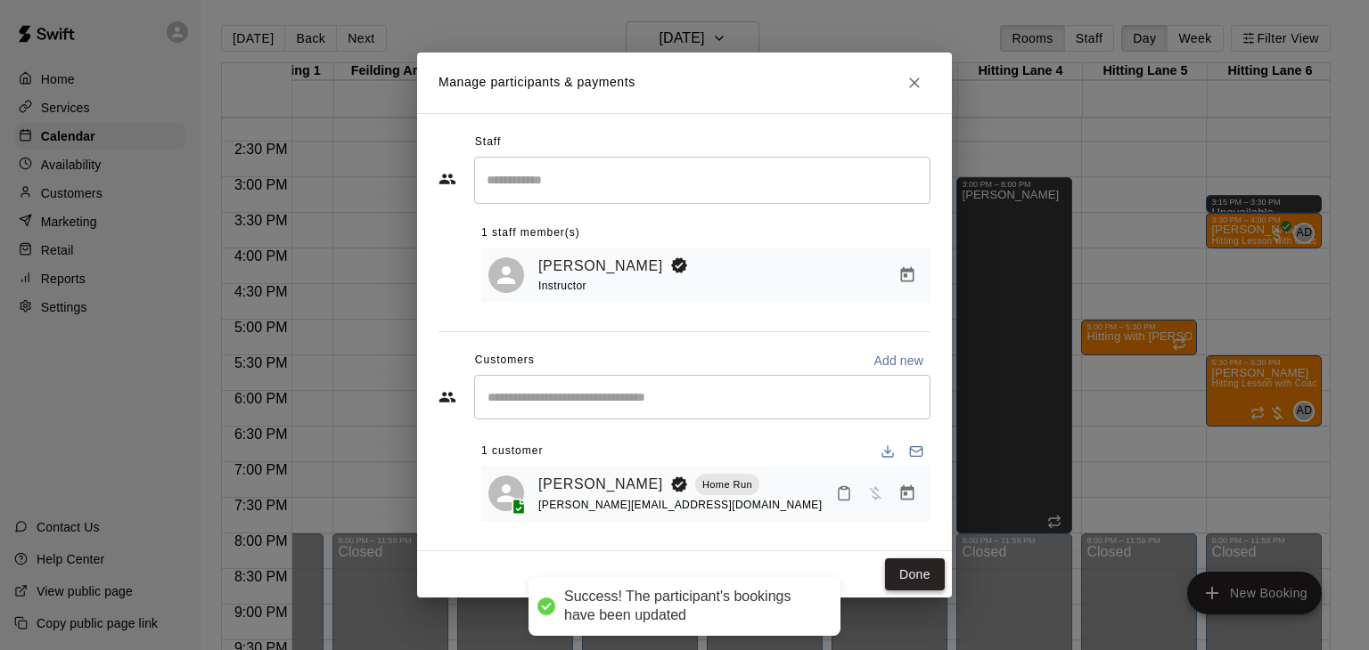
click at [917, 579] on button "Done" at bounding box center [915, 575] width 60 height 33
